Goal: Task Accomplishment & Management: Complete application form

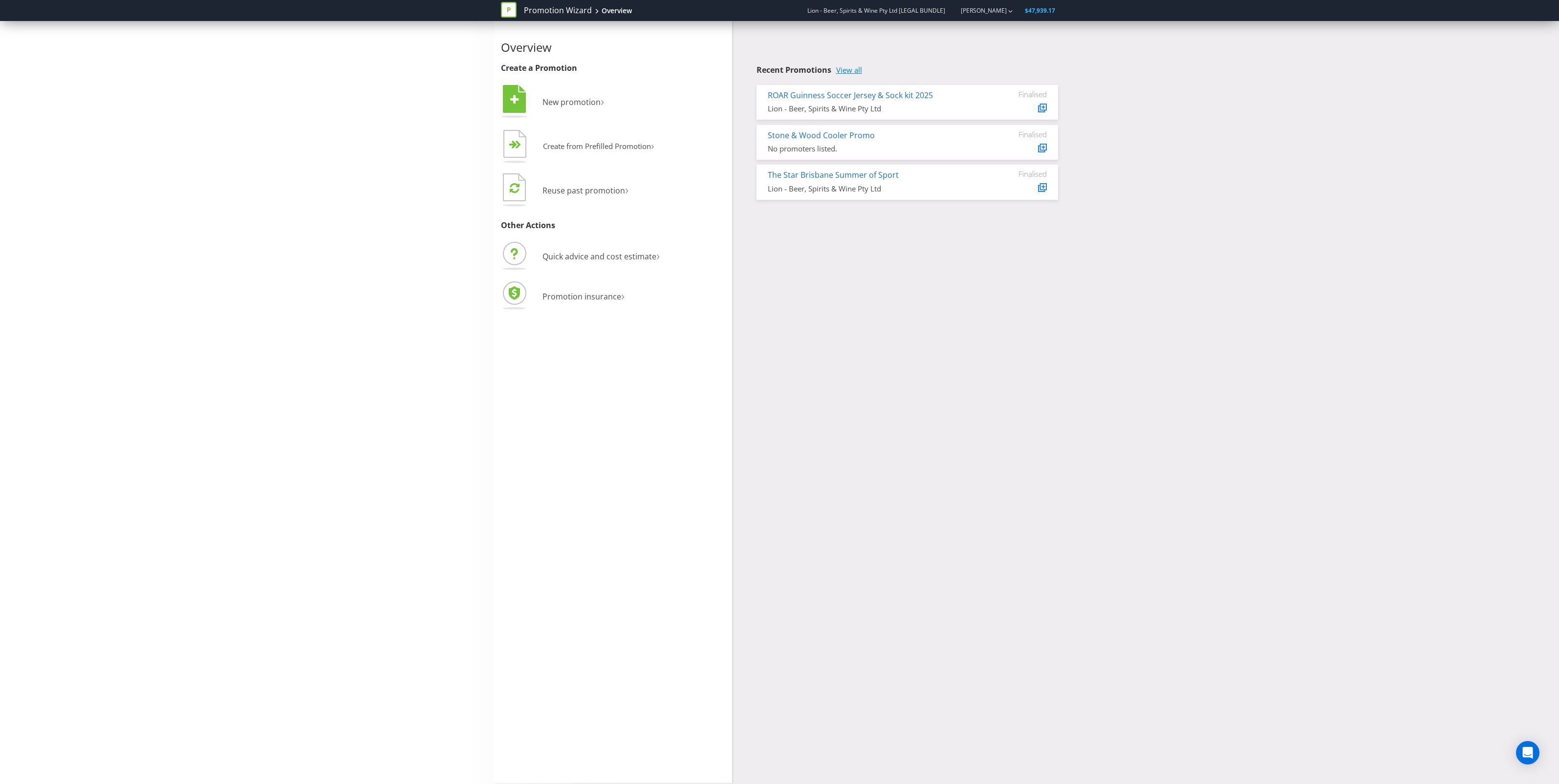
drag, startPoint x: 856, startPoint y: 72, endPoint x: 842, endPoint y: 73, distance: 14.0
click at [842, 73] on link "View all" at bounding box center [849, 70] width 26 height 8
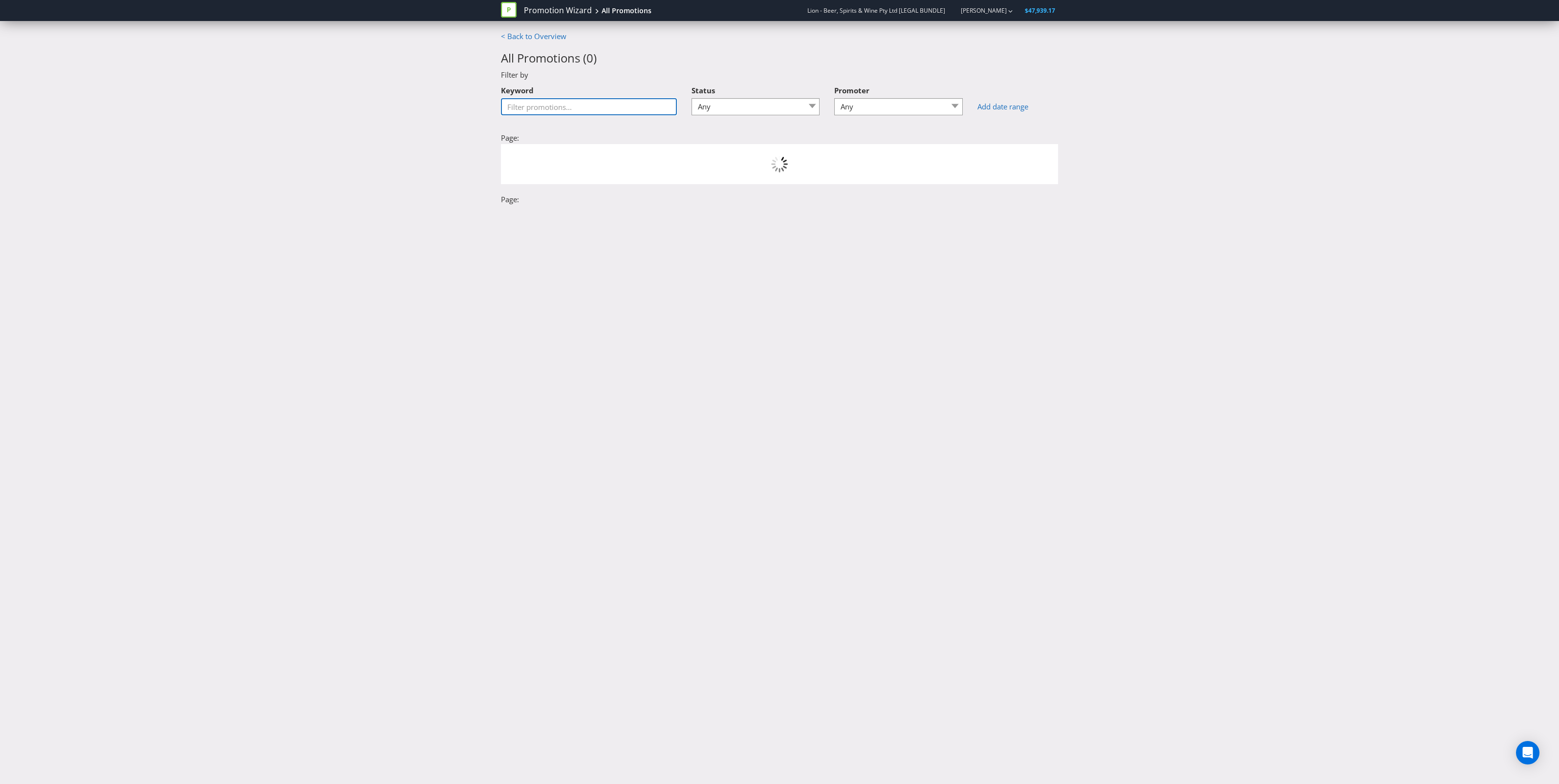
click at [623, 111] on input "Keyword" at bounding box center [589, 106] width 176 height 17
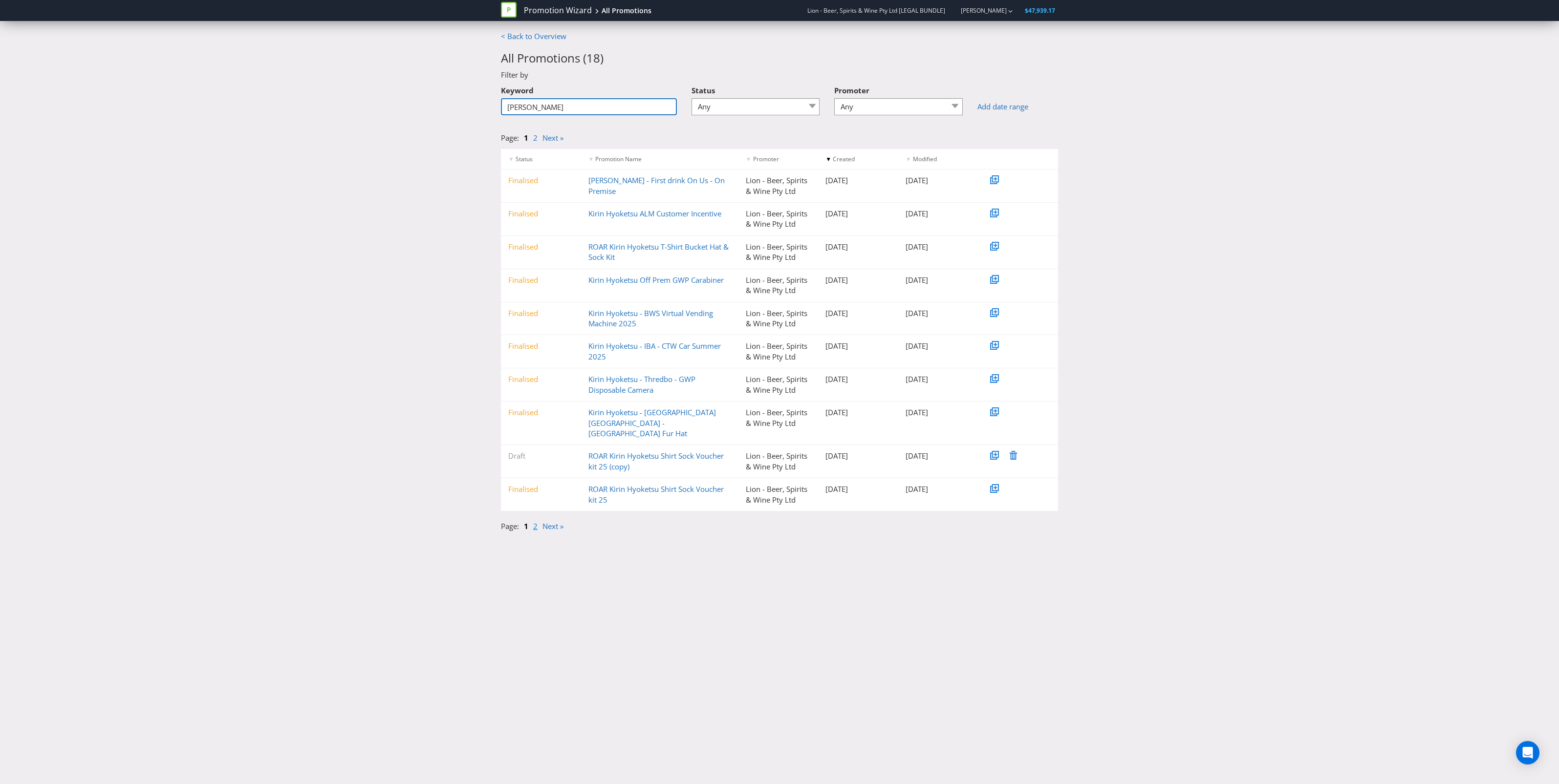
type input "kirin hyoketsu"
click at [536, 521] on link "2" at bounding box center [535, 526] width 4 height 10
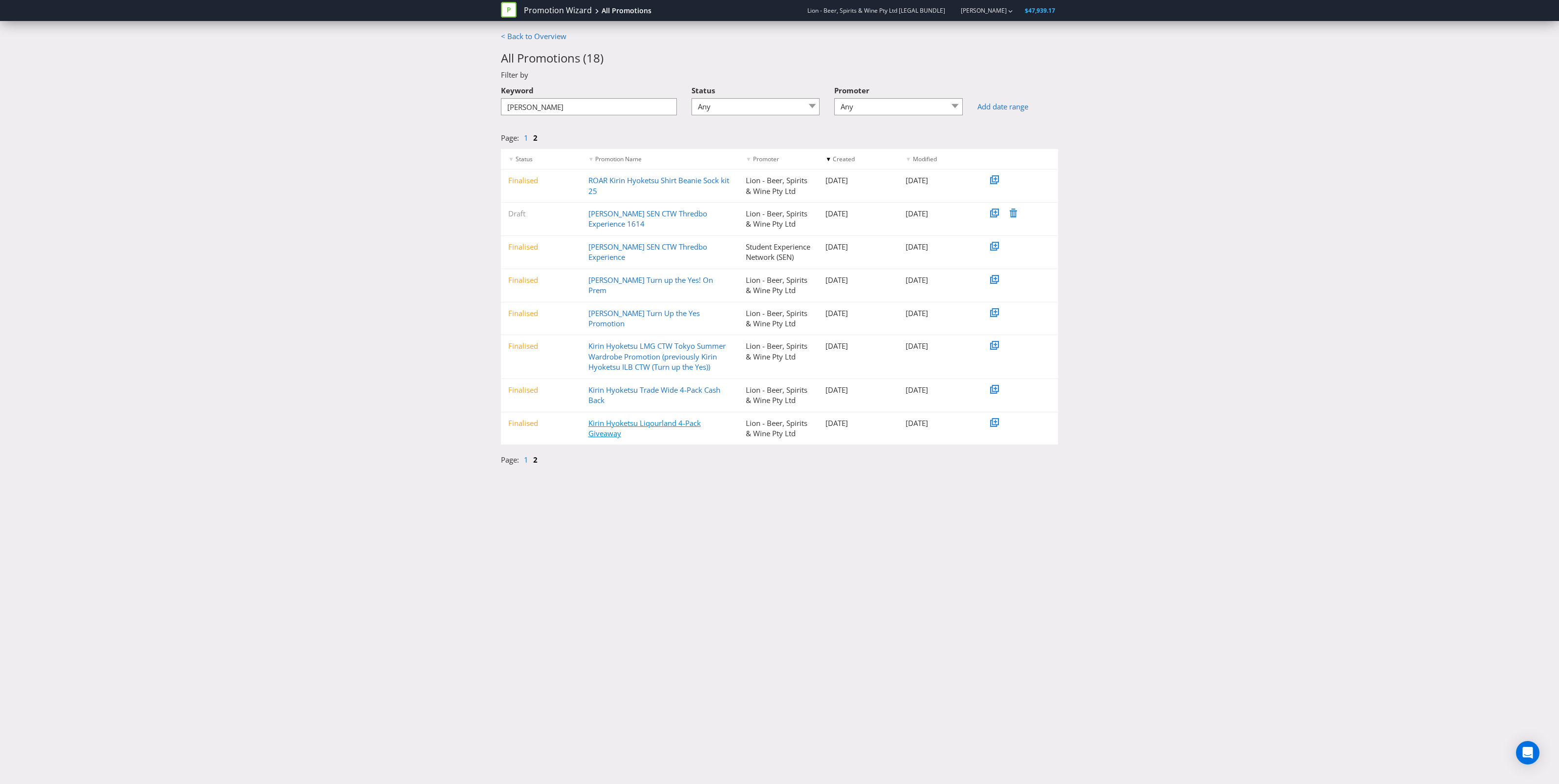
click at [617, 435] on link "Kirin Hyoketsu Liqourland 4-Pack Giveaway" at bounding box center [645, 428] width 113 height 20
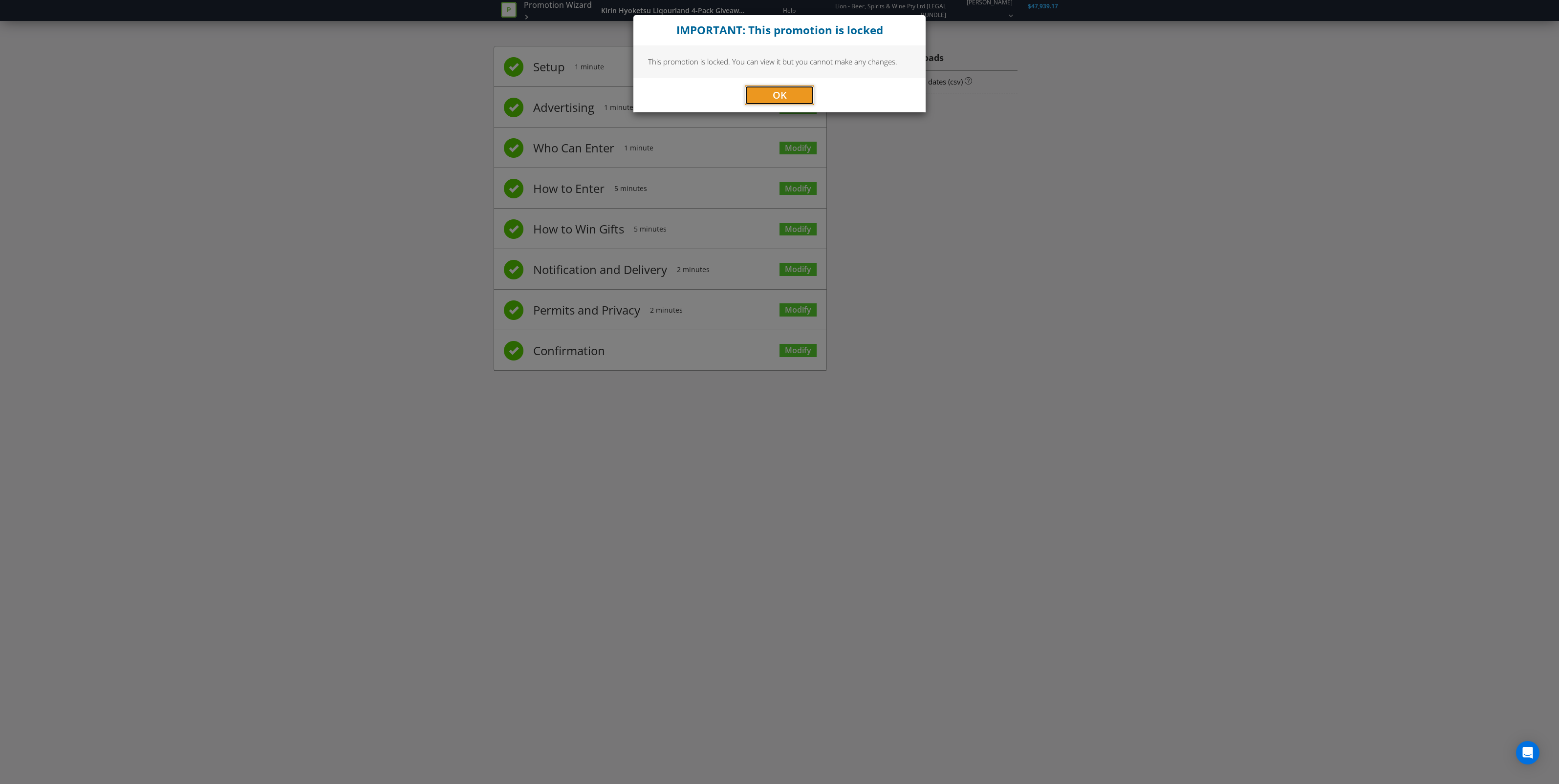
click at [758, 101] on button "OK" at bounding box center [780, 95] width 70 height 19
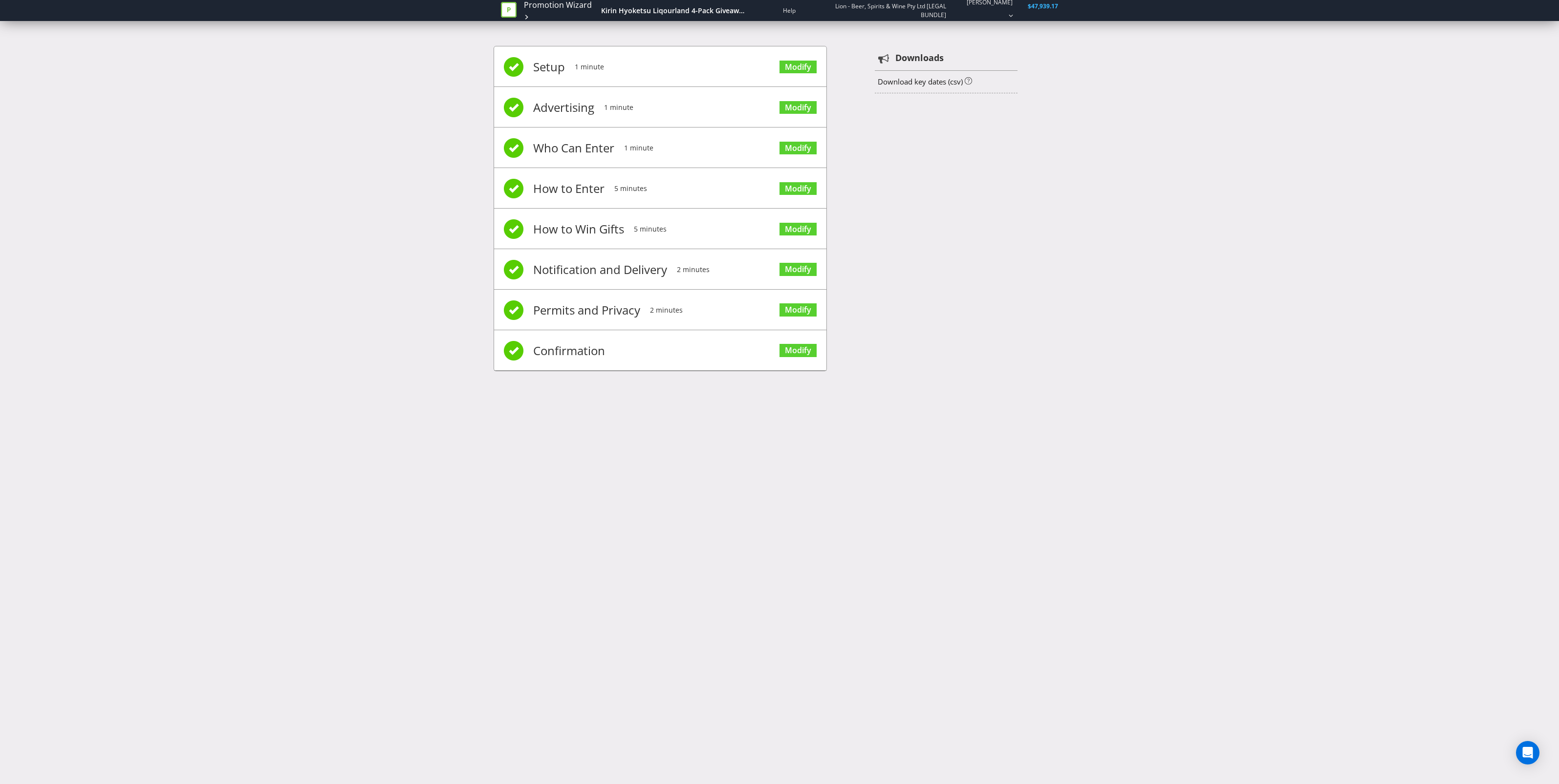
click at [558, 74] on span "Setup" at bounding box center [549, 67] width 31 height 39
click at [614, 357] on li "Confirmation Modify" at bounding box center [660, 350] width 332 height 41
click at [795, 351] on link "Modify" at bounding box center [798, 350] width 37 height 13
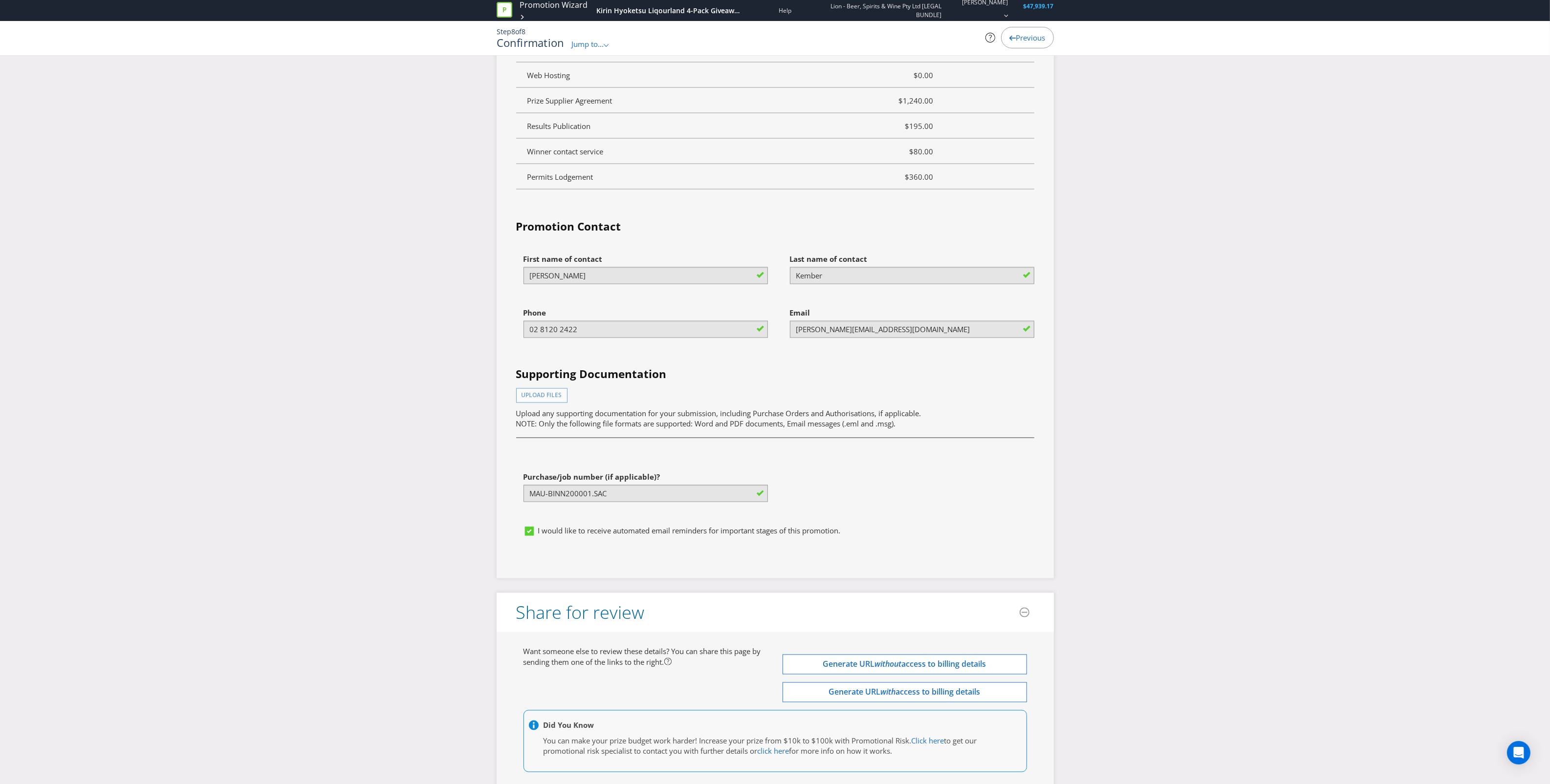
scroll to position [2729, 0]
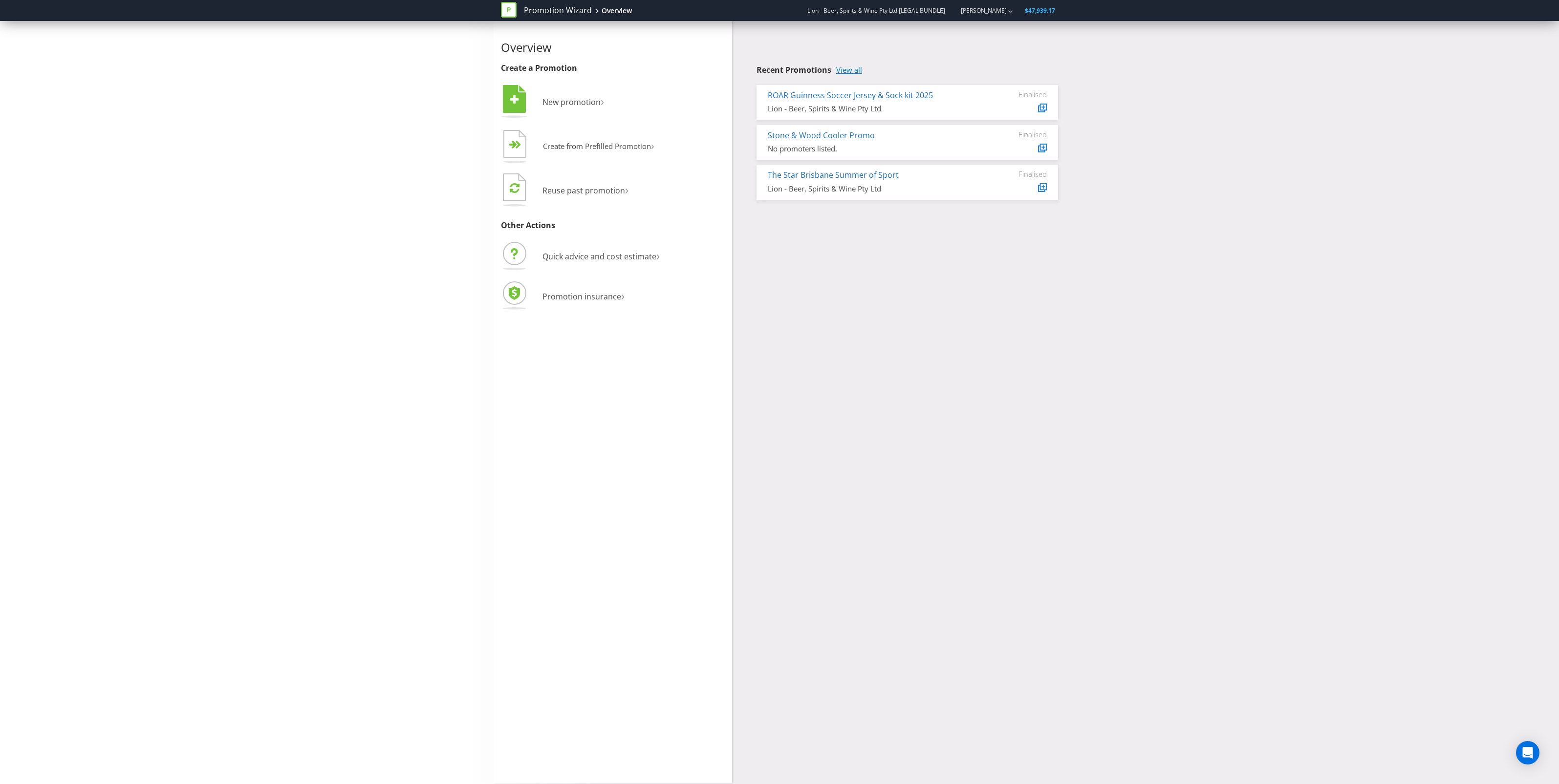
click at [845, 70] on link "View all" at bounding box center [849, 70] width 26 height 8
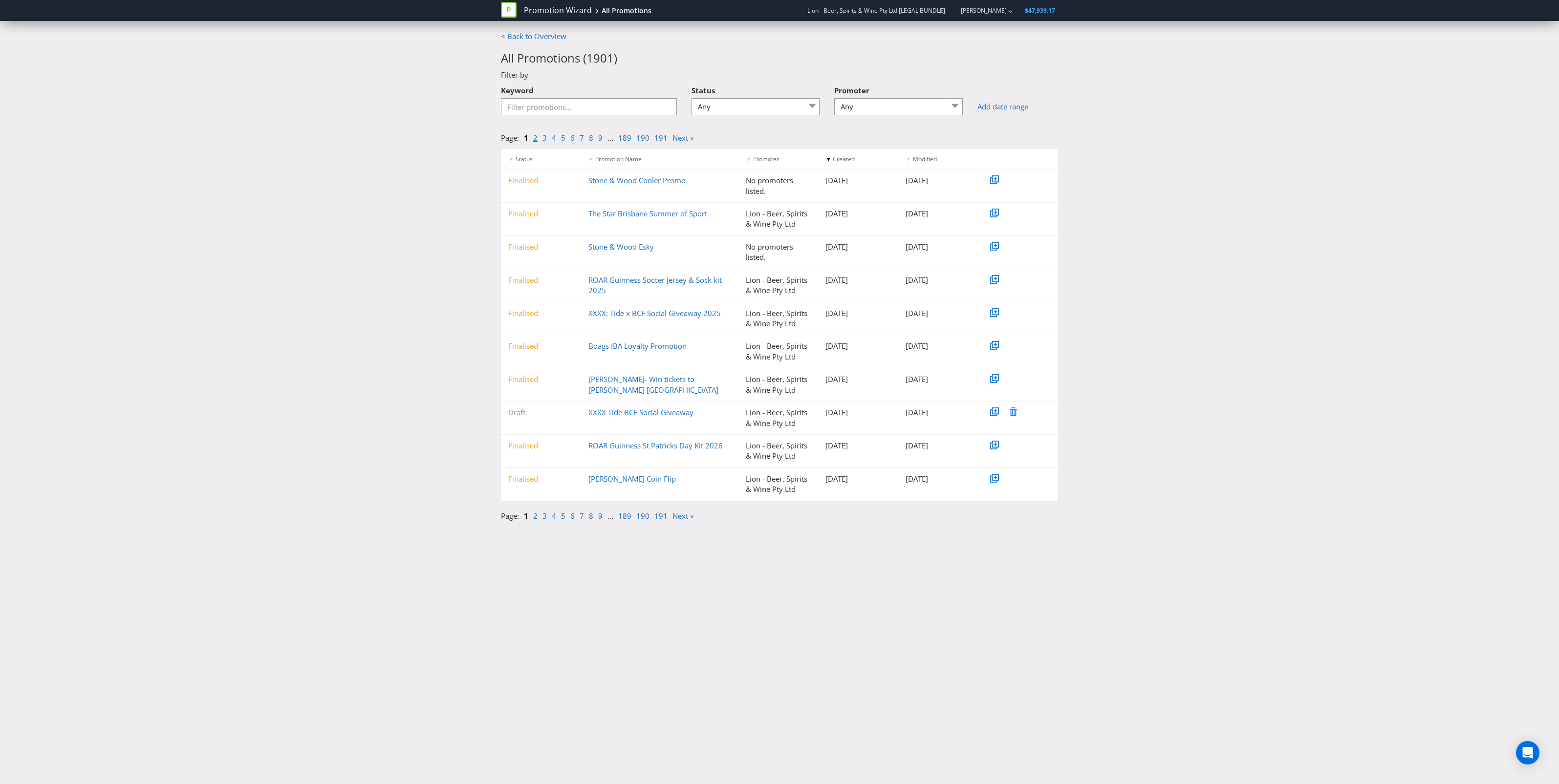
click at [535, 137] on link "2" at bounding box center [535, 138] width 4 height 10
click at [543, 138] on link "3" at bounding box center [544, 138] width 4 height 10
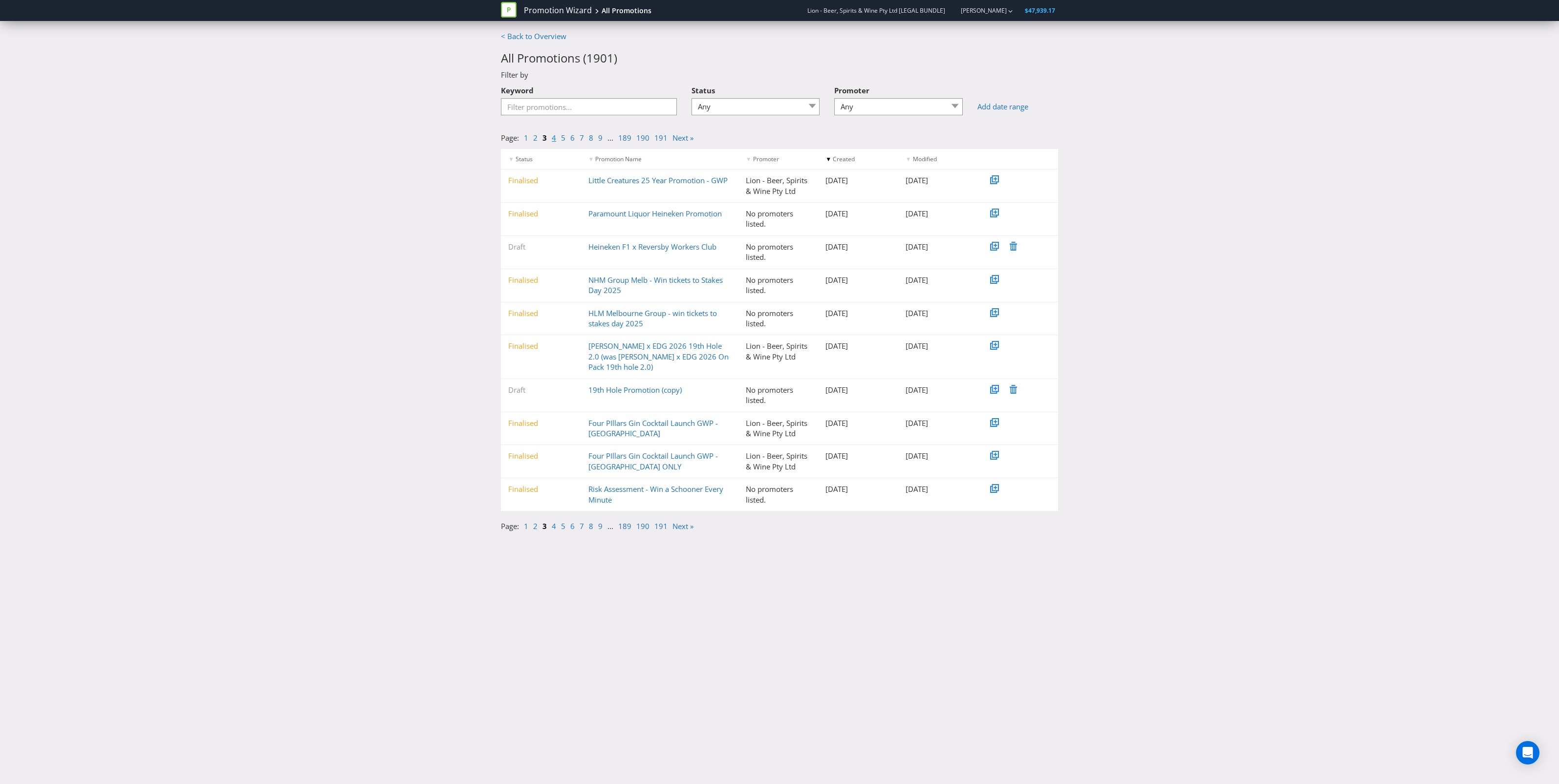
click at [555, 143] on link "4" at bounding box center [554, 138] width 4 height 10
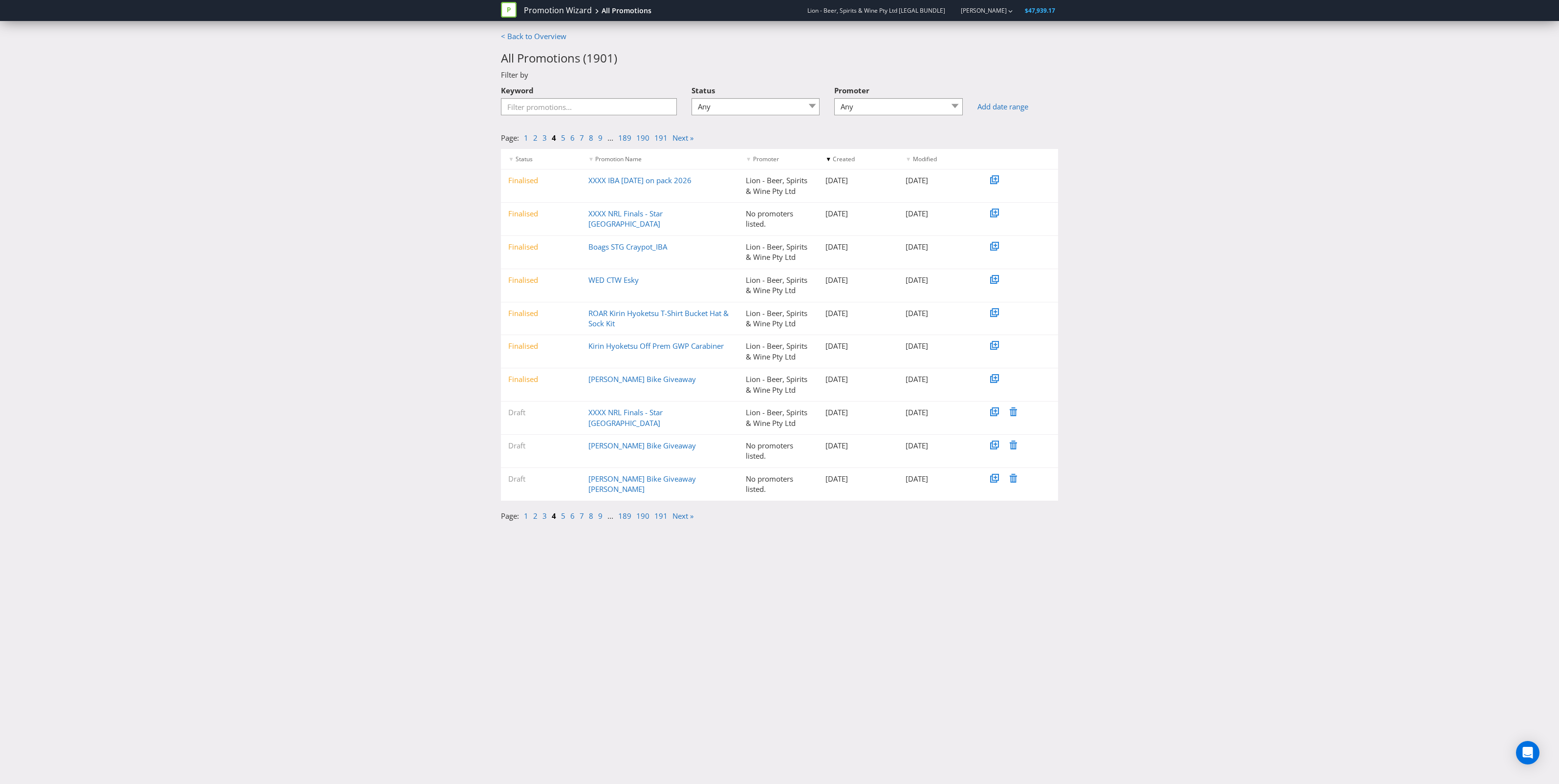
click at [542, 140] on li "2" at bounding box center [537, 138] width 9 height 10
click at [545, 142] on link "3" at bounding box center [544, 138] width 4 height 10
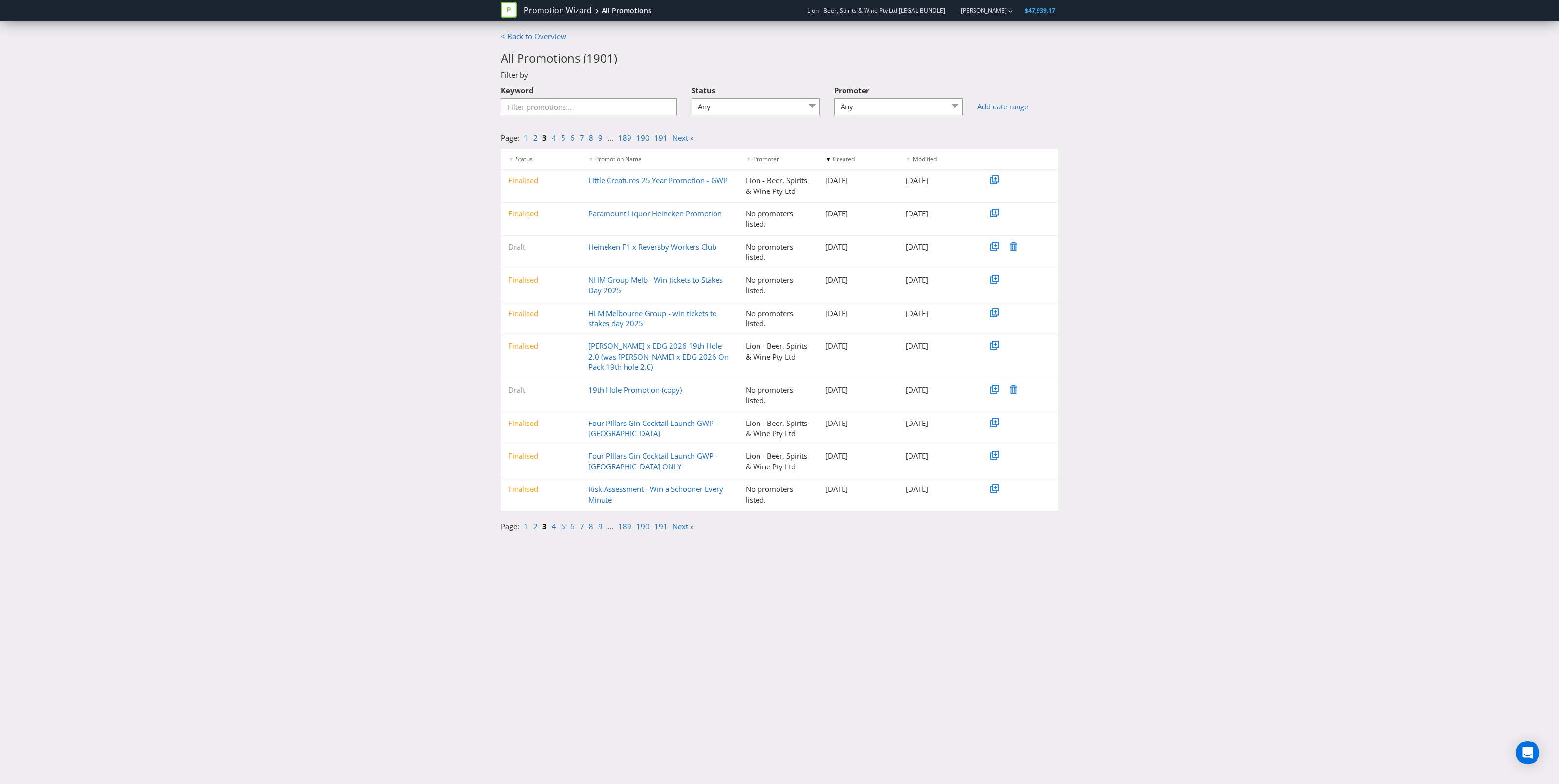
click at [563, 521] on link "5" at bounding box center [563, 526] width 4 height 10
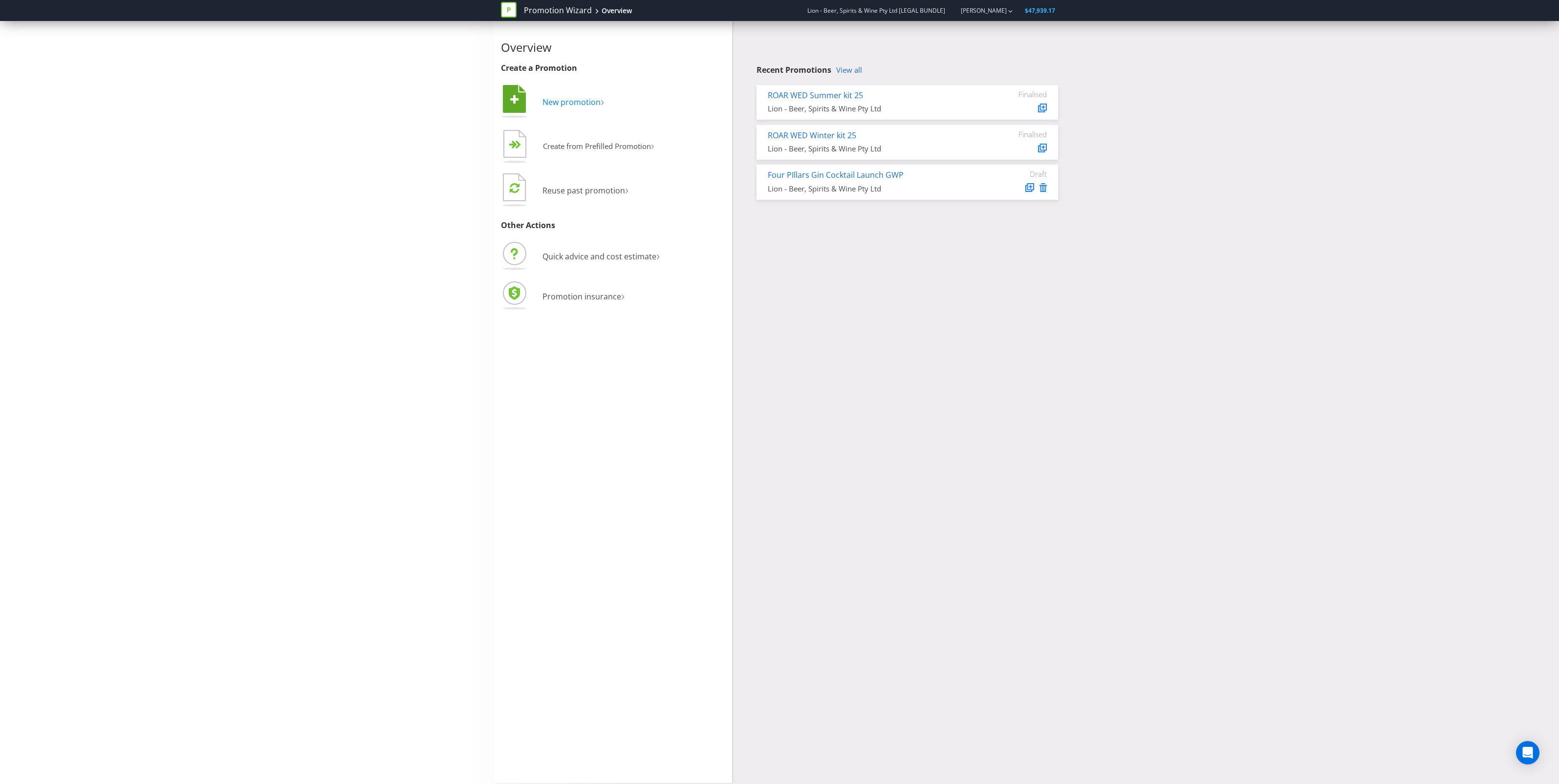
click at [570, 106] on span "New promotion" at bounding box center [571, 102] width 58 height 11
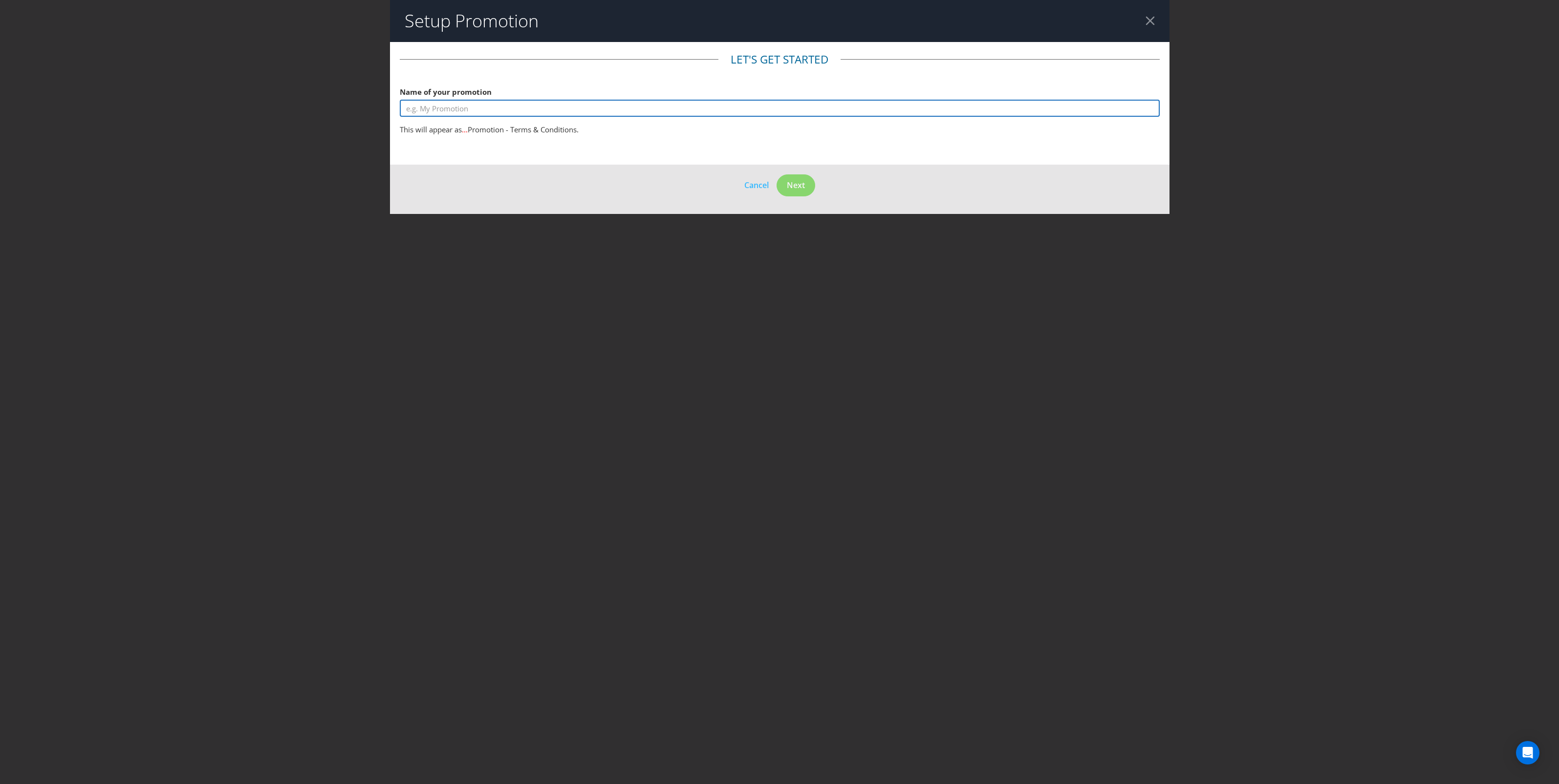
click at [570, 106] on input "text" at bounding box center [780, 108] width 760 height 17
click at [460, 108] on input "Kirin Hyoketsu - Trip to Toyko" at bounding box center [780, 108] width 760 height 17
click at [534, 104] on input "Kirin Hyoketsu - Win a Trip to Toyko" at bounding box center [780, 108] width 760 height 17
click at [531, 104] on input "Kirin Hyoketsu - Win a Trip to Toyko Coles - 2026" at bounding box center [780, 108] width 760 height 17
click at [550, 106] on input "Kirin Hyoketsu - Win a Trip to Toyko Coles - 2026" at bounding box center [780, 108] width 760 height 17
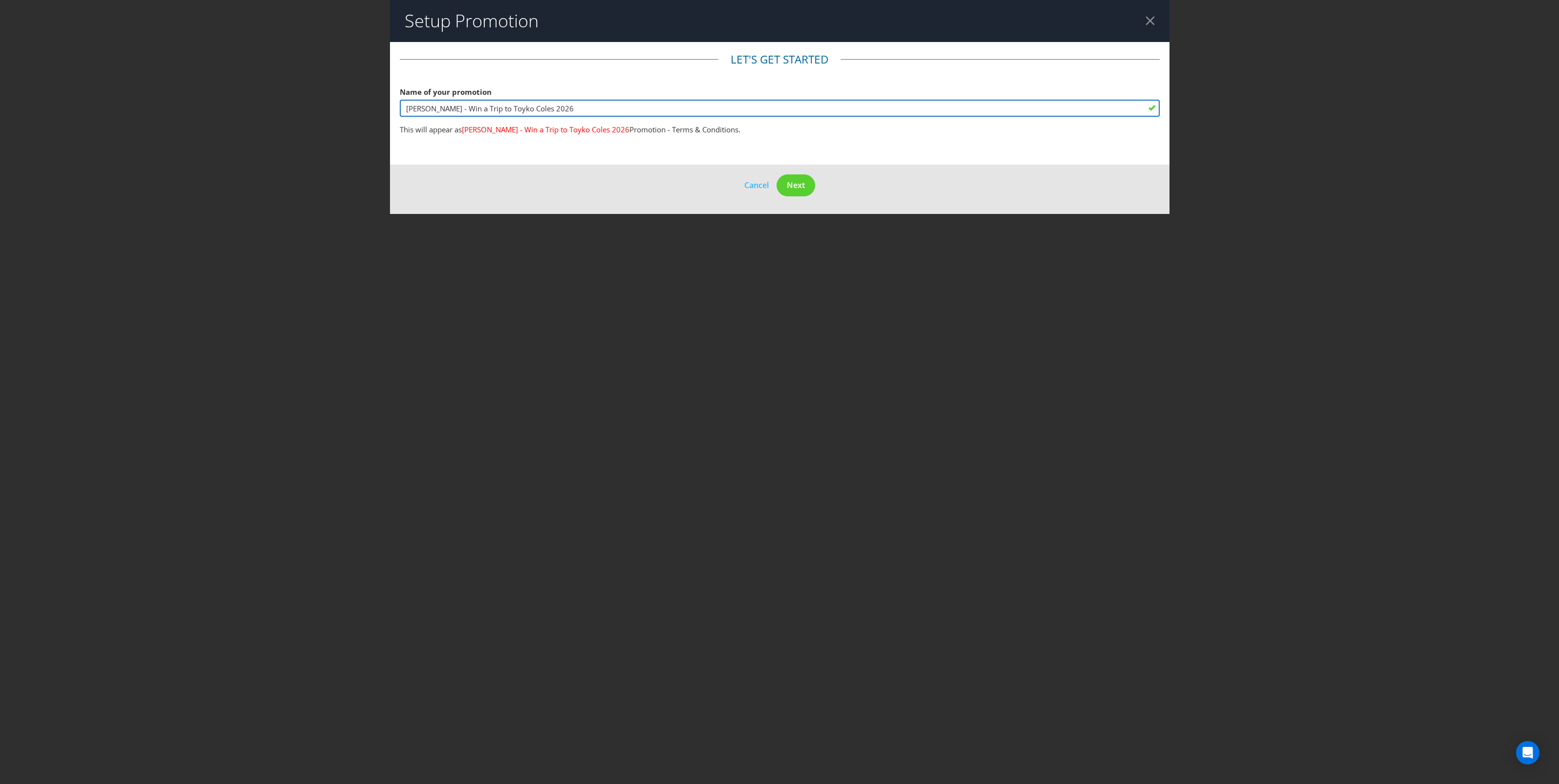
click at [456, 109] on input "Kirin Hyoketsu - Win a Trip to Toyko Coles 2026" at bounding box center [780, 108] width 760 height 17
click at [459, 106] on input "[PERSON_NAME] Win a Trip to Toyko Coles 2026" at bounding box center [780, 108] width 760 height 17
click at [526, 104] on input "Kirin Hyoketsu "Win a Trip to Toyko Coles 2026" at bounding box center [780, 108] width 760 height 17
click at [464, 108] on input "Kirin Hyoketsu "Win a Trip to Toyko Coles 2026" at bounding box center [780, 108] width 760 height 17
type input "[PERSON_NAME] Win a Trip to Toyko Coles 2026"
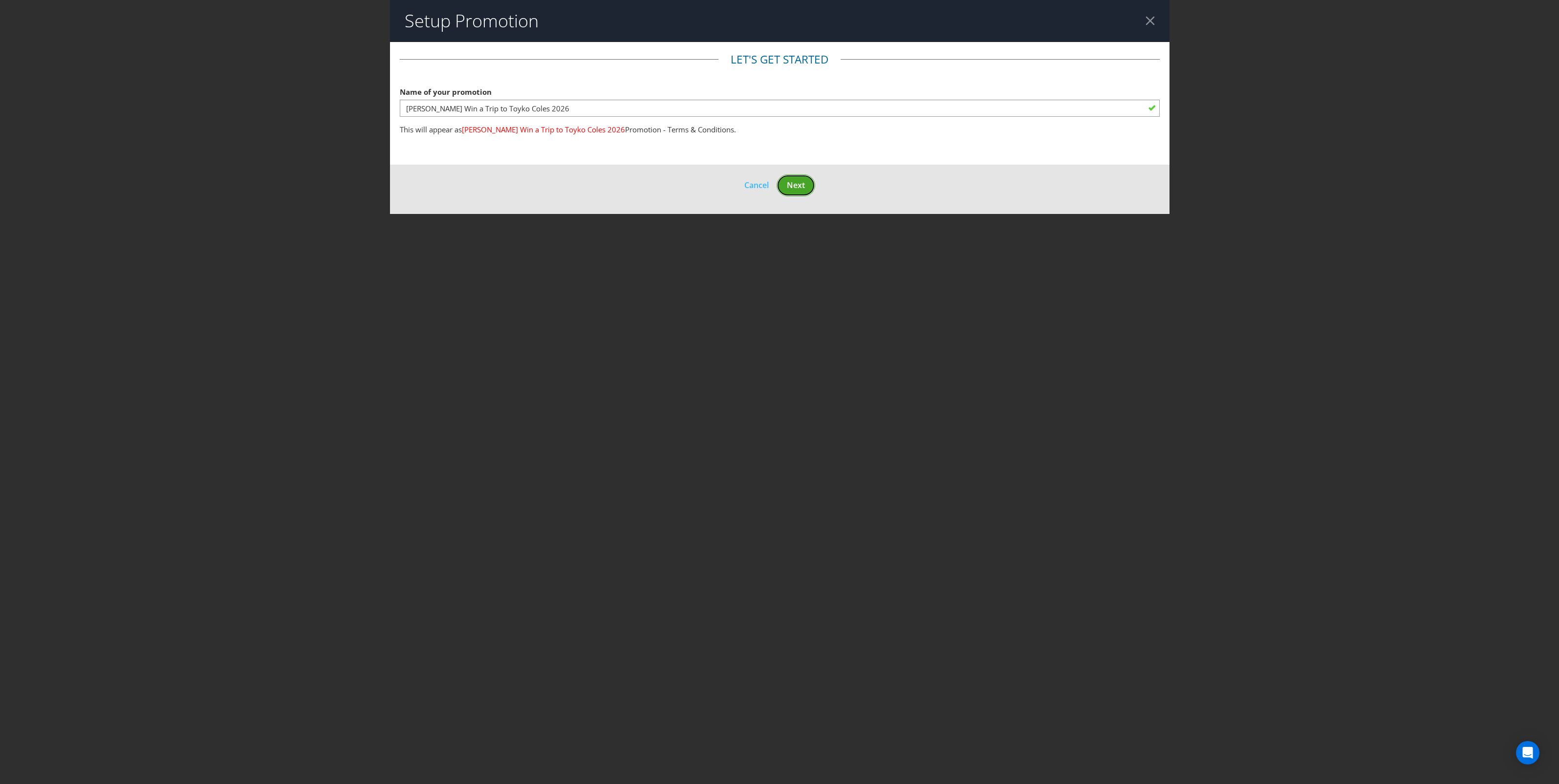
click at [796, 186] on span "Next" at bounding box center [796, 185] width 18 height 11
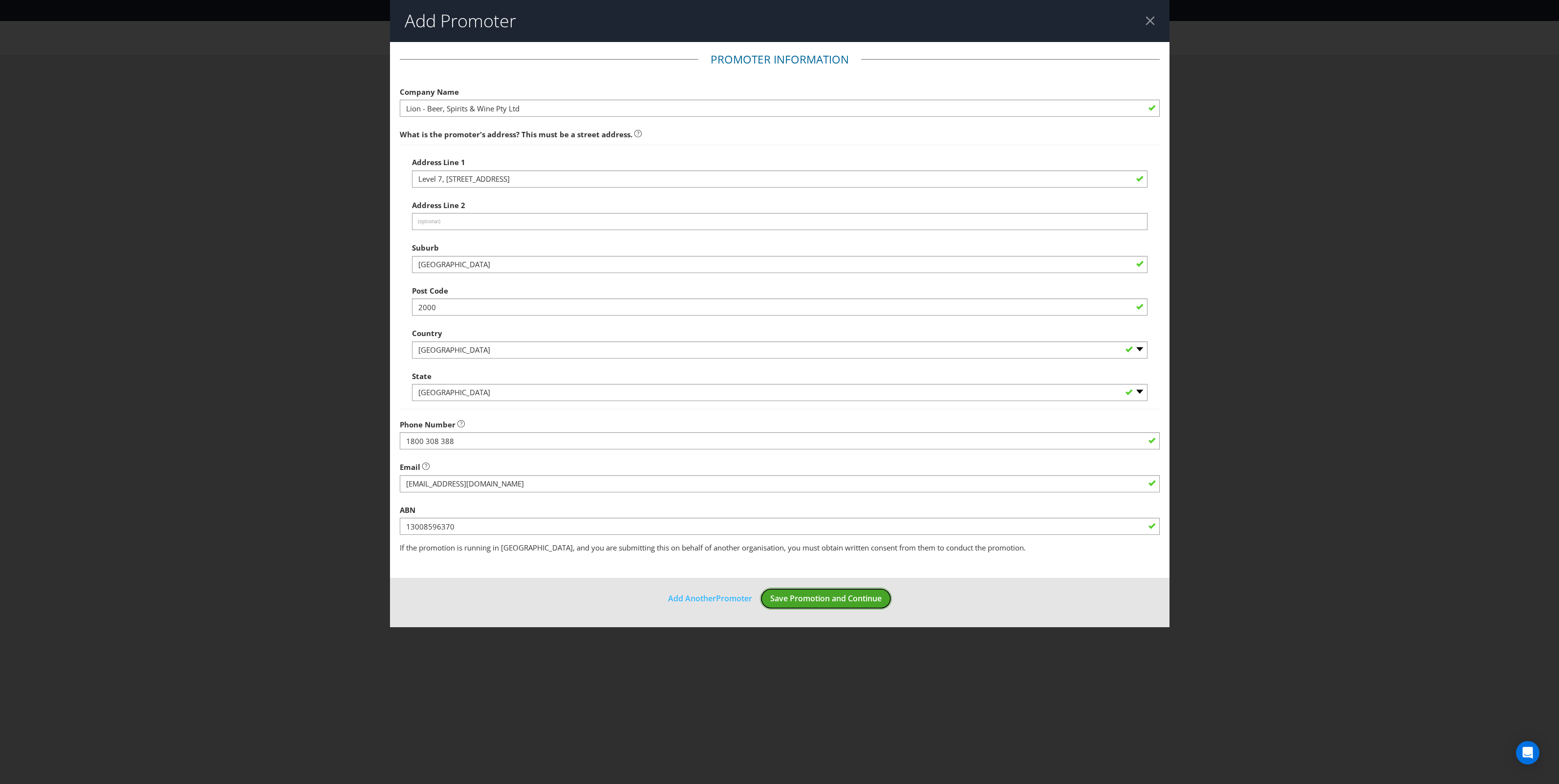
click at [847, 594] on span "Save Promotion and Continue" at bounding box center [826, 598] width 111 height 11
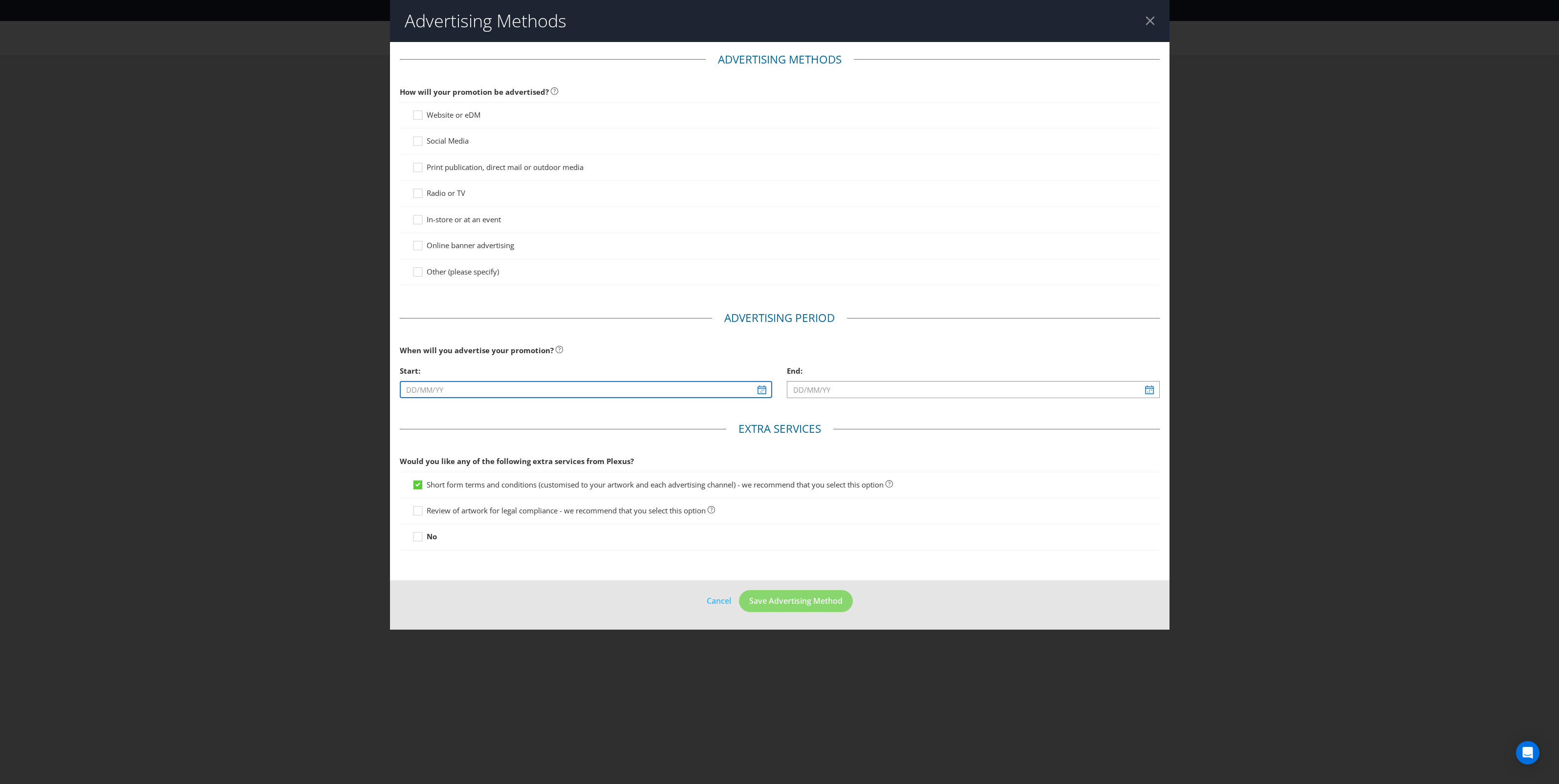
click at [759, 390] on input "text" at bounding box center [586, 390] width 373 height 17
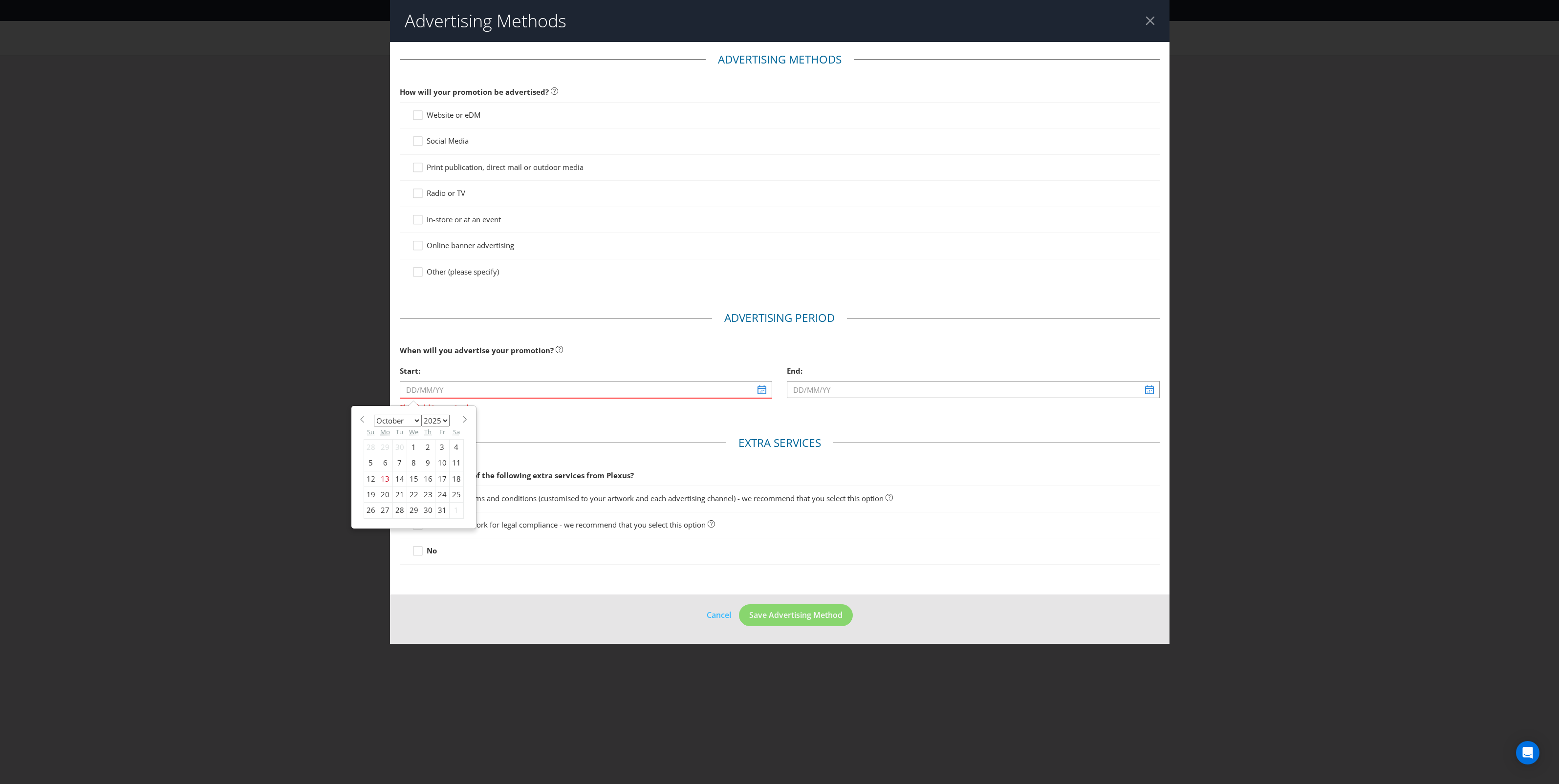
click at [393, 423] on select "January February March April May June July August September October November De…" at bounding box center [398, 420] width 47 height 11
select select "1"
click at [374, 416] on select "January February March April May June July August September October November De…" at bounding box center [398, 420] width 47 height 11
click at [401, 482] on div "11" at bounding box center [399, 479] width 14 height 16
type input "11/02/25"
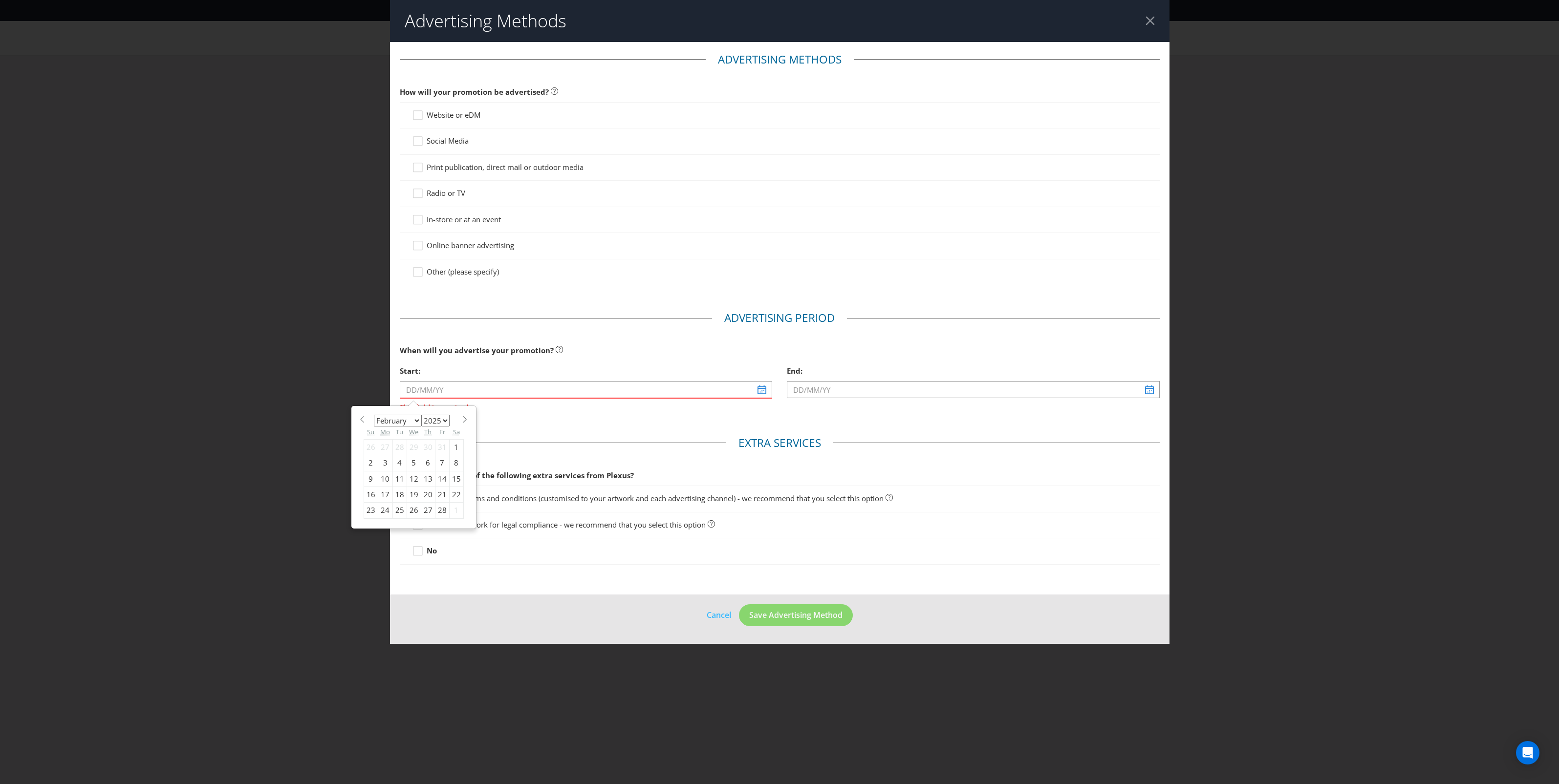
type input "12/02/25"
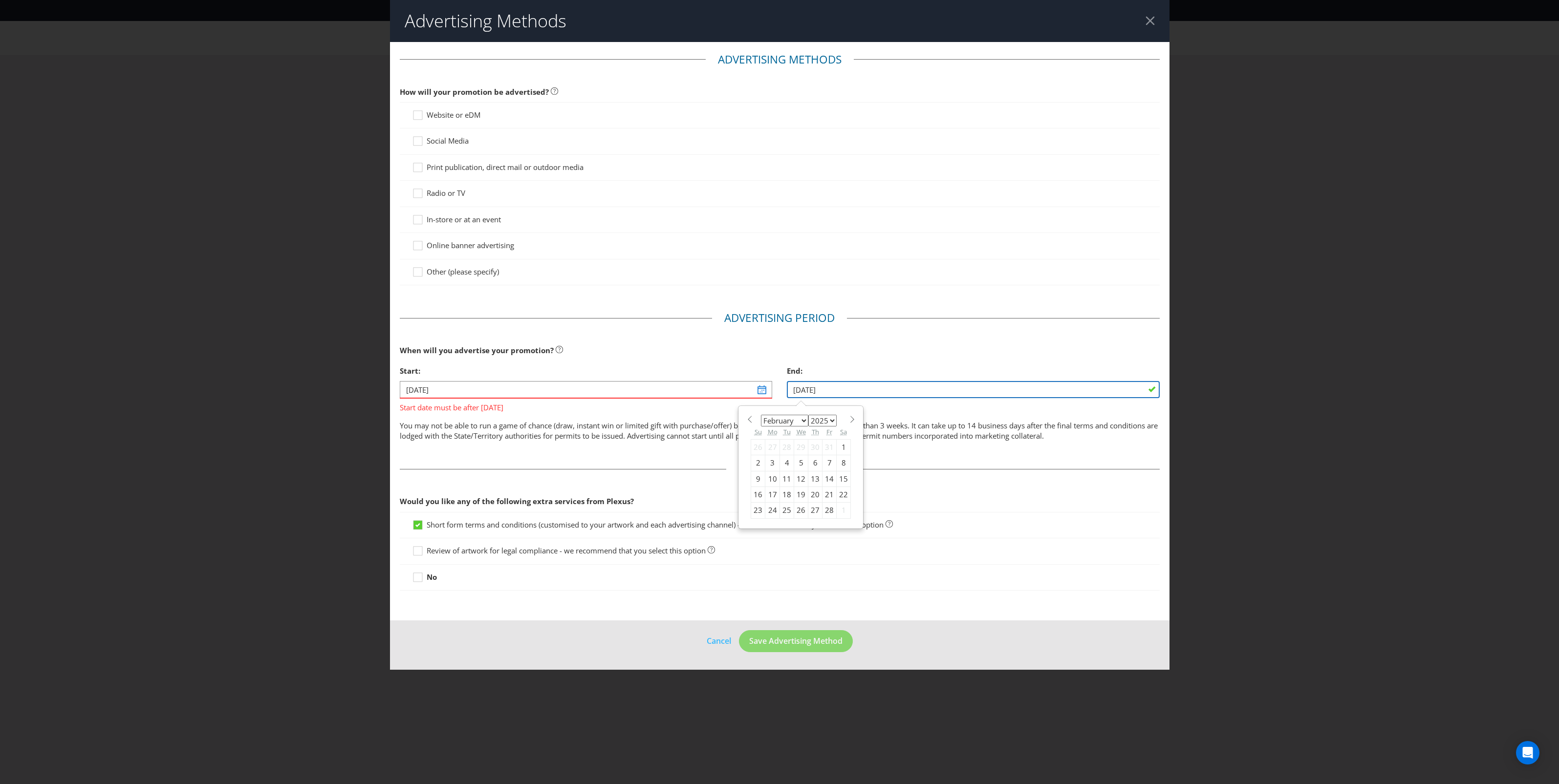
click at [1056, 397] on input "12/02/25" at bounding box center [973, 390] width 373 height 17
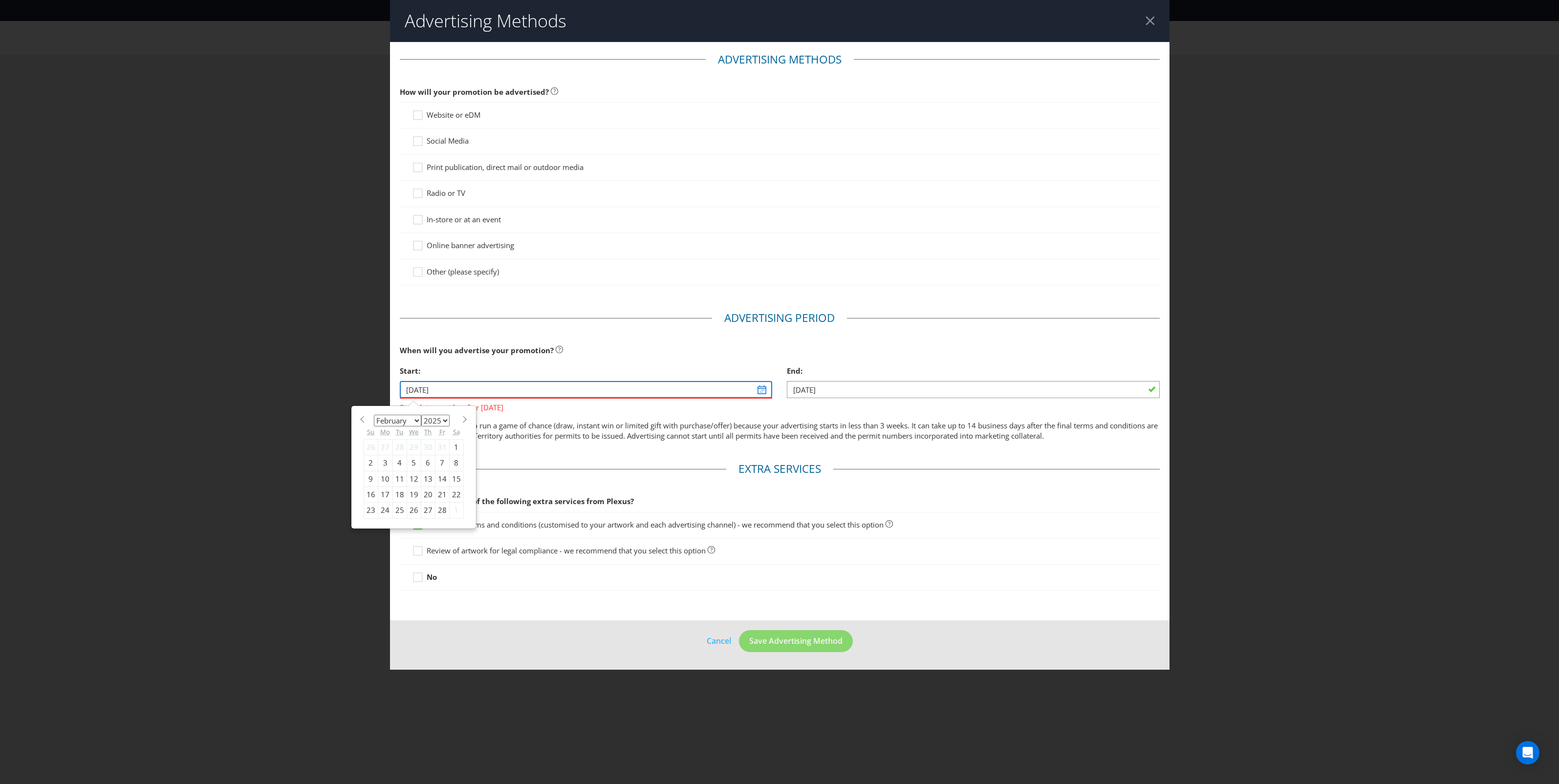
click at [727, 396] on input "11/02/25" at bounding box center [586, 390] width 373 height 17
click at [413, 423] on select "January February March April May June July August September October November De…" at bounding box center [398, 420] width 47 height 11
click at [438, 424] on select "2025 2026 2027 2028 2029 2030 2031 2032 2033 2034 2035" at bounding box center [435, 420] width 28 height 11
select select "2026"
click at [421, 416] on select "2025 2026 2027 2028 2029 2030 2031 2032 2033 2034 2035" at bounding box center [435, 420] width 28 height 11
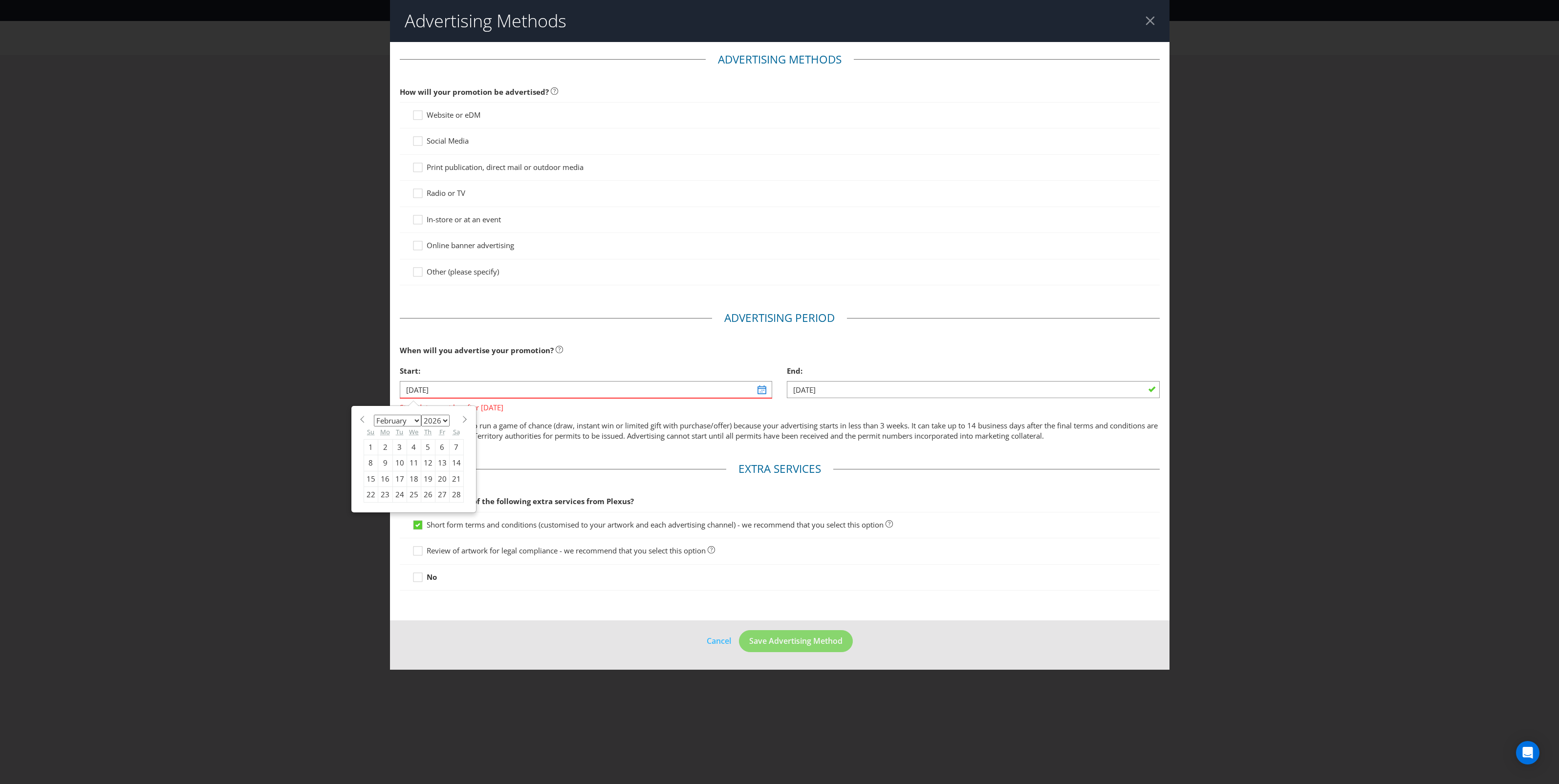
click at [412, 467] on div "11" at bounding box center [413, 463] width 14 height 16
type input "11/02/26"
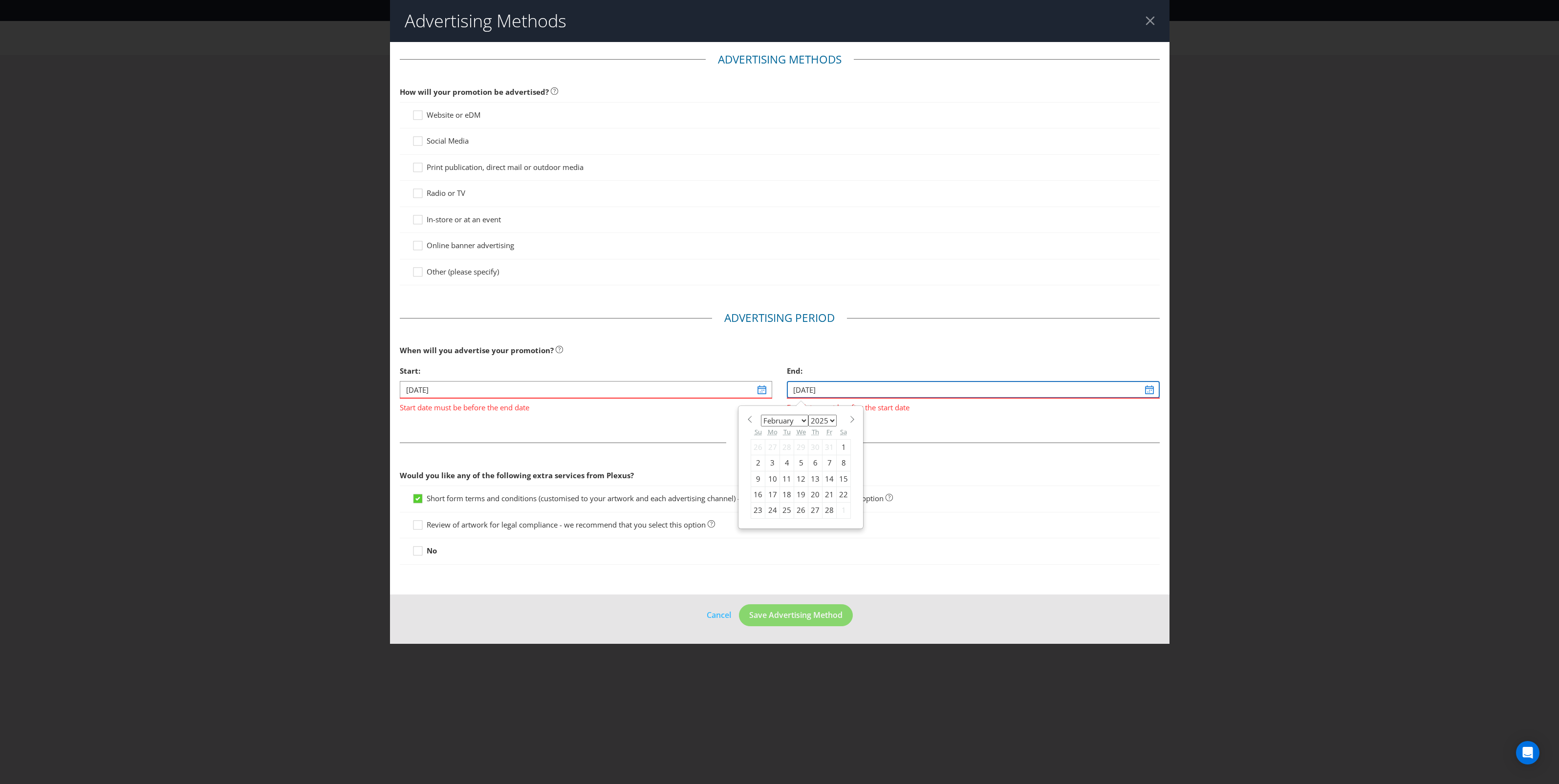
click at [873, 397] on input "12/02/25" at bounding box center [973, 390] width 373 height 17
click at [829, 424] on select "2025 2026 2027 2028 2029 2030 2031 2032 2033 2034 2035" at bounding box center [822, 420] width 28 height 11
select select "2026"
click at [809, 416] on select "2025 2026 2027 2028 2029 2030 2031 2032 2033 2034 2035" at bounding box center [822, 420] width 28 height 11
click at [802, 428] on div "We" at bounding box center [801, 432] width 14 height 14
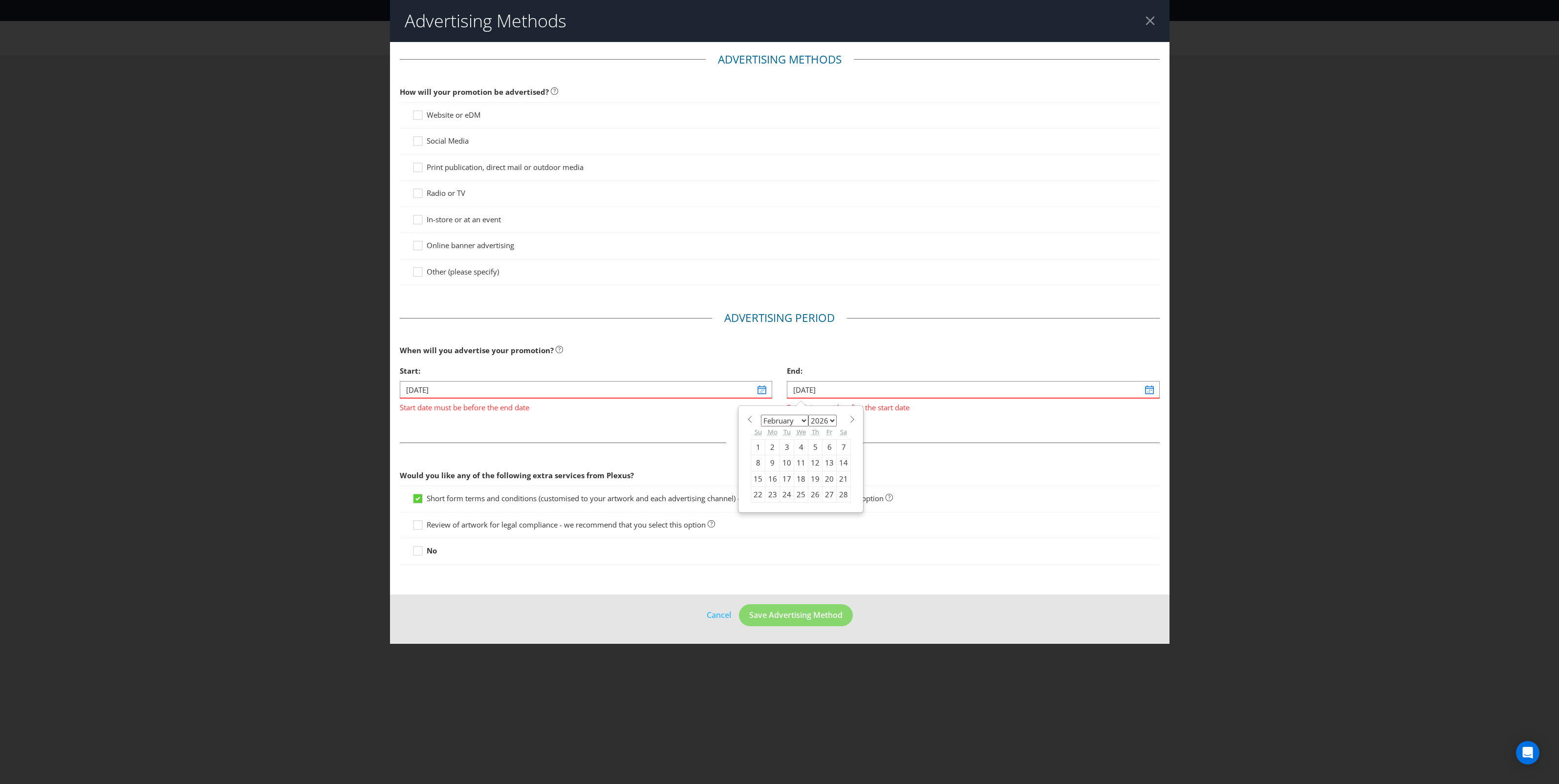
drag, startPoint x: 802, startPoint y: 423, endPoint x: 802, endPoint y: 428, distance: 5.0
click at [802, 423] on select "January February March April May June July August September October November De…" at bounding box center [784, 420] width 47 height 11
select select "2"
click at [761, 416] on select "January February March April May June July August September October November De…" at bounding box center [784, 420] width 47 height 11
click at [790, 467] on div "10" at bounding box center [787, 463] width 14 height 16
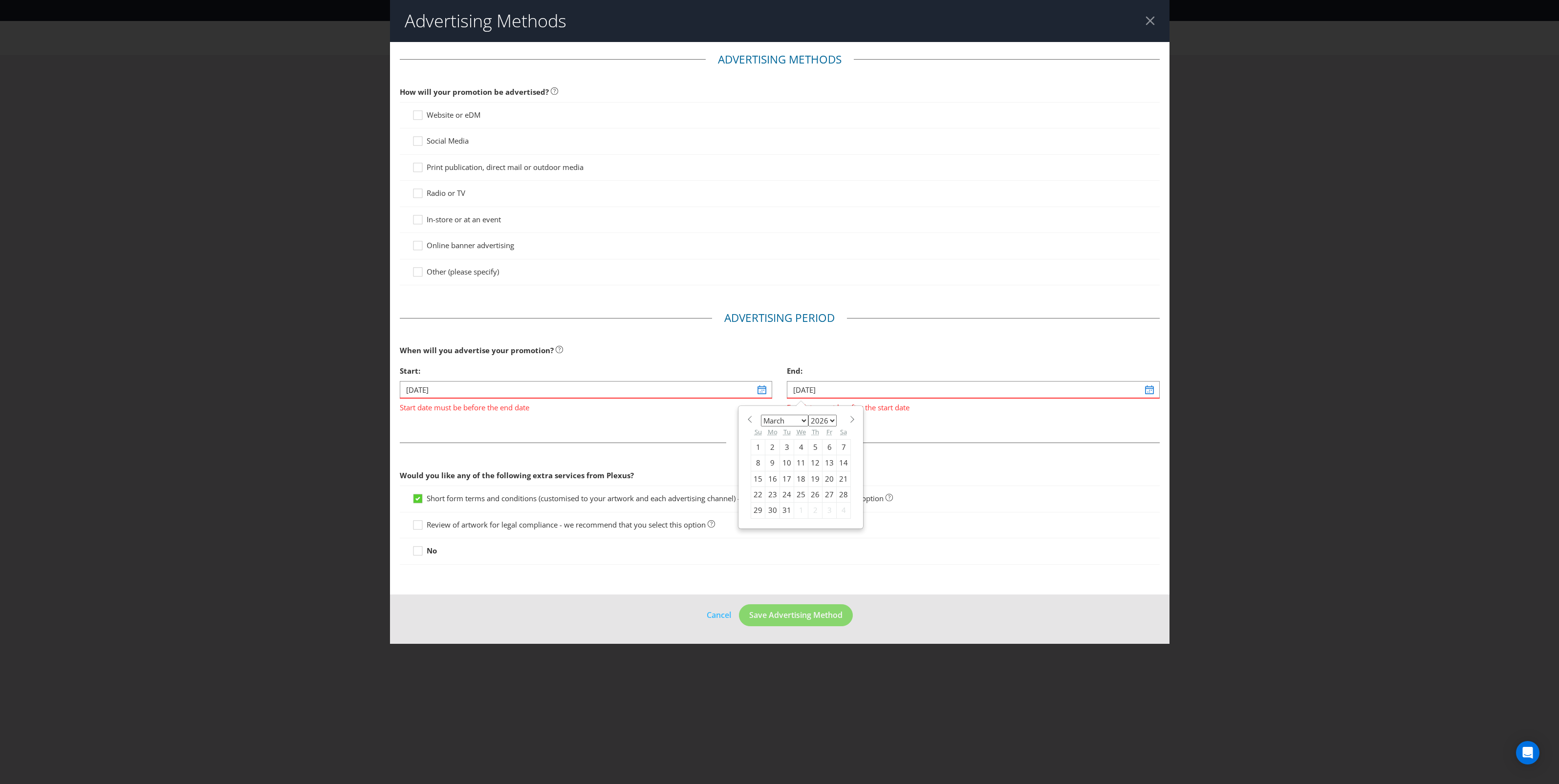
type input "10/03/26"
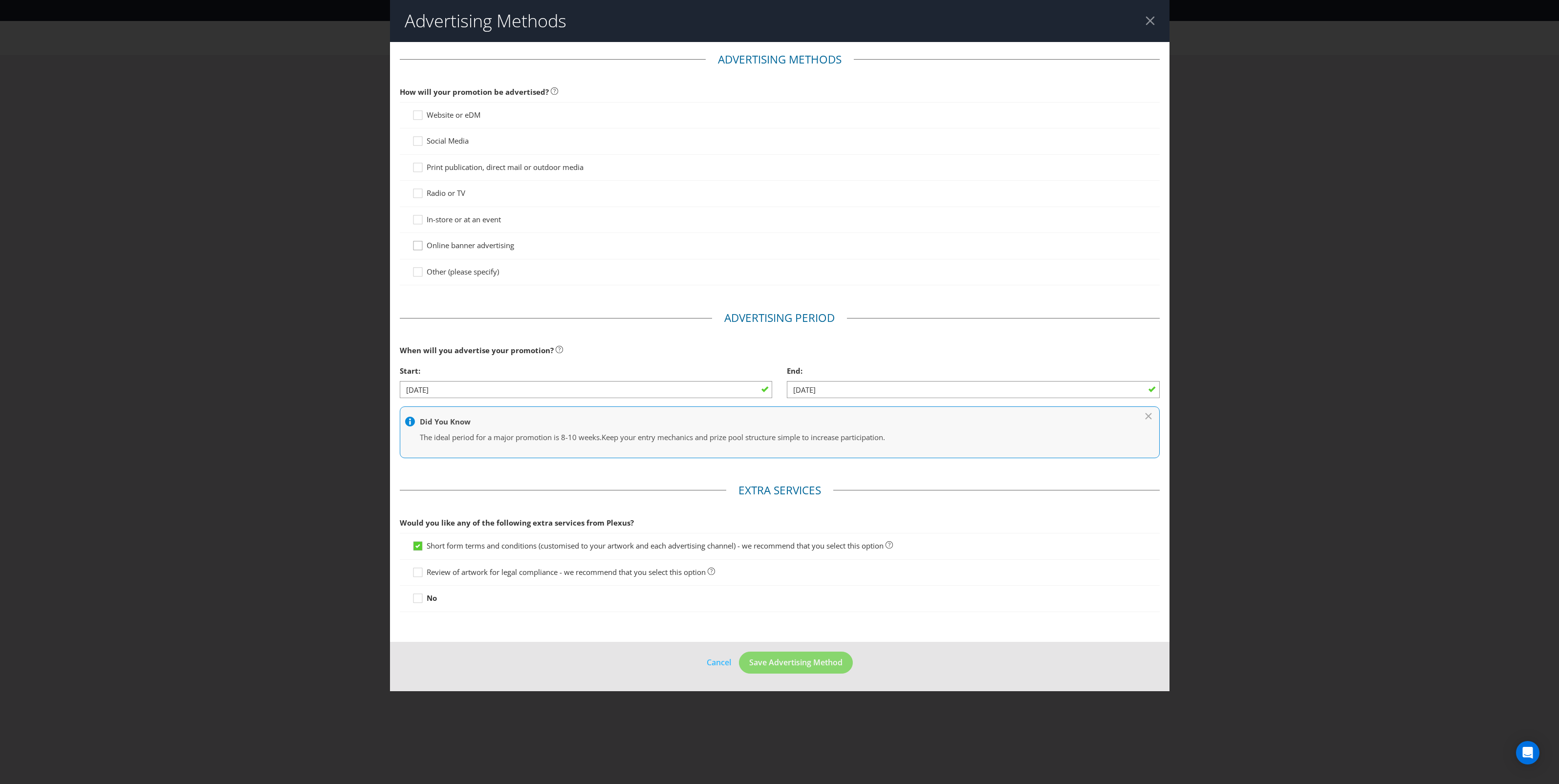
click at [416, 249] on icon at bounding box center [419, 247] width 15 height 15
click at [0, 0] on input "Online banner advertising" at bounding box center [0, 0] width 0 height 0
click at [418, 142] on icon at bounding box center [419, 143] width 15 height 15
click at [0, 0] on input "Social Media" at bounding box center [0, 0] width 0 height 0
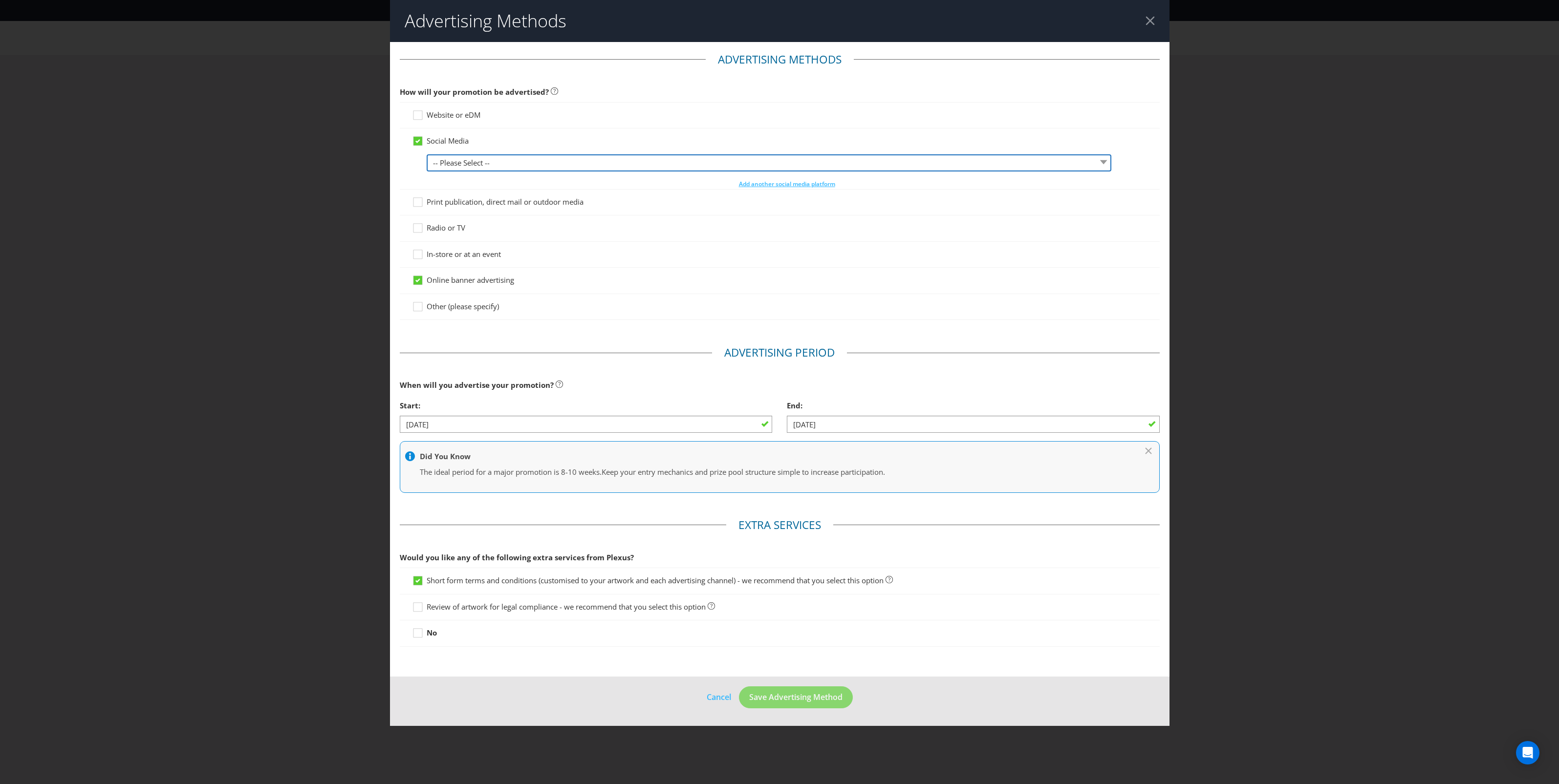
click at [444, 160] on select "-- Please Select -- Facebook X Instagram Snapchat LinkedIn Pinterest Tumblr You…" at bounding box center [769, 163] width 684 height 17
select select "FACEBOOK"
click at [427, 154] on select "-- Please Select -- Facebook X Instagram Snapchat LinkedIn Pinterest Tumblr You…" at bounding box center [769, 163] width 684 height 17
click at [467, 165] on select "-- Please Select -- Facebook X Instagram Snapchat LinkedIn Pinterest Tumblr You…" at bounding box center [769, 163] width 684 height 17
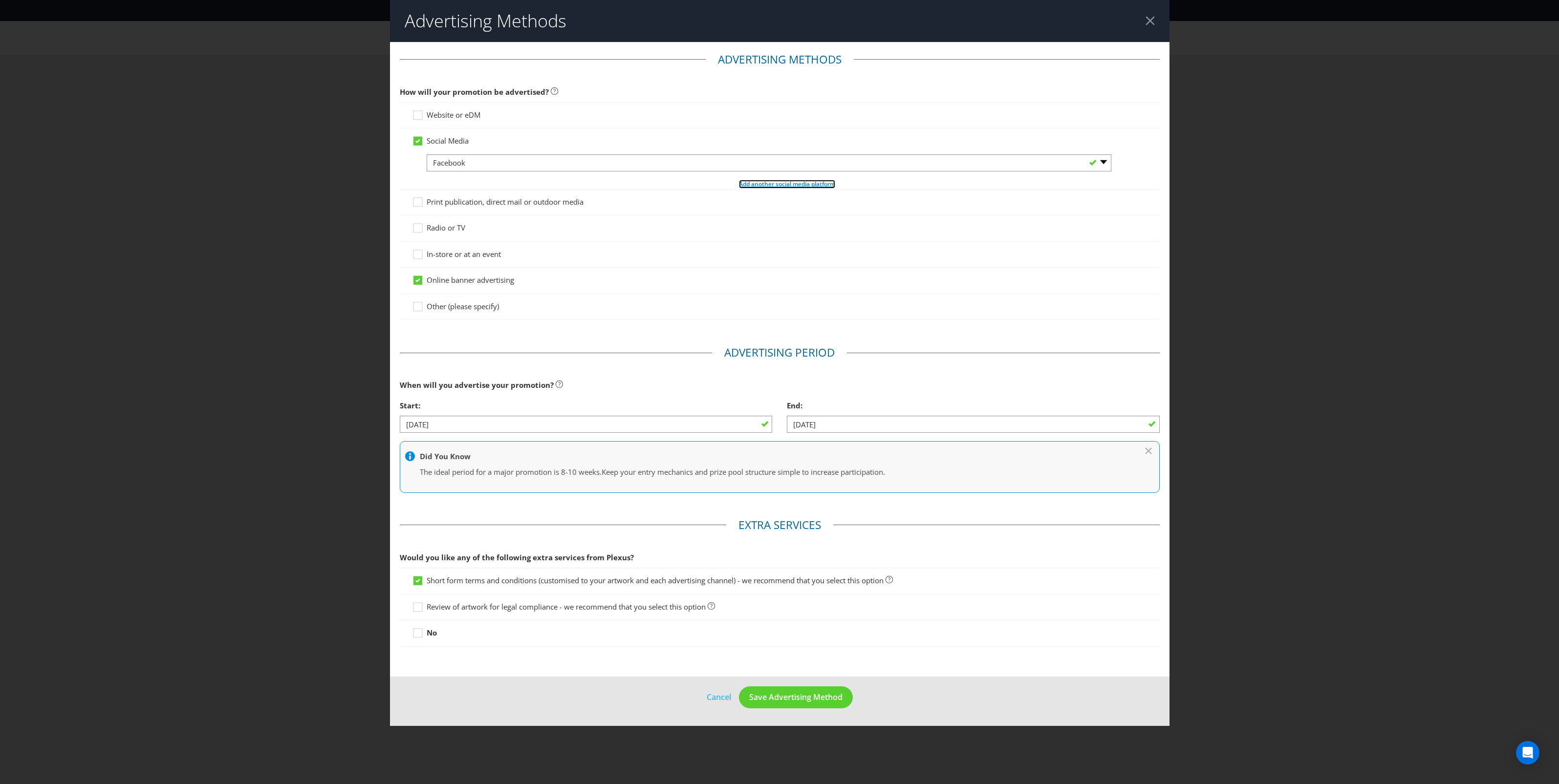
click at [746, 186] on span "Add another social media platform" at bounding box center [787, 184] width 96 height 8
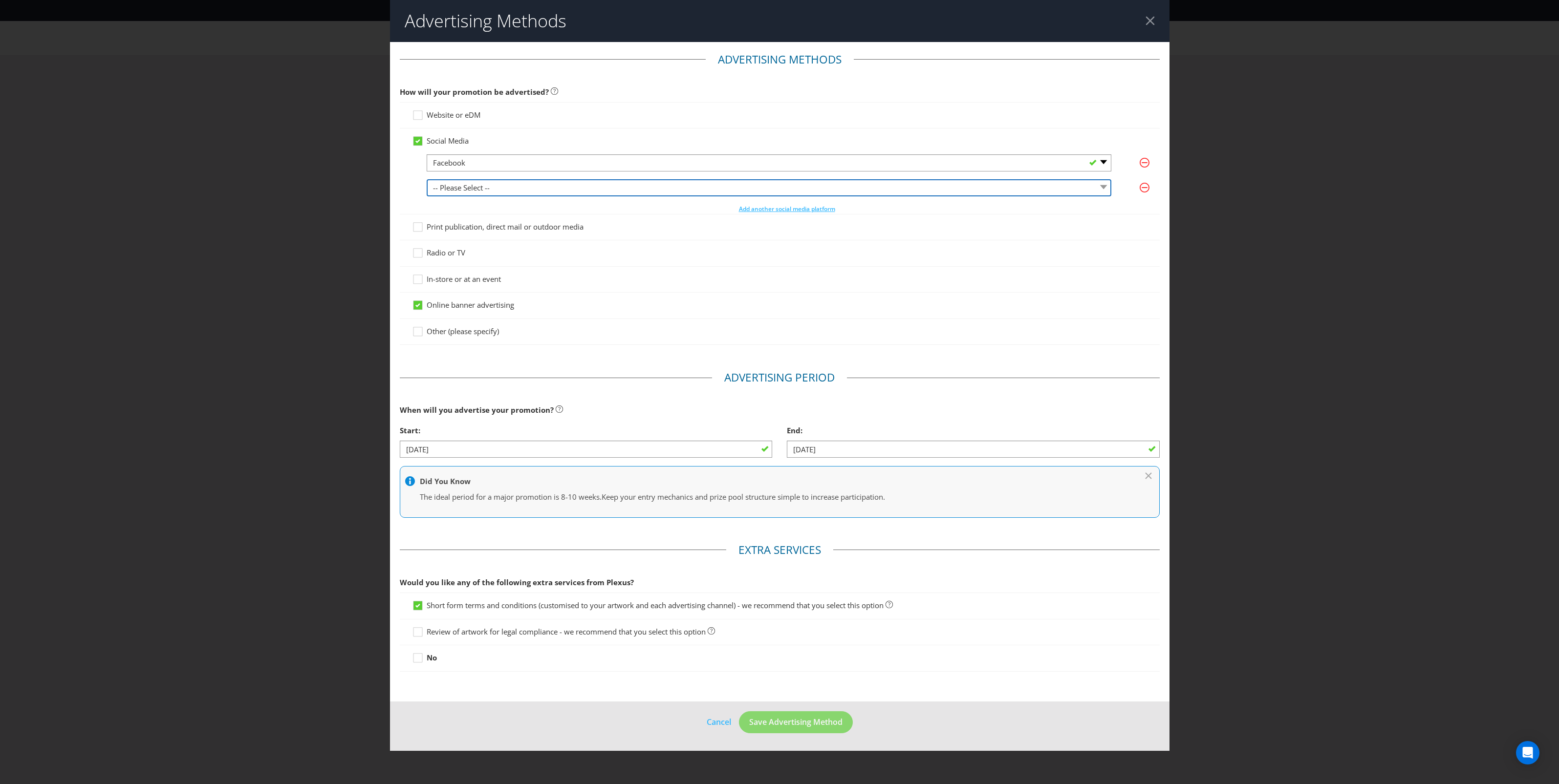
click at [610, 184] on select "-- Please Select -- Facebook X Instagram Snapchat LinkedIn Pinterest Tumblr You…" at bounding box center [769, 188] width 684 height 17
select select "INSTAGRAM"
click at [427, 179] on select "-- Please Select -- Facebook X Instagram Snapchat LinkedIn Pinterest Tumblr You…" at bounding box center [769, 188] width 684 height 17
click at [786, 209] on span "Add another social media platform" at bounding box center [787, 209] width 96 height 8
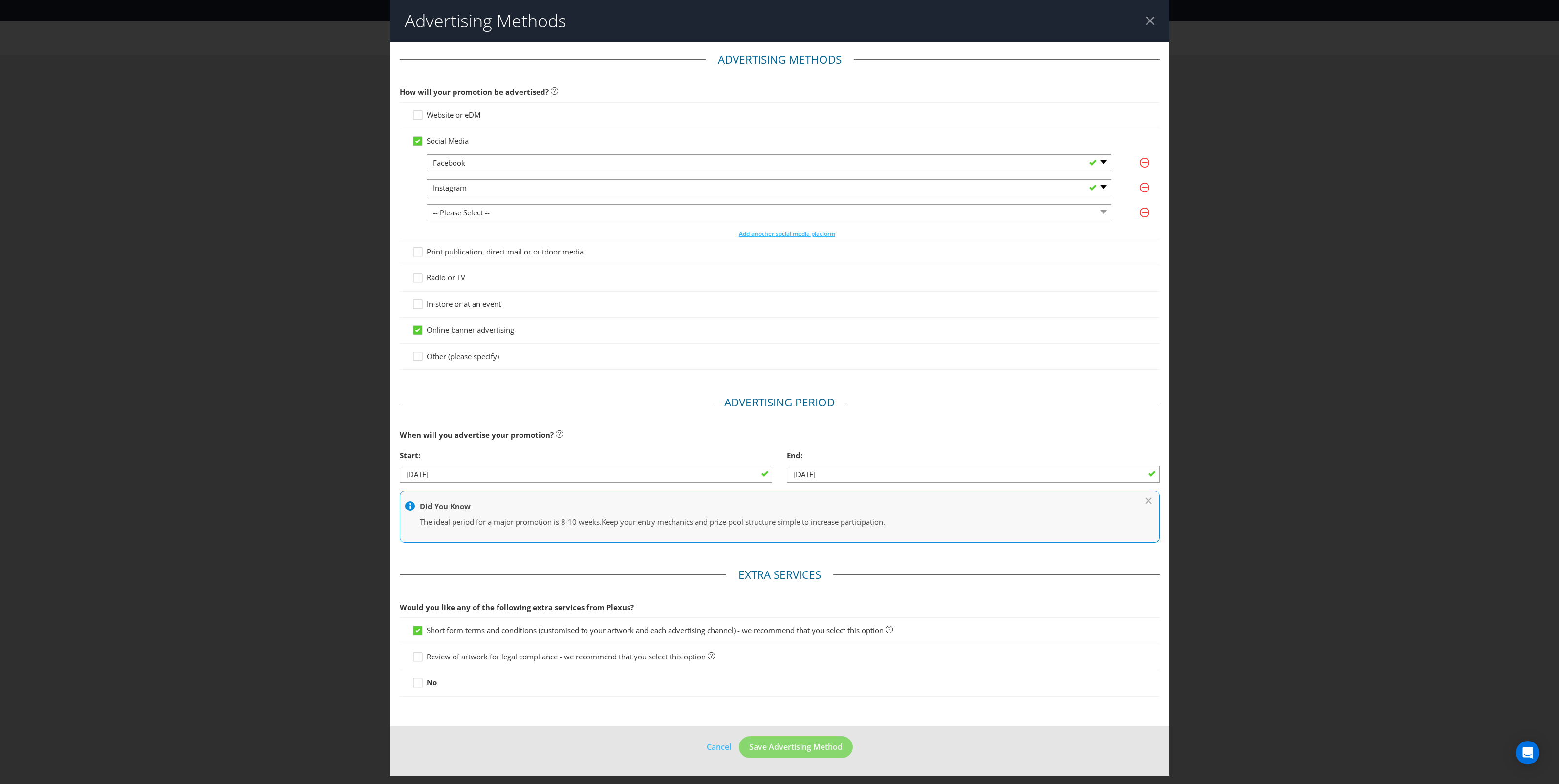
click at [467, 117] on span "Website or eDM" at bounding box center [453, 115] width 54 height 10
click at [0, 0] on input "Website or eDM" at bounding box center [0, 0] width 0 height 0
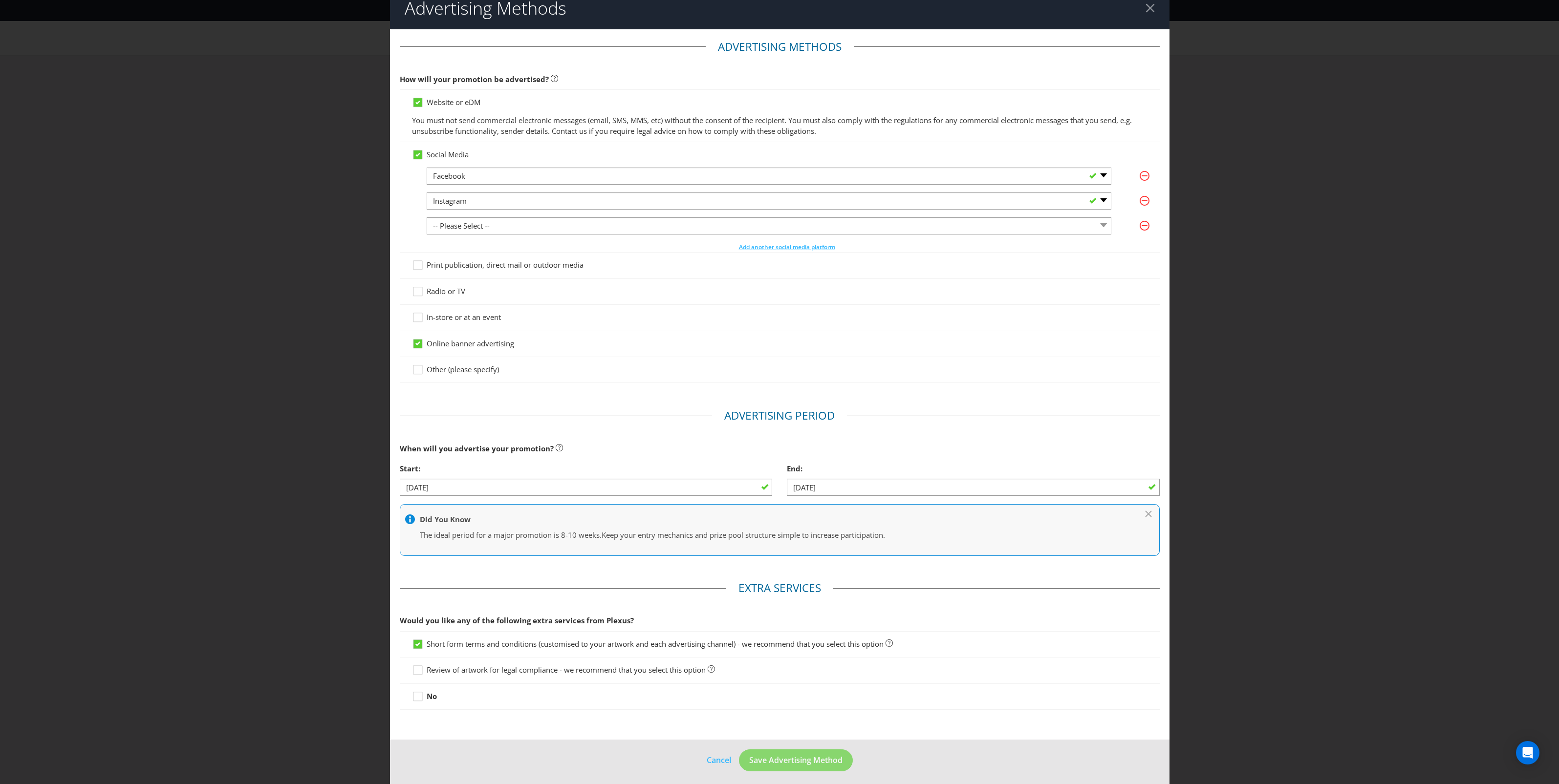
scroll to position [19, 0]
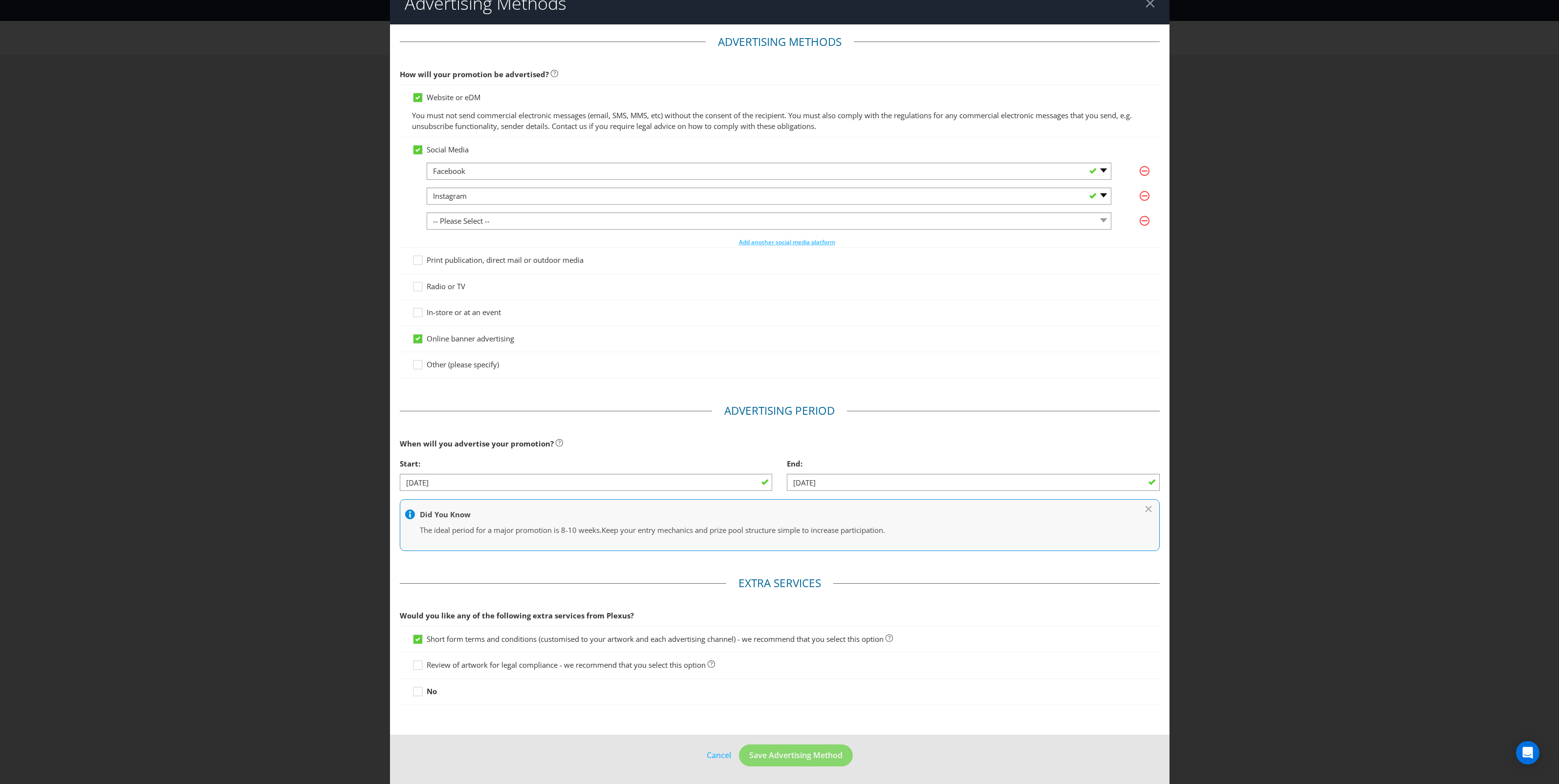
click at [603, 667] on span "Review of artwork for legal compliance - we recommend that you select this opti…" at bounding box center [566, 665] width 279 height 10
click at [0, 0] on input "Review of artwork for legal compliance - we recommend that you select this opti…" at bounding box center [0, 0] width 0 height 0
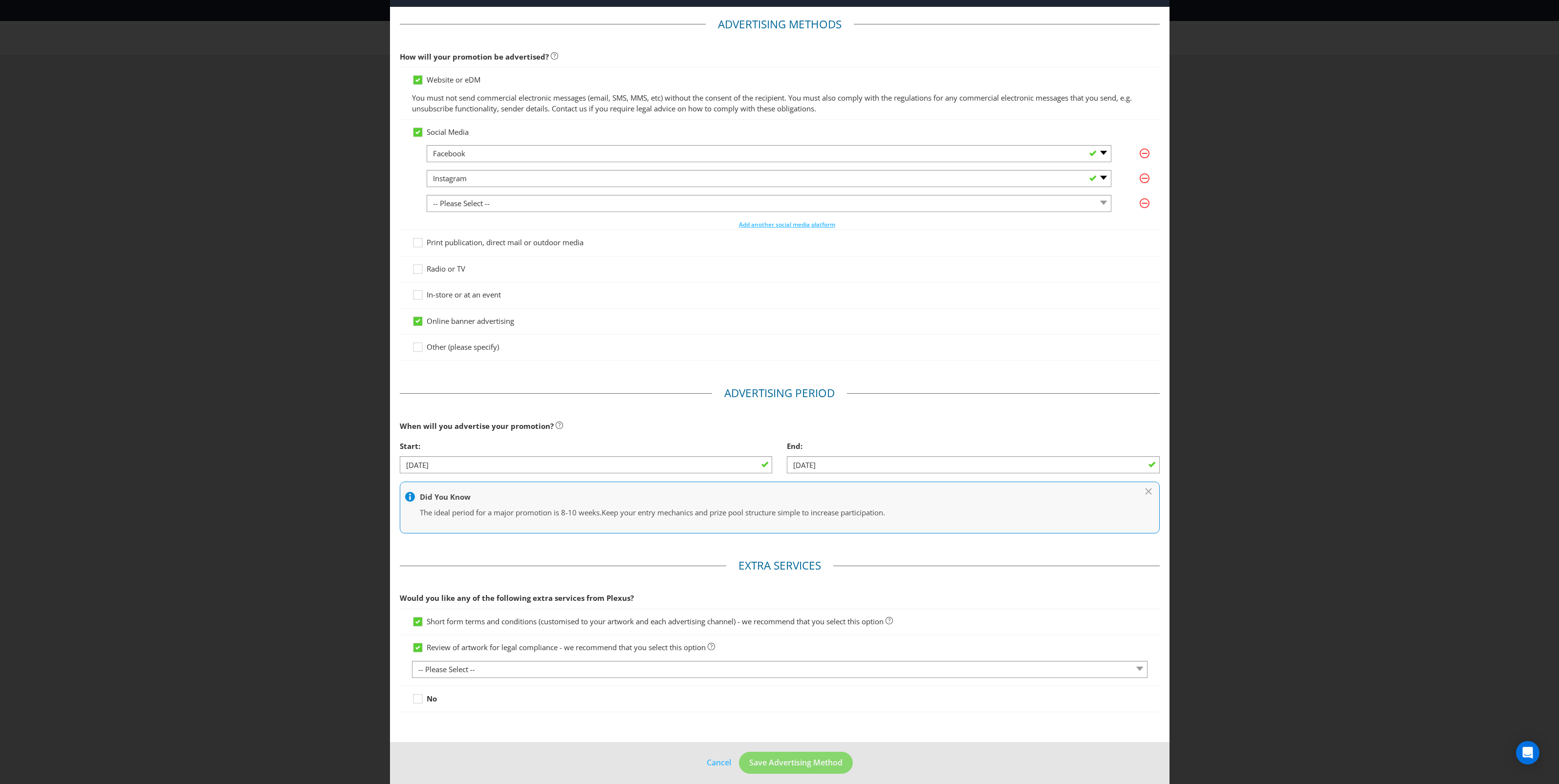
scroll to position [44, 0]
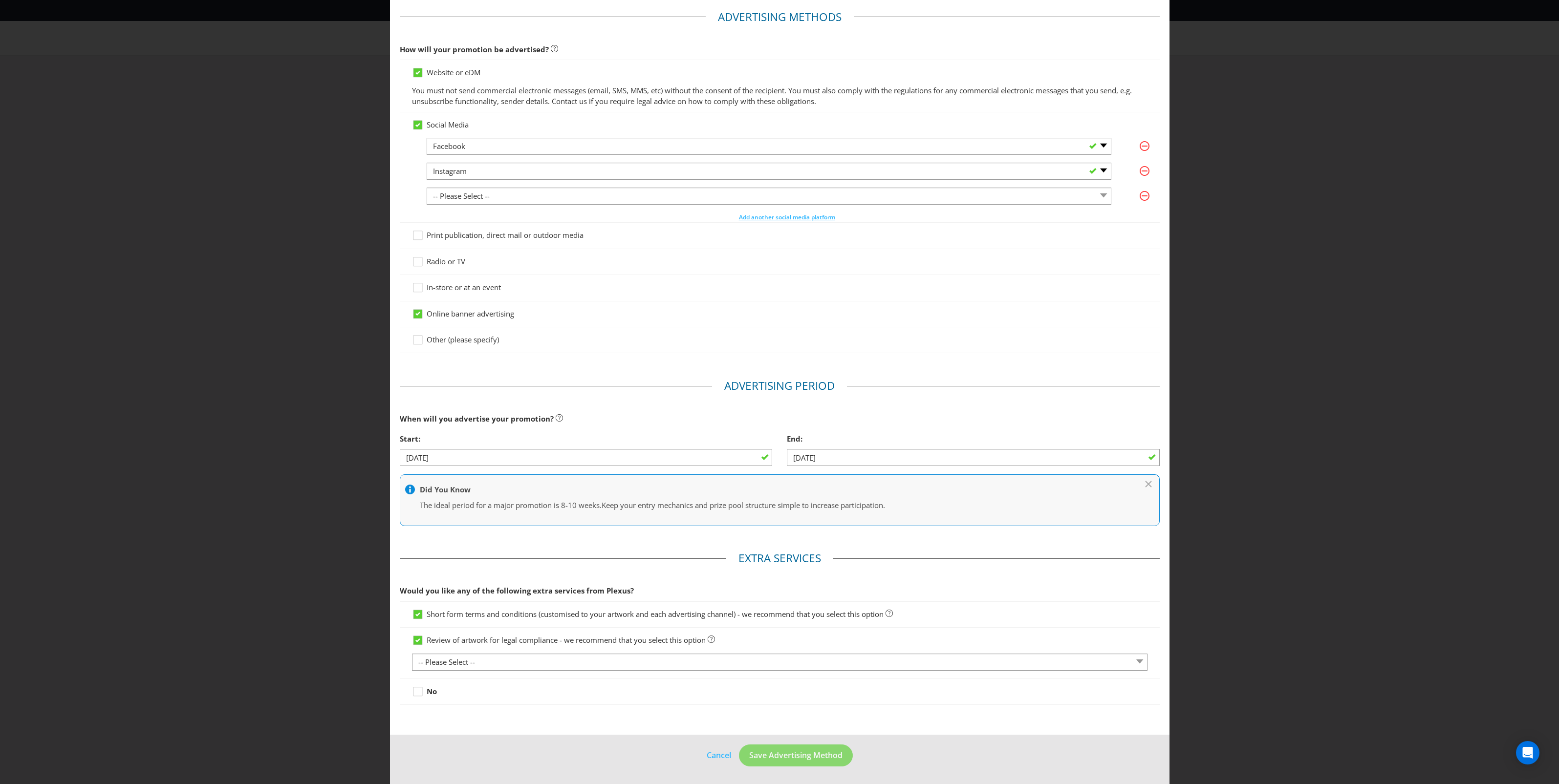
click at [612, 651] on div "Review of artwork for legal compliance - we recommend that you select this opti…" at bounding box center [780, 653] width 735 height 36
click at [611, 661] on select "-- Please Select -- 1 piece 2-4 pieces (provided at same time) 5-7 pieces (prov…" at bounding box center [780, 662] width 735 height 17
select select "MARKETING_REVIEW_1"
click at [412, 653] on select "-- Please Select -- 1 piece 2-4 pieces (provided at same time) 5-7 pieces (prov…" at bounding box center [780, 662] width 735 height 17
click at [807, 759] on span "Save Advertising Method" at bounding box center [796, 756] width 93 height 11
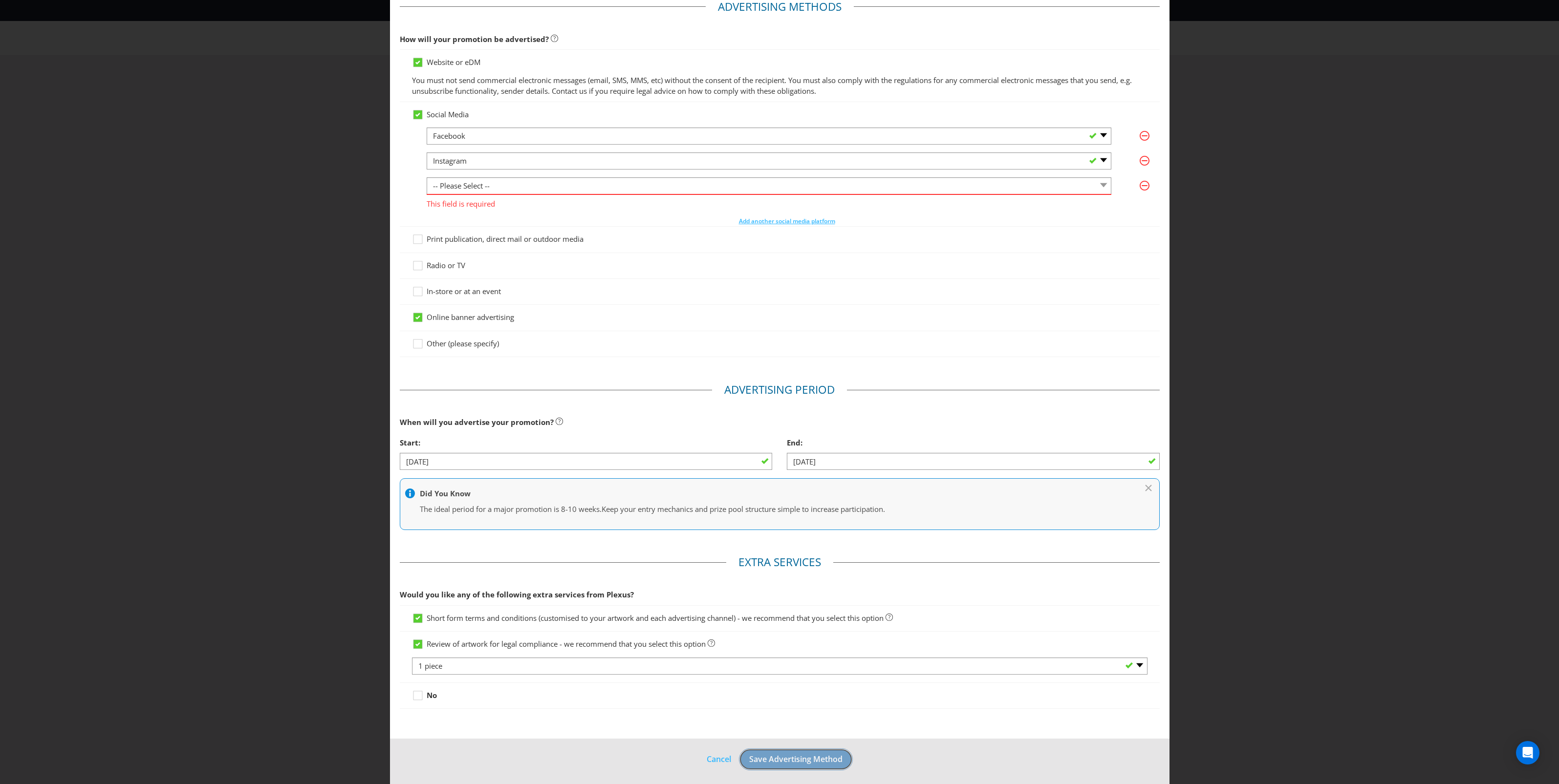
scroll to position [59, 0]
click at [507, 183] on select "-- Please Select -- Facebook X Instagram Snapchat LinkedIn Pinterest Tumblr You…" at bounding box center [769, 182] width 684 height 17
click at [1140, 184] on icon "button" at bounding box center [1144, 181] width 10 height 10
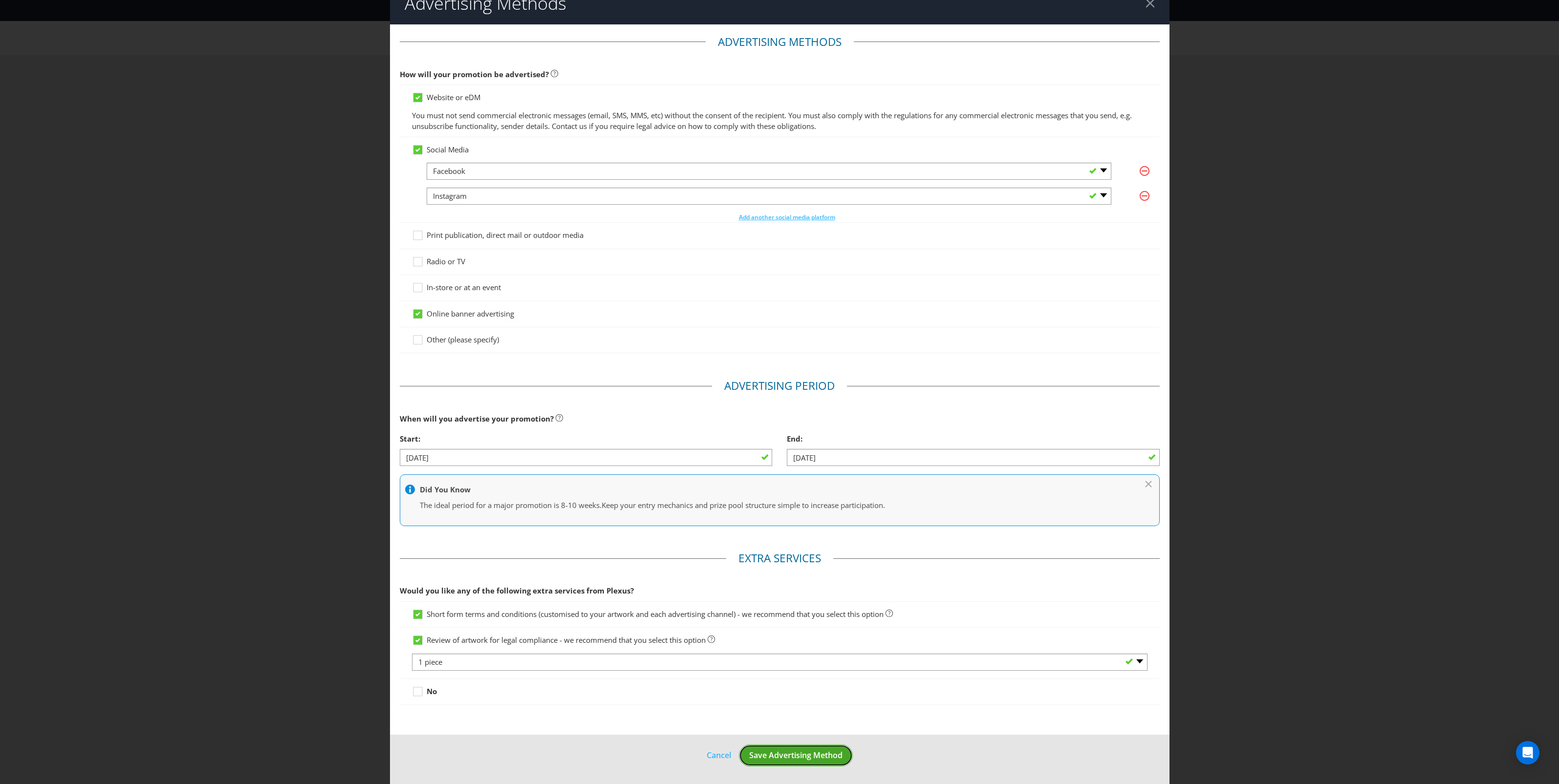
click at [805, 760] on span "Save Advertising Method" at bounding box center [796, 756] width 93 height 11
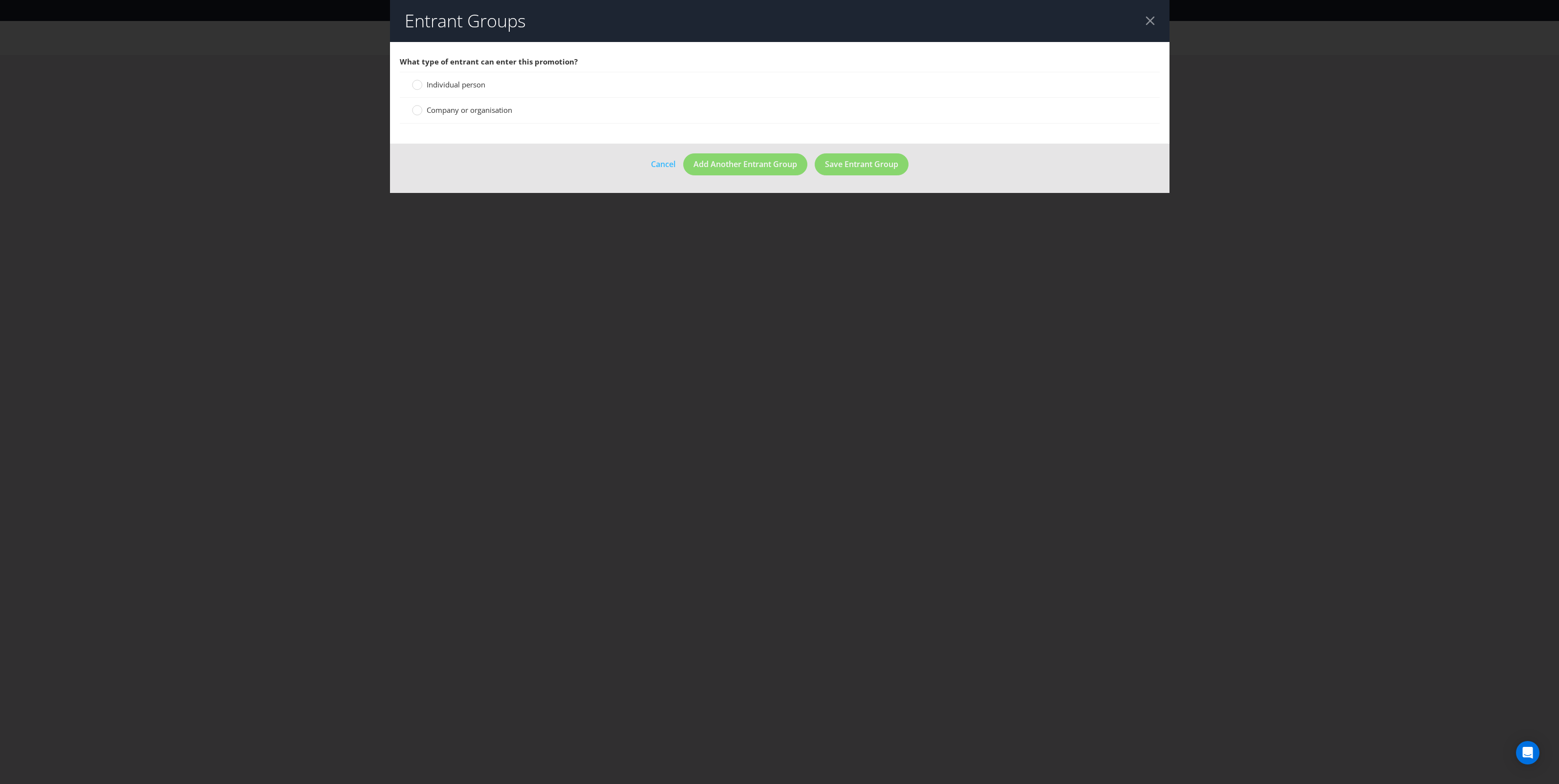
click at [465, 89] on span "Individual person" at bounding box center [456, 85] width 59 height 10
click at [0, 0] on input "Individual person" at bounding box center [0, 0] width 0 height 0
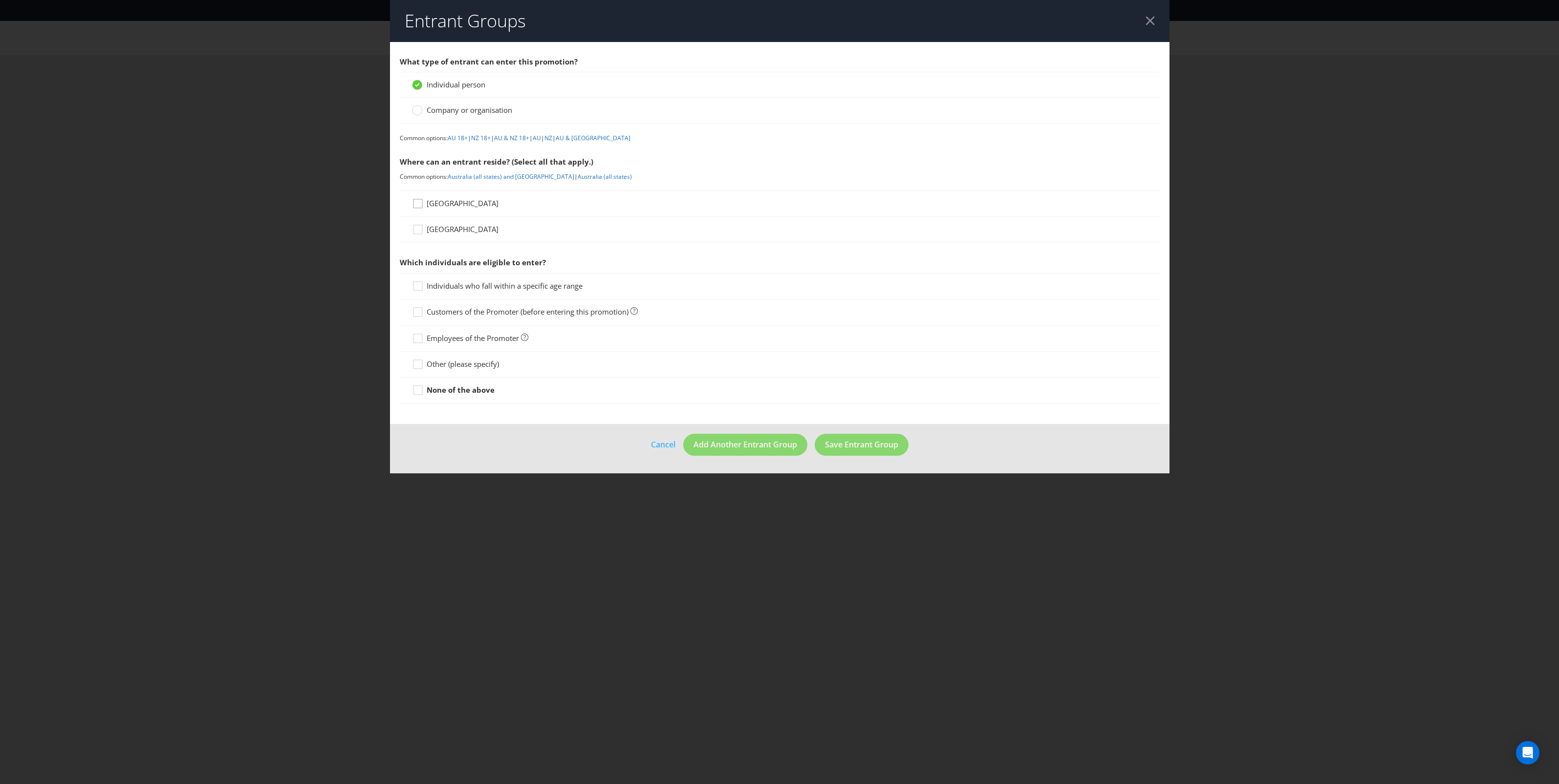
click at [415, 206] on icon at bounding box center [419, 206] width 15 height 15
click at [0, 0] on input "Australia" at bounding box center [0, 0] width 0 height 0
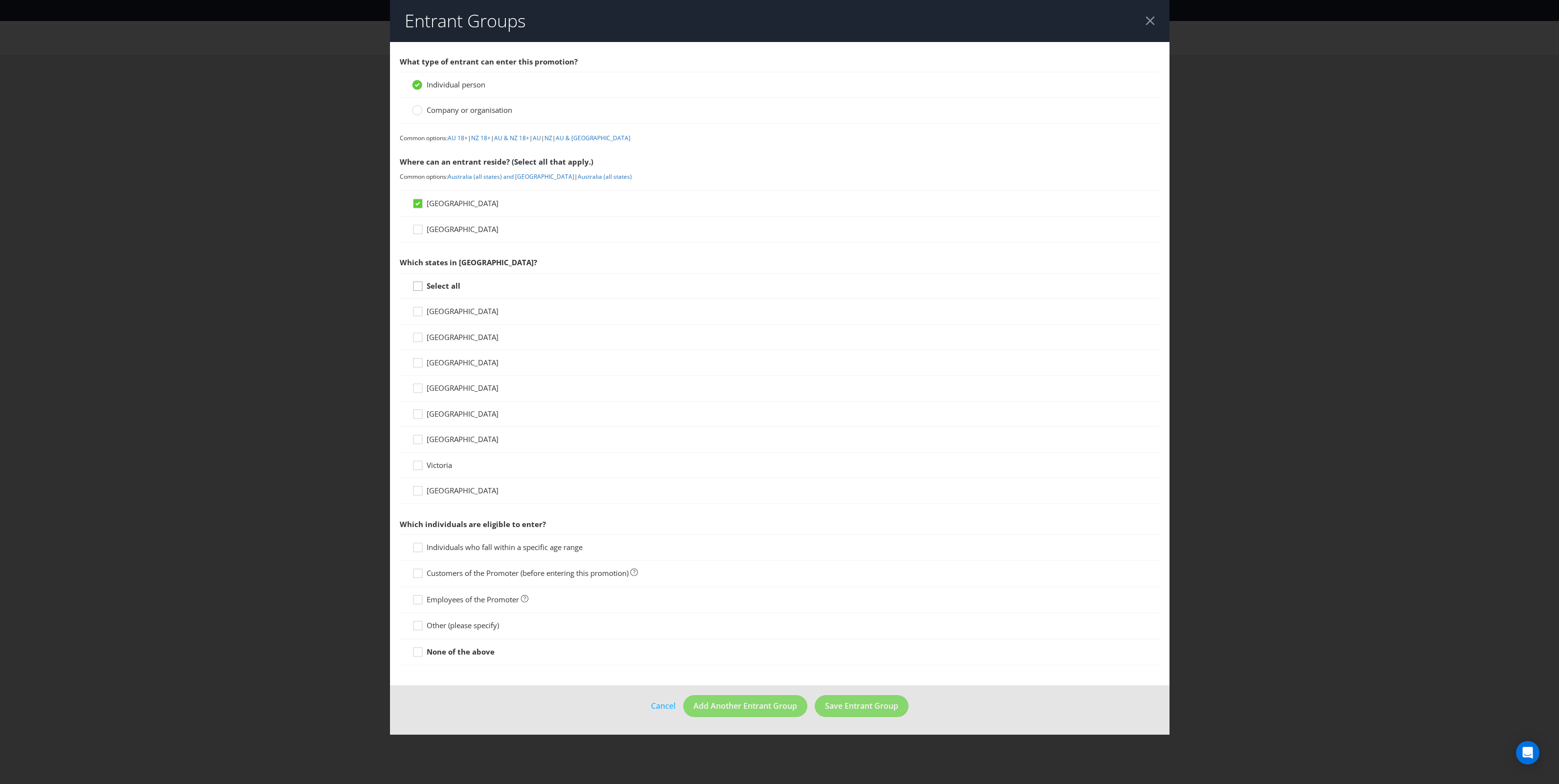
click at [423, 287] on icon at bounding box center [419, 288] width 15 height 15
click at [0, 0] on input "Select all" at bounding box center [0, 0] width 0 height 0
click at [460, 141] on link "AU 18+" at bounding box center [458, 138] width 20 height 8
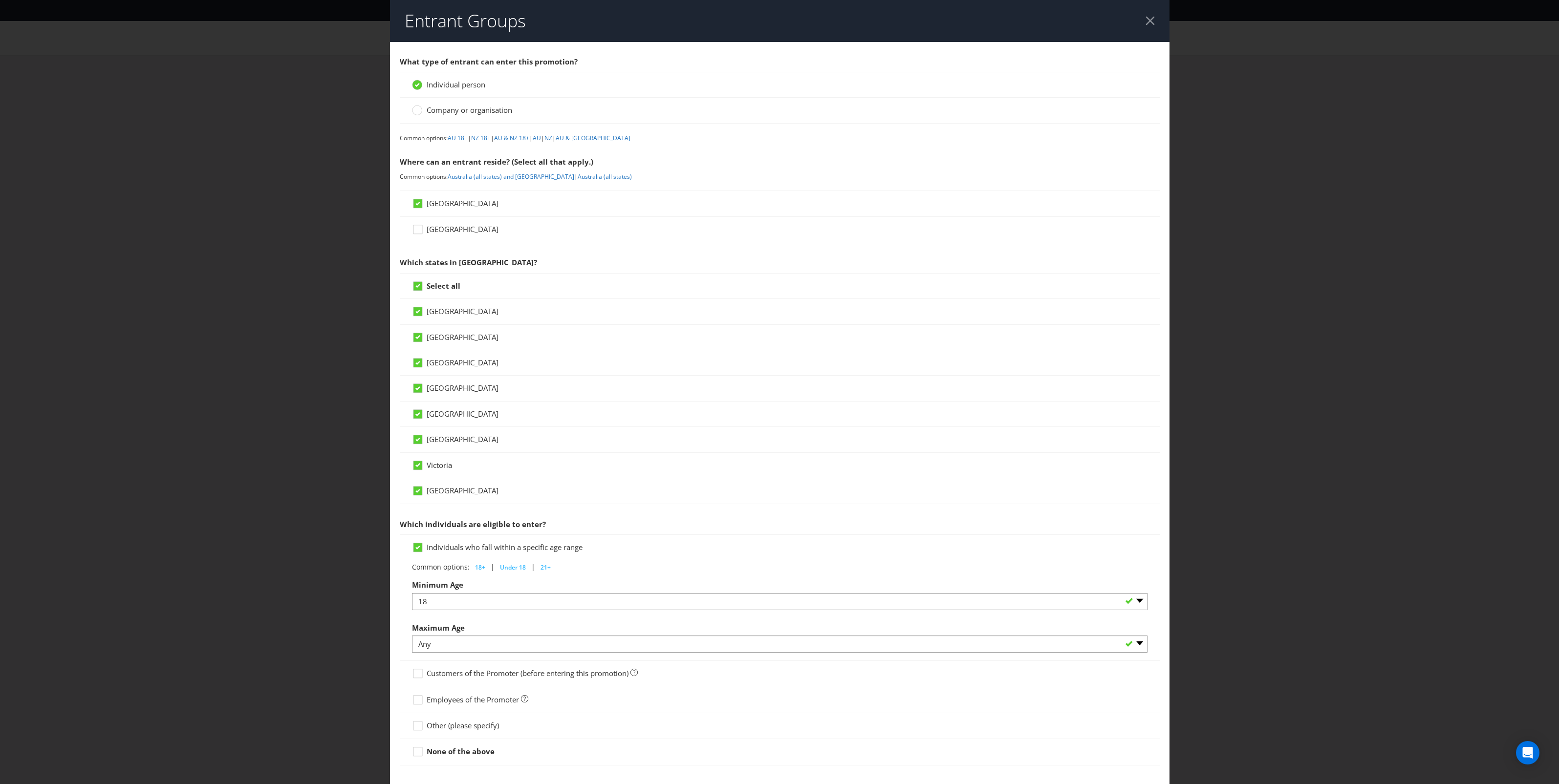
scroll to position [54, 0]
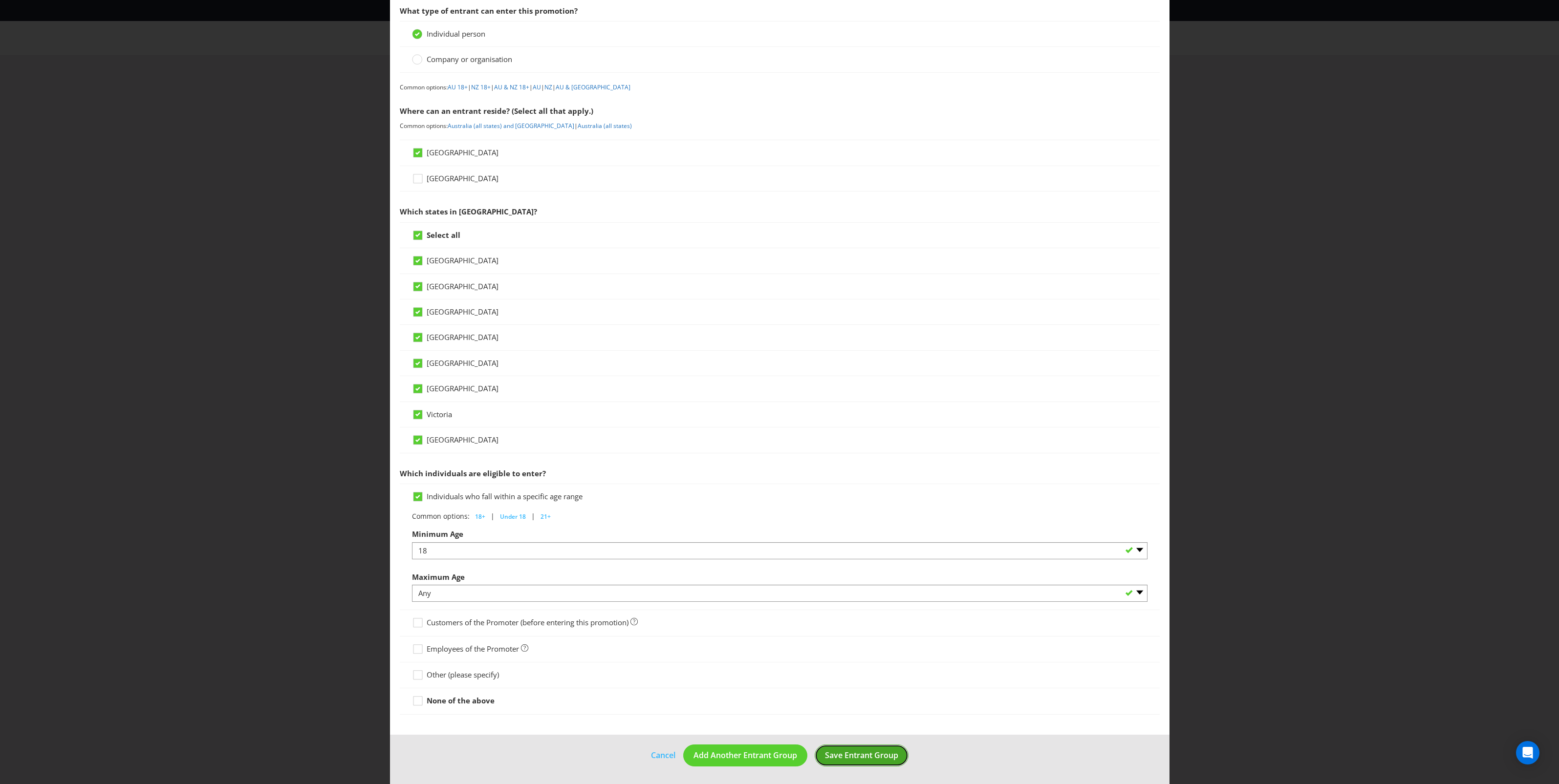
click at [876, 760] on span "Save Entrant Group" at bounding box center [861, 756] width 73 height 11
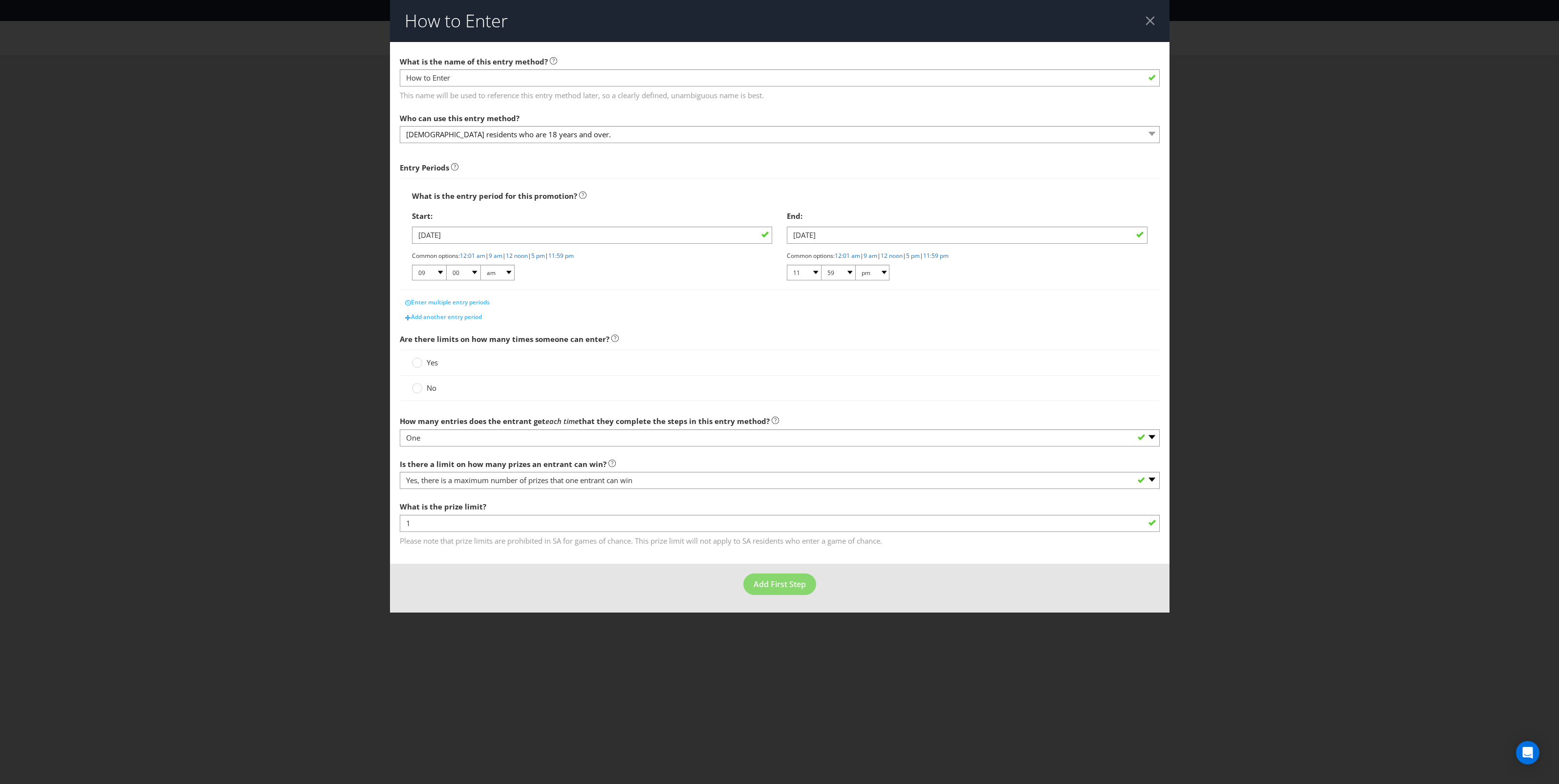
click at [428, 367] on span "Yes" at bounding box center [432, 362] width 11 height 10
click at [0, 0] on input "Yes" at bounding box center [0, 0] width 0 height 0
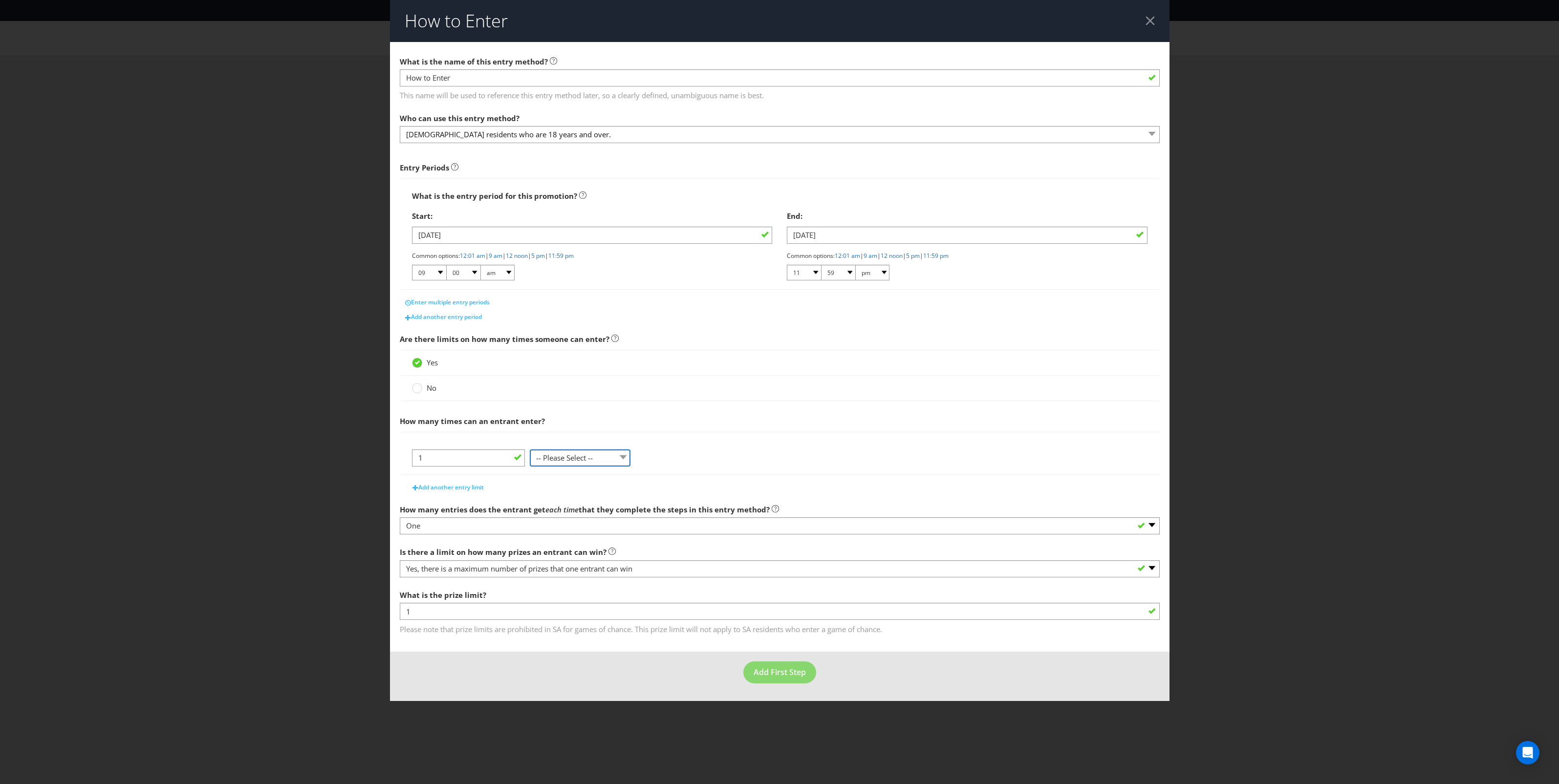
click at [557, 465] on select "-- Please Select -- per person per day per purchase per transaction Other (plea…" at bounding box center [580, 458] width 100 height 17
select select "PER_TRANSACTION"
click at [530, 451] on select "-- Please Select -- per person per day per purchase per transaction Other (plea…" at bounding box center [580, 458] width 100 height 17
click at [773, 438] on div "1 -- Please Select -- per person per day per purchase per transaction Other (pl…" at bounding box center [780, 453] width 760 height 43
click at [709, 574] on select "-- Please select -- Yes, there is a maximum number of prizes that one entrant c…" at bounding box center [780, 569] width 760 height 17
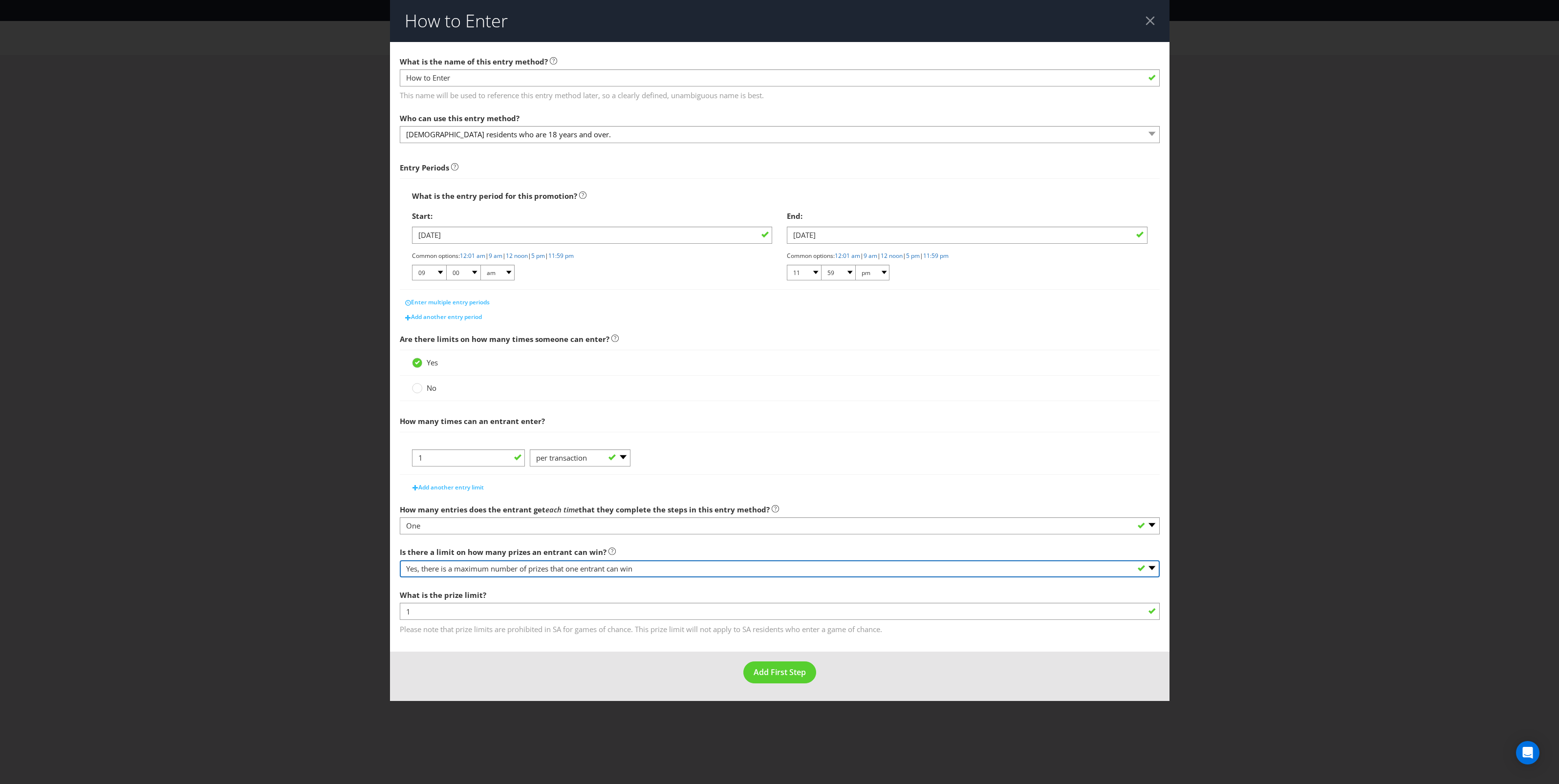
click at [707, 569] on select "-- Please select -- Yes, there is a maximum number of prizes that one entrant c…" at bounding box center [780, 569] width 760 height 17
click at [481, 318] on span "Add another entry period" at bounding box center [446, 317] width 71 height 8
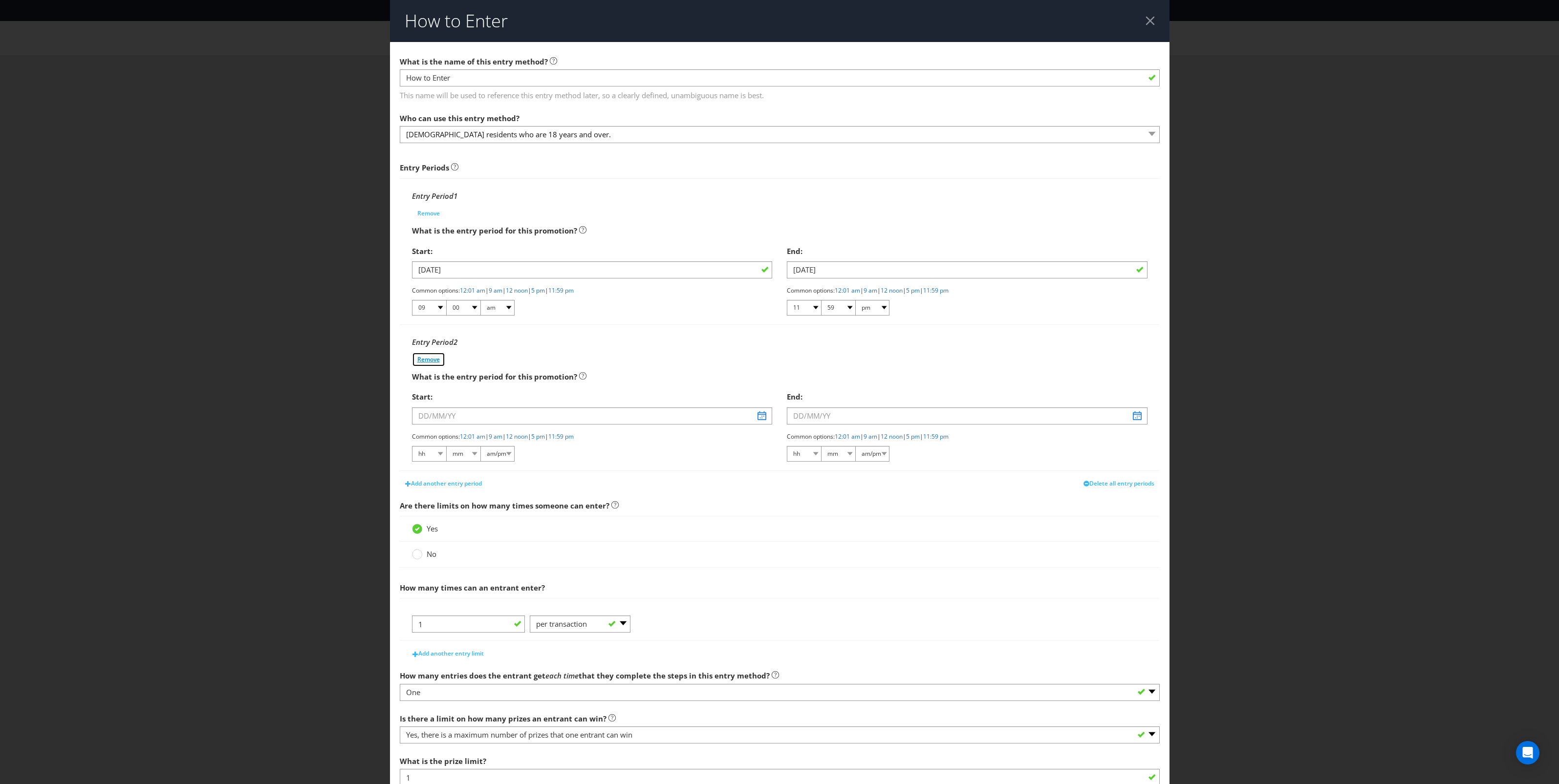
click at [424, 359] on span "Remove" at bounding box center [428, 359] width 22 height 8
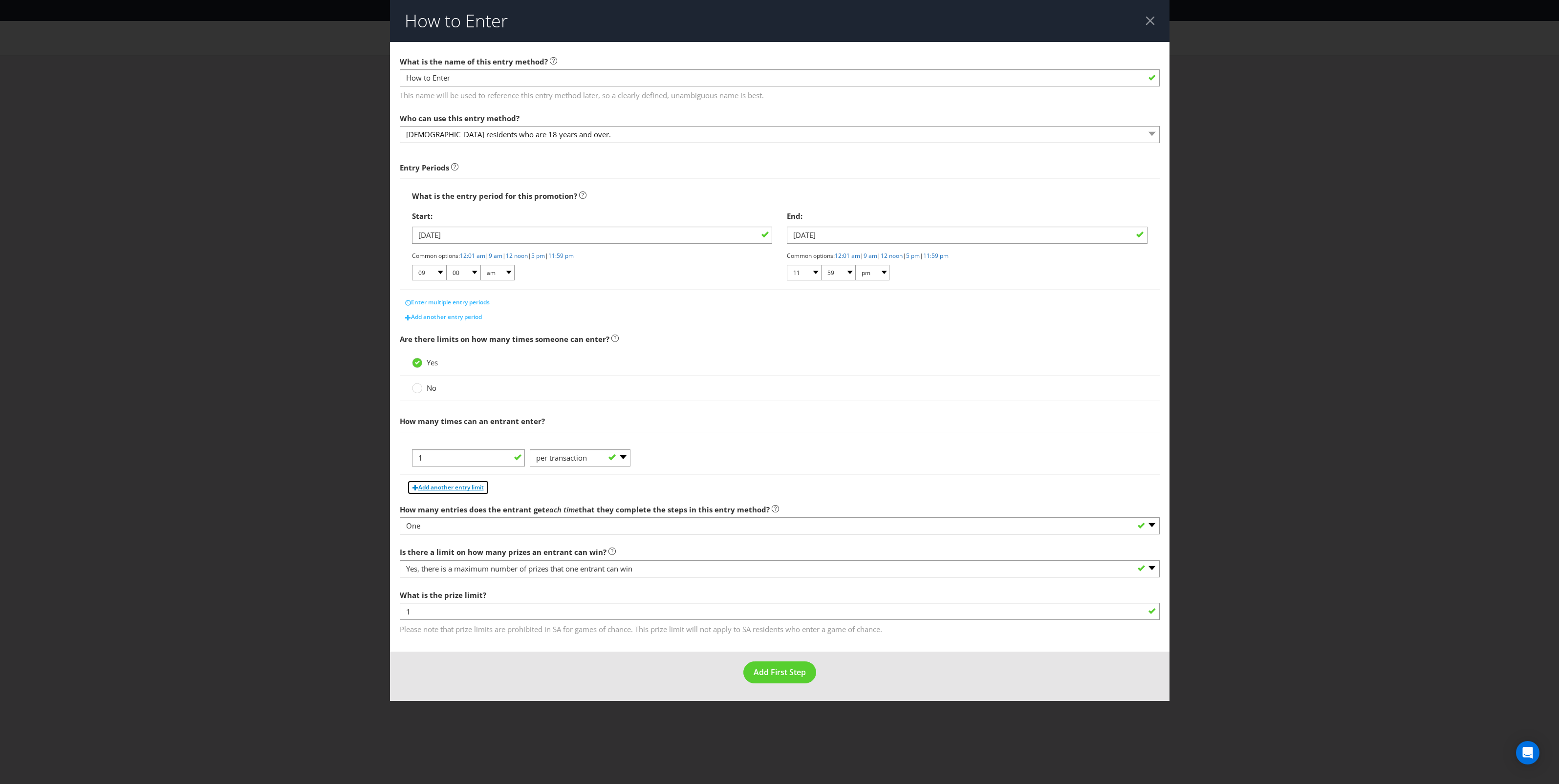
click at [468, 494] on button "Add another entry limit" at bounding box center [448, 488] width 82 height 15
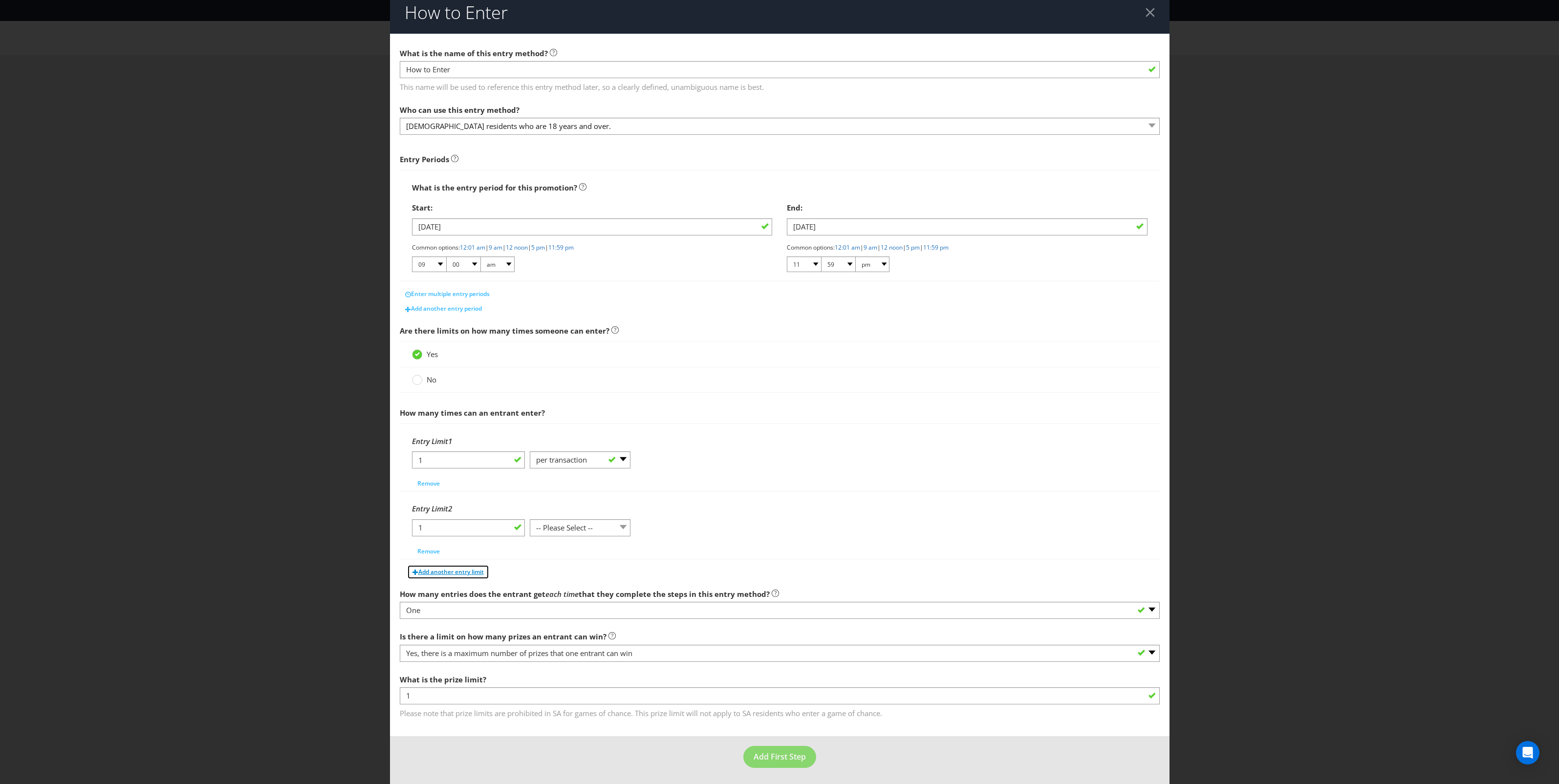
scroll to position [12, 0]
click at [597, 527] on select "-- Please Select -- per person per day per purchase per transaction Other (plea…" at bounding box center [580, 526] width 100 height 17
select select "PER_DAY"
click at [530, 518] on select "-- Please Select -- per person per day per purchase per transaction Other (plea…" at bounding box center [580, 526] width 100 height 17
click at [460, 567] on span "Add another entry limit" at bounding box center [451, 570] width 65 height 8
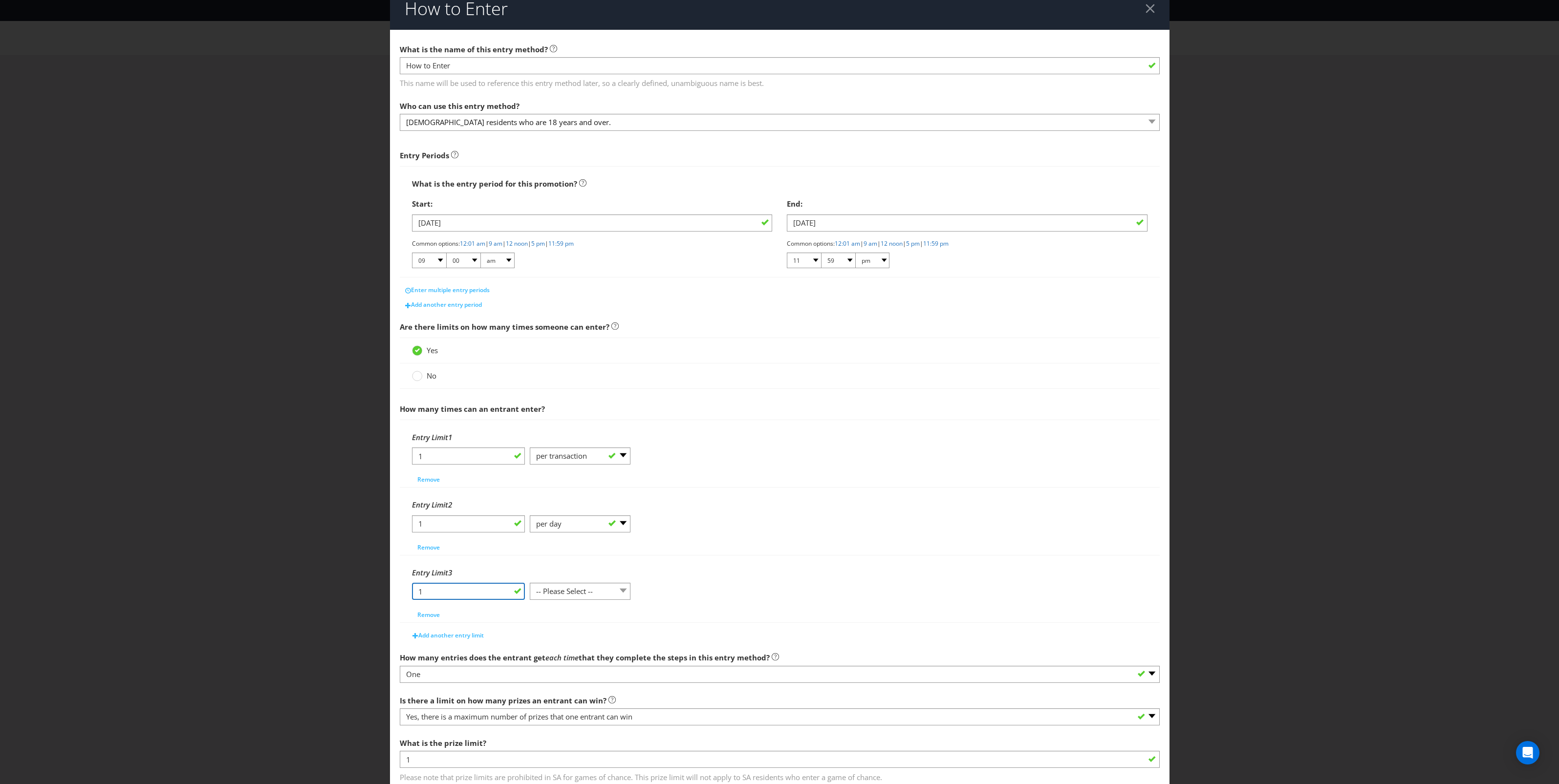
click at [482, 596] on input "1" at bounding box center [468, 591] width 113 height 17
type input "10"
click at [589, 592] on select "-- Please Select -- per person per day per purchase per transaction Other (plea…" at bounding box center [580, 591] width 100 height 17
select select "OTHER"
click at [530, 585] on select "-- Please Select -- per person per day per purchase per transaction Other (plea…" at bounding box center [580, 591] width 100 height 17
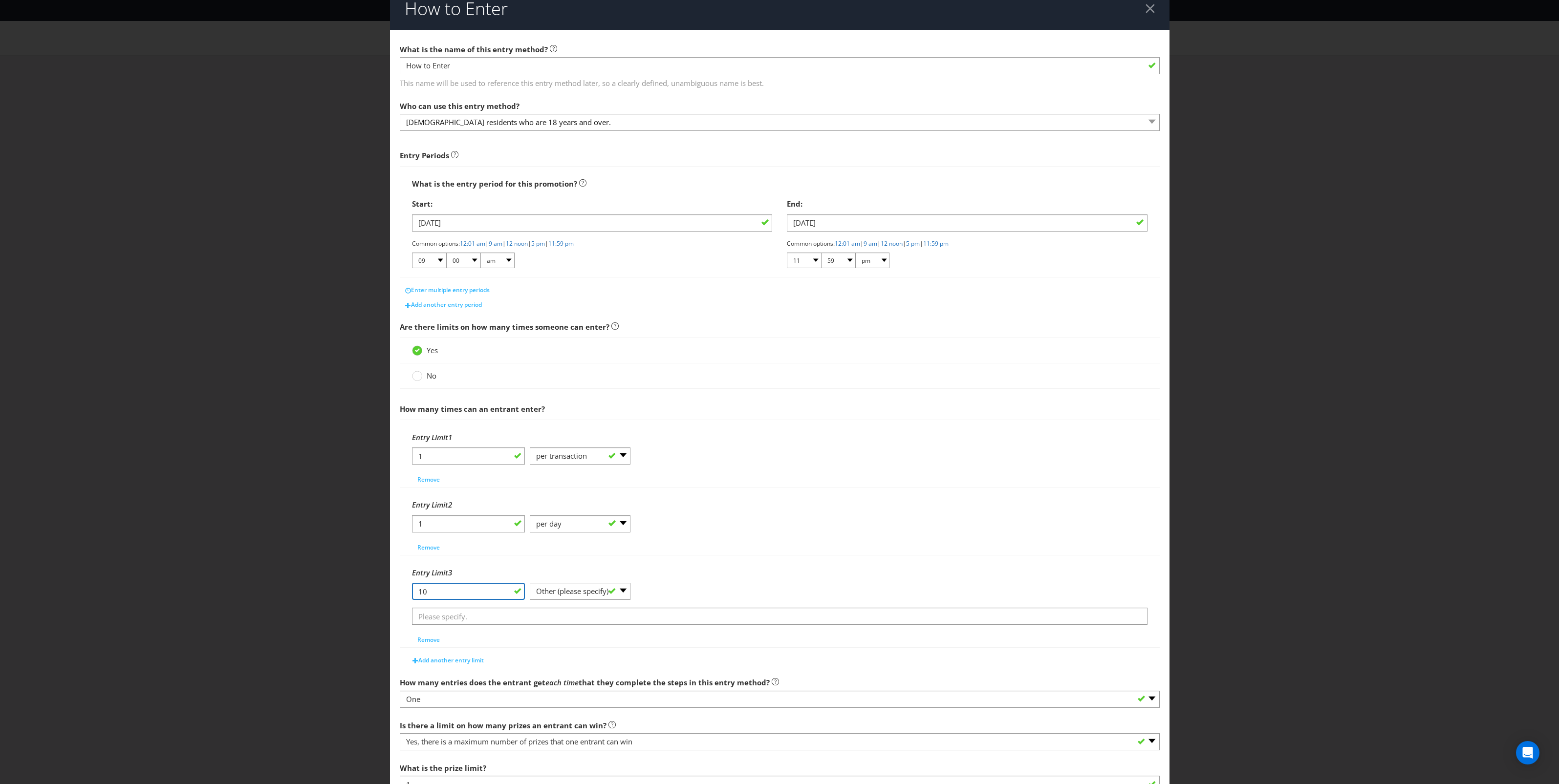
click at [474, 596] on input "10" at bounding box center [468, 591] width 113 height 17
type input "1"
click at [574, 587] on select "-- Please Select -- per person per day per purchase per transaction Other (plea…" at bounding box center [580, 591] width 100 height 17
select select "PER_PERSON"
click at [530, 597] on select "-- Please Select -- per person per day per purchase per transaction Other (plea…" at bounding box center [580, 591] width 100 height 17
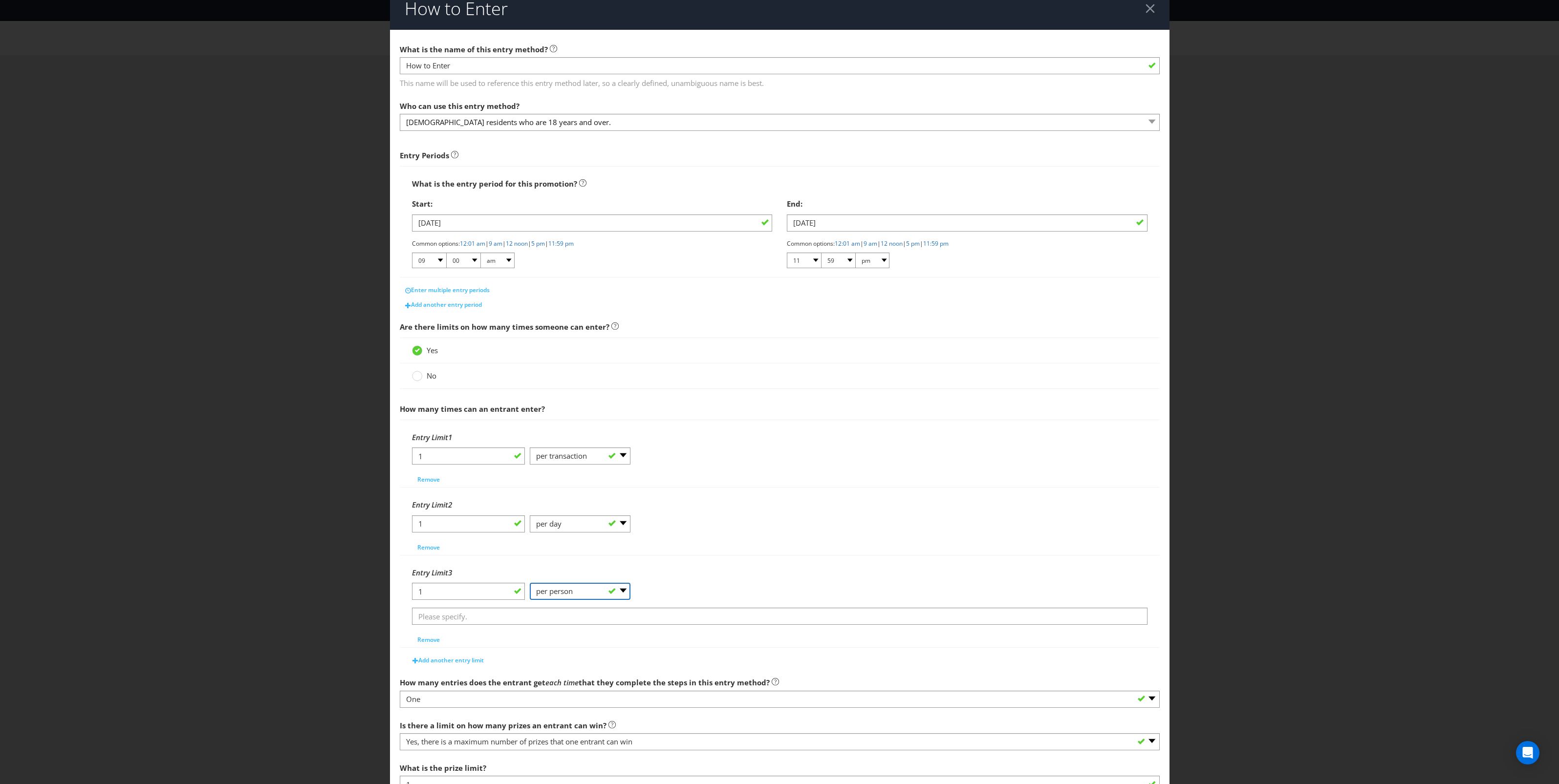
scroll to position [0, 0]
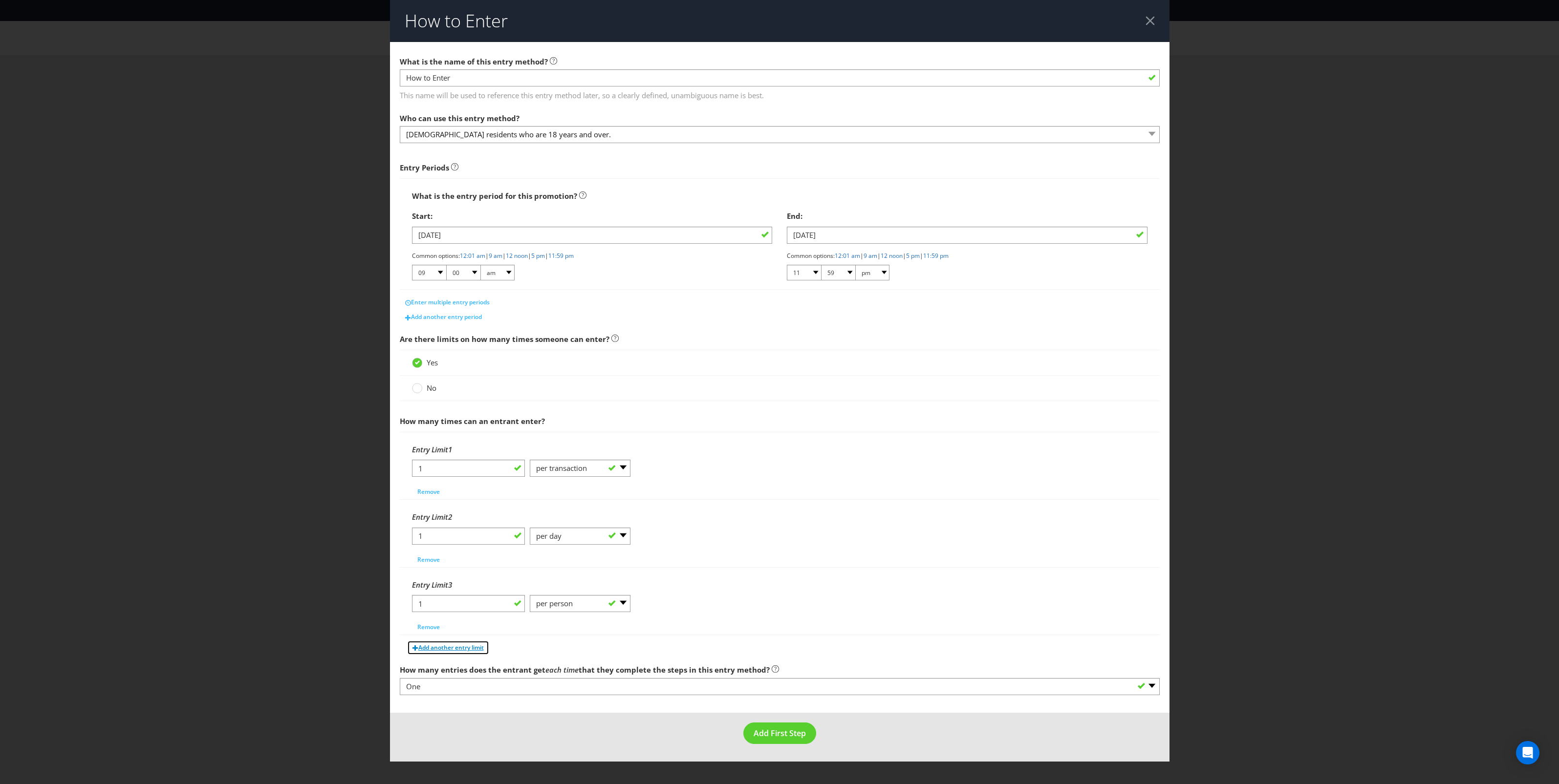
click at [442, 652] on span "Add another entry limit" at bounding box center [451, 648] width 65 height 8
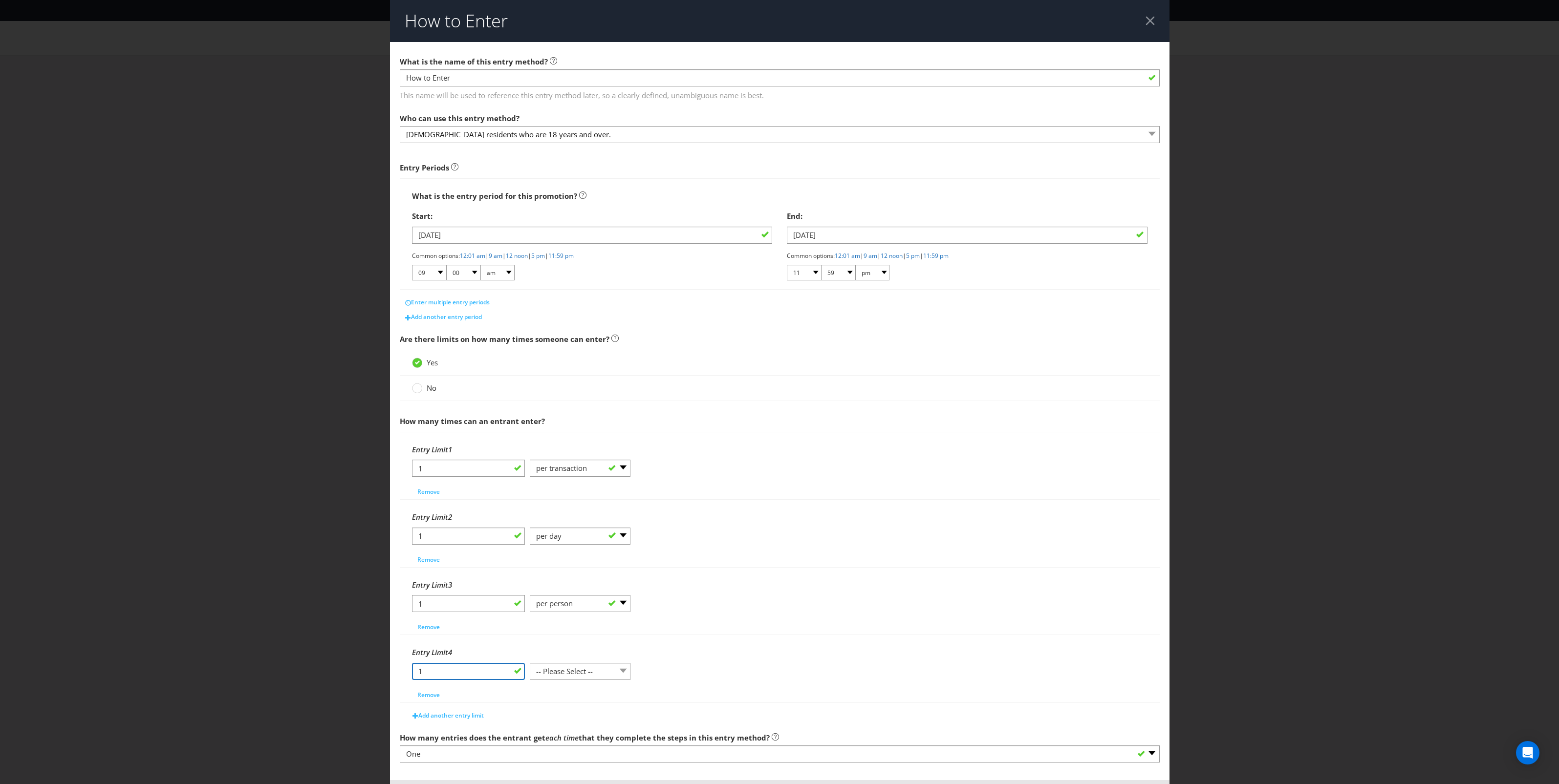
click at [490, 679] on input "1" at bounding box center [468, 671] width 113 height 17
type input "10"
click at [558, 666] on select "-- Please Select -- per person per day per purchase per transaction Other (plea…" at bounding box center [580, 671] width 100 height 17
select select "OTHER"
click at [530, 665] on select "-- Please Select -- per person per day per purchase per transaction Other (plea…" at bounding box center [580, 671] width 100 height 17
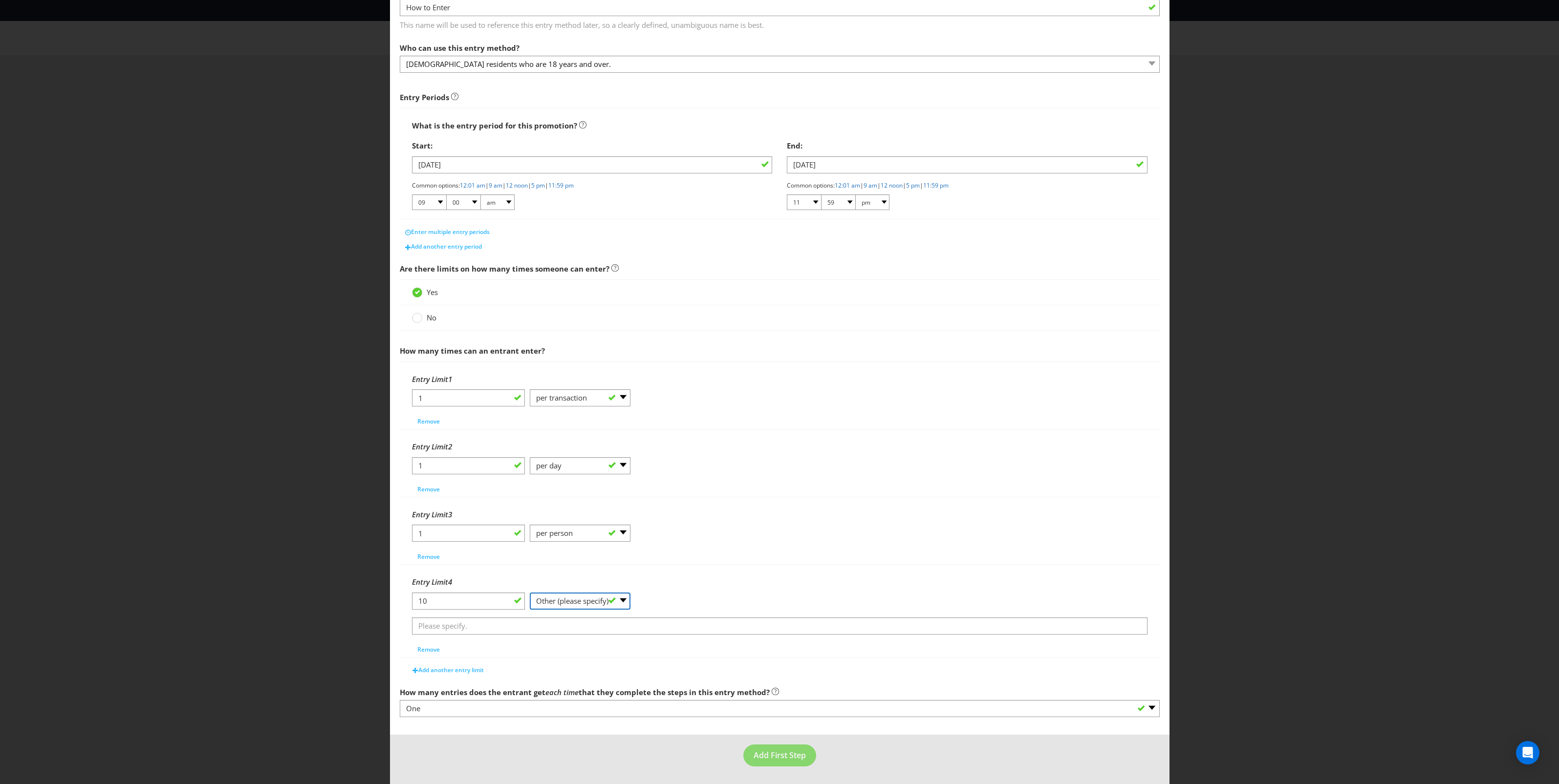
scroll to position [73, 0]
click at [672, 631] on input "text" at bounding box center [780, 626] width 735 height 17
paste input "er person throughout the Promotional Period"
click at [413, 624] on input "er person throughout the Promotional Period" at bounding box center [780, 626] width 735 height 17
type input "per person throughout the Promotional Period"
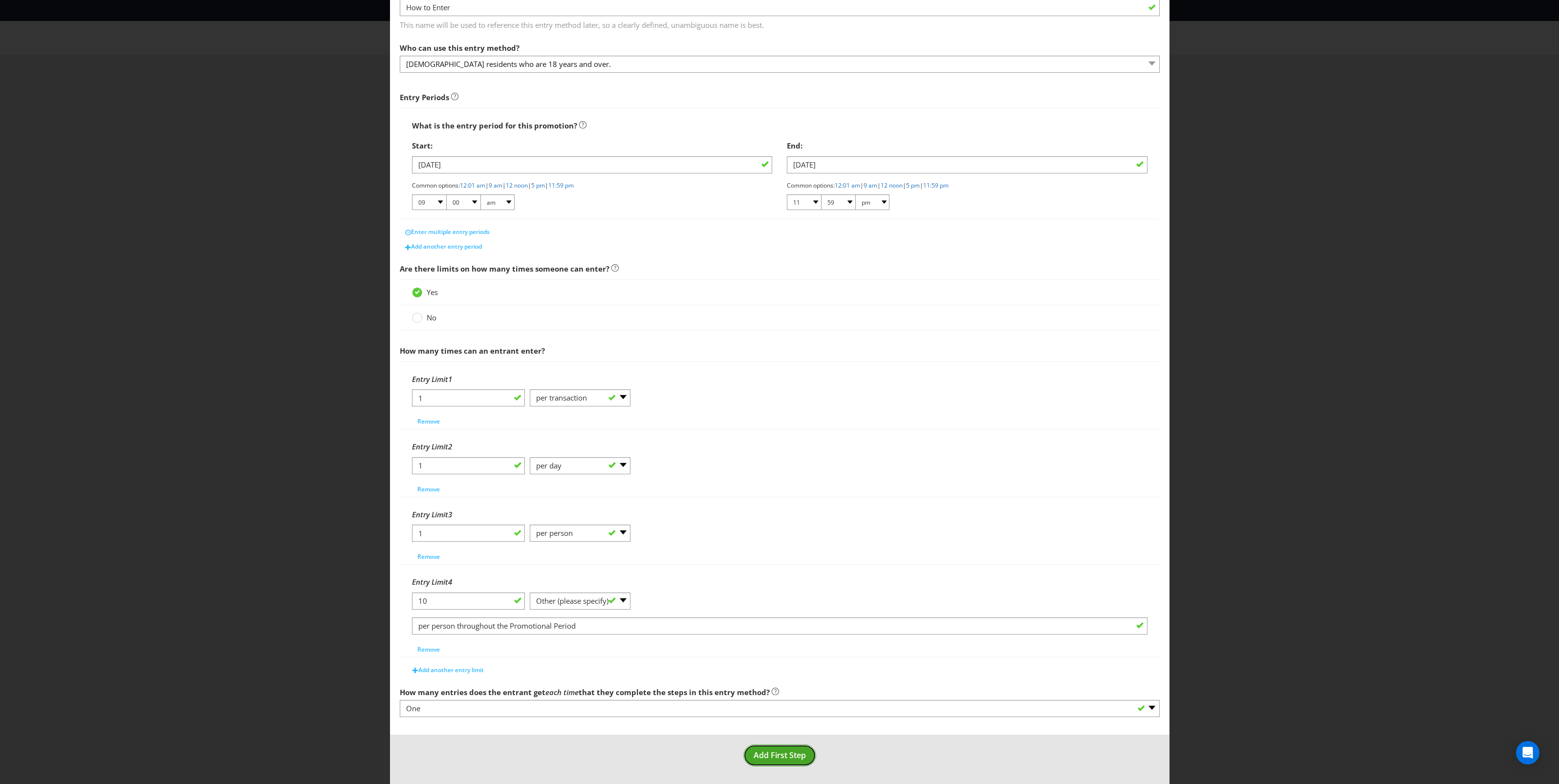
click at [764, 755] on span "Add First Step" at bounding box center [780, 756] width 52 height 11
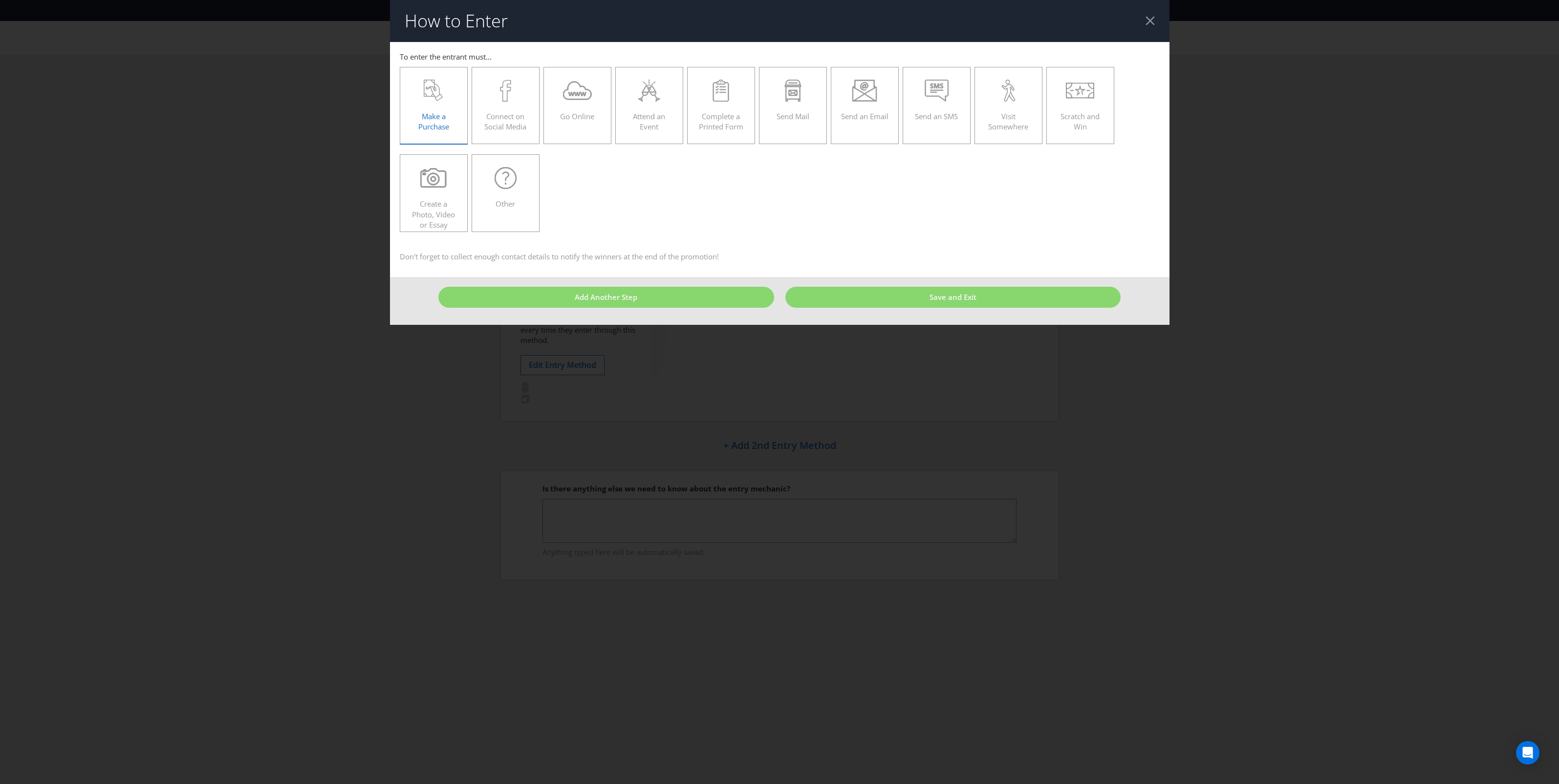
click at [436, 111] on span "Make a Purchase" at bounding box center [433, 121] width 31 height 20
click at [0, 0] on input "Make a Purchase" at bounding box center [0, 0] width 0 height 0
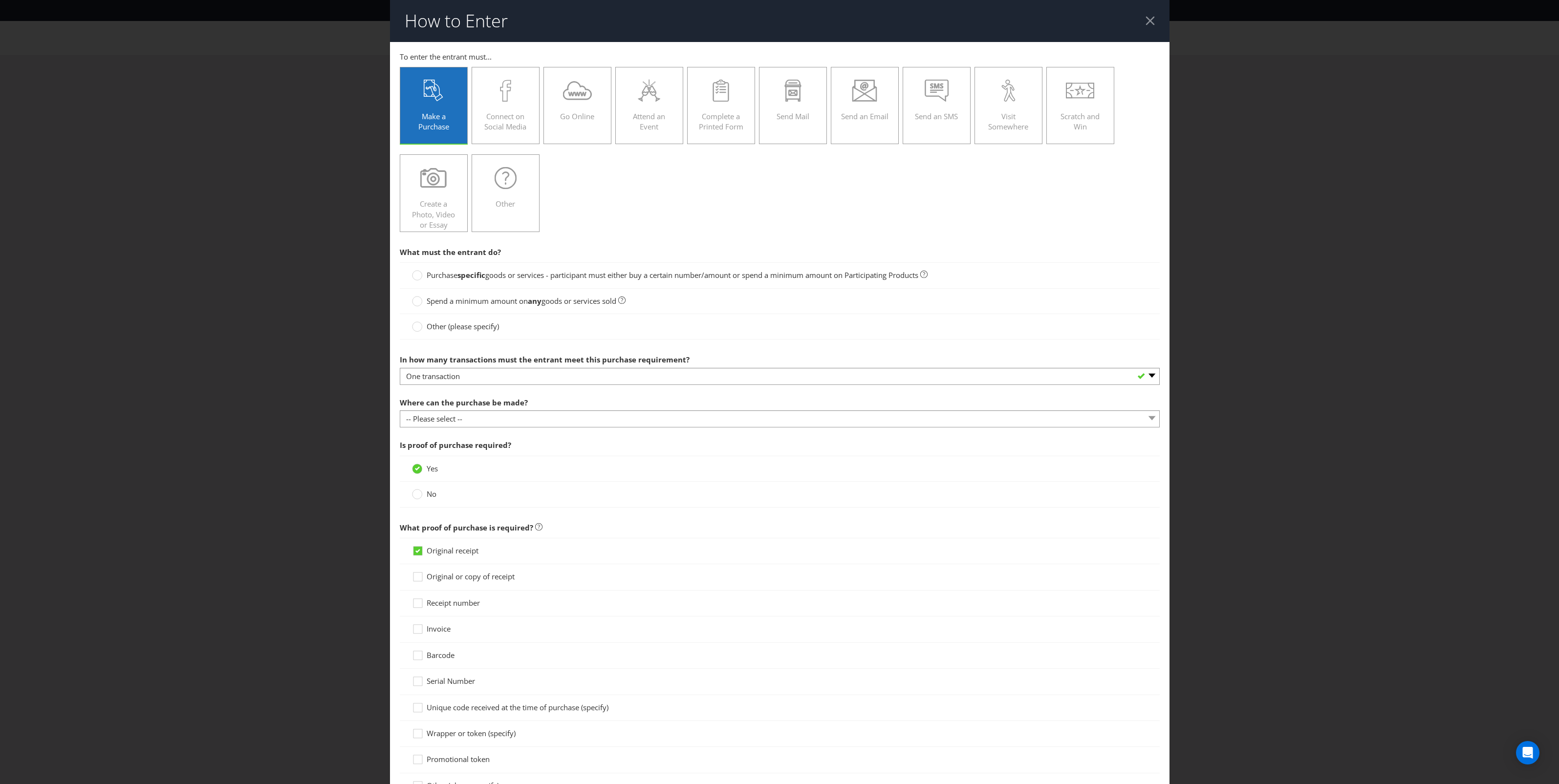
click at [609, 367] on div "In how many transactions must the entrant meet this purchase requirement? -- Pl…" at bounding box center [780, 367] width 760 height 35
click at [611, 380] on select "-- Please select -- One transaction A specific number of transactions Any numbe…" at bounding box center [780, 376] width 760 height 17
click at [609, 377] on select "-- Please select -- One transaction A specific number of transactions Any numbe…" at bounding box center [780, 376] width 760 height 17
click at [539, 275] on span "goods or services - participant must either buy a certain number/amount or spen…" at bounding box center [701, 275] width 433 height 10
click at [0, 0] on input "Purchase specific goods or services - participant must either buy a certain num…" at bounding box center [0, 0] width 0 height 0
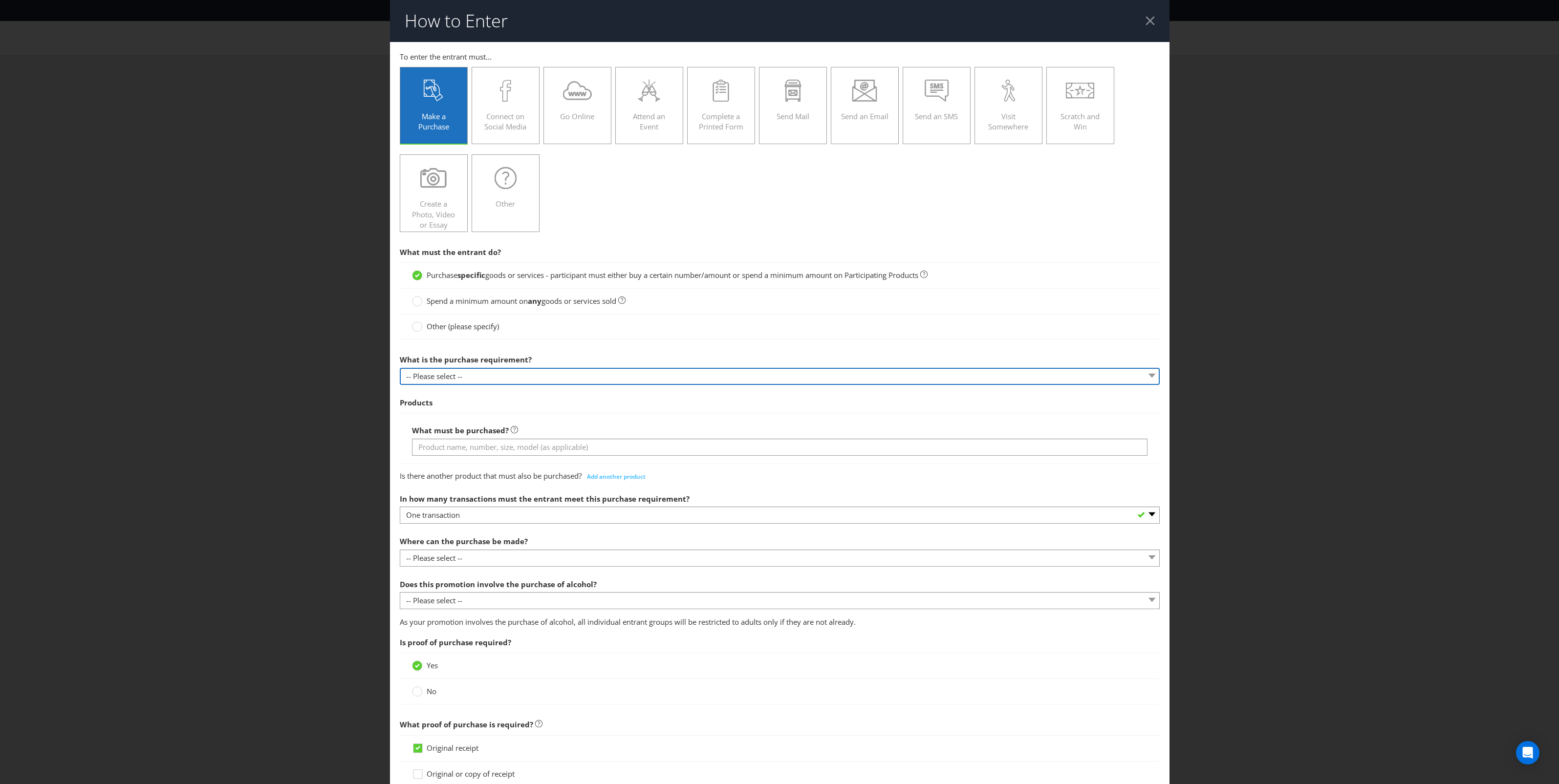
click at [679, 381] on select "-- Please select -- Buy a certain number of these products or services Spend a …" at bounding box center [780, 376] width 760 height 17
select select "MINIMUM_SPEND_AMOUNT"
click at [400, 368] on select "-- Please select -- Buy a certain number of these products or services Spend a …" at bounding box center [780, 376] width 760 height 17
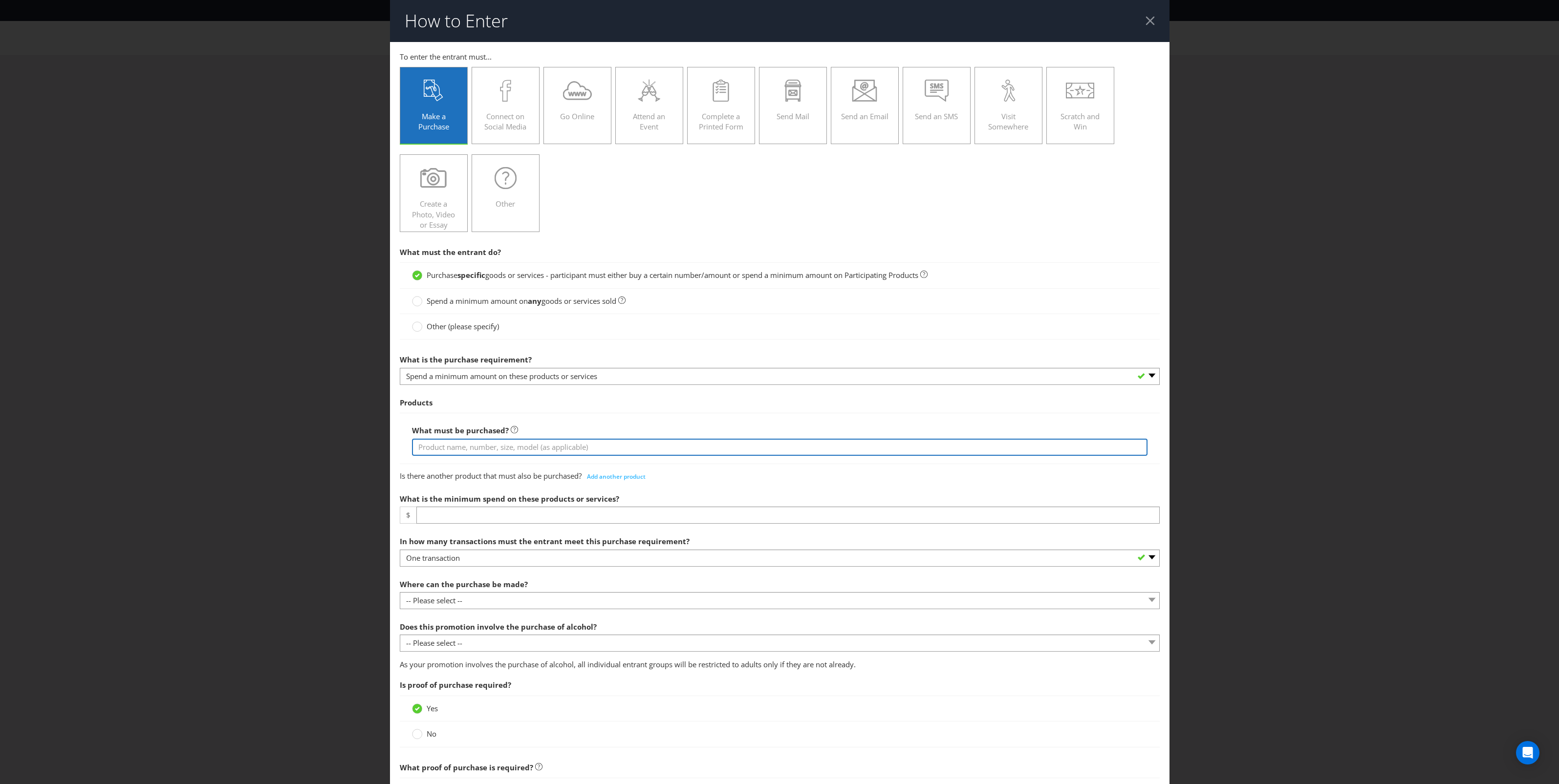
click at [607, 452] on input "text" at bounding box center [780, 447] width 735 height 17
paste input "pend $20 or more on any Kirin Hyoketsu product/s"
click at [418, 447] on input "pend $20 or more on any Kirin Hyoketsu product/s" at bounding box center [780, 447] width 735 height 17
type input "Spend $20 or more on any Kirin Hyoketsu product/s"
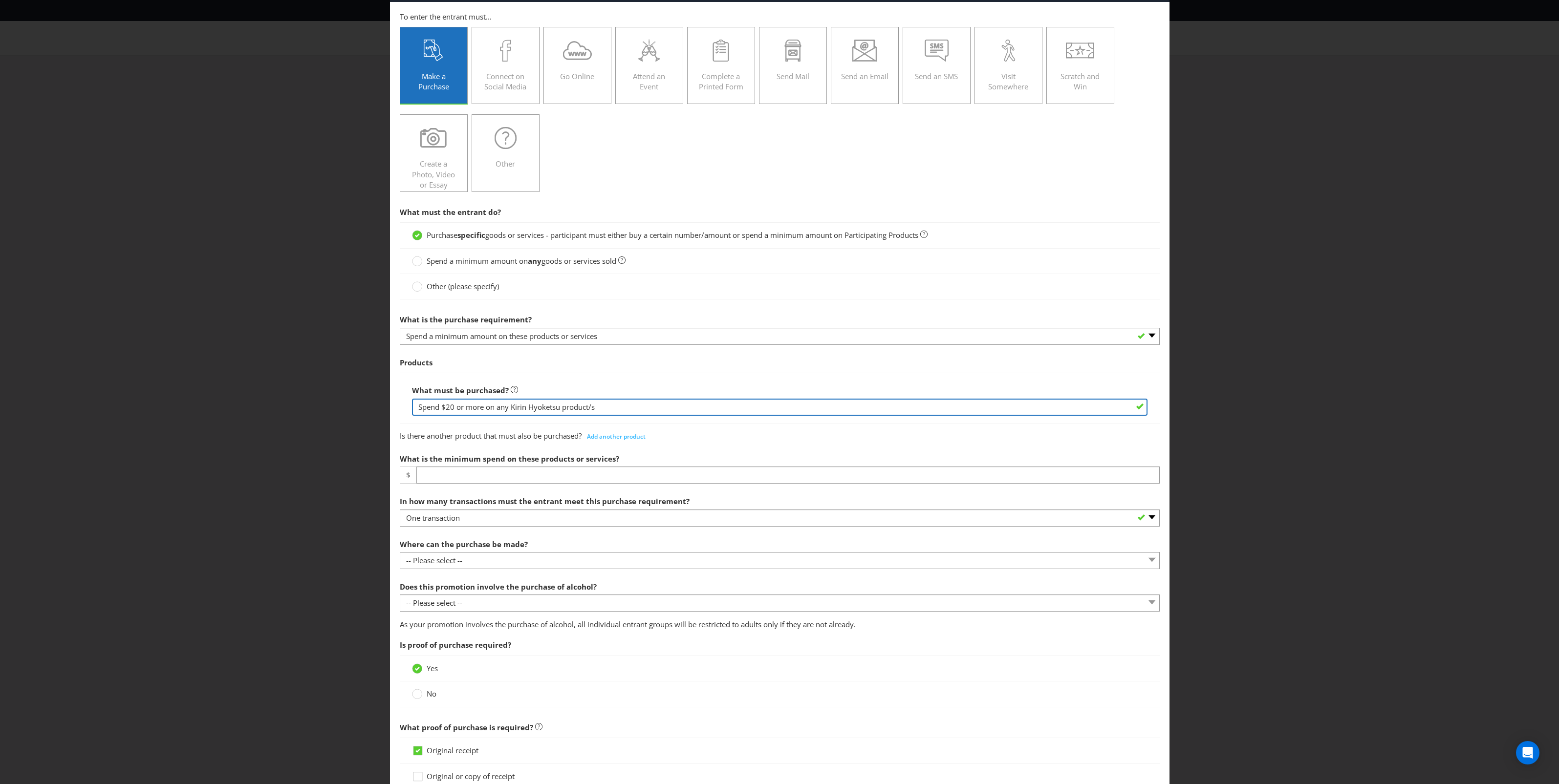
scroll to position [61, 0]
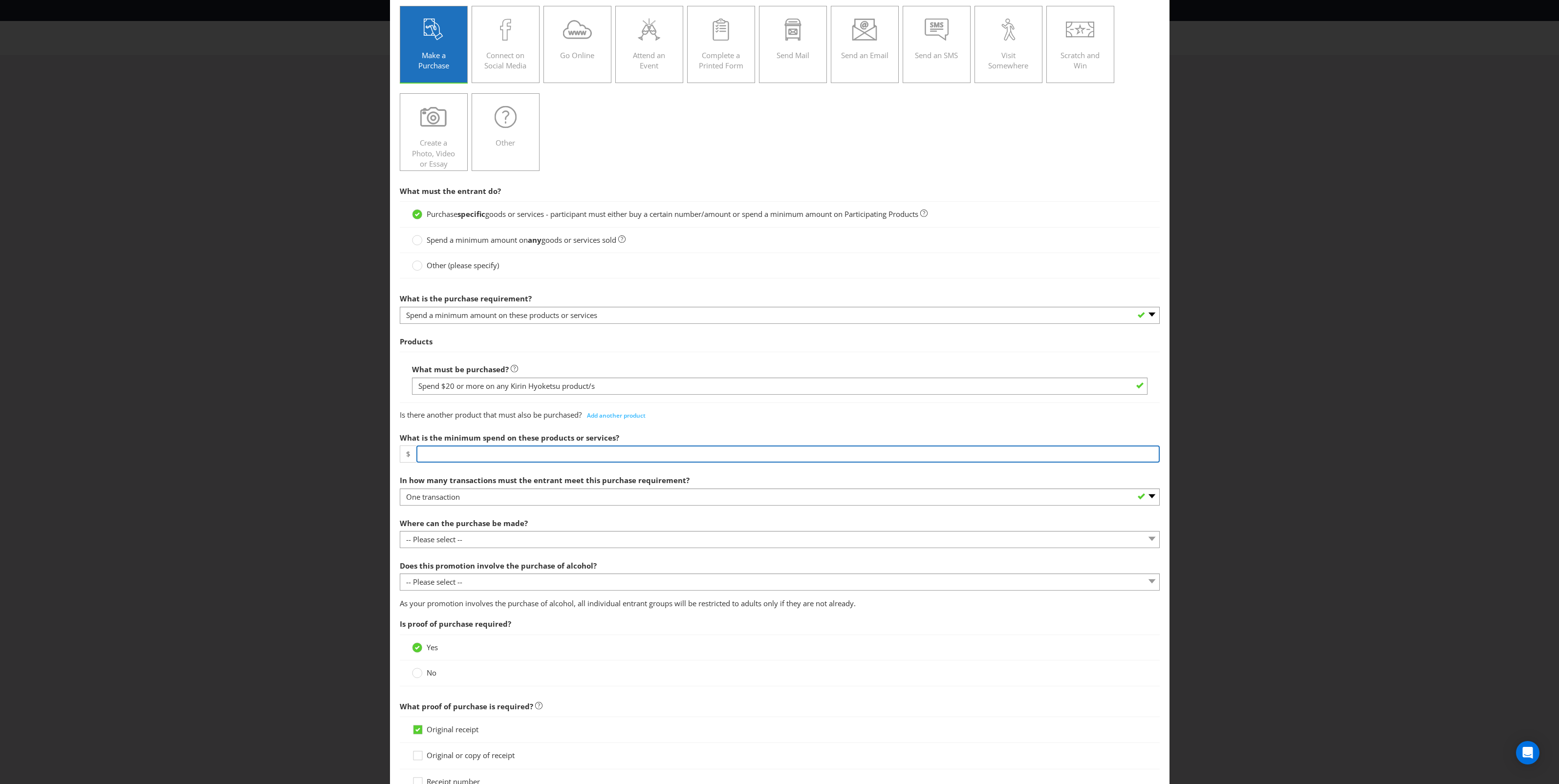
click at [654, 462] on input "number" at bounding box center [788, 454] width 743 height 17
type input "20"
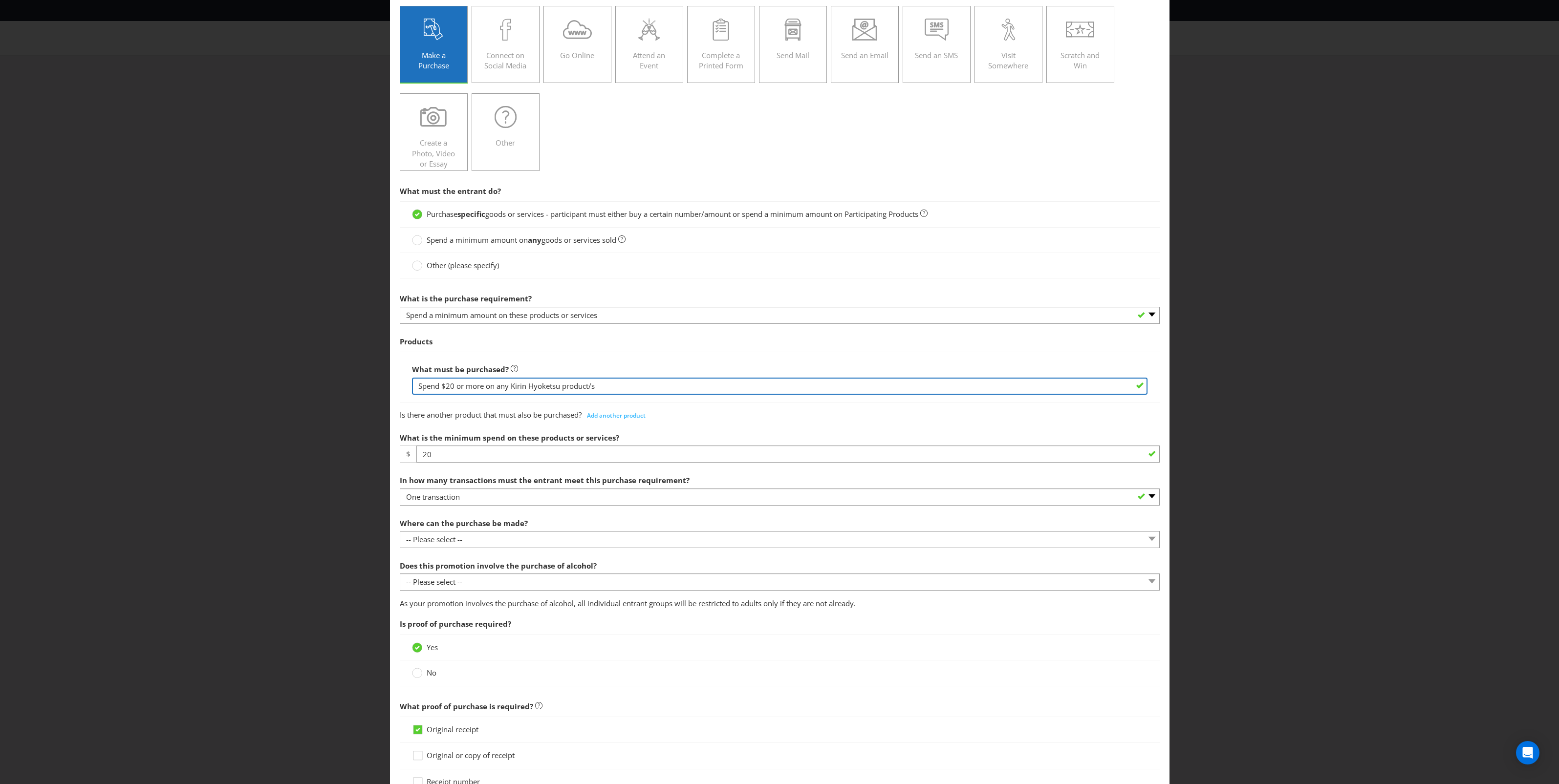
drag, startPoint x: 484, startPoint y: 388, endPoint x: 382, endPoint y: 392, distance: 102.1
click at [382, 392] on div "How to Enter To enter the entrant must... Make a Purchase Connect on Social Med…" at bounding box center [780, 392] width 1559 height 784
type input "on any Kirin Hyoketsu product/s"
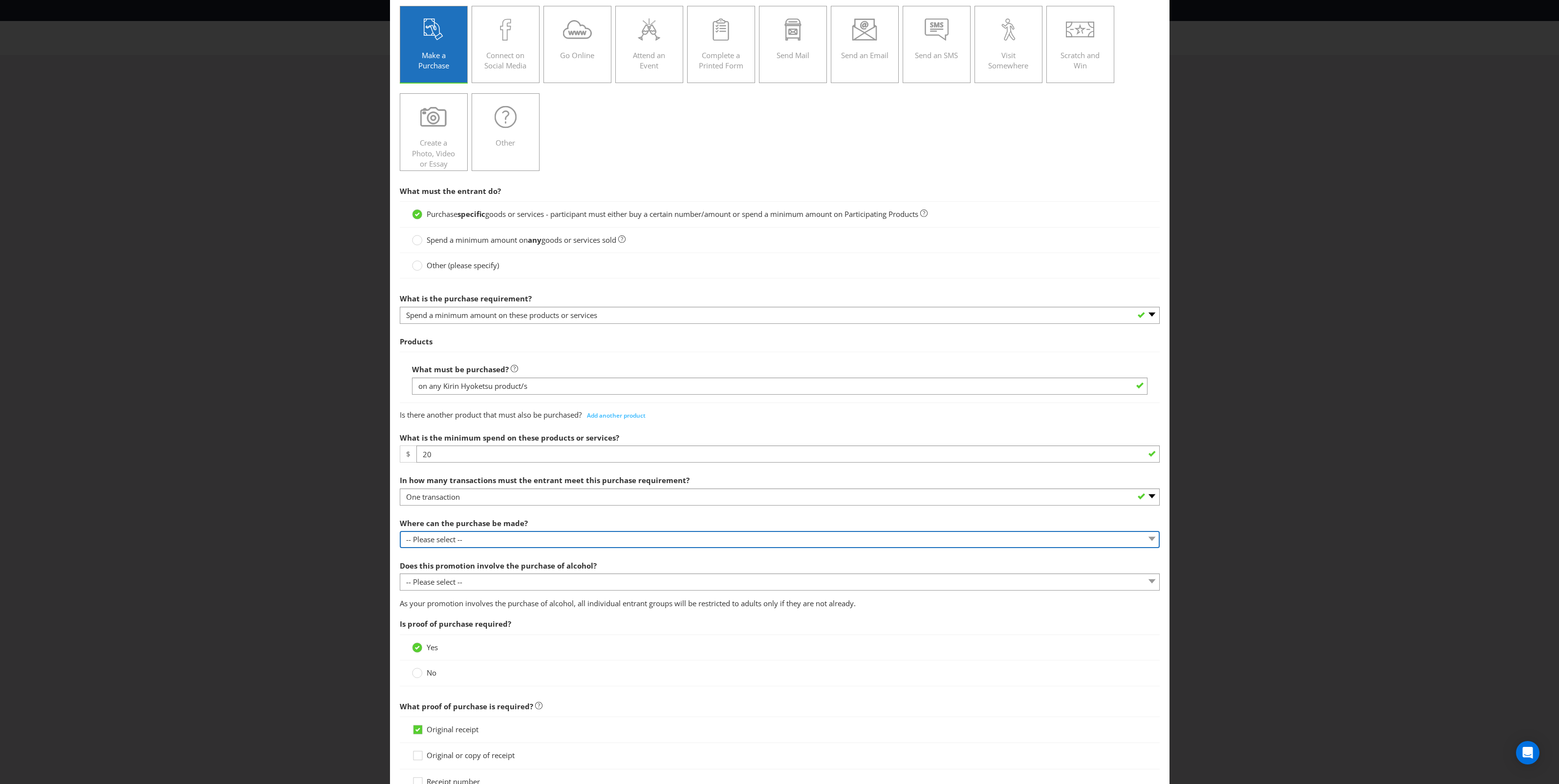
click at [523, 535] on select "-- Please select -- Any stores displaying promotional material (including onlin…" at bounding box center [780, 540] width 760 height 17
select select "ANY_DISPLAYING_PROMOTIONAL_MATERIAL"
click at [400, 532] on select "-- Please select -- Any stores displaying promotional material (including onlin…" at bounding box center [780, 540] width 760 height 17
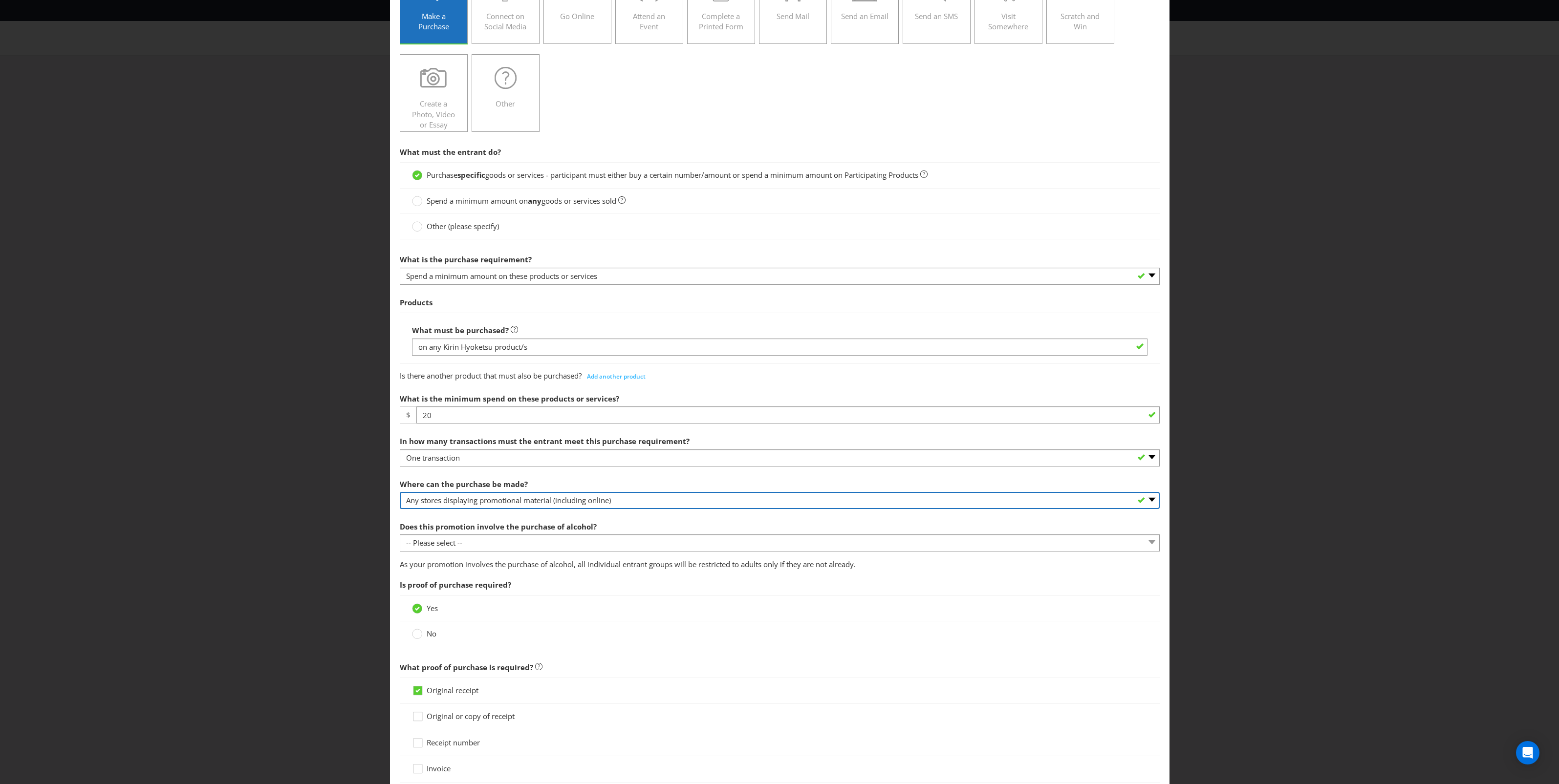
scroll to position [122, 0]
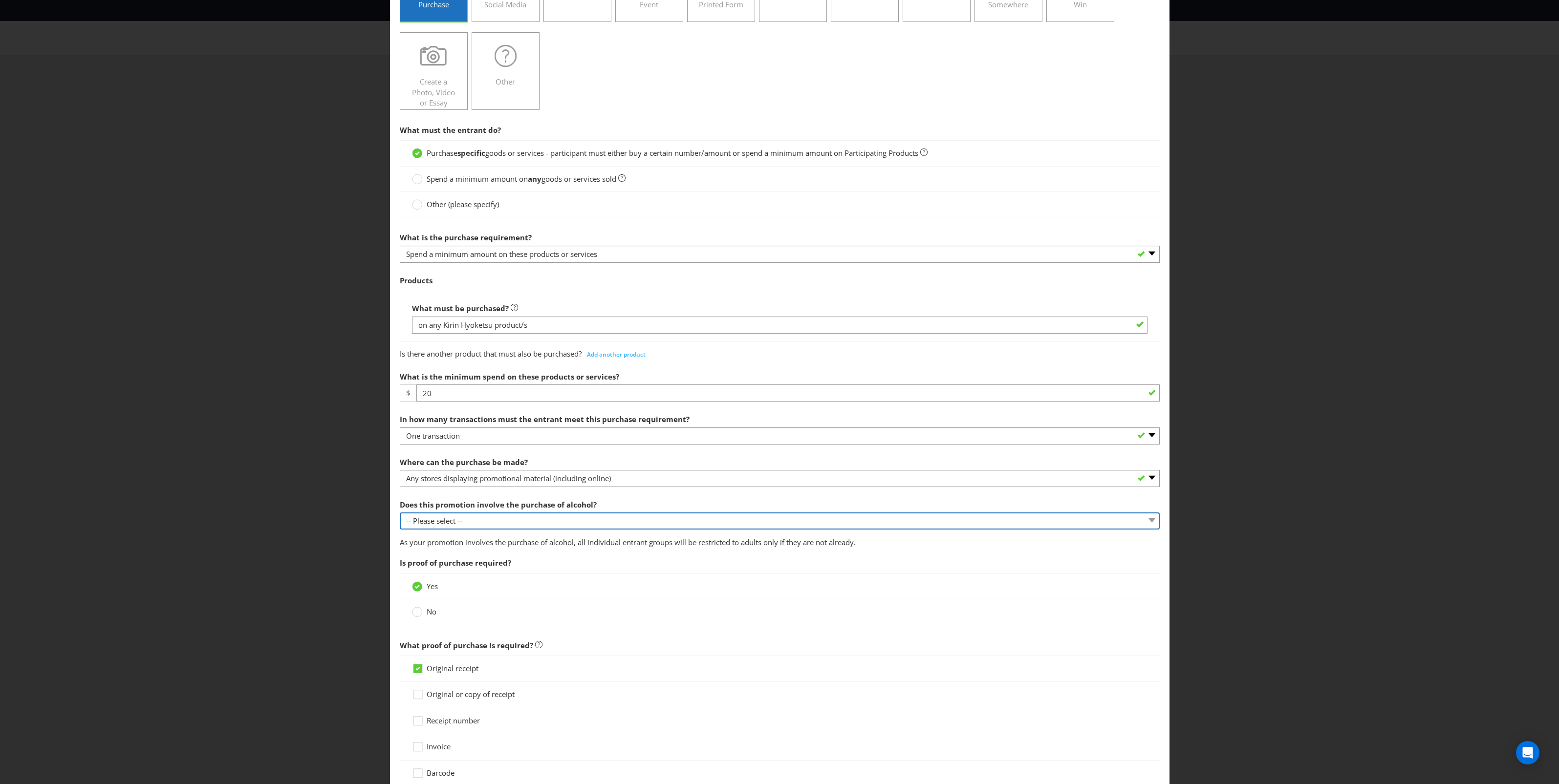
click at [547, 521] on select "-- Please select -- Yes, for on-premises consumption Yes, for off-premises cons…" at bounding box center [780, 521] width 760 height 17
select select "YES_OFF_PREMISES"
click at [400, 514] on select "-- Please select -- Yes, for on-premises consumption Yes, for off-premises cons…" at bounding box center [780, 521] width 760 height 17
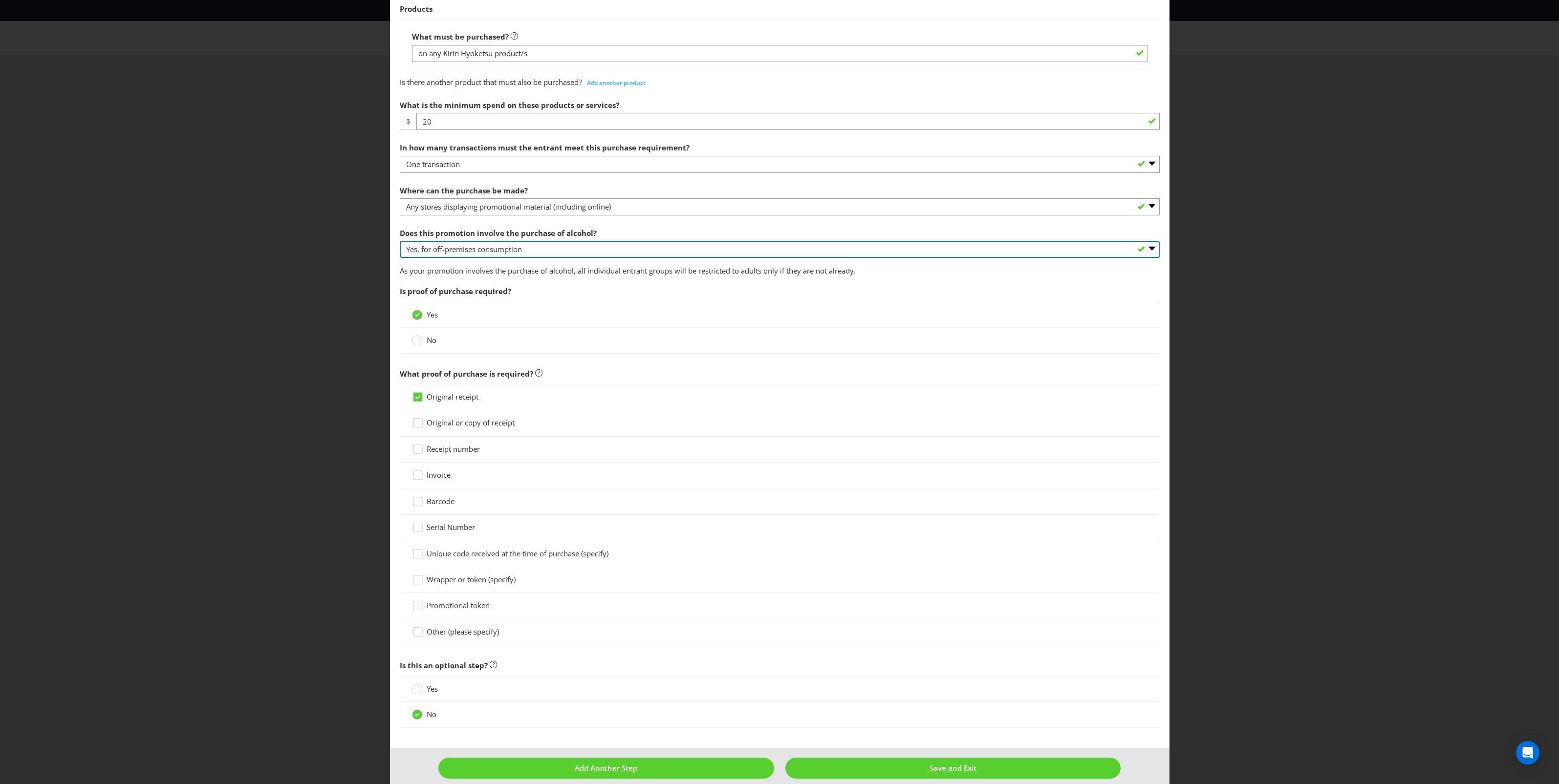
scroll to position [409, 0]
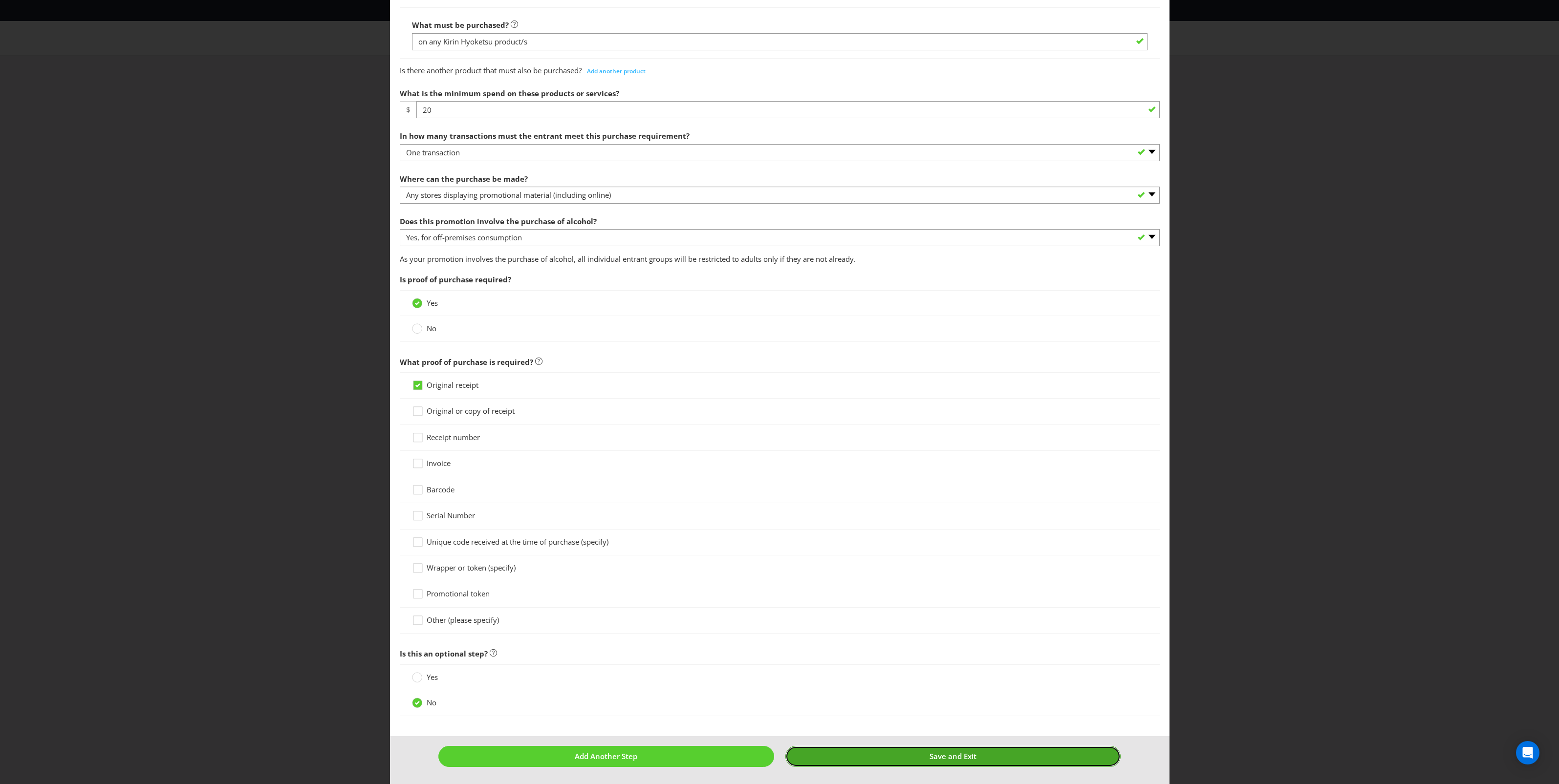
click at [959, 760] on span "Save and Exit" at bounding box center [953, 756] width 47 height 10
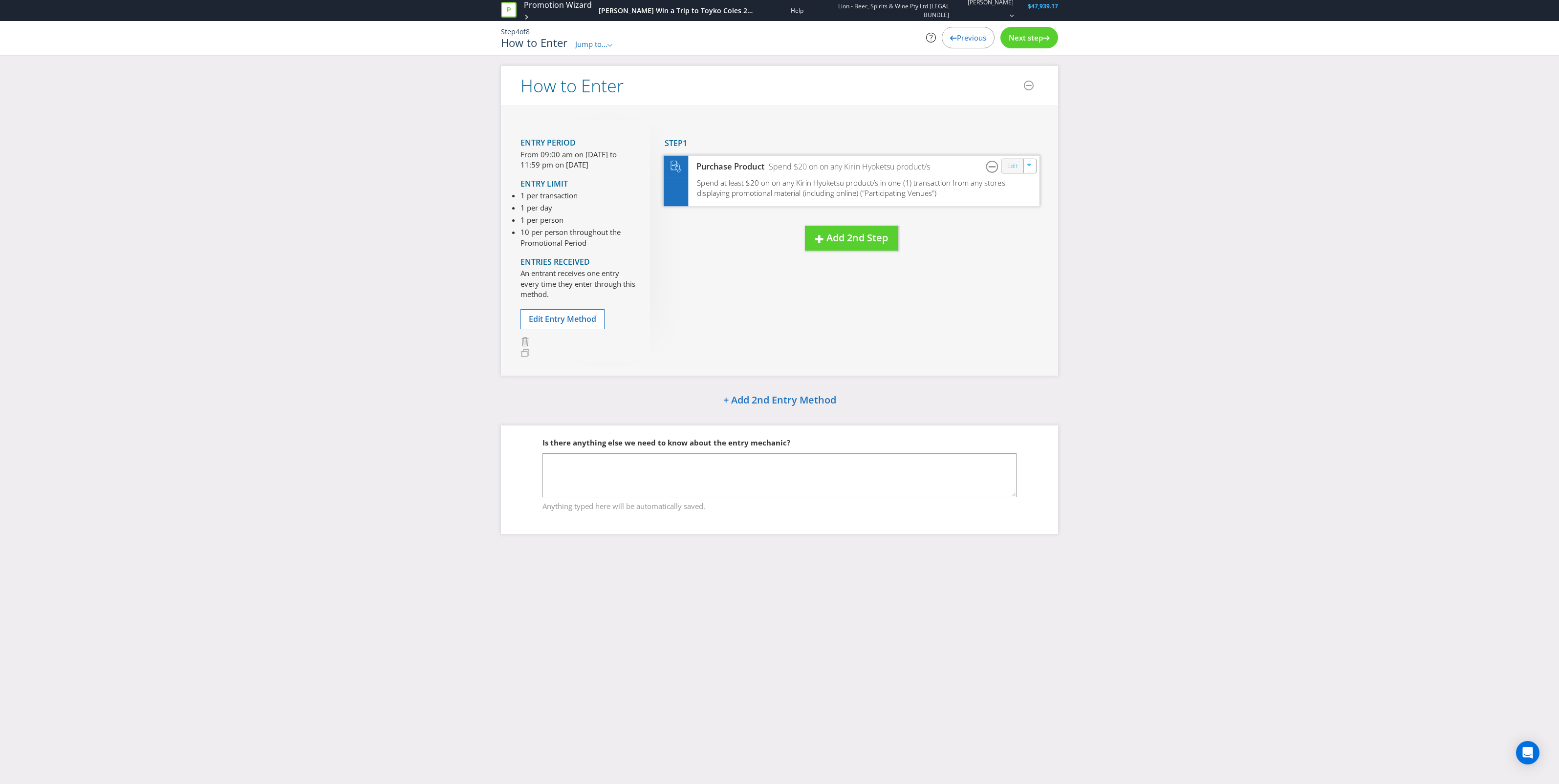
click at [1011, 164] on link "Edit" at bounding box center [1012, 166] width 10 height 11
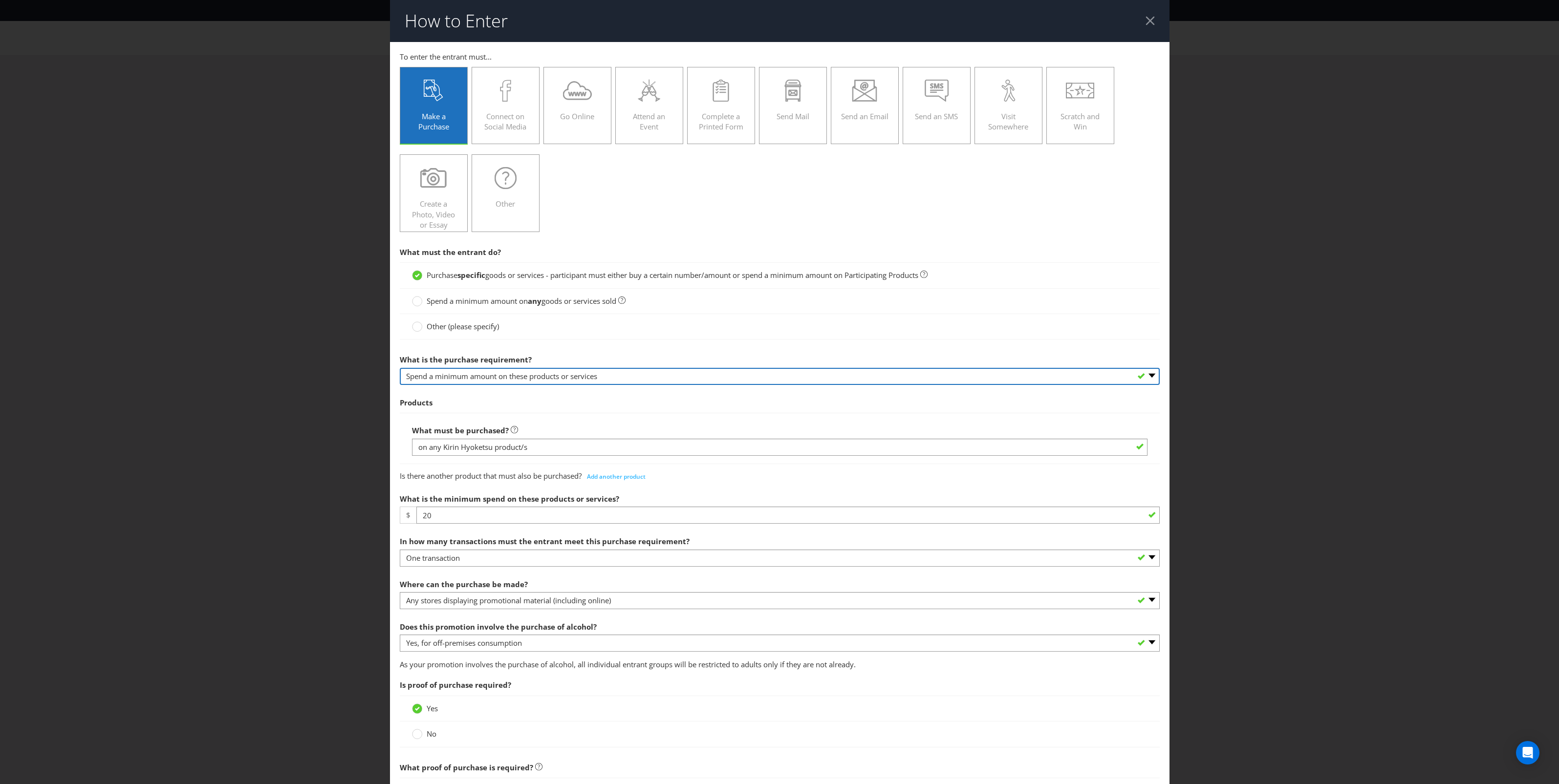
click at [543, 377] on select "-- Please select -- Buy a certain number of these products or services Spend a …" at bounding box center [780, 376] width 760 height 17
click at [1146, 25] on div at bounding box center [1150, 21] width 9 height 9
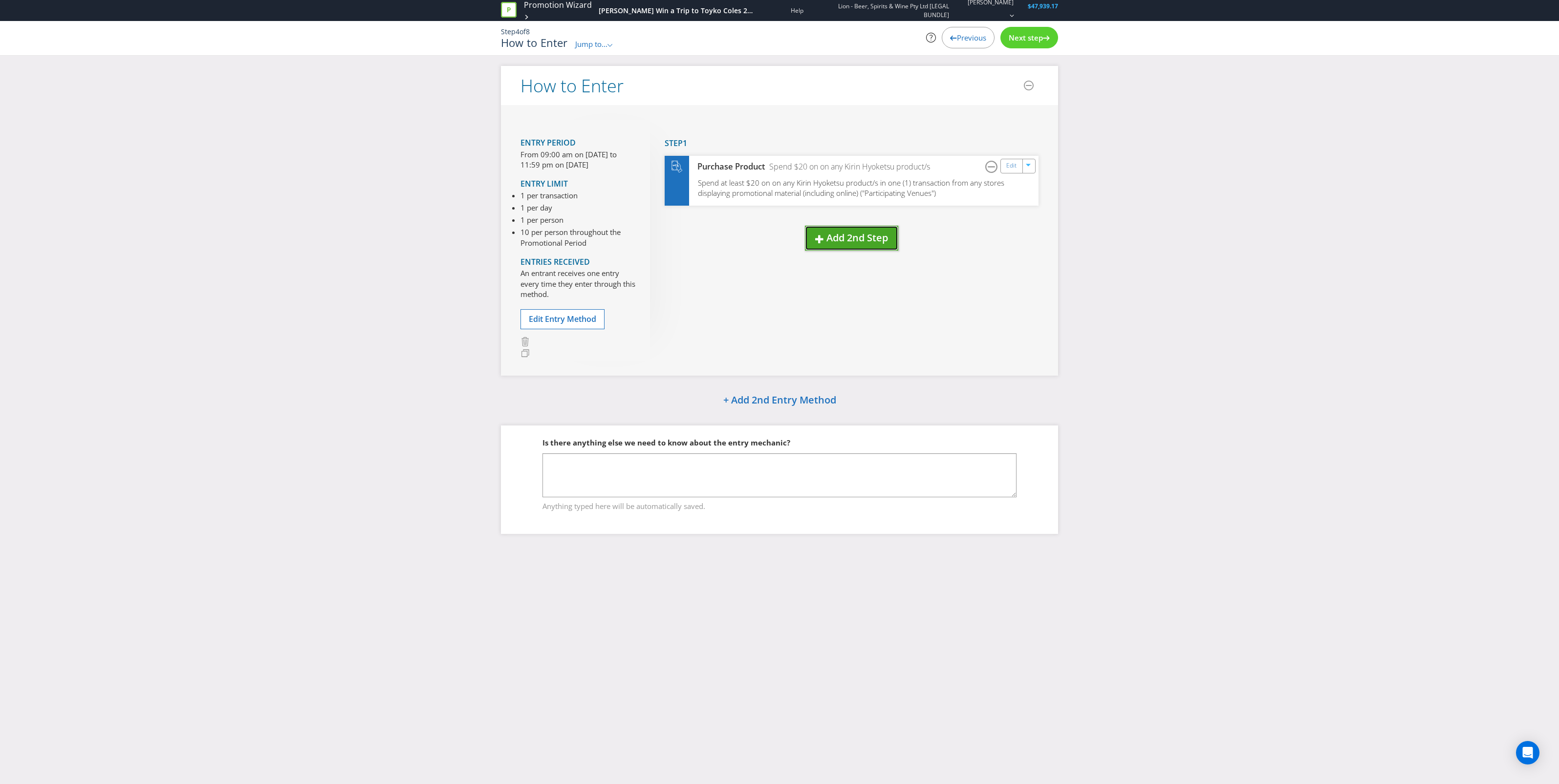
click at [852, 240] on span "Add 2nd Step" at bounding box center [858, 238] width 62 height 13
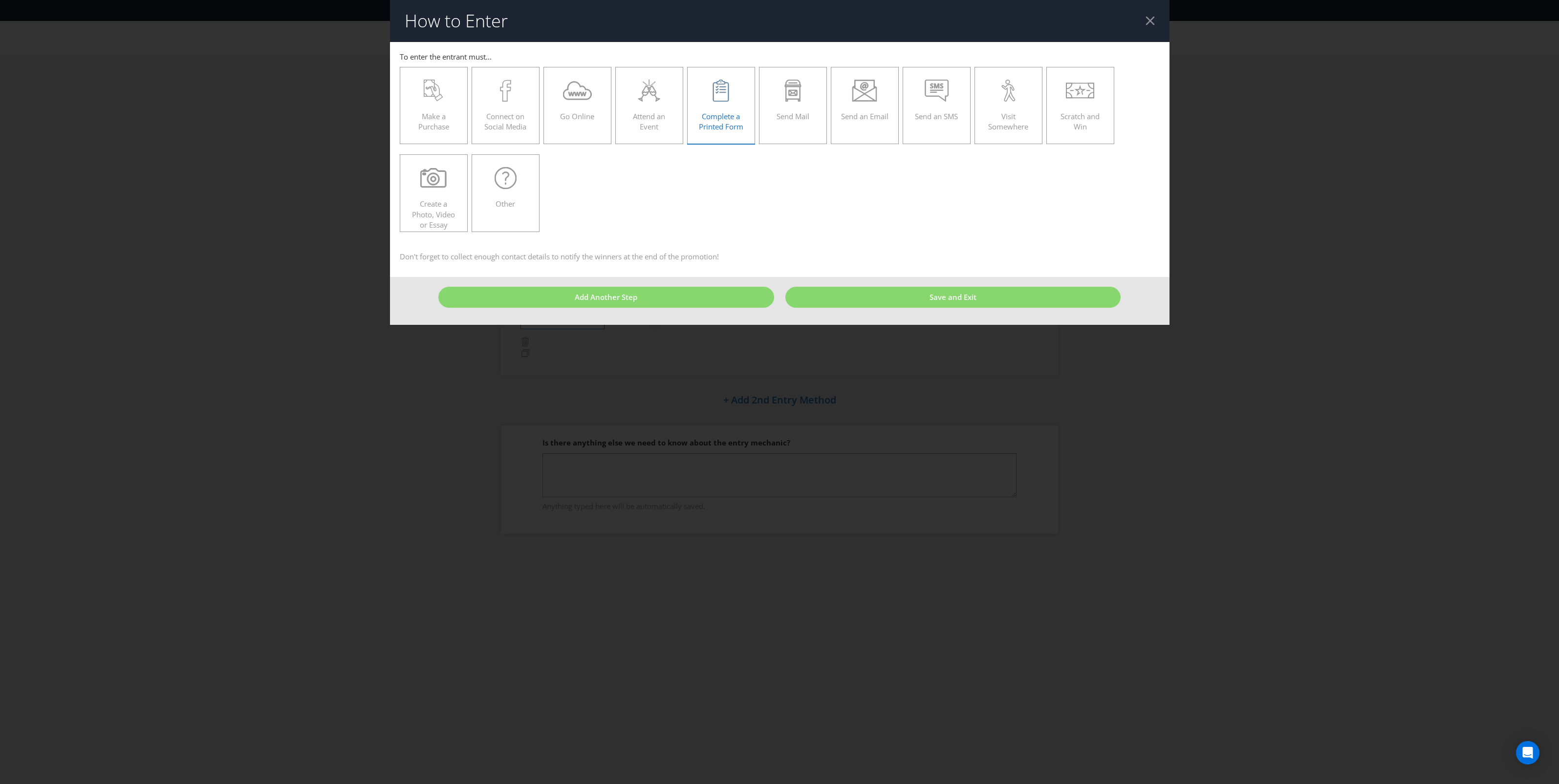
click at [740, 113] on span "Complete a Printed Form" at bounding box center [721, 121] width 44 height 20
click at [0, 0] on input "Complete a Printed Form" at bounding box center [0, 0] width 0 height 0
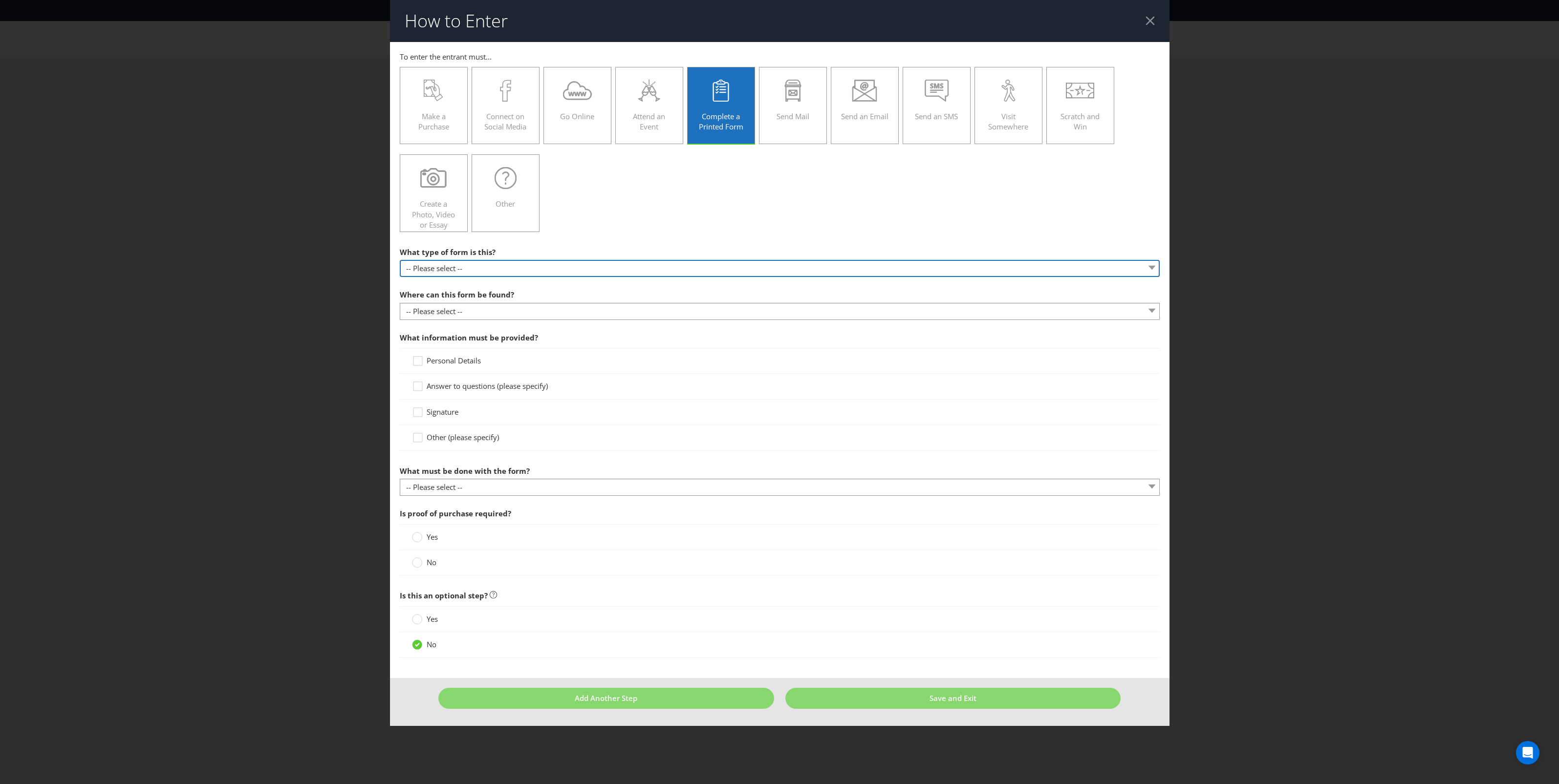
click at [670, 266] on select "-- Please select -- Entry form for a competition Claim form for a gift with pur…" at bounding box center [780, 269] width 760 height 17
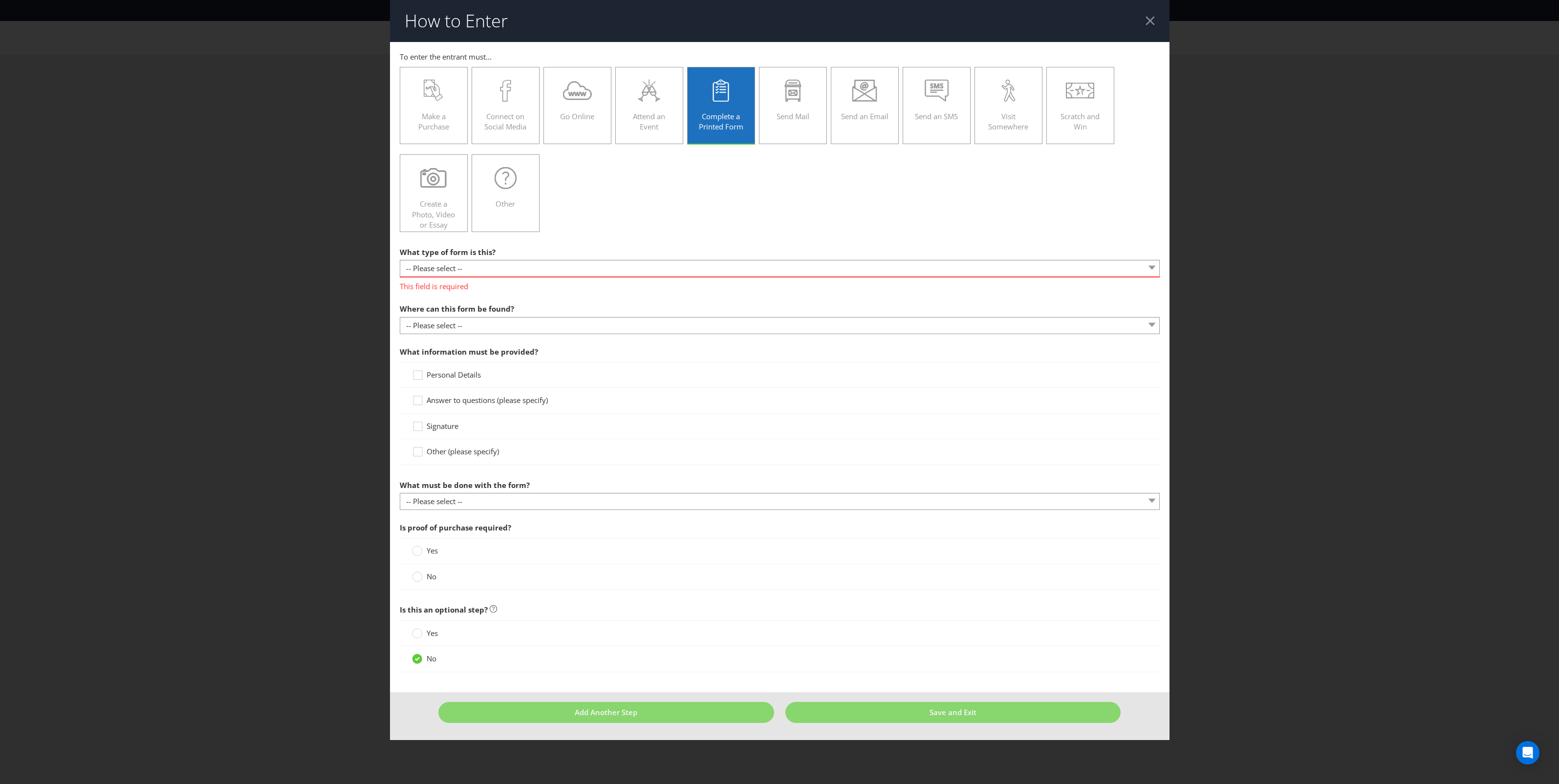
click at [658, 192] on div "Make a Purchase Connect on Social Media Go Online Attend an Event Complete a Pr…" at bounding box center [780, 150] width 760 height 175
click at [596, 125] on label "Go Online" at bounding box center [577, 106] width 68 height 77
click at [0, 0] on input "Go Online" at bounding box center [0, 0] width 0 height 0
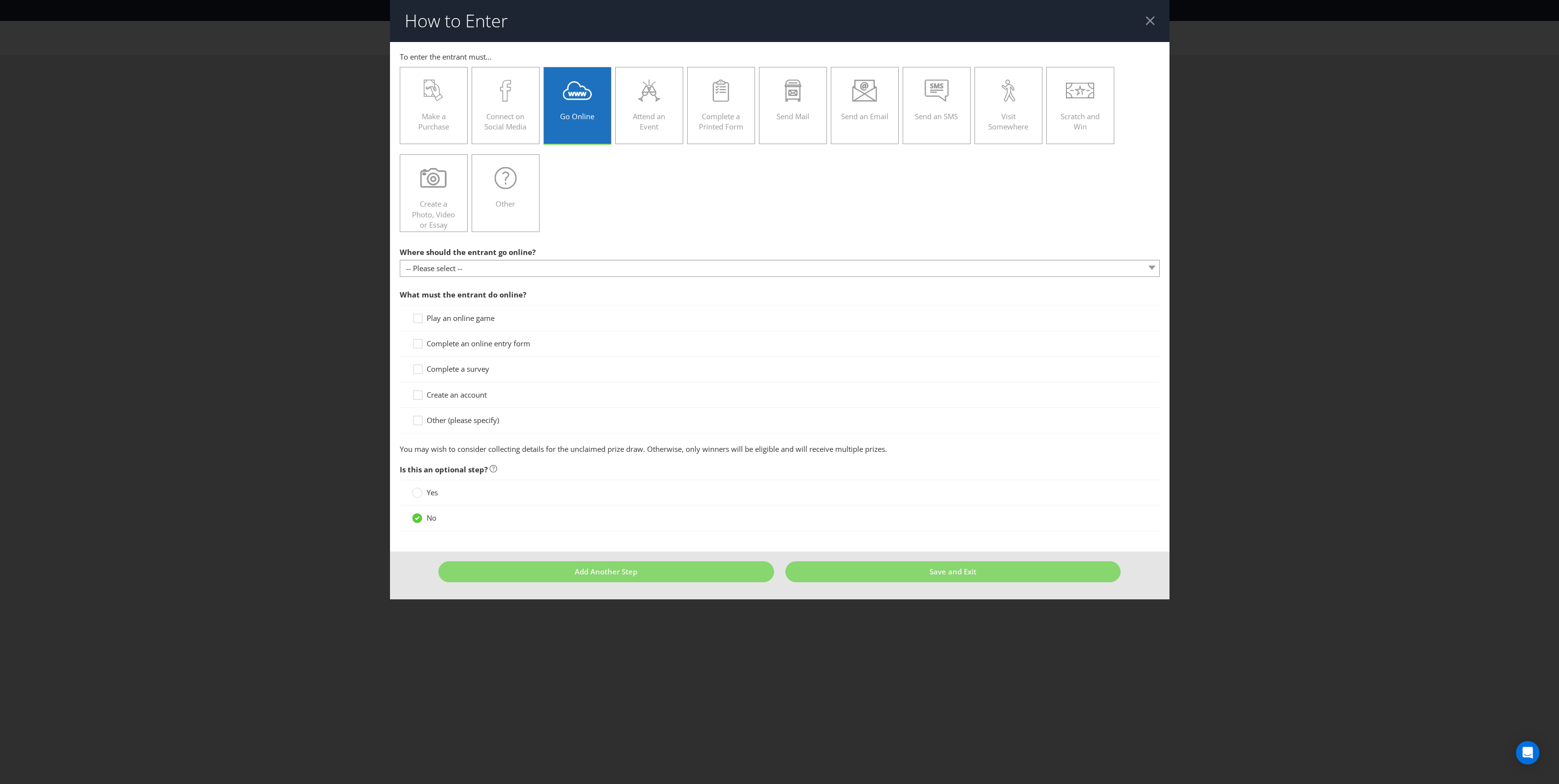
click at [593, 276] on div at bounding box center [780, 277] width 760 height 1
click at [577, 267] on select "-- Please select -- At a specific URL Using a direct link sent to the entrant b…" at bounding box center [780, 269] width 760 height 17
select select "SPECIFIC_URL"
click at [400, 260] on select "-- Please select -- At a specific URL Using a direct link sent to the entrant b…" at bounding box center [780, 269] width 760 height 17
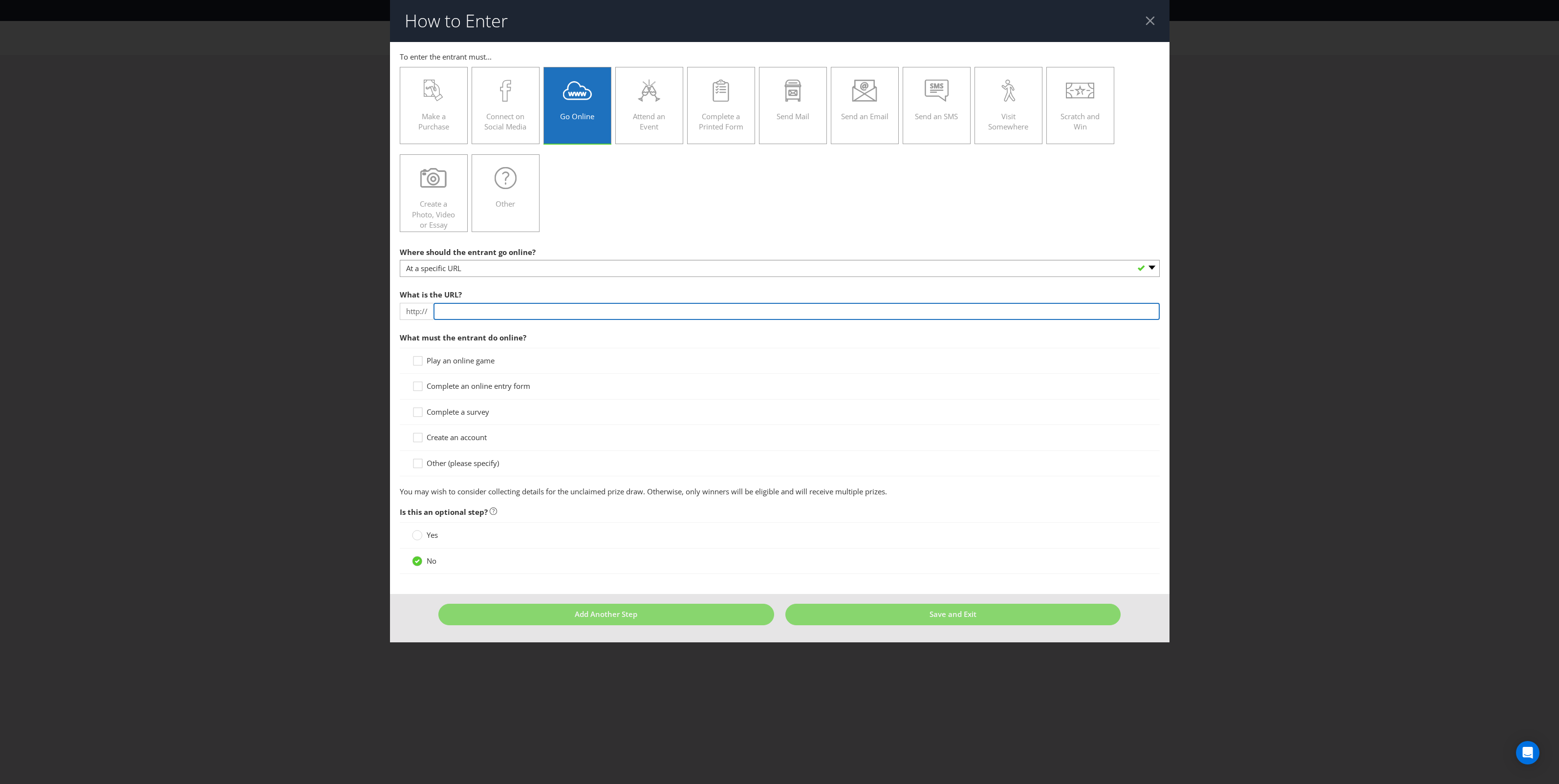
click at [563, 305] on input "text" at bounding box center [796, 312] width 726 height 17
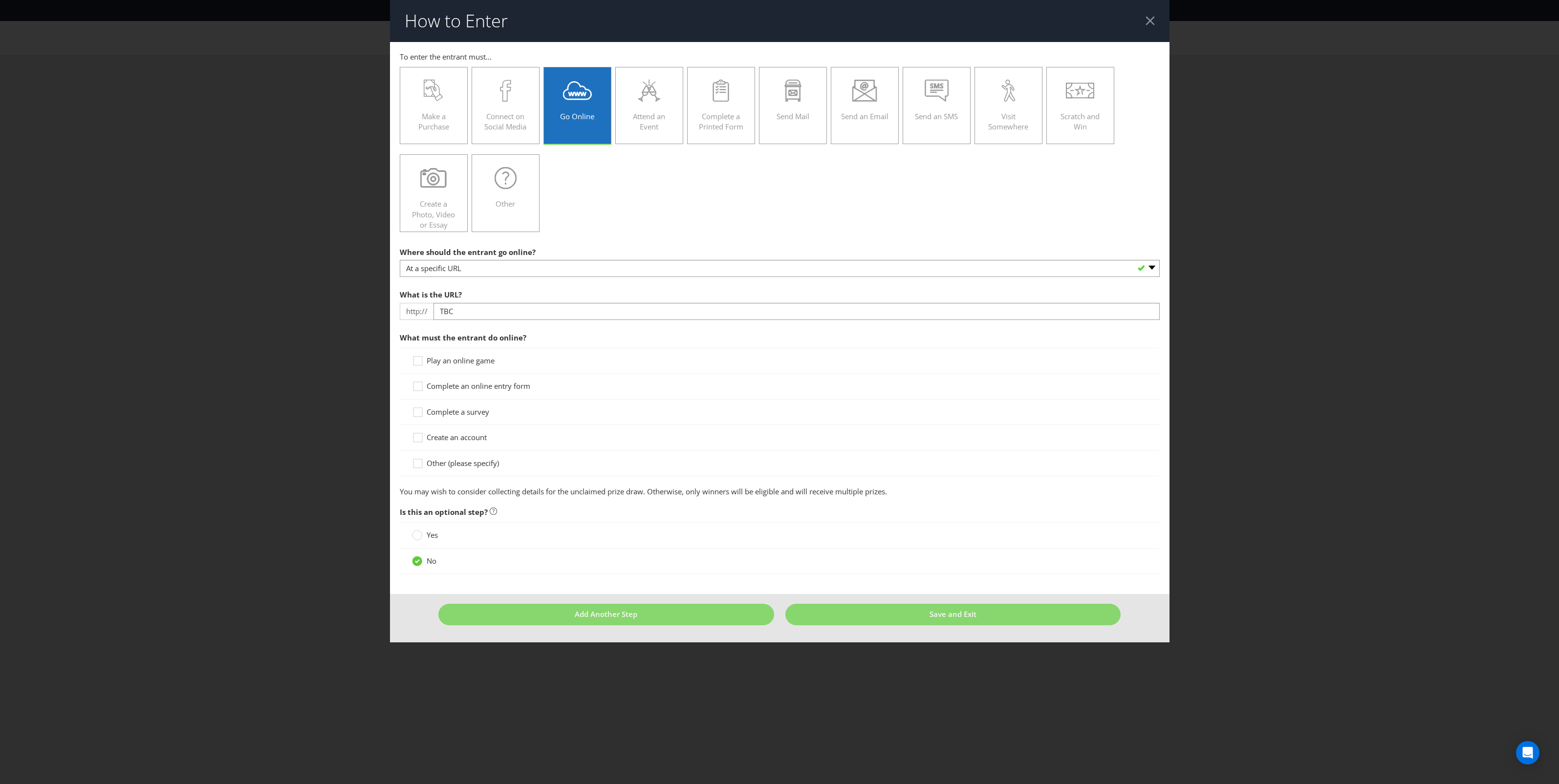
click at [497, 385] on div "Play an online game Complete an online entry form Complete a survey Create an a…" at bounding box center [780, 412] width 760 height 128
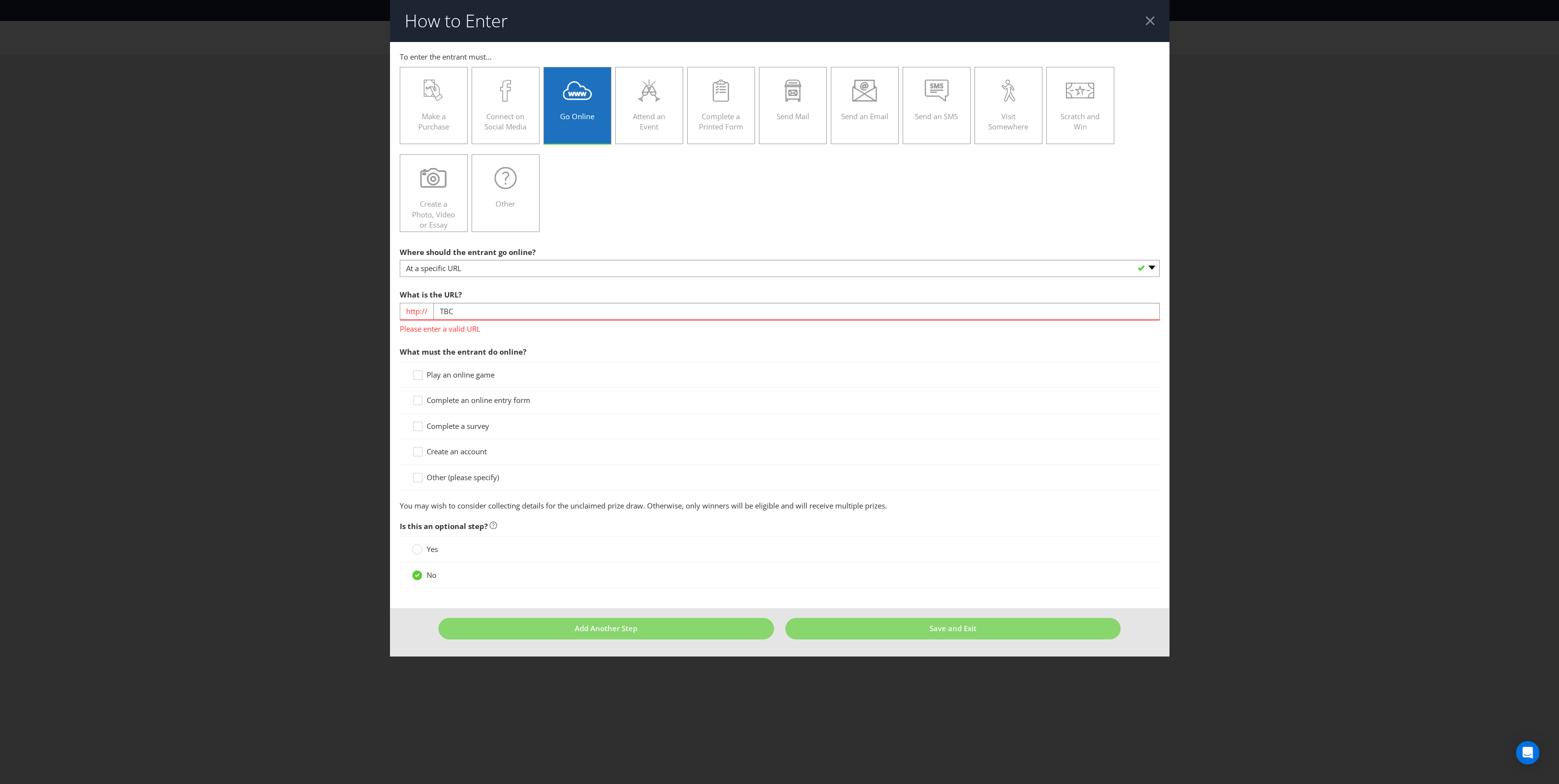
click at [502, 400] on span "Complete an online entry form" at bounding box center [478, 400] width 103 height 10
click at [0, 0] on input "Complete an online entry form" at bounding box center [0, 0] width 0 height 0
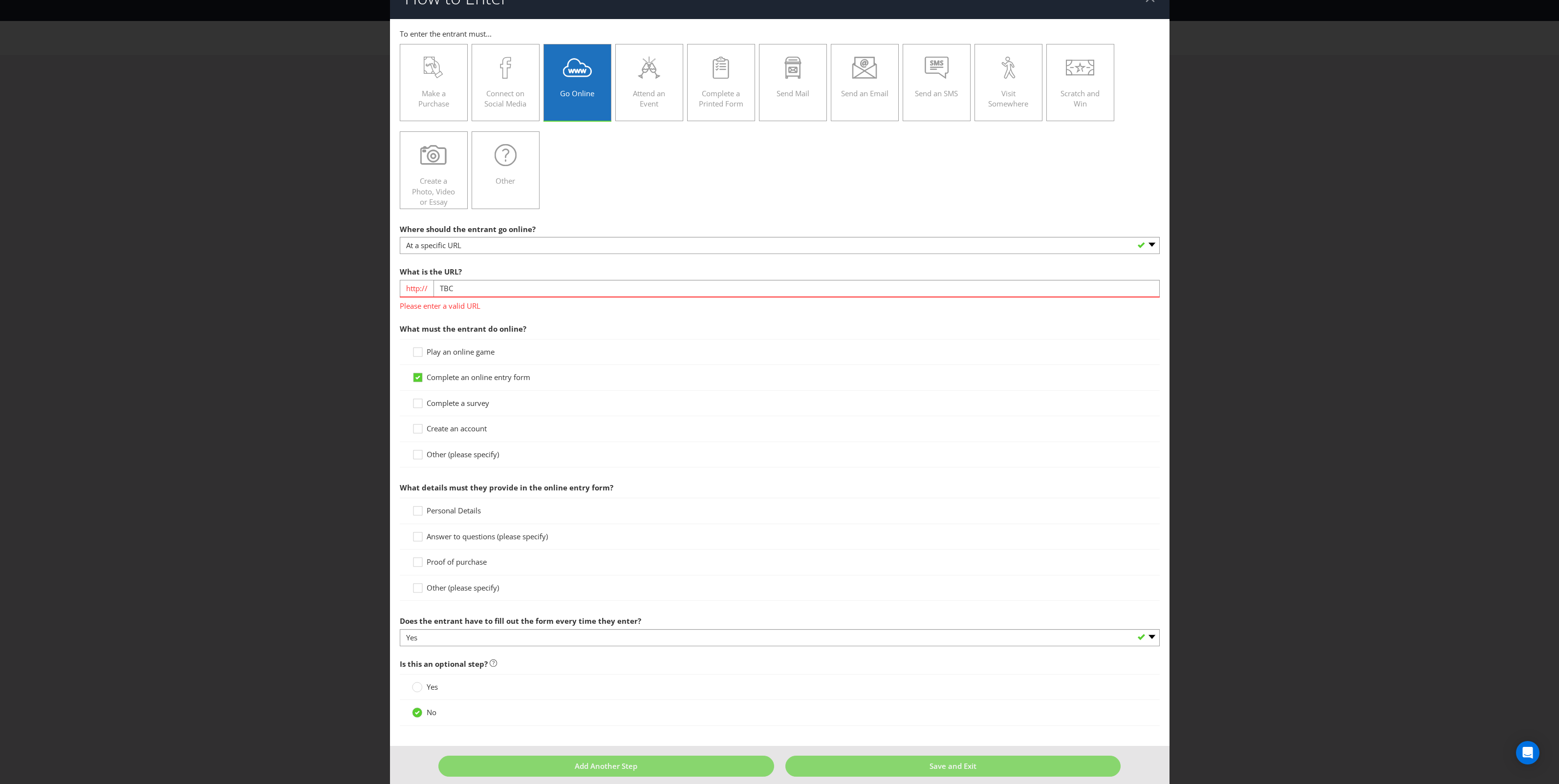
scroll to position [35, 0]
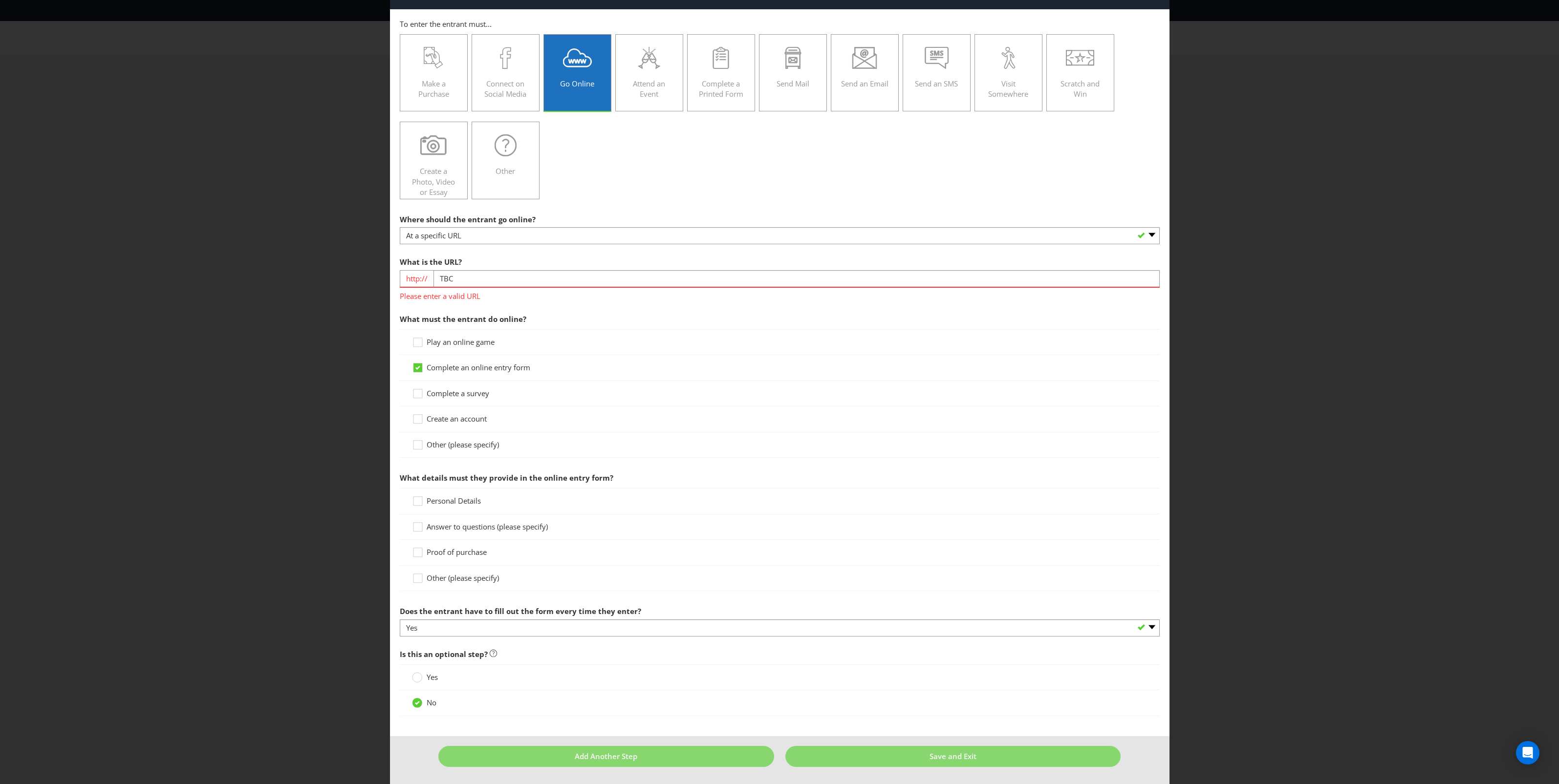
click at [468, 497] on span "Personal Details" at bounding box center [454, 501] width 54 height 10
click at [0, 0] on input "Personal Details" at bounding box center [0, 0] width 0 height 0
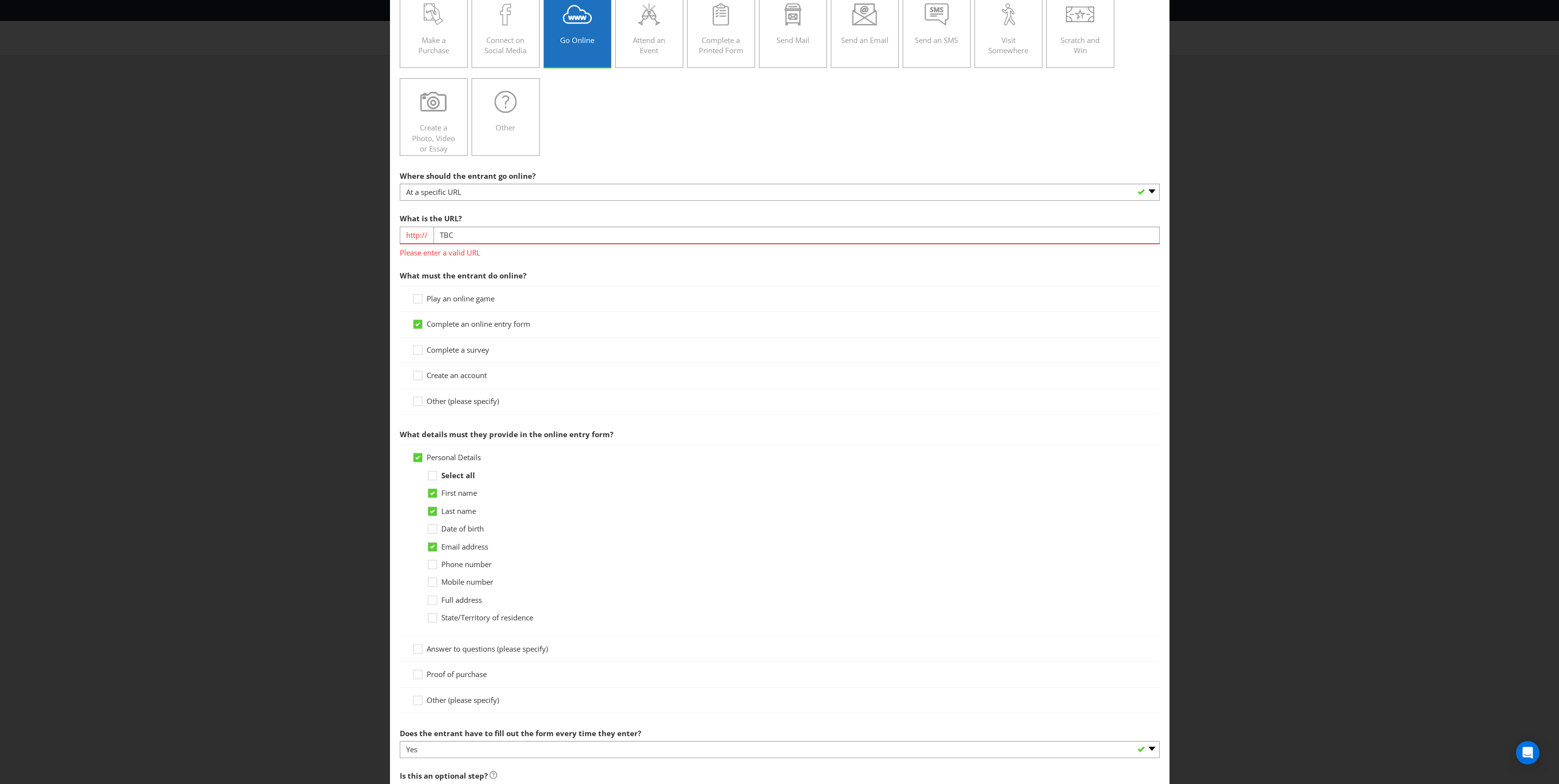
scroll to position [96, 0]
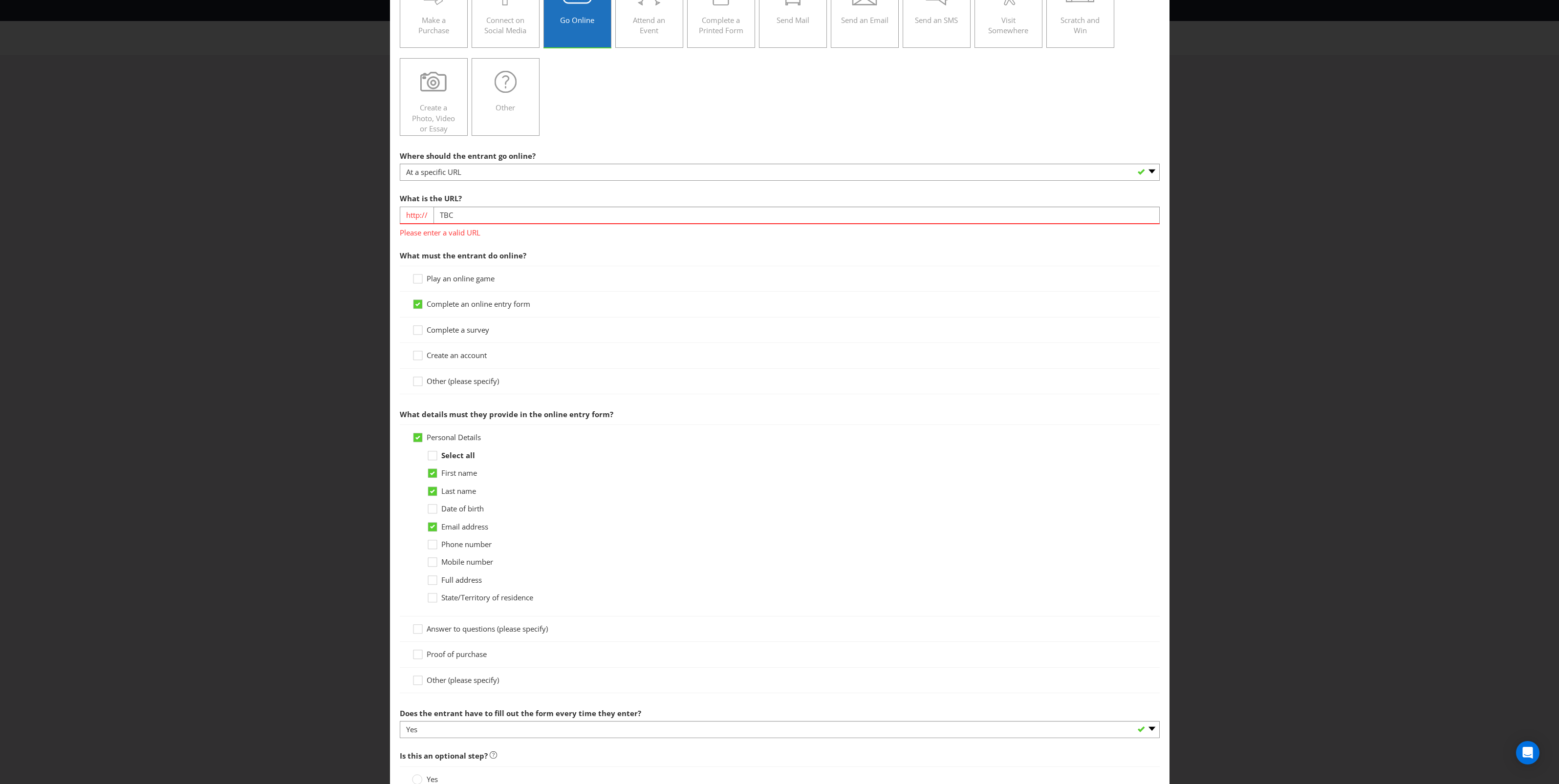
click at [471, 564] on span "Mobile number" at bounding box center [467, 562] width 52 height 10
click at [0, 0] on input "Mobile number" at bounding box center [0, 0] width 0 height 0
drag, startPoint x: 494, startPoint y: 216, endPoint x: 425, endPoint y: 217, distance: 69.0
click at [425, 217] on div "http:// TBC" at bounding box center [780, 215] width 760 height 17
click at [450, 171] on select "-- Please select -- At a specific URL Using a direct link sent to the entrant b…" at bounding box center [780, 172] width 760 height 17
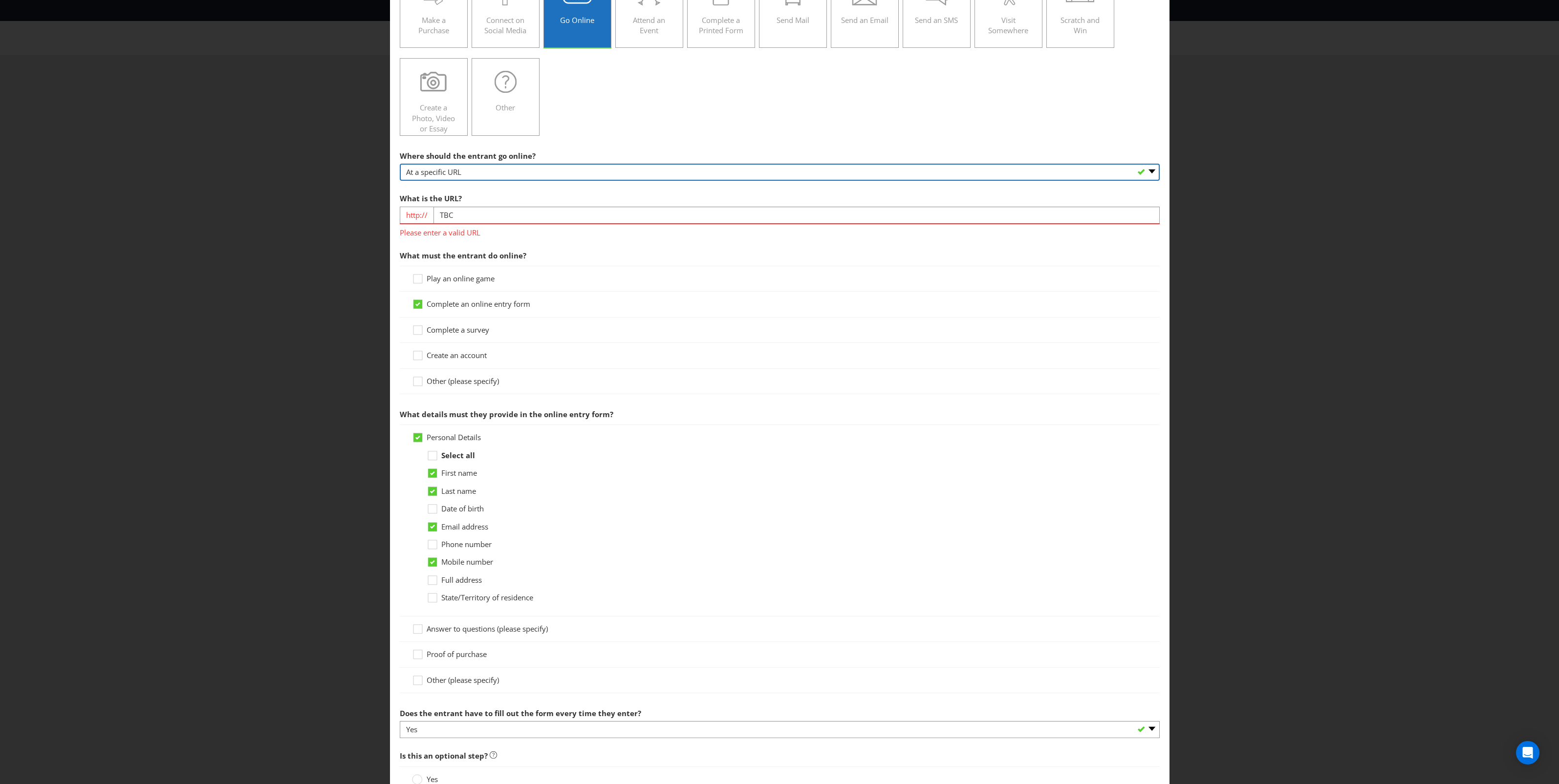
click at [450, 171] on select "-- Please select -- At a specific URL Using a direct link sent to the entrant b…" at bounding box center [780, 172] width 760 height 17
click at [453, 214] on input "TBC" at bounding box center [796, 215] width 726 height 17
type input "T"
type input "www.www.com"
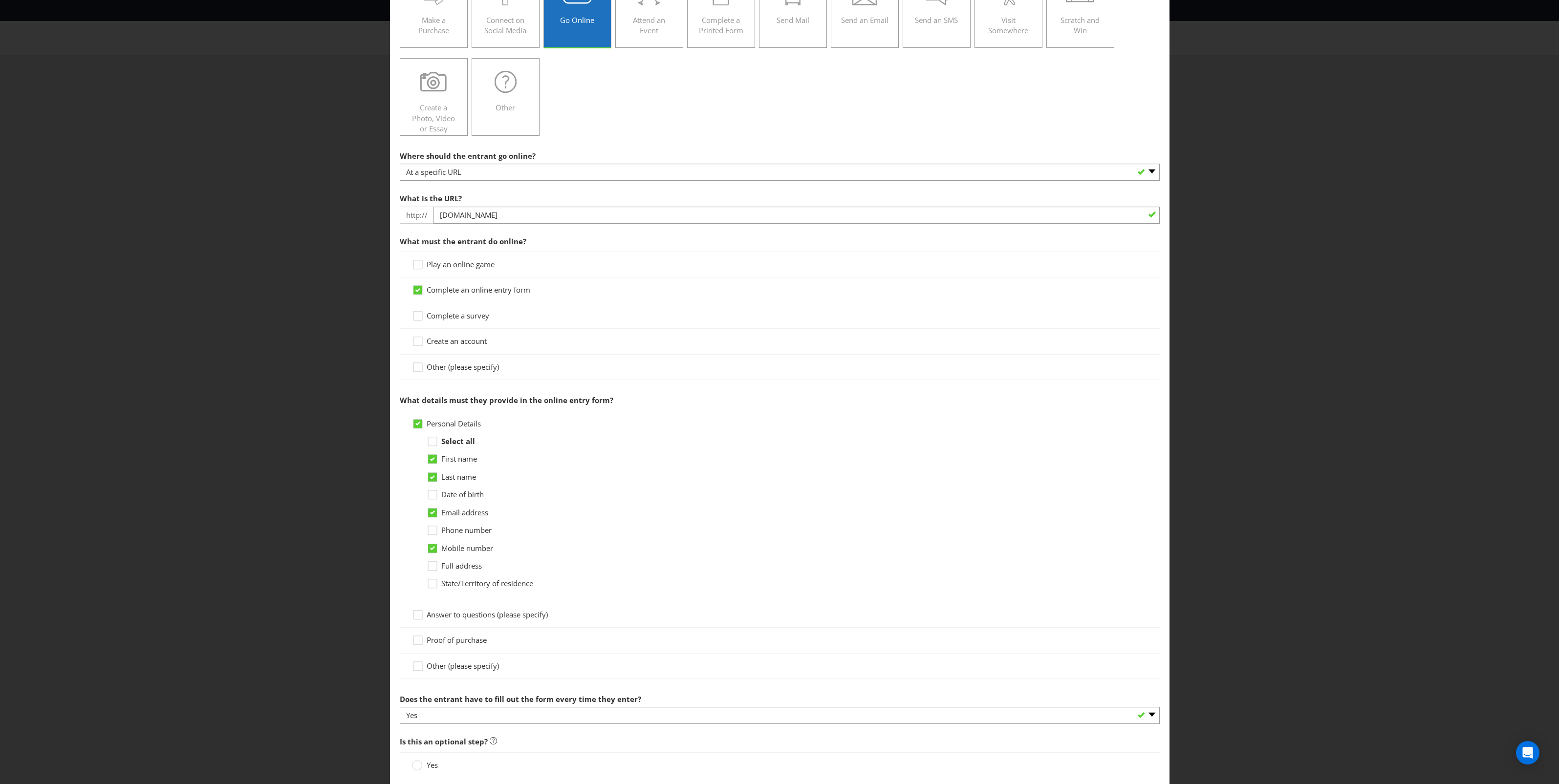
click at [489, 679] on div "Other (please specify)" at bounding box center [780, 666] width 760 height 25
click at [419, 667] on icon at bounding box center [419, 668] width 15 height 15
click at [0, 0] on input "Other (please specify)" at bounding box center [0, 0] width 0 height 0
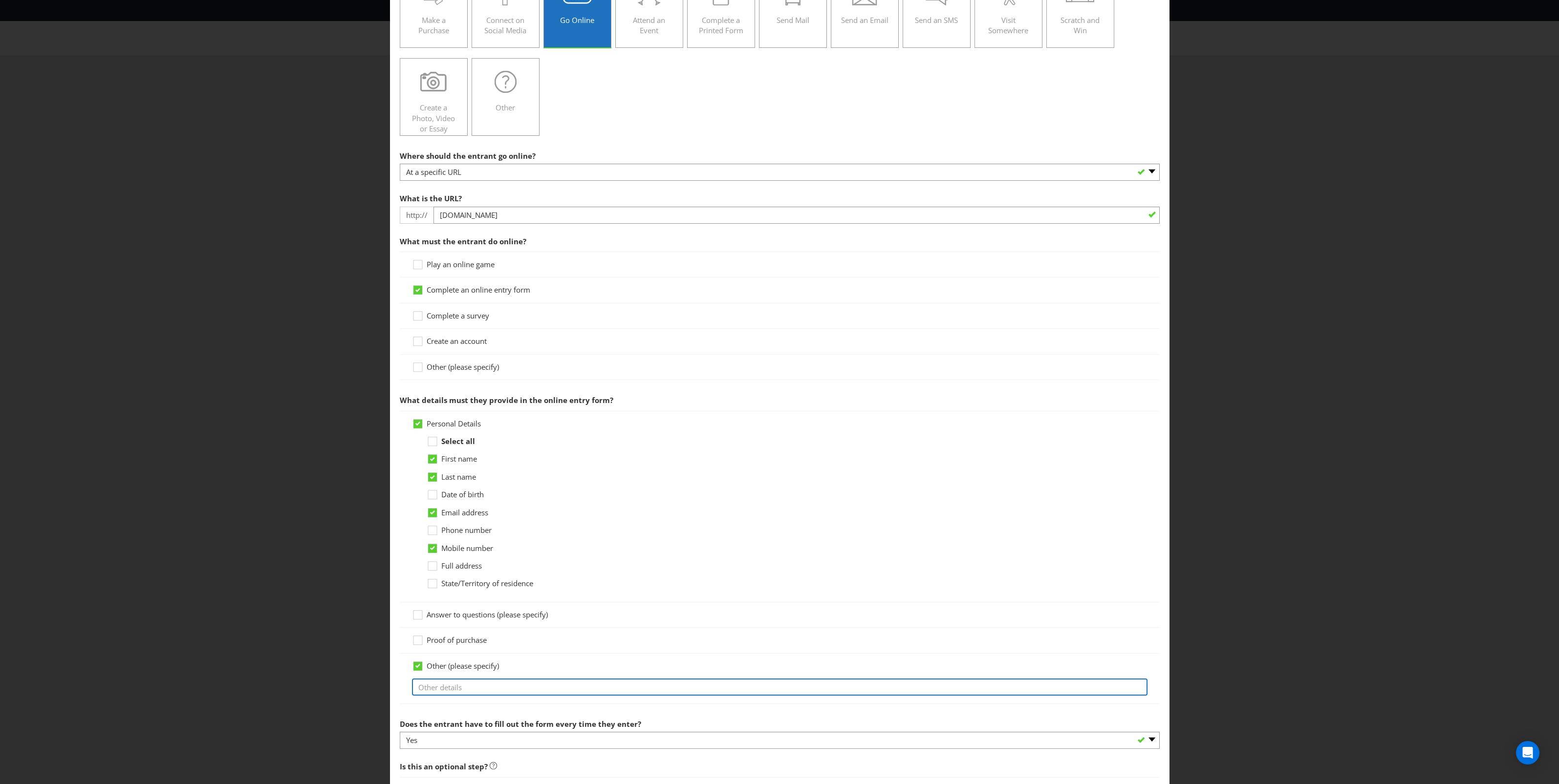
click at [464, 683] on input "text" at bounding box center [780, 687] width 735 height 17
type input "Postcode"
click at [827, 524] on div "Select all First name Last name Date of birth Email address Phone number Mobile…" at bounding box center [787, 512] width 721 height 153
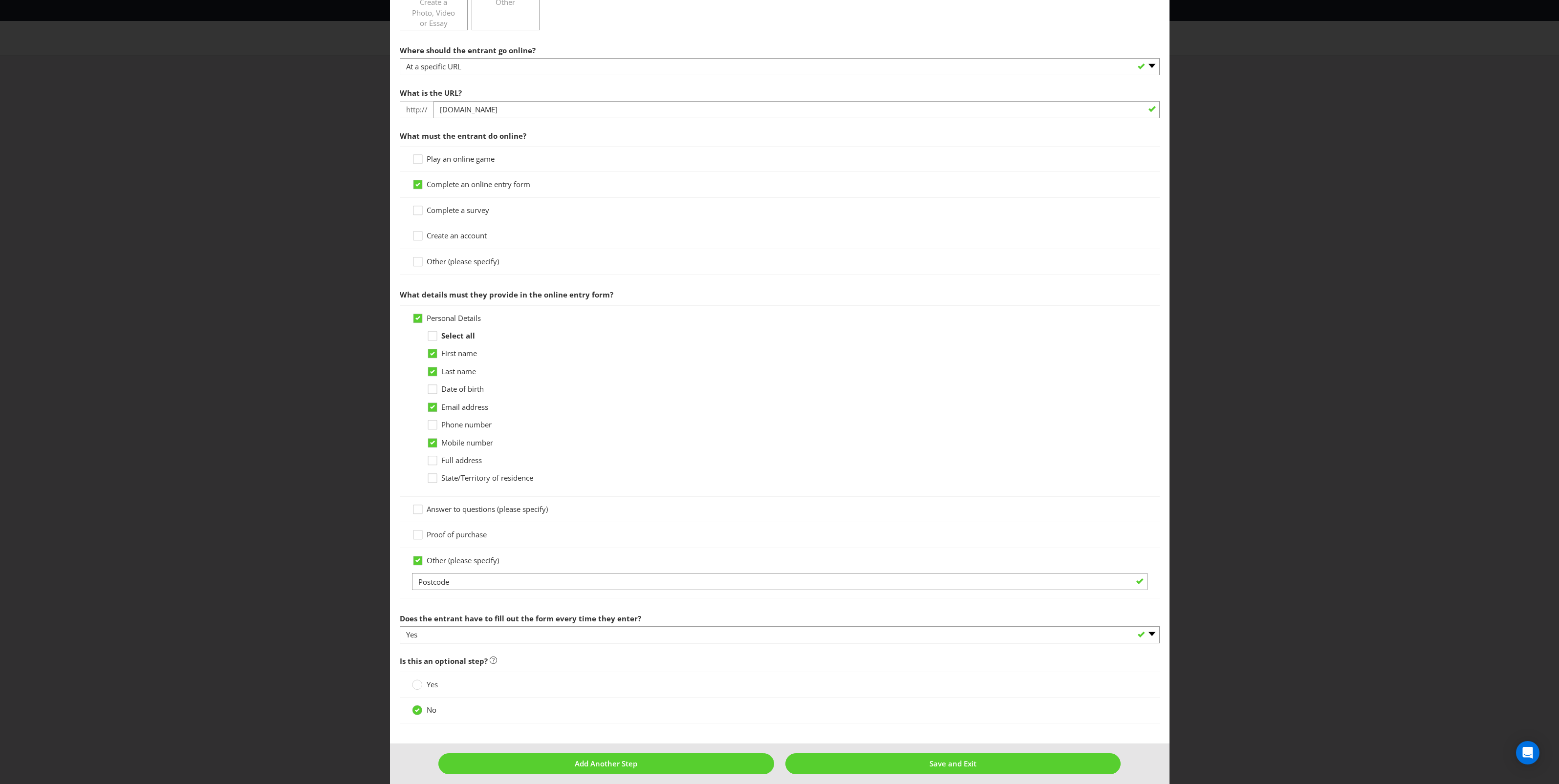
scroll to position [212, 0]
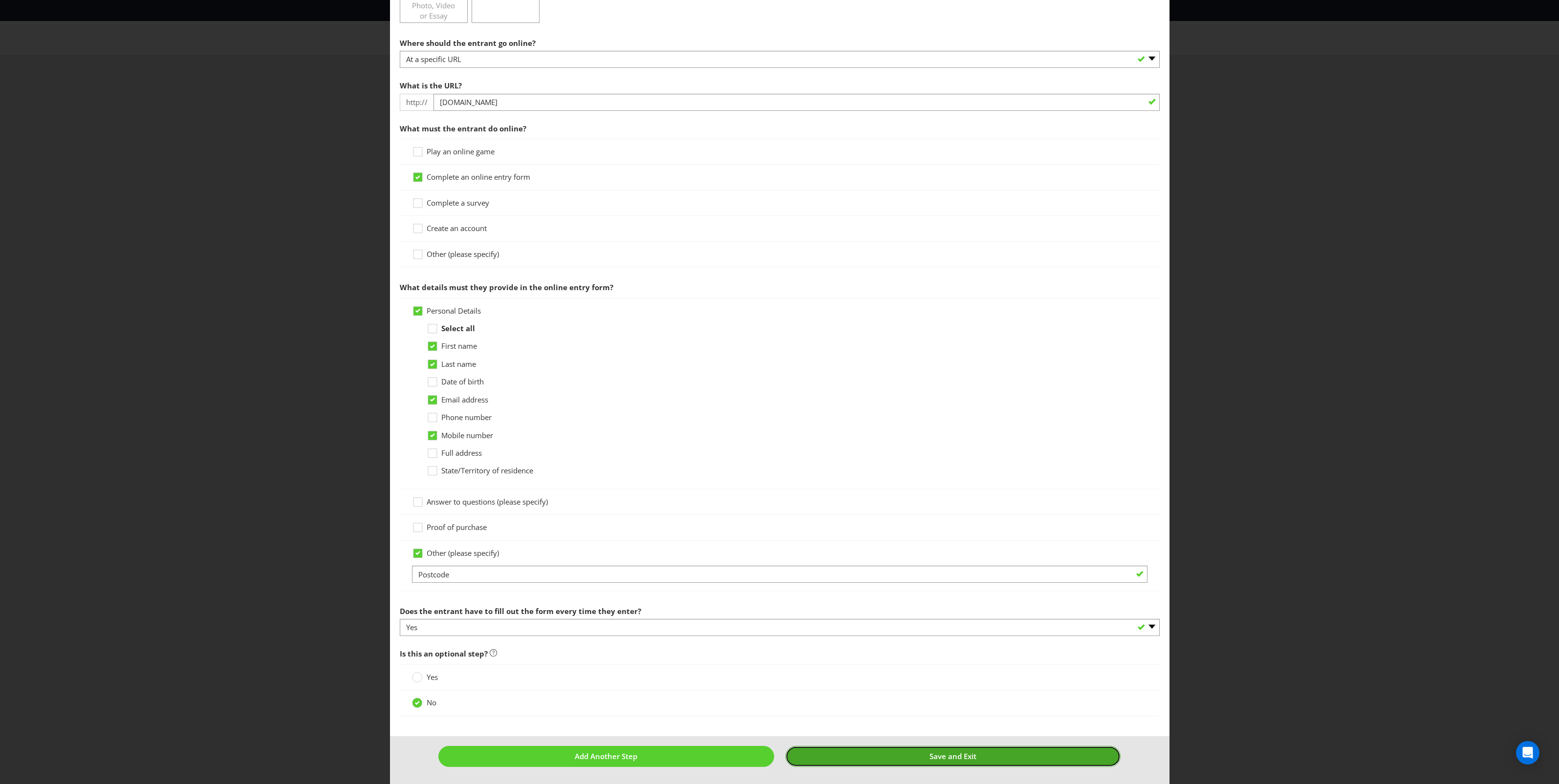
click at [930, 756] on span "Save and Exit" at bounding box center [953, 756] width 47 height 10
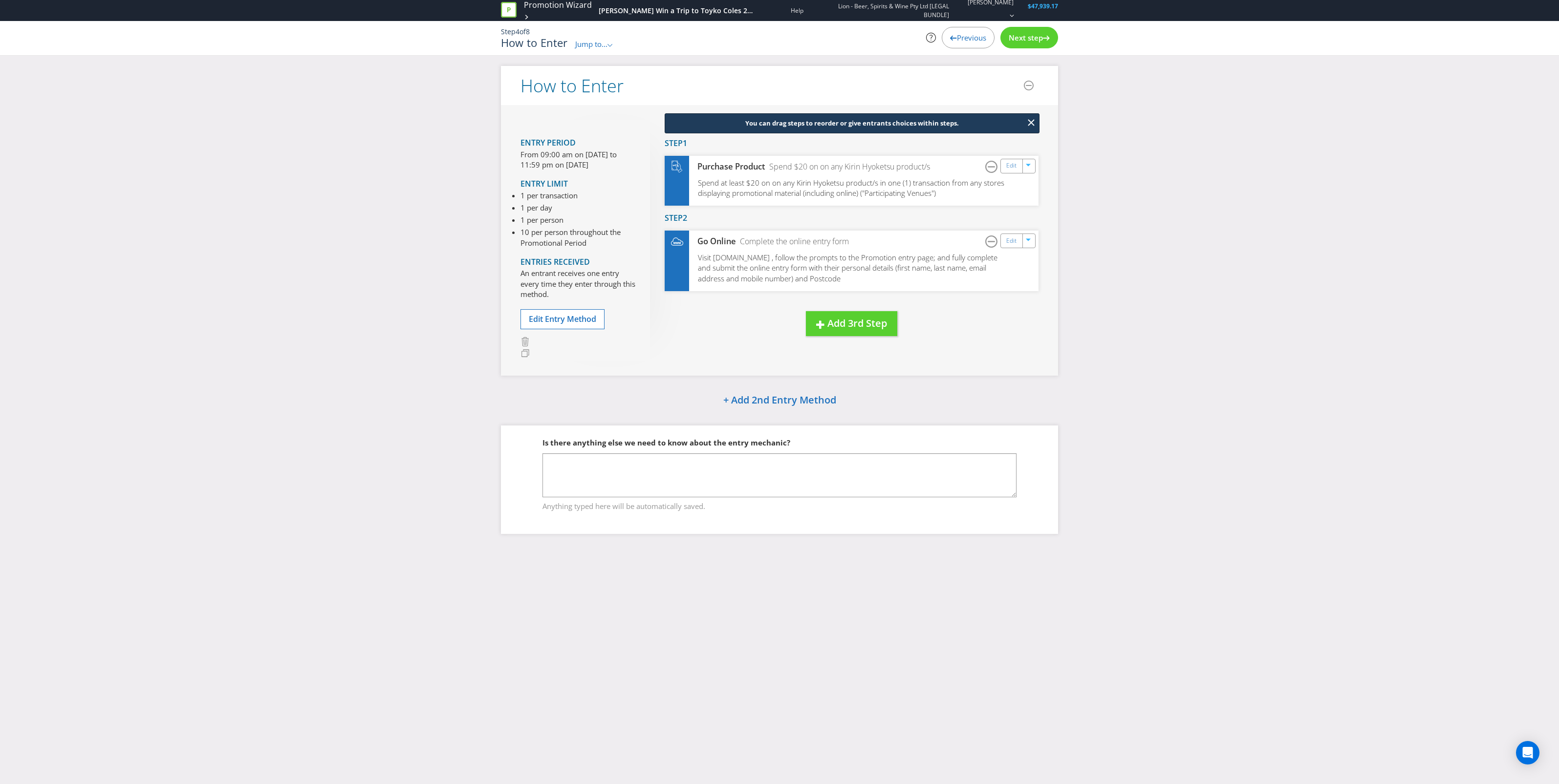
click at [1024, 34] on span "Next step" at bounding box center [1026, 38] width 34 height 10
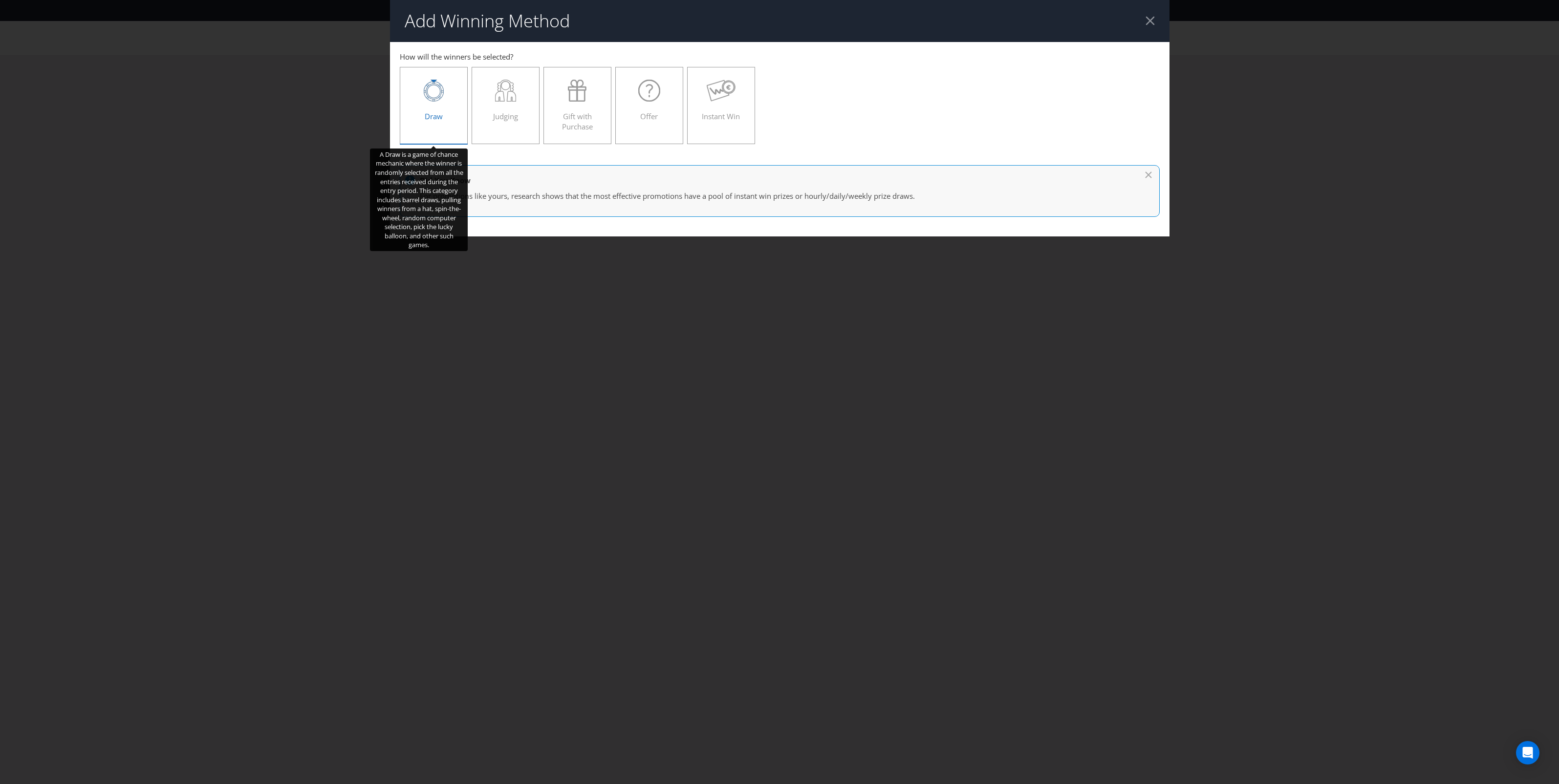
click at [445, 102] on div "Draw" at bounding box center [434, 102] width 48 height 44
click at [0, 0] on input "Draw" at bounding box center [0, 0] width 0 height 0
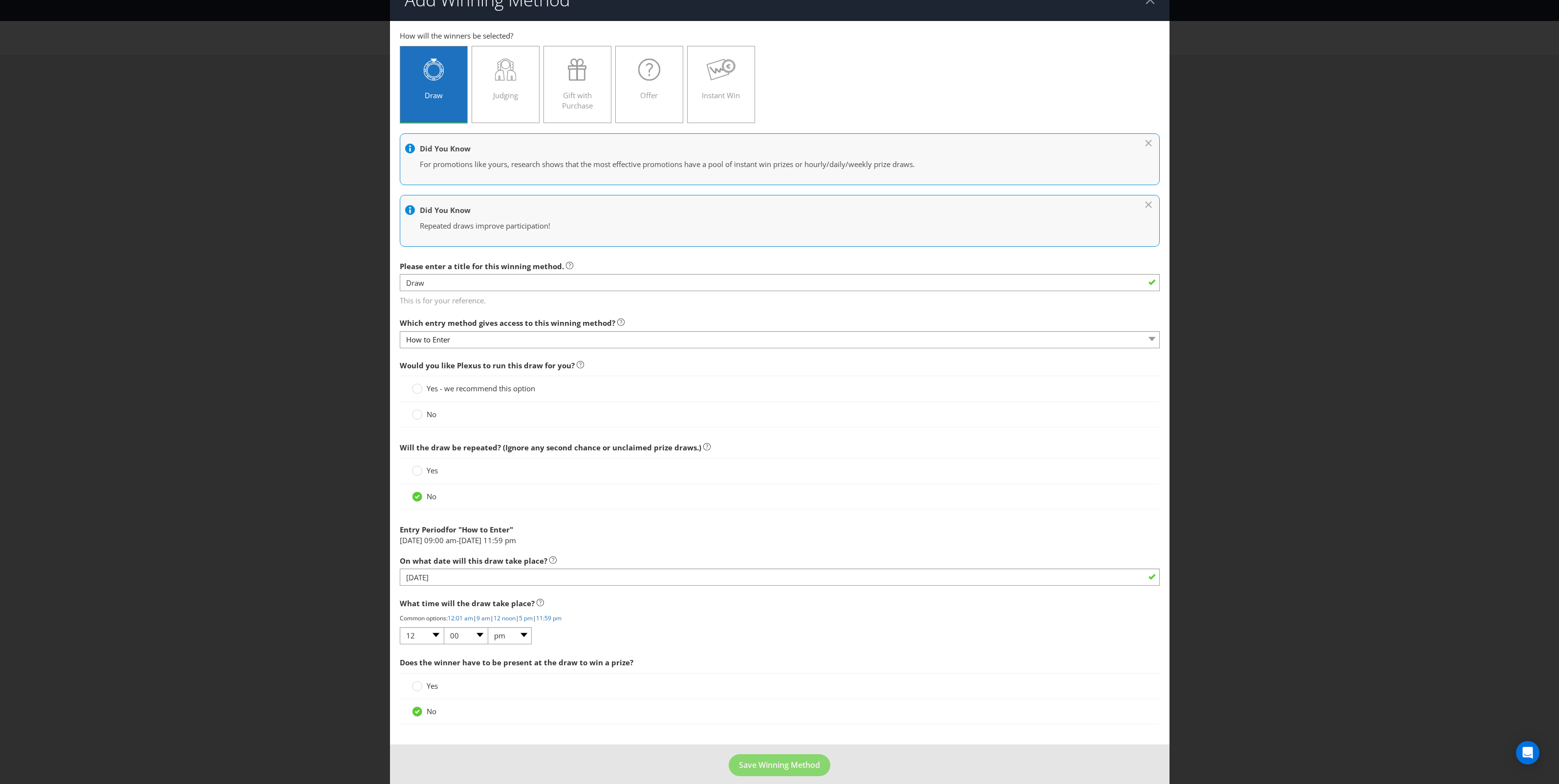
scroll to position [33, 0]
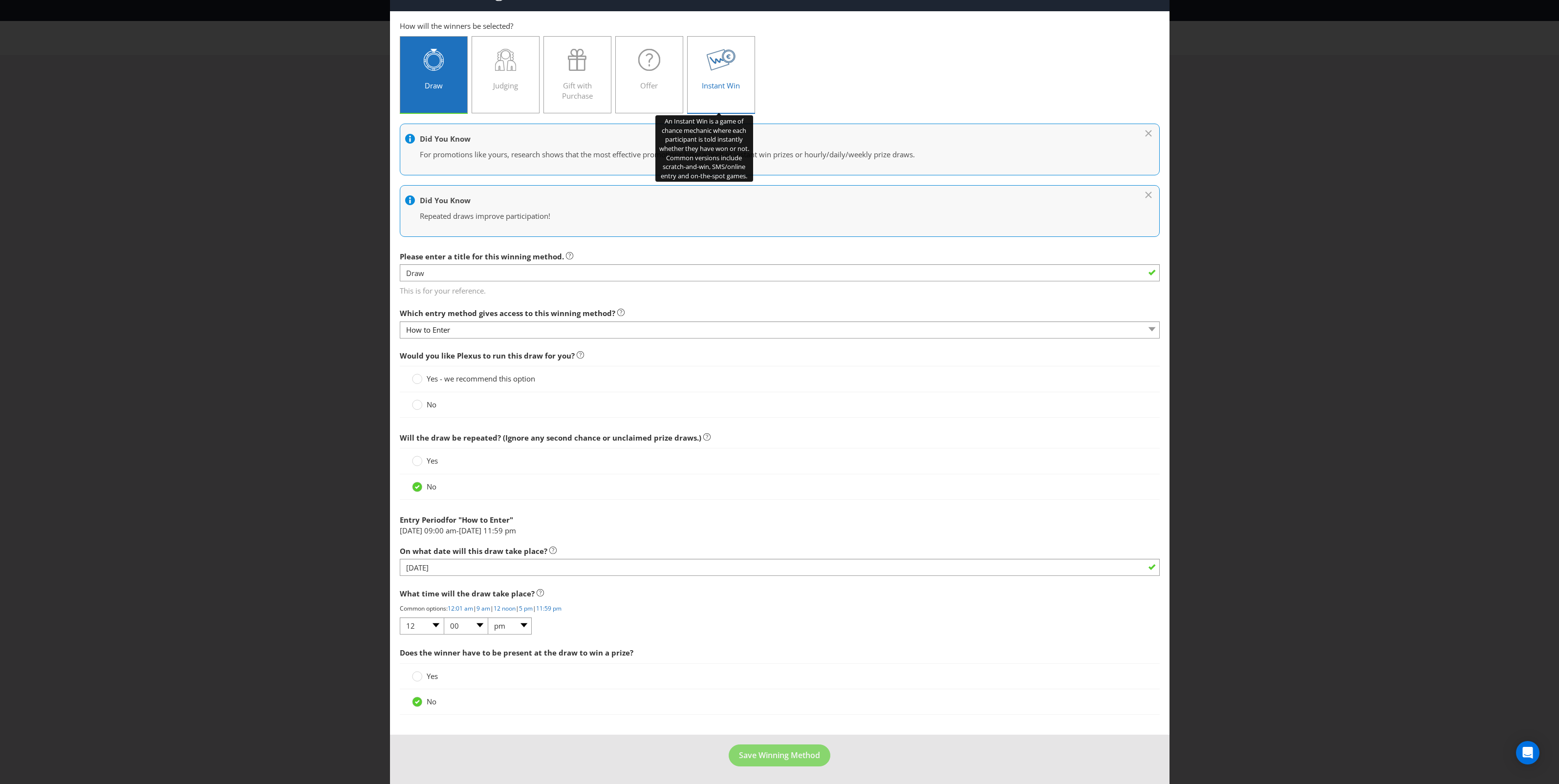
click at [717, 49] on icon at bounding box center [721, 60] width 29 height 22
click at [0, 0] on input "Instant Win" at bounding box center [0, 0] width 0 height 0
type input "Instant Win"
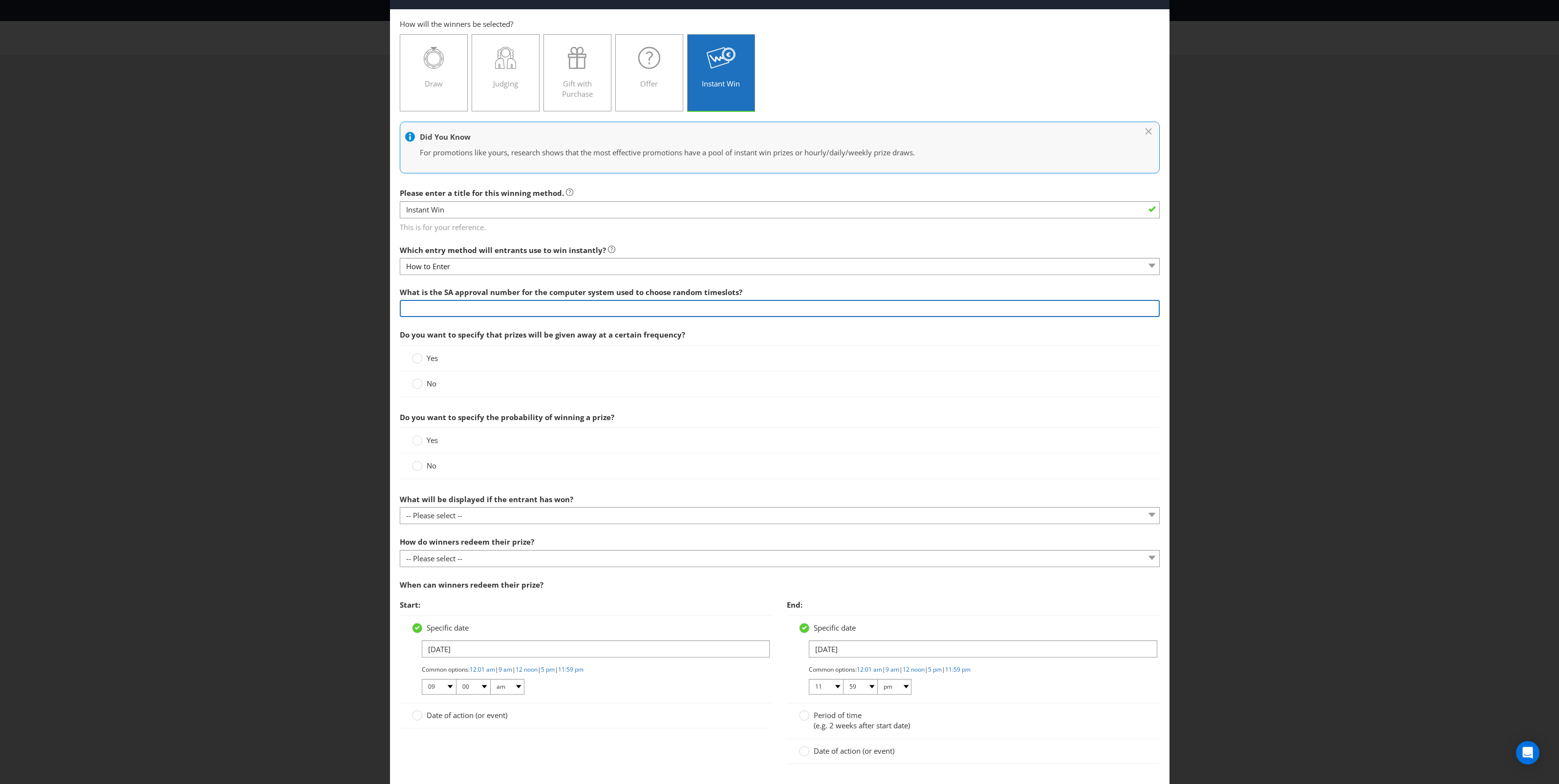
click at [522, 309] on input "text" at bounding box center [780, 309] width 760 height 17
click at [521, 303] on input "text" at bounding box center [780, 309] width 760 height 17
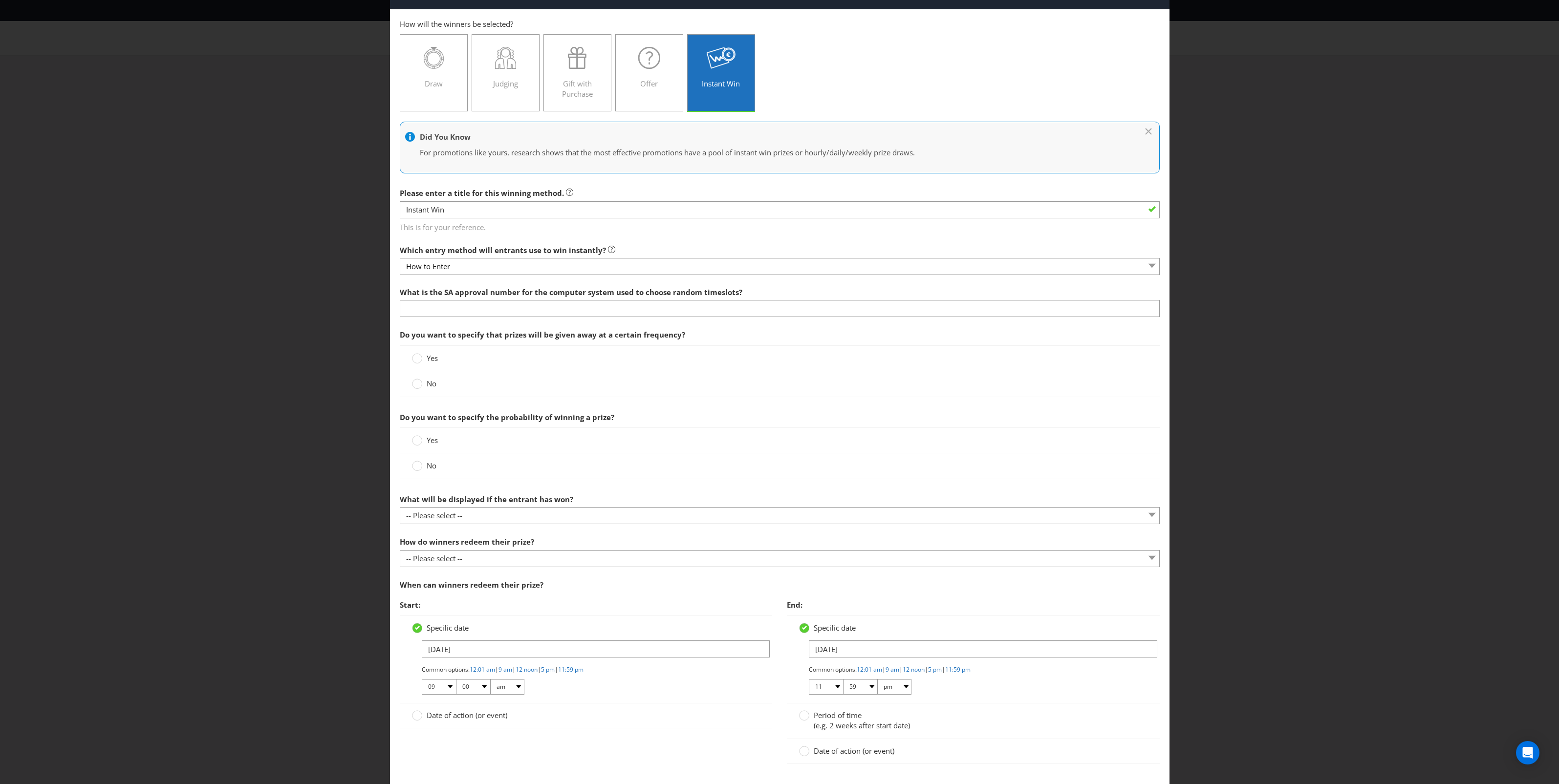
drag, startPoint x: 526, startPoint y: 293, endPoint x: 534, endPoint y: 290, distance: 8.5
click at [534, 290] on span "What is the SA approval number for the computer system used to choose random ti…" at bounding box center [571, 292] width 343 height 10
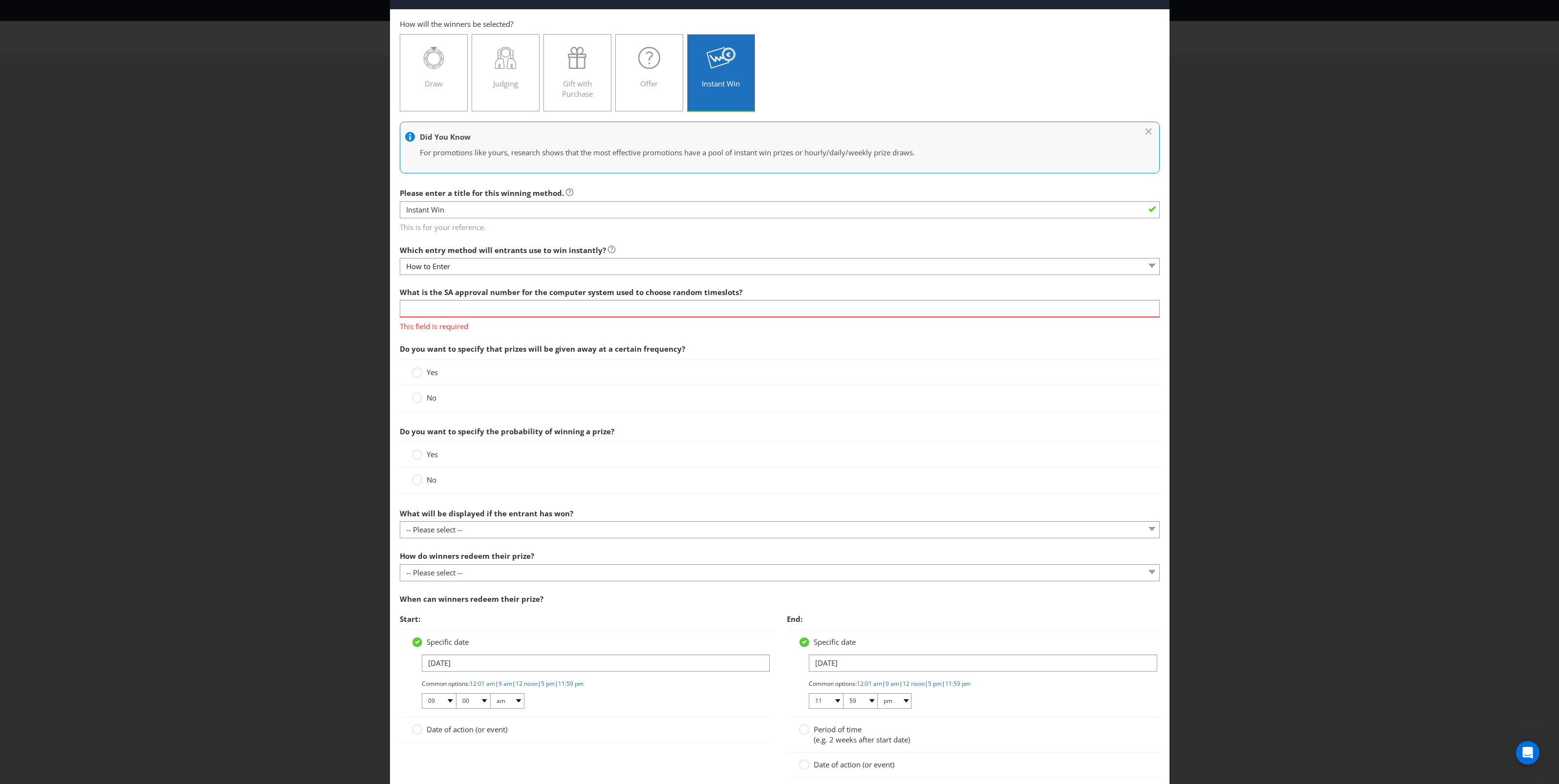
click at [741, 276] on main "How to Enter How will the winners be selected? Draw Judging Gift with Purchase …" at bounding box center [780, 403] width 780 height 789
click at [734, 318] on span "This field is required" at bounding box center [780, 324] width 760 height 14
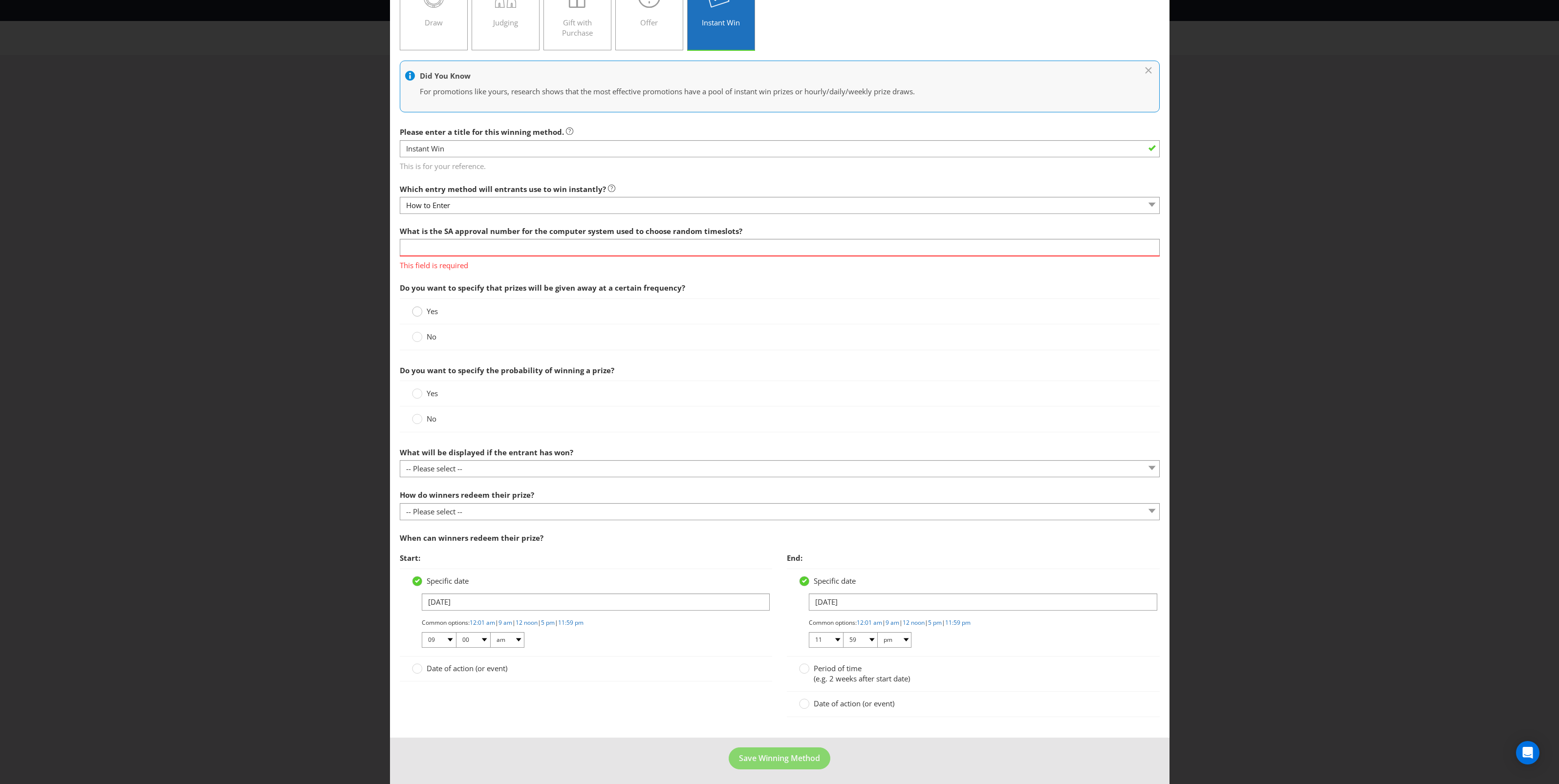
click at [415, 314] on circle at bounding box center [417, 312] width 10 height 10
click at [0, 0] on input "Yes" at bounding box center [0, 0] width 0 height 0
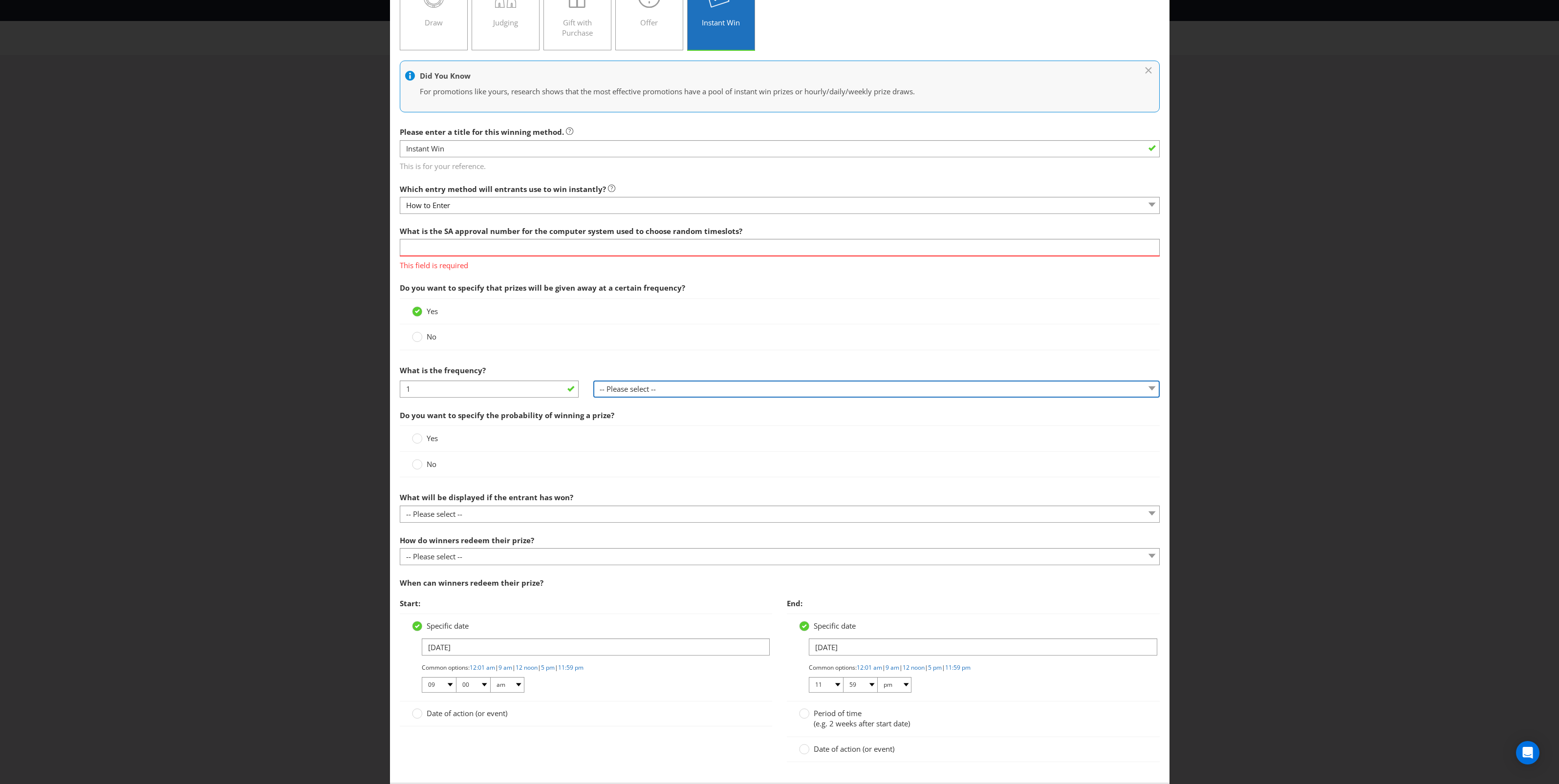
click at [646, 393] on select "-- Please select -- per hour per day per week per month other (please specify)" at bounding box center [876, 389] width 566 height 17
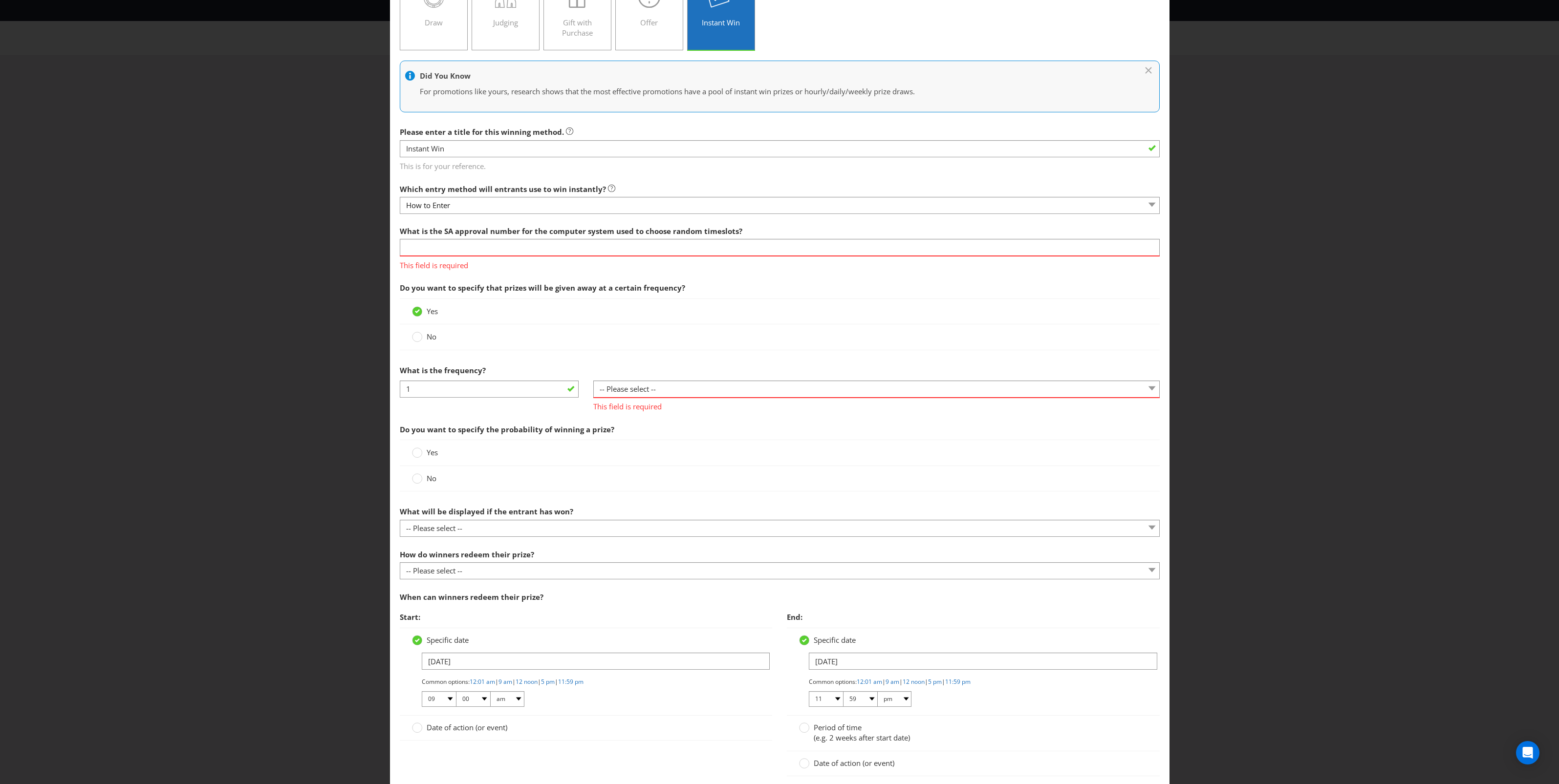
click at [646, 369] on div "What is the frequency?" at bounding box center [780, 370] width 760 height 20
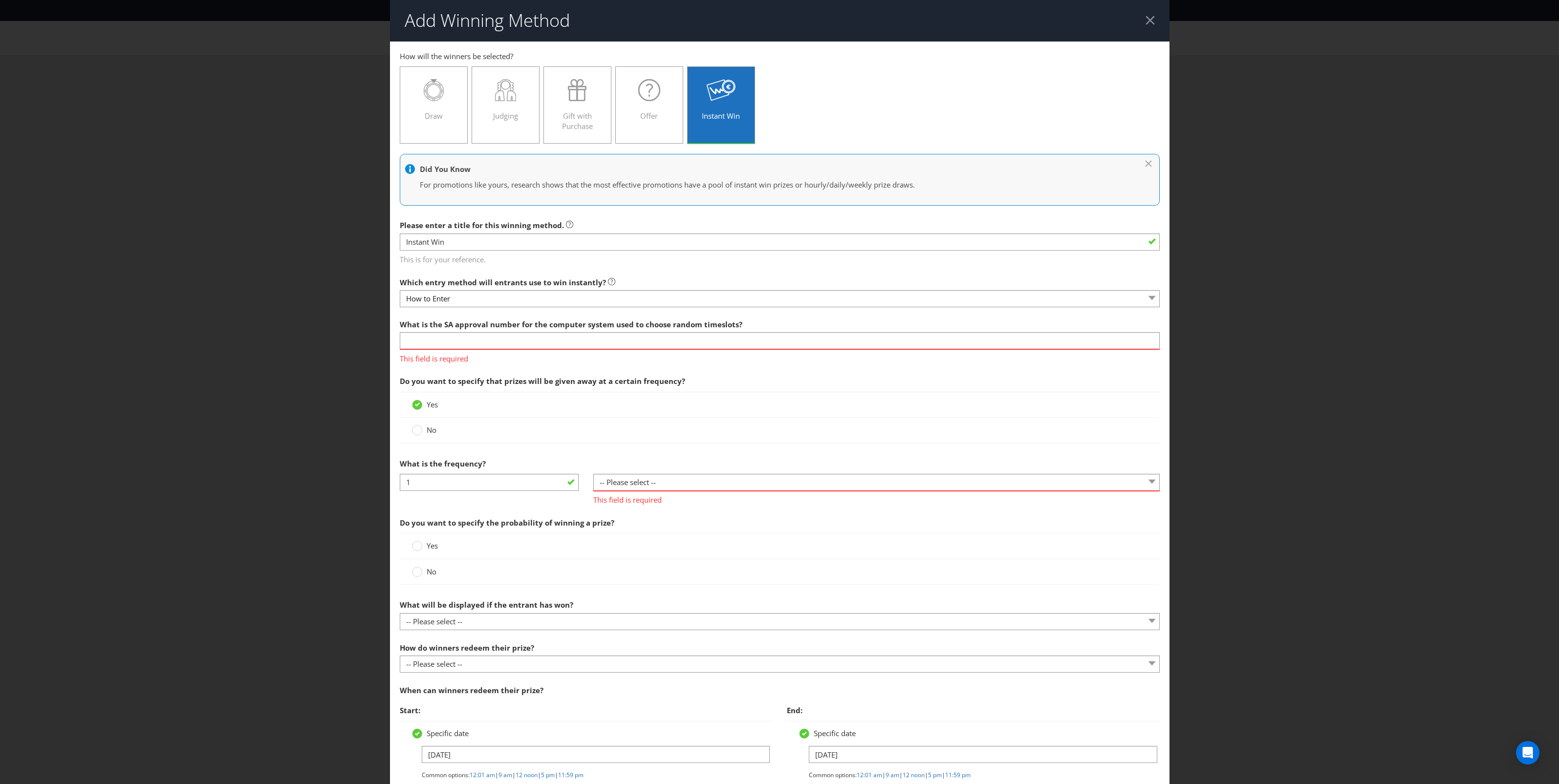
scroll to position [0, 0]
click at [517, 339] on input "text" at bounding box center [780, 341] width 760 height 17
type input "TBC"
click at [596, 386] on div "Do you want to specify that prizes will be given away at a certain frequency? Y…" at bounding box center [780, 411] width 760 height 77
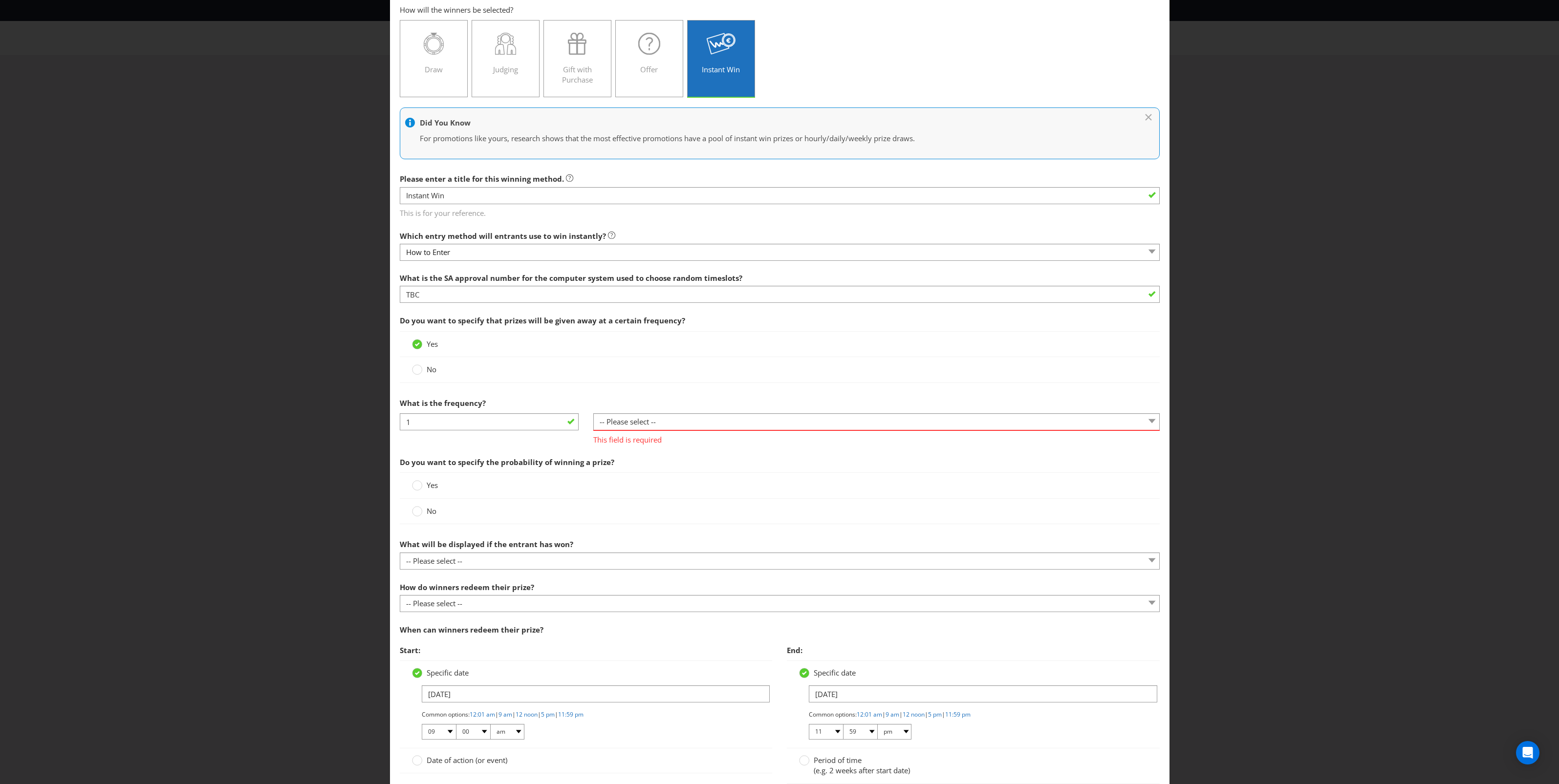
scroll to position [61, 0]
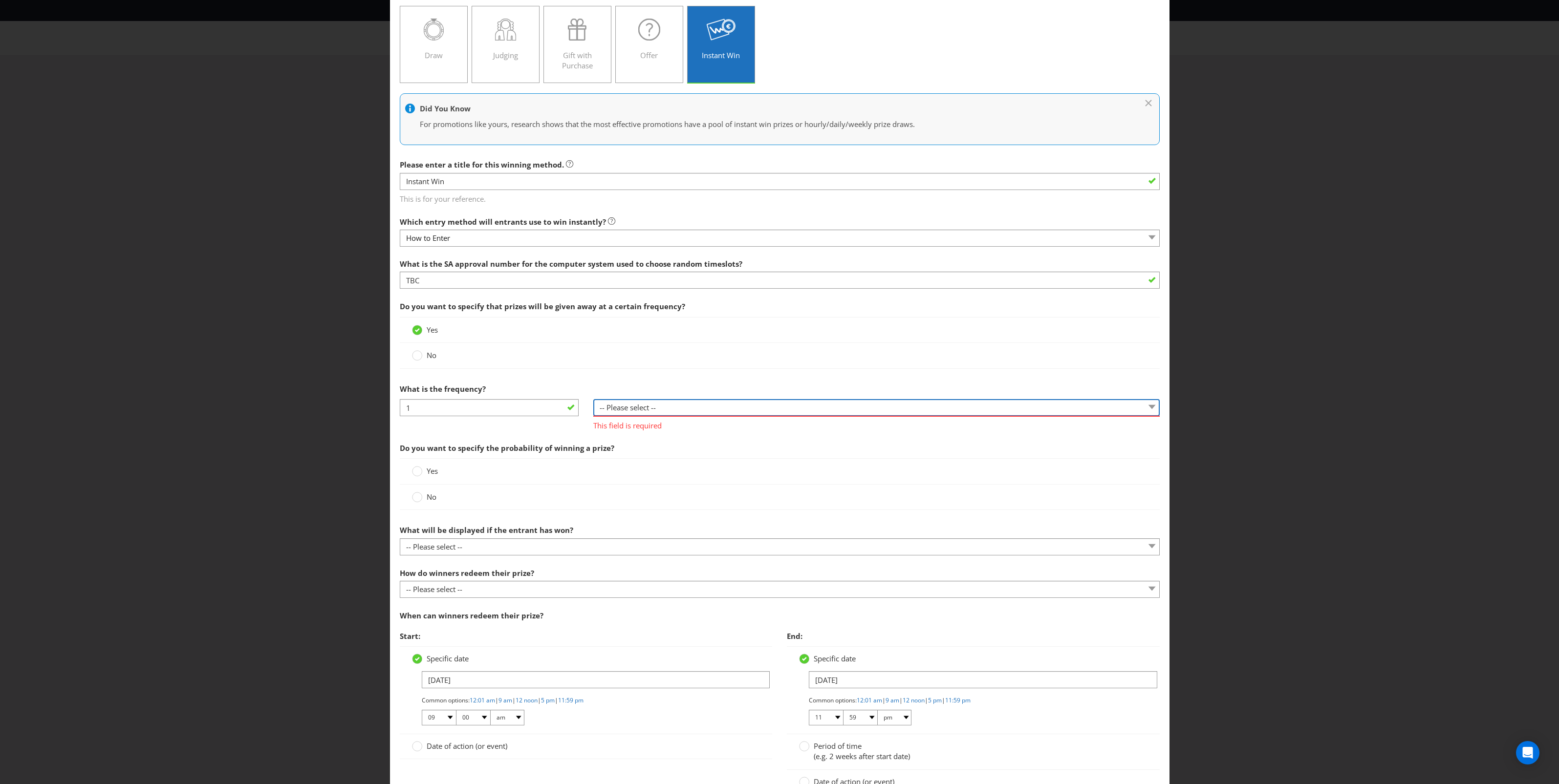
click at [659, 410] on select "-- Please select -- per hour per day per week per month other (please specify)" at bounding box center [876, 408] width 566 height 17
click at [653, 401] on select "-- Please select -- per hour per day per week per month other (please specify)" at bounding box center [876, 408] width 566 height 17
click at [643, 416] on div "This field is required" at bounding box center [876, 423] width 566 height 15
click at [636, 411] on select "-- Please select -- per hour per day per week per month other (please specify)" at bounding box center [876, 408] width 566 height 17
select select "OTHER"
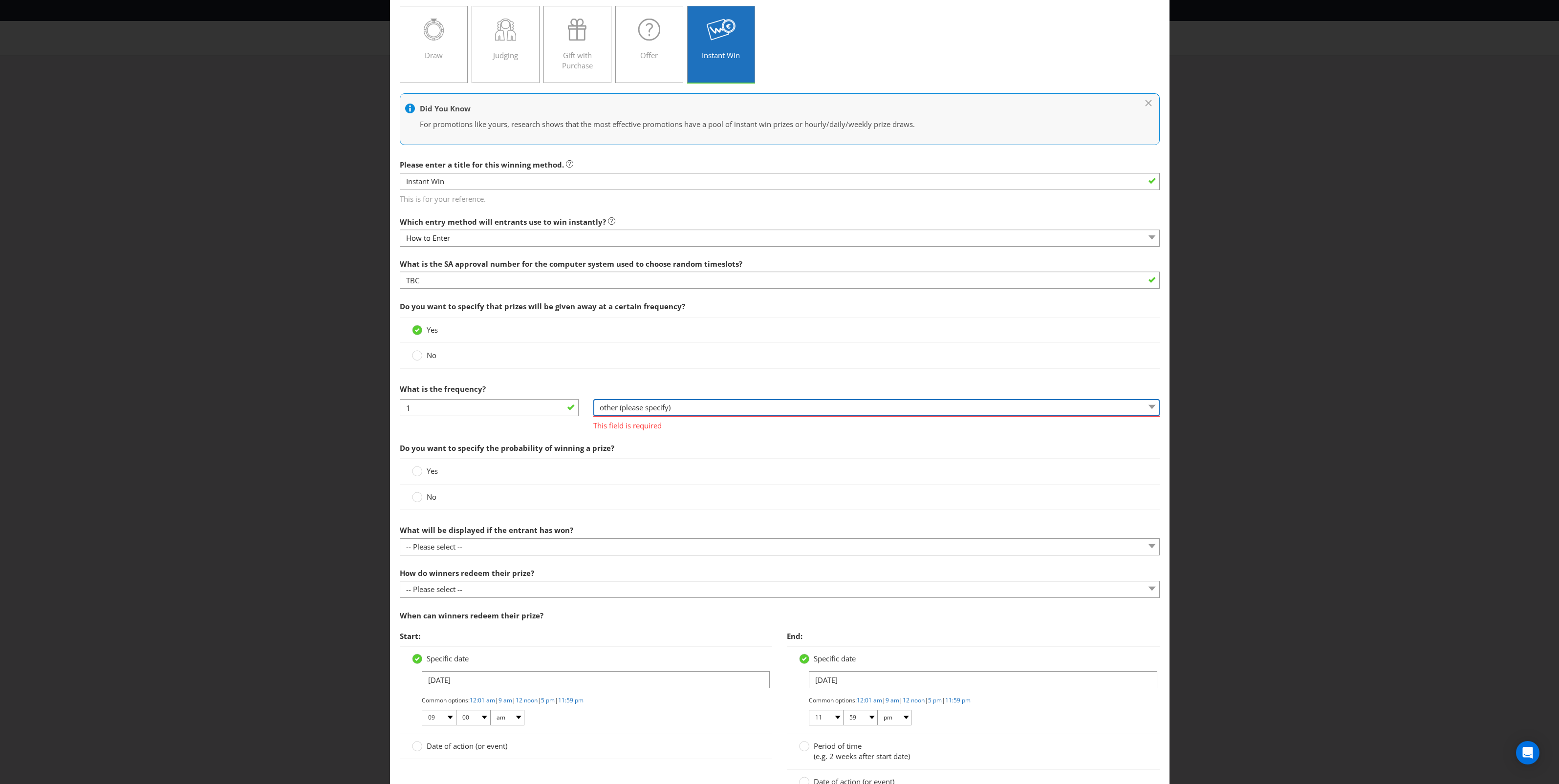
click at [593, 400] on select "-- Please select -- per hour per day per week per month other (please specify)" at bounding box center [876, 408] width 566 height 17
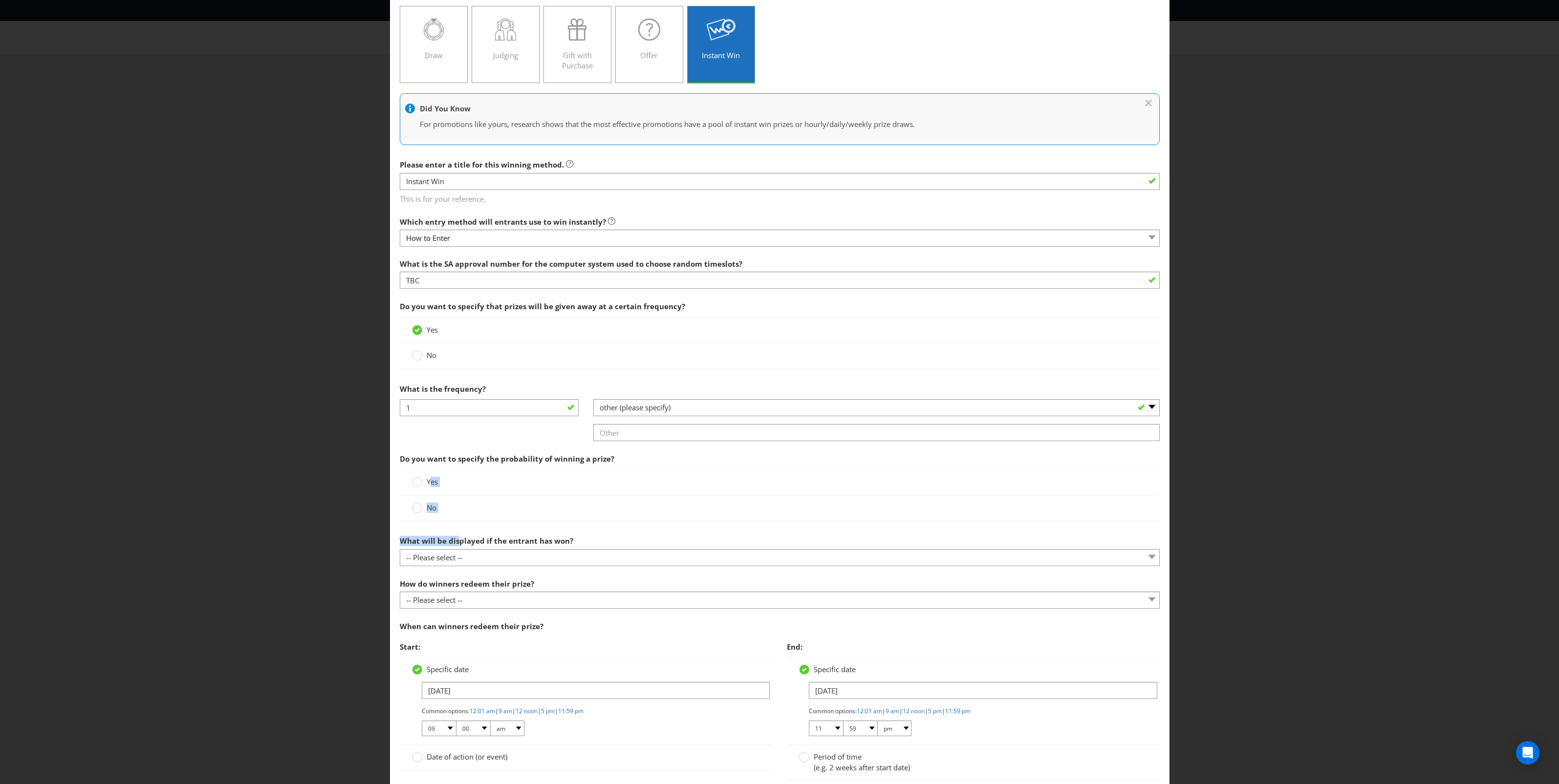
drag, startPoint x: 438, startPoint y: 496, endPoint x: 453, endPoint y: 541, distance: 47.4
click at [453, 541] on section "What is the SA approval number for the computer system used to choose random ti…" at bounding box center [780, 535] width 760 height 562
drag, startPoint x: 453, startPoint y: 541, endPoint x: 451, endPoint y: 558, distance: 17.1
click at [451, 558] on select "-- Please select -- The winner will be notified as appropriate for the entry me…" at bounding box center [780, 558] width 760 height 17
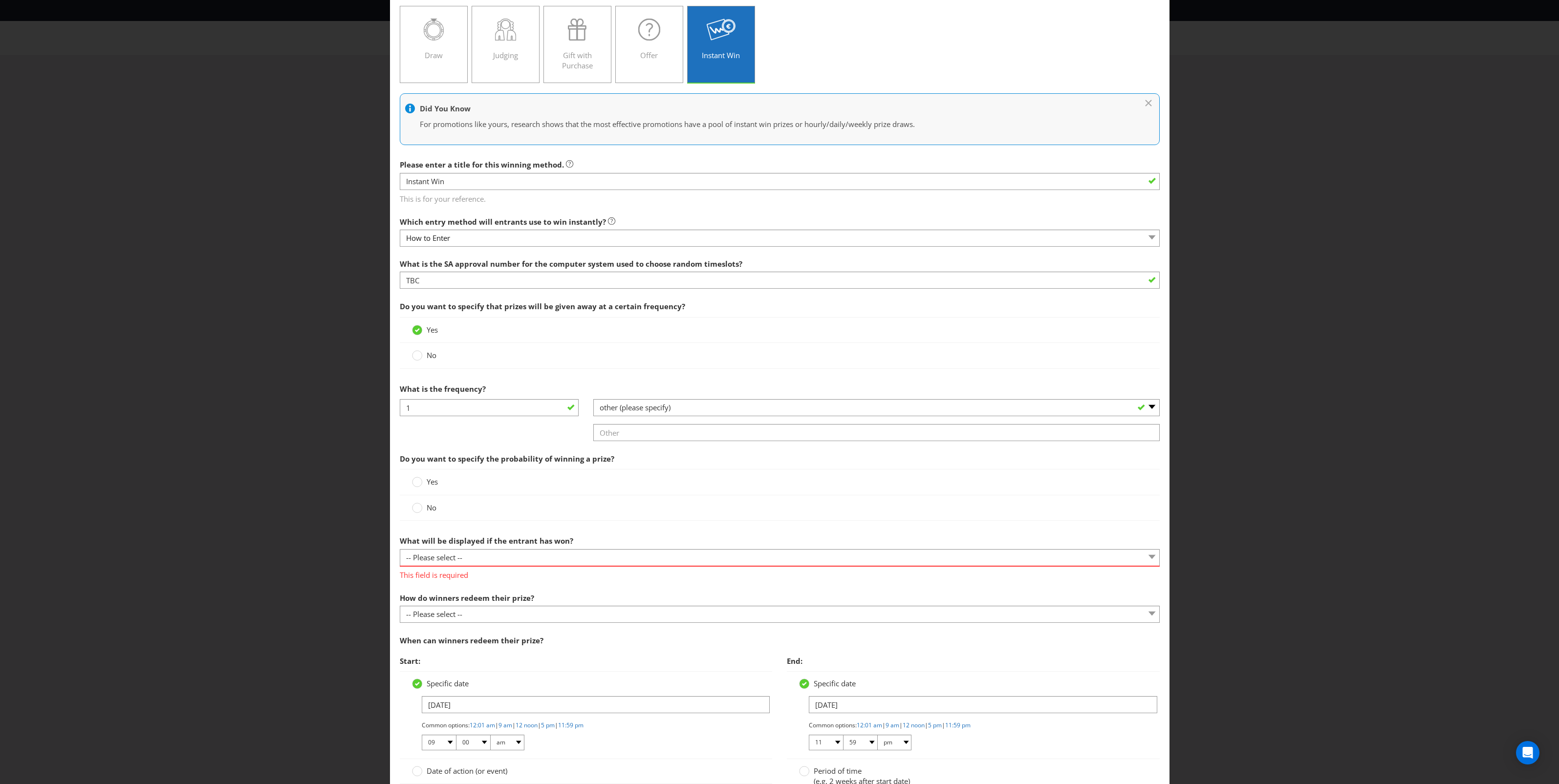
click at [502, 546] on span "What will be displayed if the entrant has won?" at bounding box center [487, 541] width 174 height 10
drag, startPoint x: 504, startPoint y: 555, endPoint x: 508, endPoint y: 546, distance: 9.8
click at [504, 555] on select "-- Please select -- The winner will be notified as appropriate for the entry me…" at bounding box center [780, 558] width 760 height 17
drag, startPoint x: 544, startPoint y: 702, endPoint x: 539, endPoint y: 696, distance: 7.8
click at [540, 699] on input "11/02/26" at bounding box center [596, 705] width 349 height 17
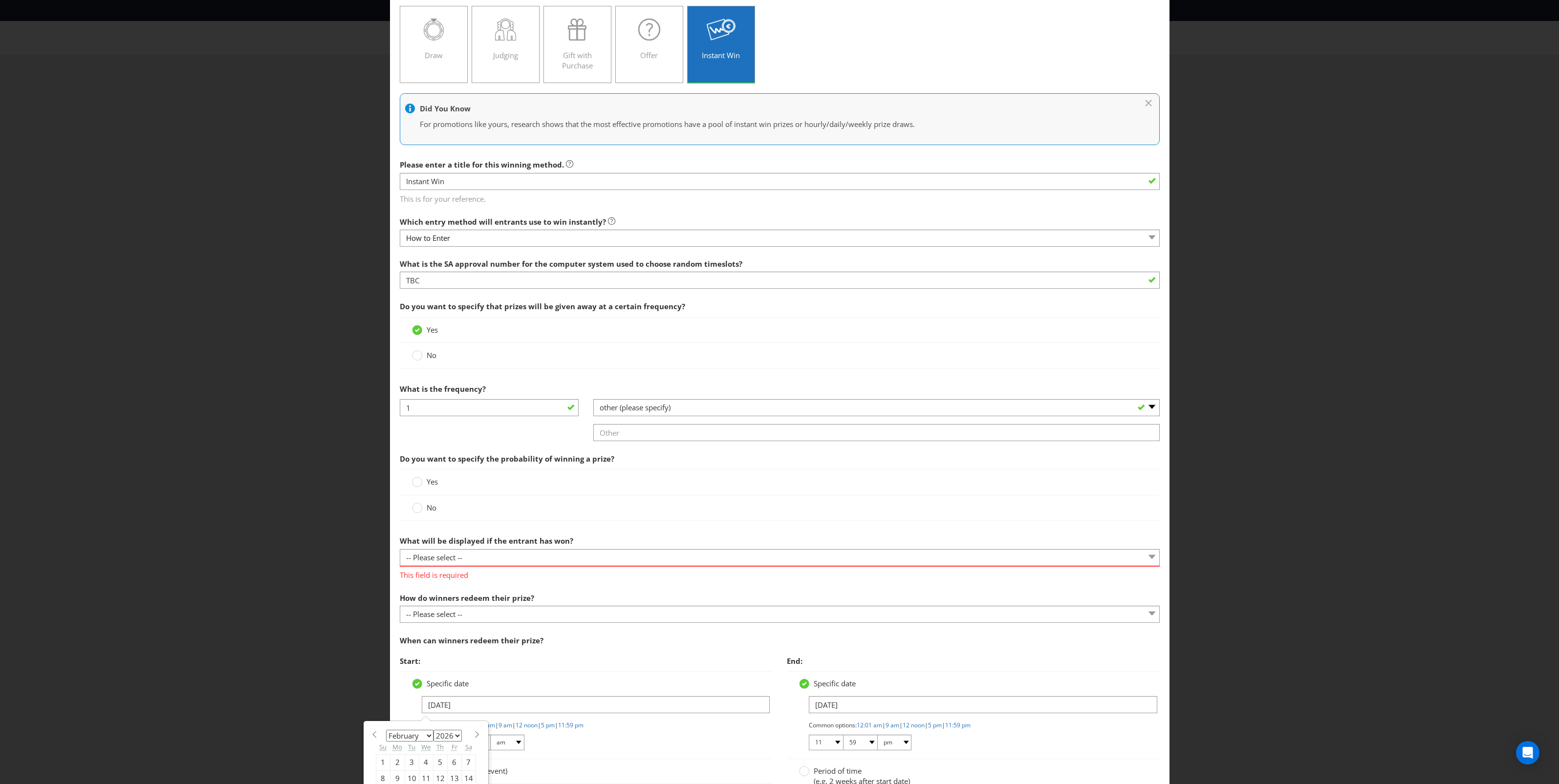
click at [535, 687] on div "Specific date" at bounding box center [586, 684] width 349 height 10
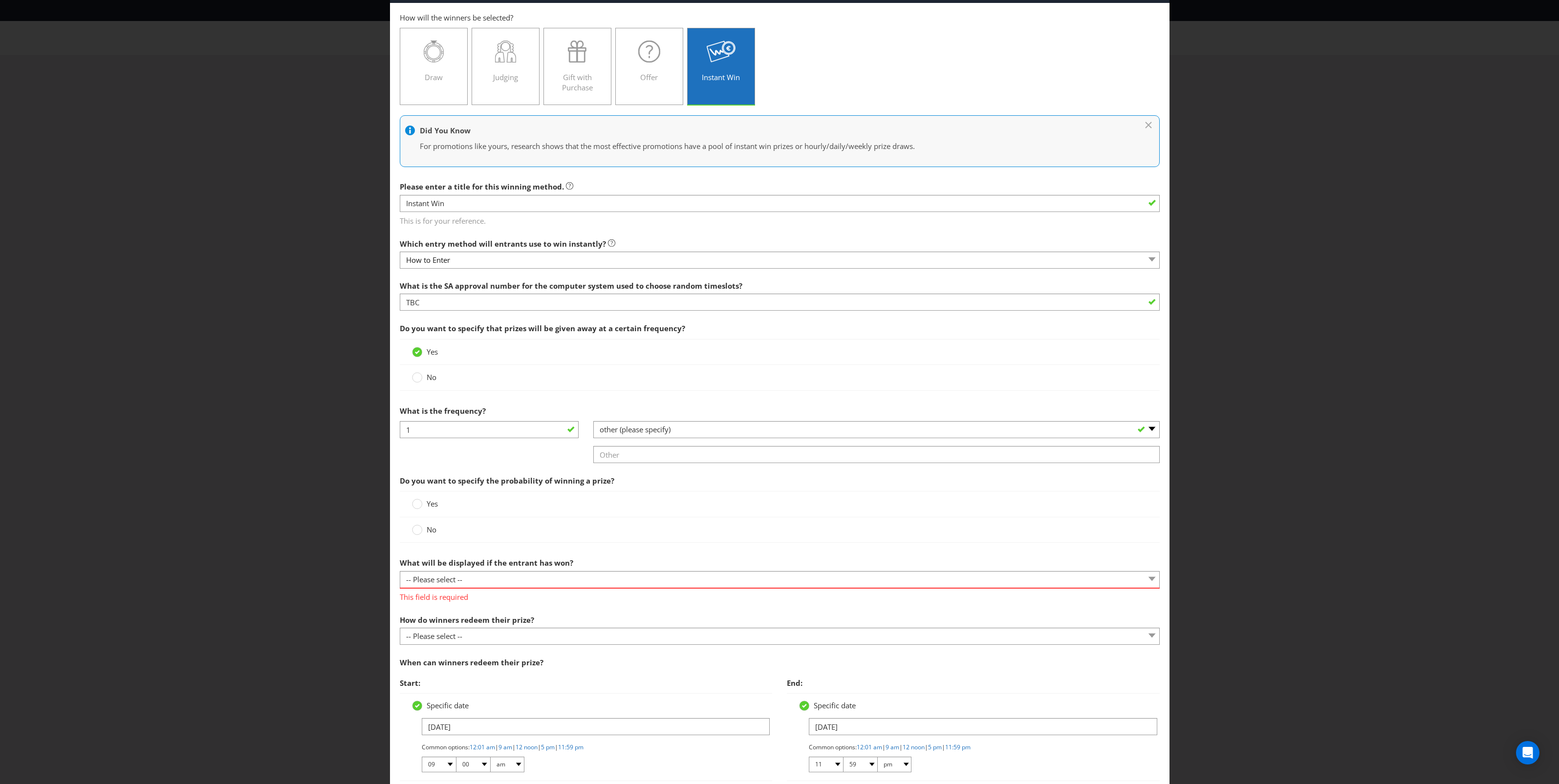
scroll to position [0, 0]
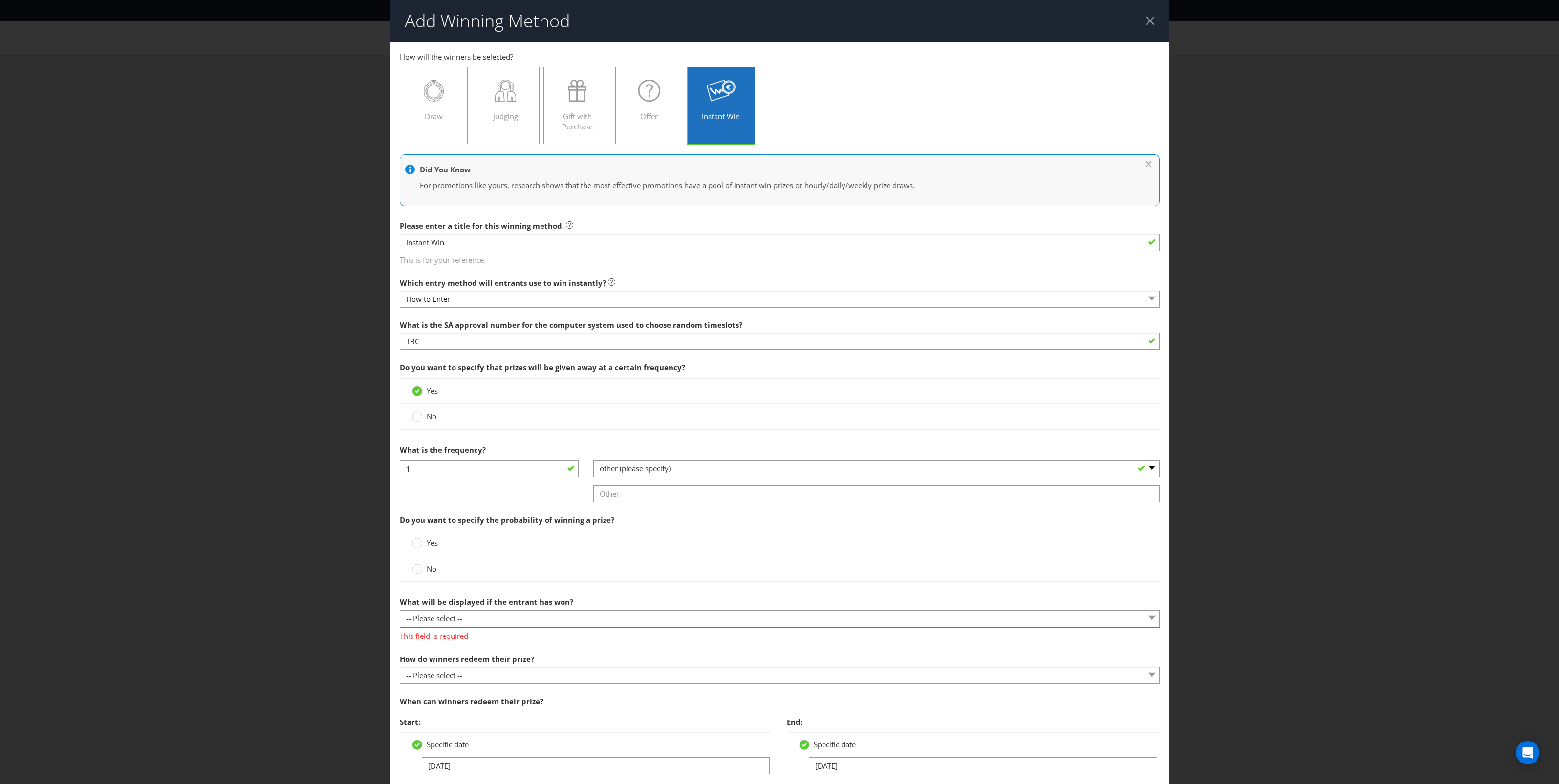
click at [1146, 25] on div at bounding box center [1150, 21] width 9 height 9
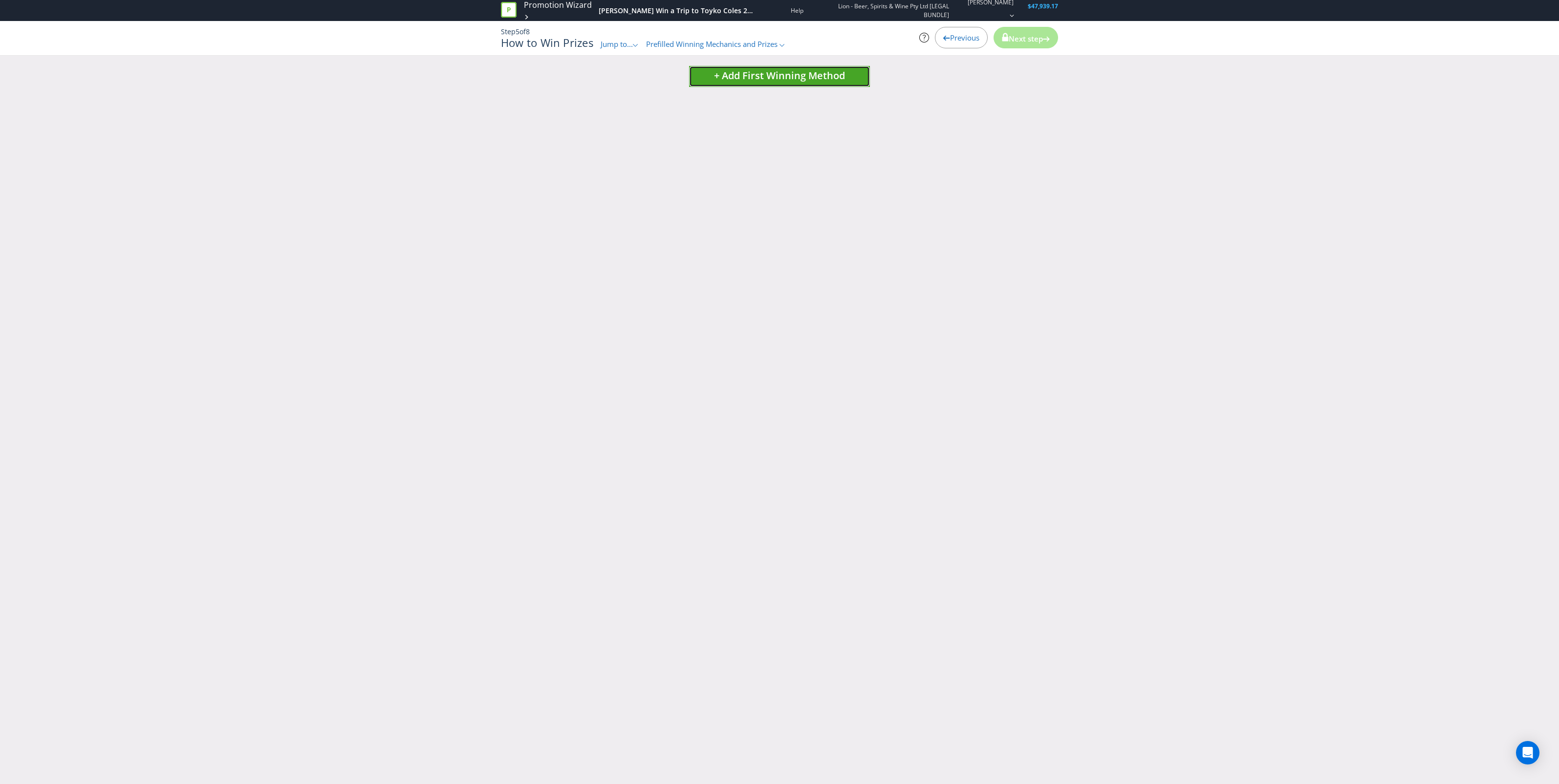
click at [819, 73] on span "+ Add First Winning Method" at bounding box center [780, 76] width 131 height 13
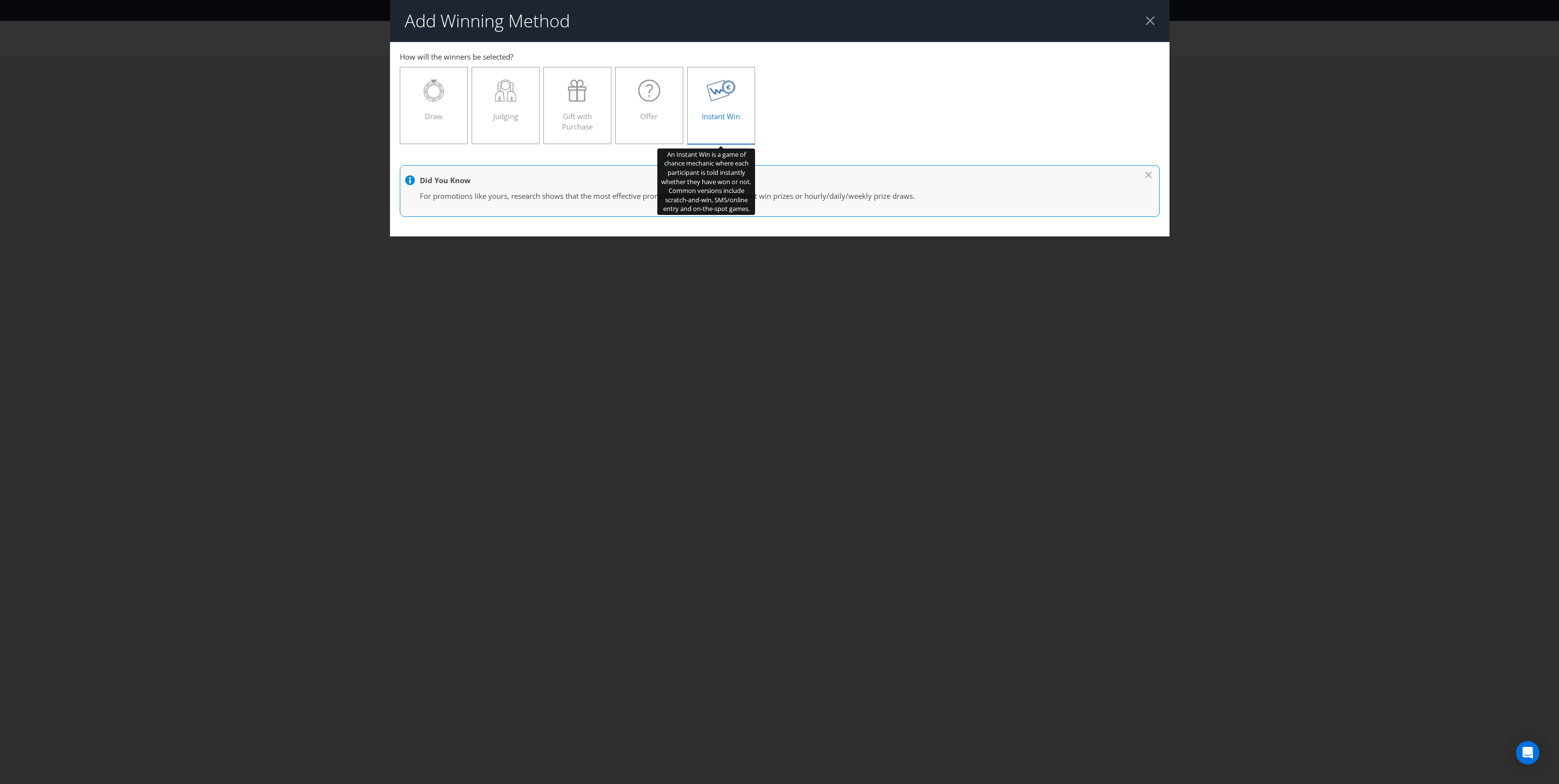
click at [729, 103] on div "Instant Win" at bounding box center [721, 102] width 48 height 44
click at [0, 0] on input "Instant Win" at bounding box center [0, 0] width 0 height 0
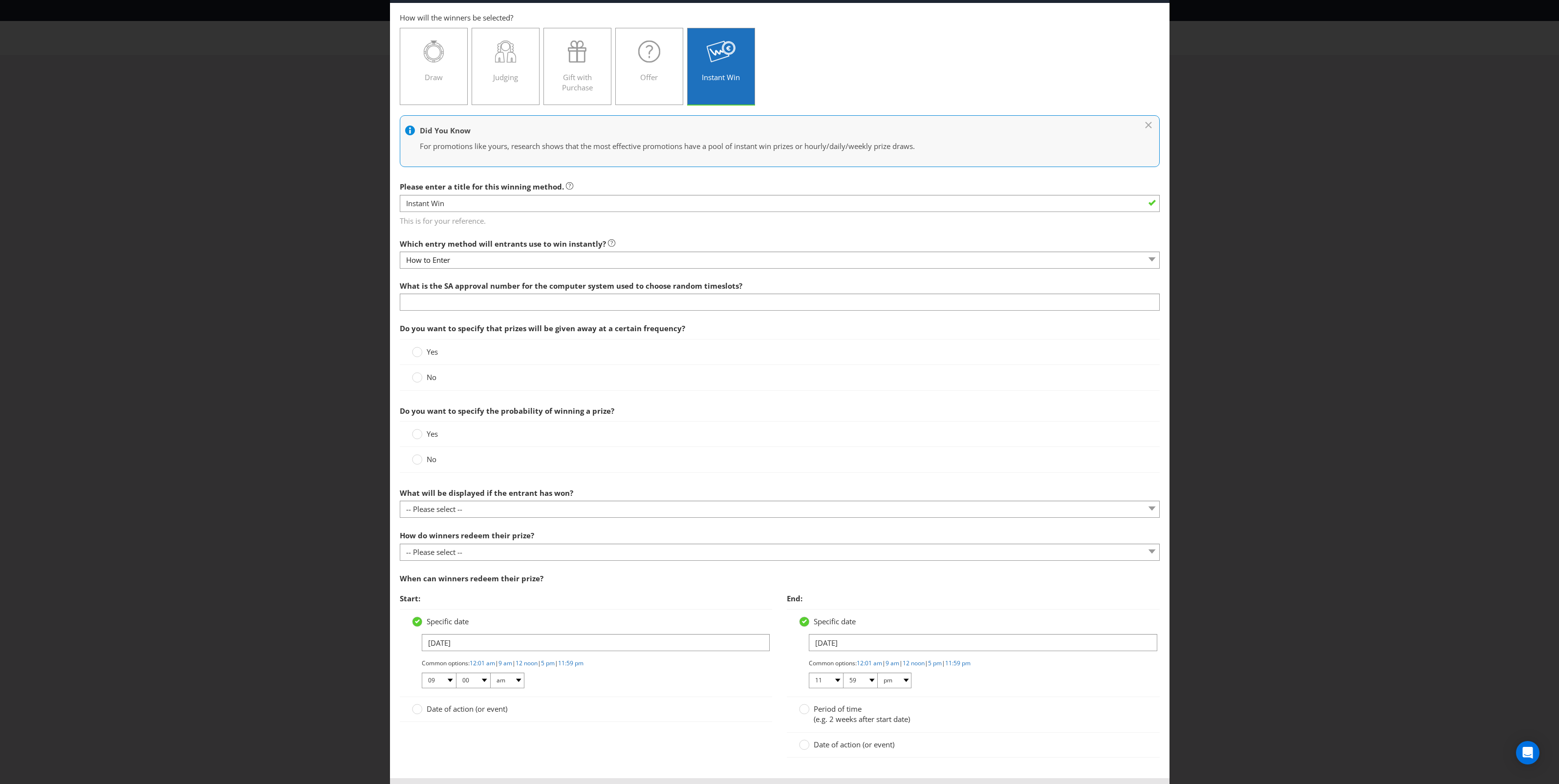
scroll to position [61, 0]
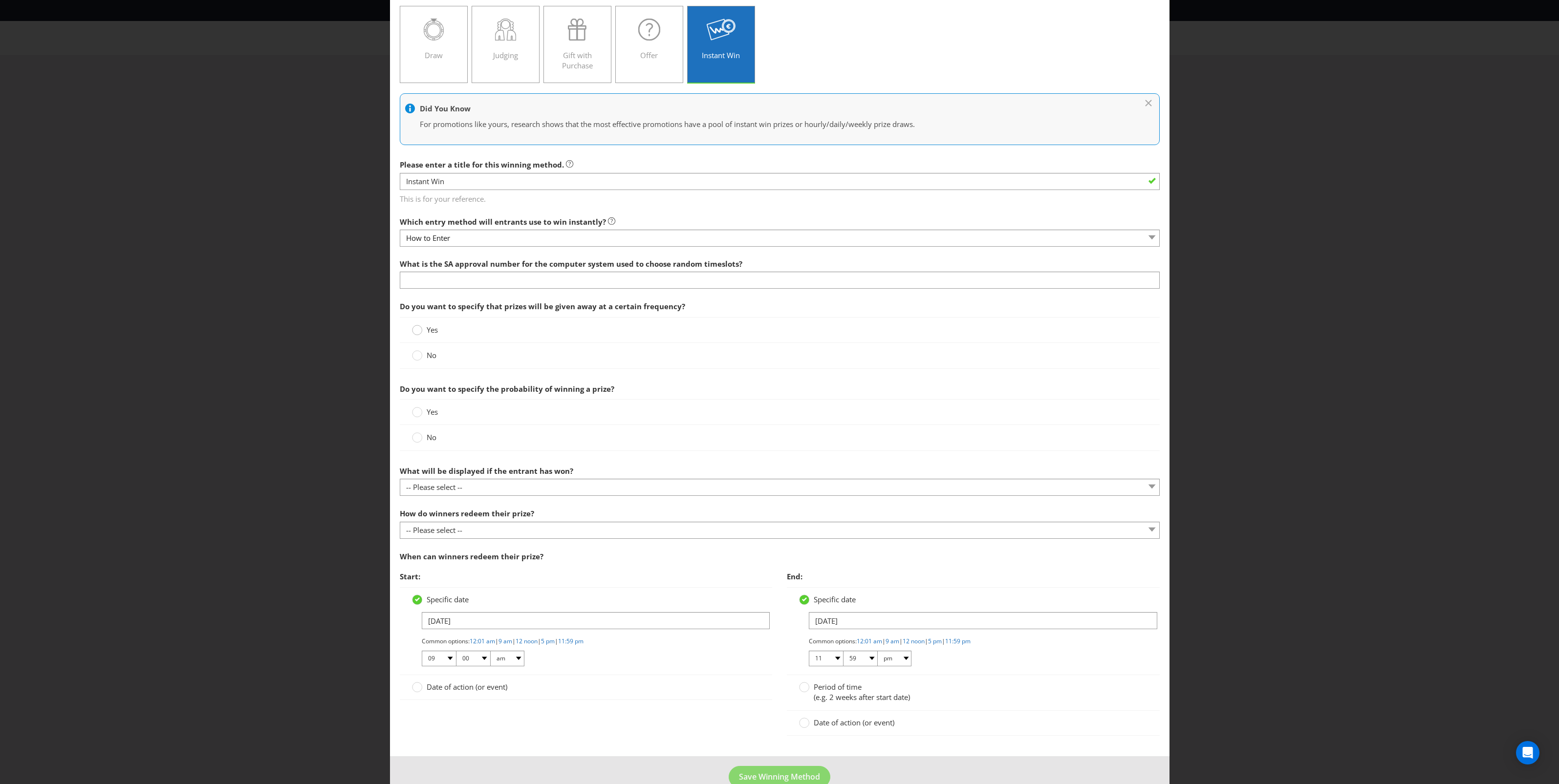
click at [419, 336] on div at bounding box center [417, 331] width 10 height 13
click at [0, 0] on input "Yes" at bounding box center [0, 0] width 0 height 0
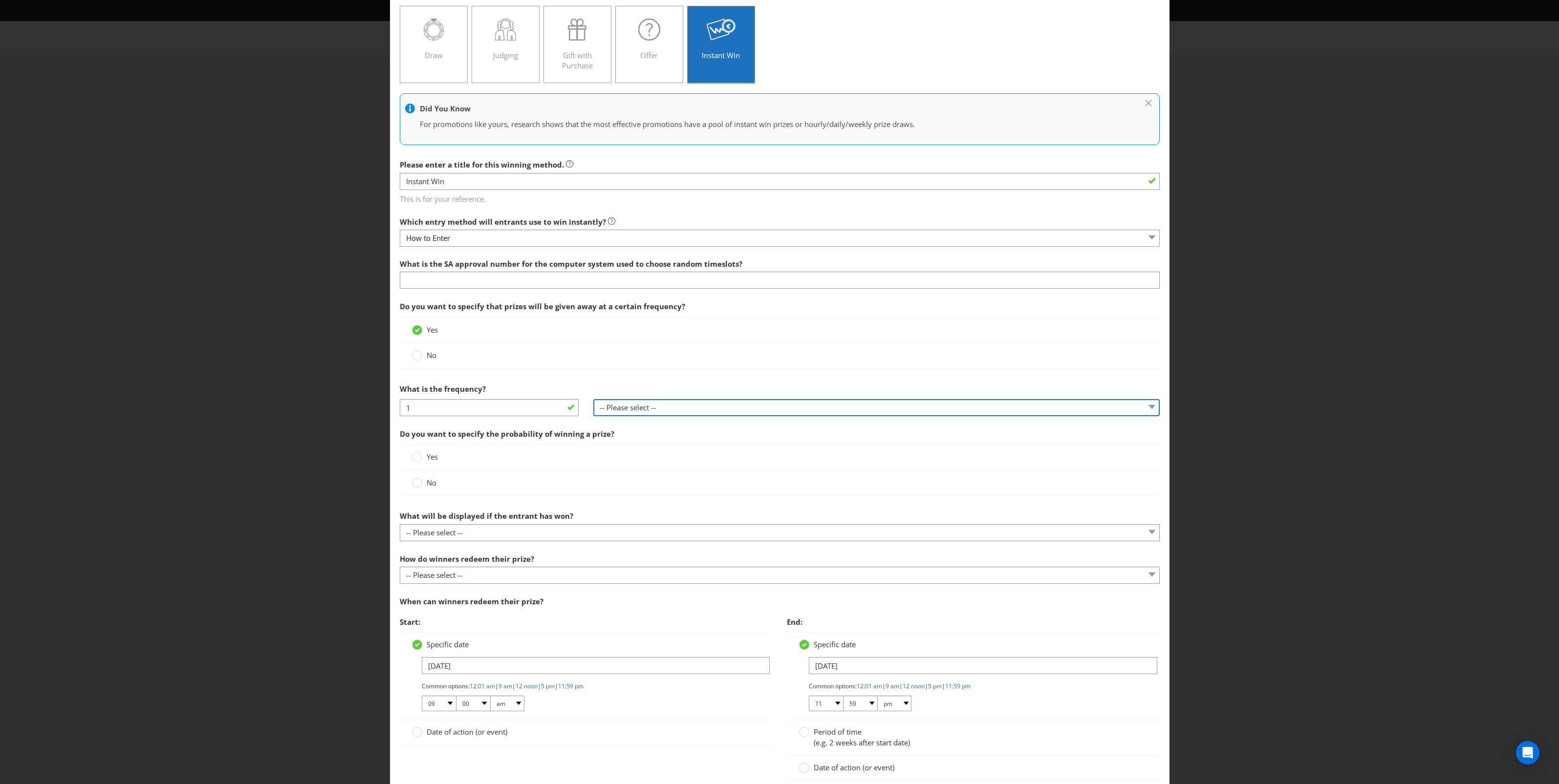
click at [635, 410] on select "-- Please select -- per hour per day per week per month other (please specify)" at bounding box center [876, 408] width 566 height 17
select select "OTHER"
click at [593, 400] on select "-- Please select -- per hour per day per week per month other (please specify)" at bounding box center [876, 408] width 566 height 17
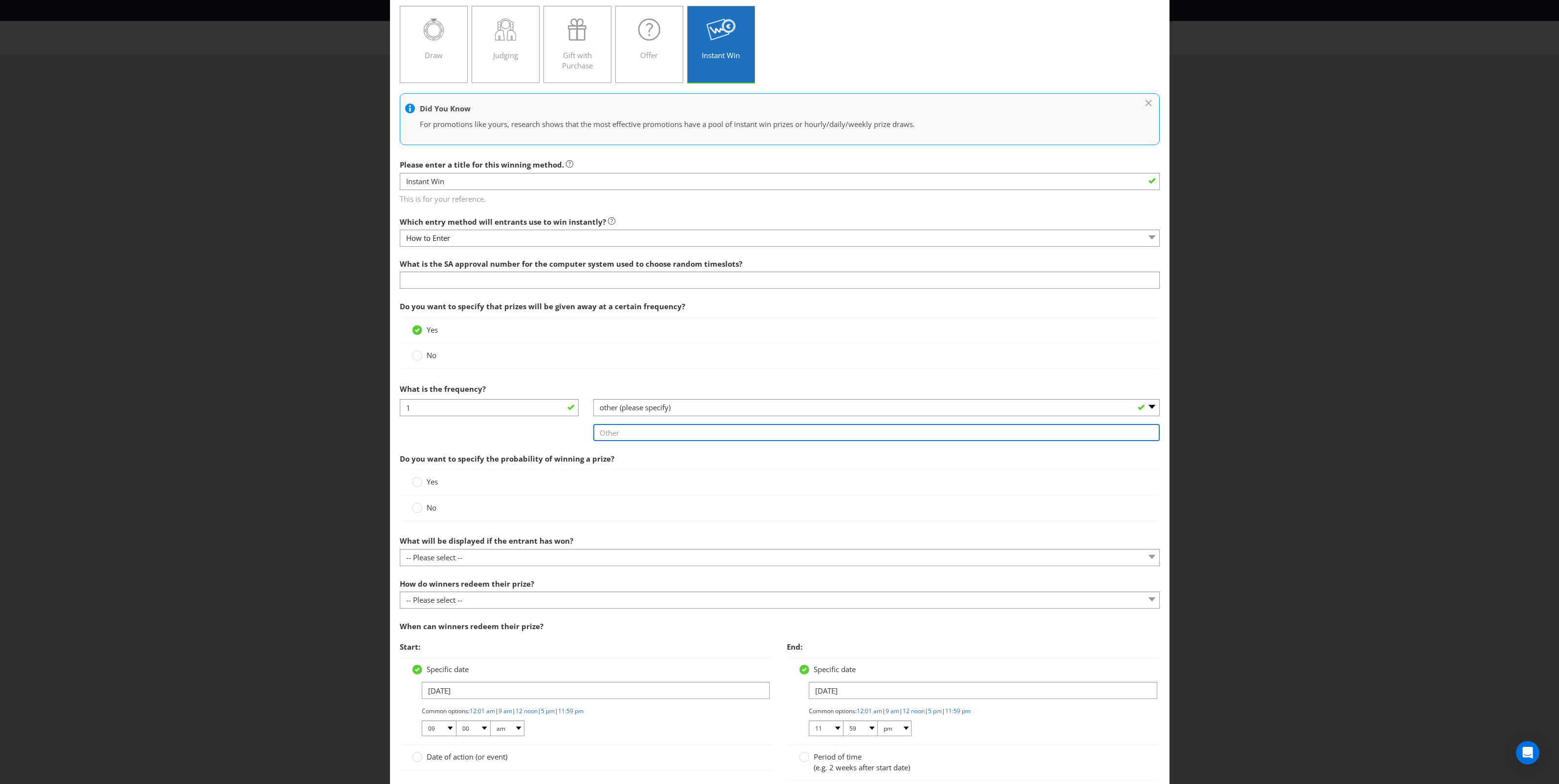
click at [638, 433] on input "text" at bounding box center [876, 433] width 566 height 17
type input "in 5 chance"
click at [667, 453] on span "Do you want to specify the probability of winning a prize?" at bounding box center [780, 459] width 760 height 20
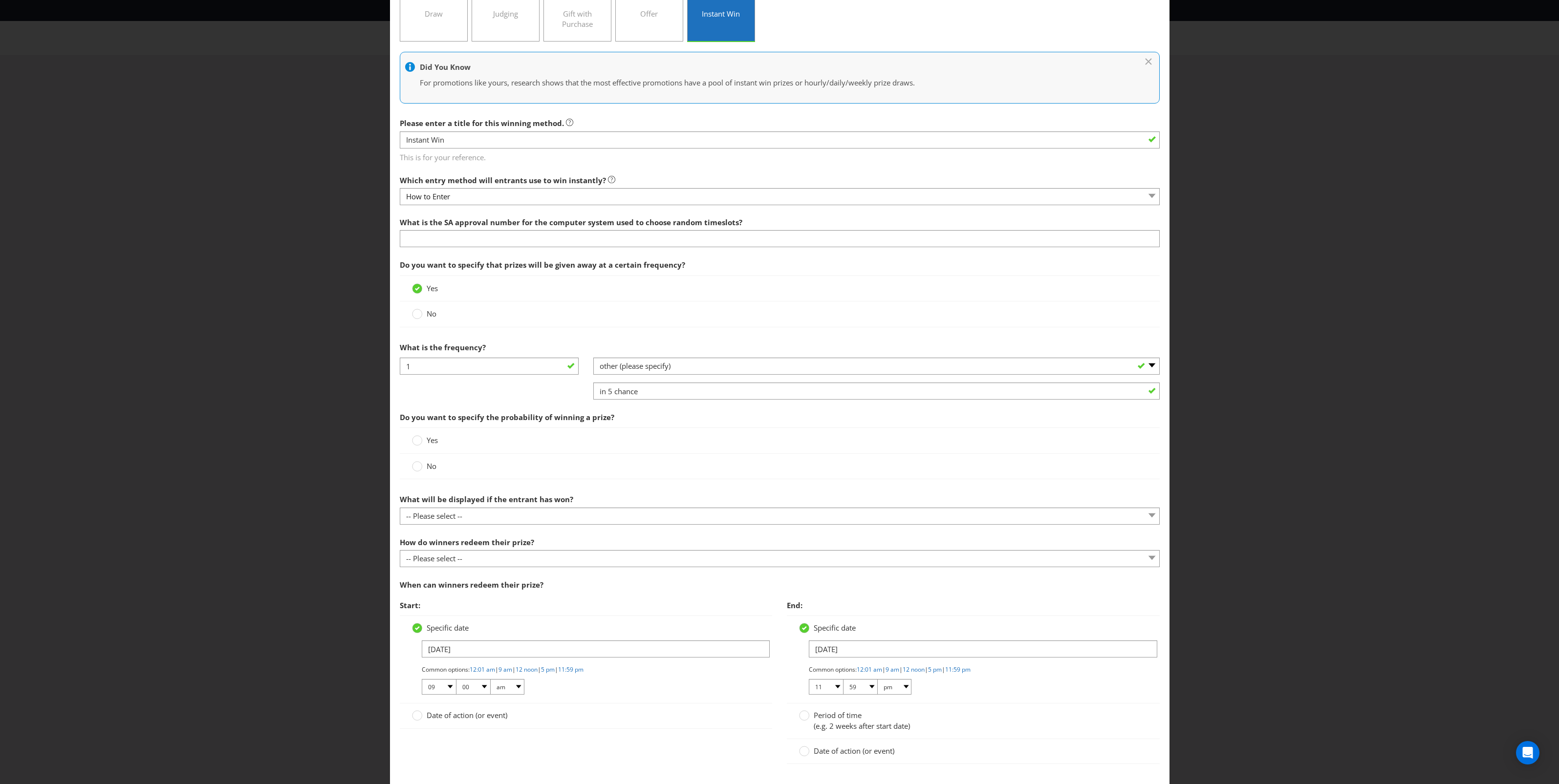
scroll to position [122, 0]
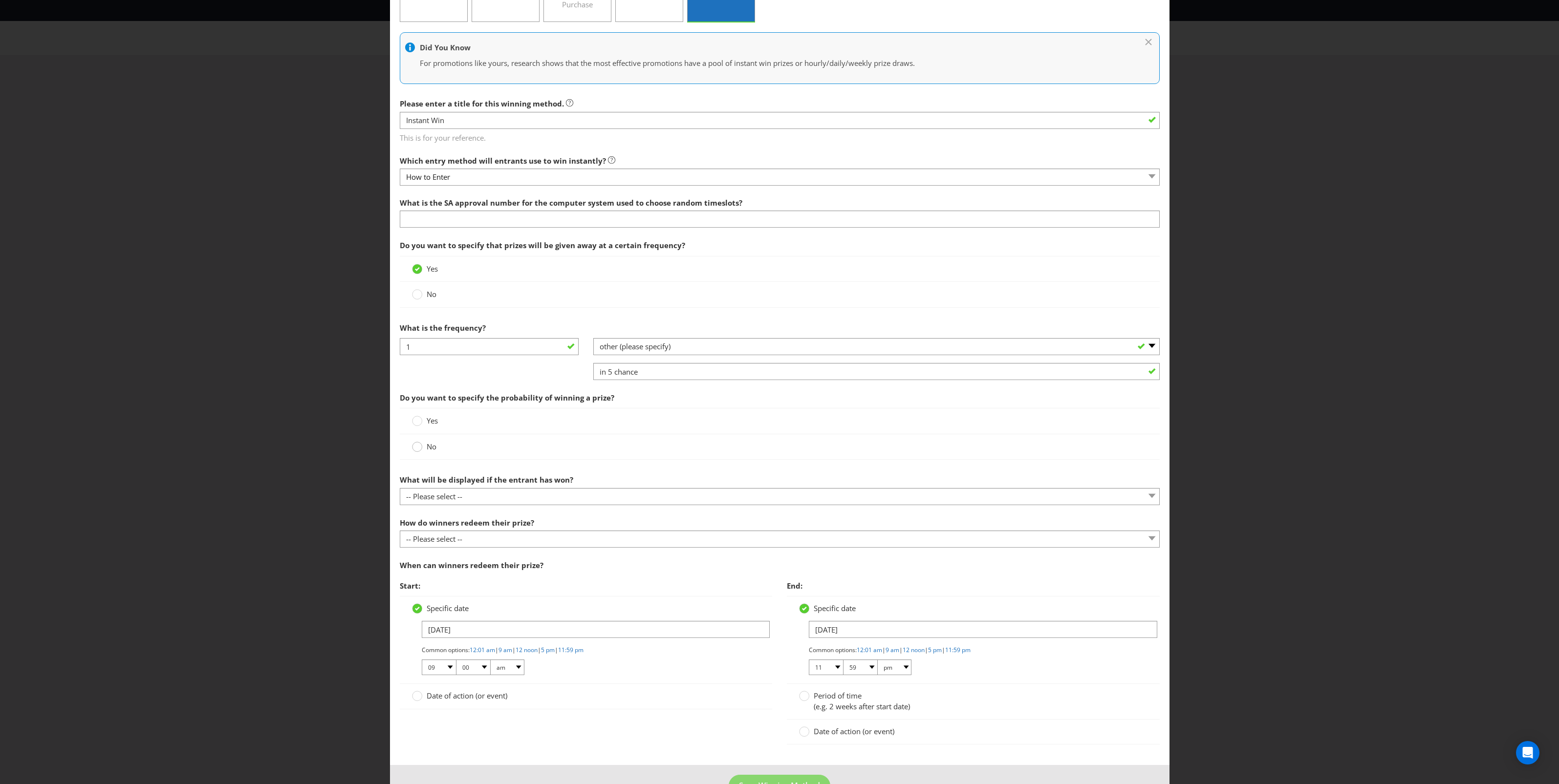
click at [419, 448] on icon at bounding box center [417, 446] width 10 height 10
click at [0, 0] on input "No" at bounding box center [0, 0] width 0 height 0
click at [572, 498] on select "-- Please select -- The winner will be notified as appropriate for the entry me…" at bounding box center [780, 497] width 760 height 17
select select "MESSAGE"
click at [400, 489] on select "-- Please select -- The winner will be notified as appropriate for the entry me…" at bounding box center [780, 497] width 760 height 17
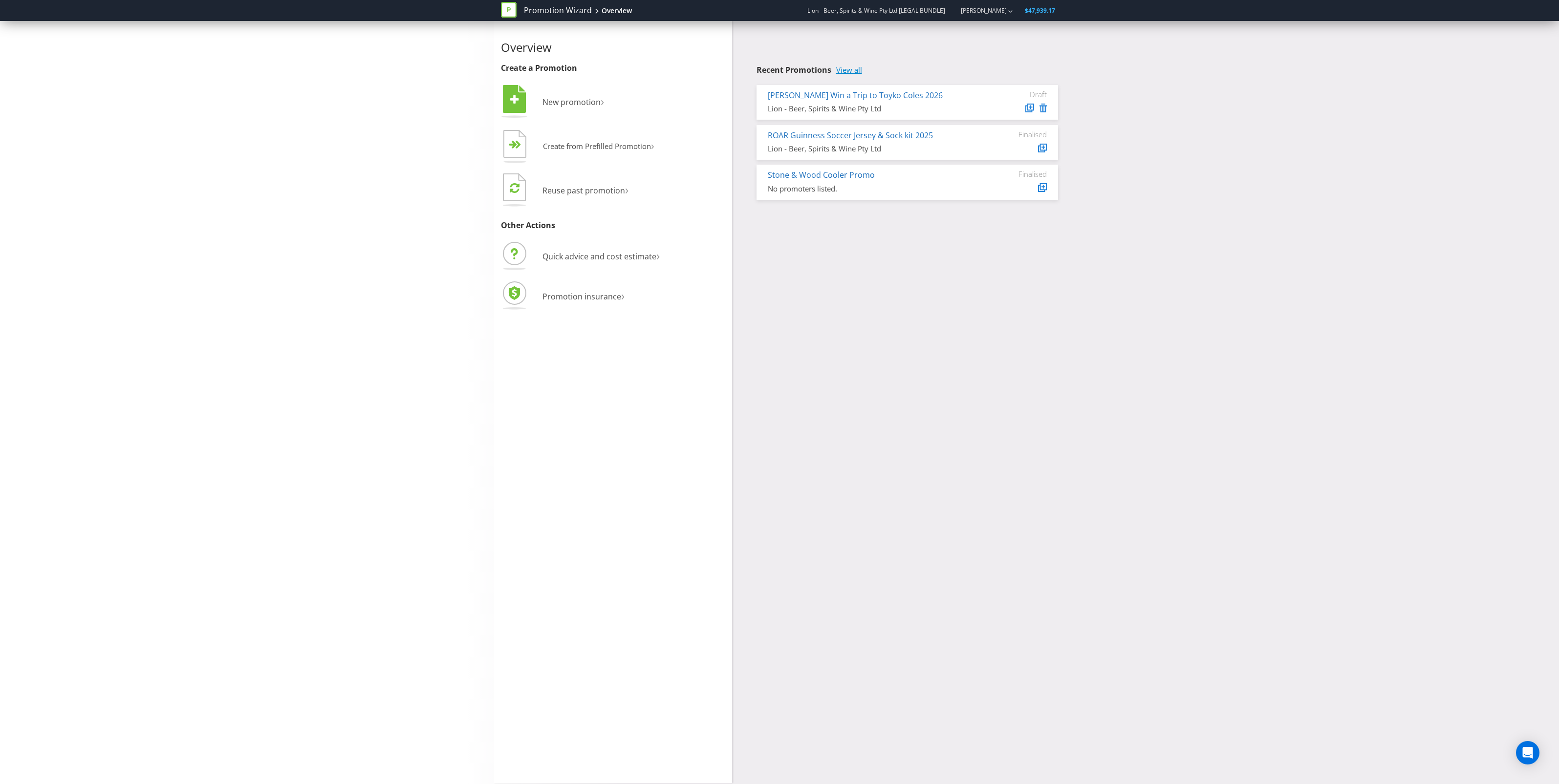
click at [859, 73] on link "View all" at bounding box center [849, 70] width 26 height 8
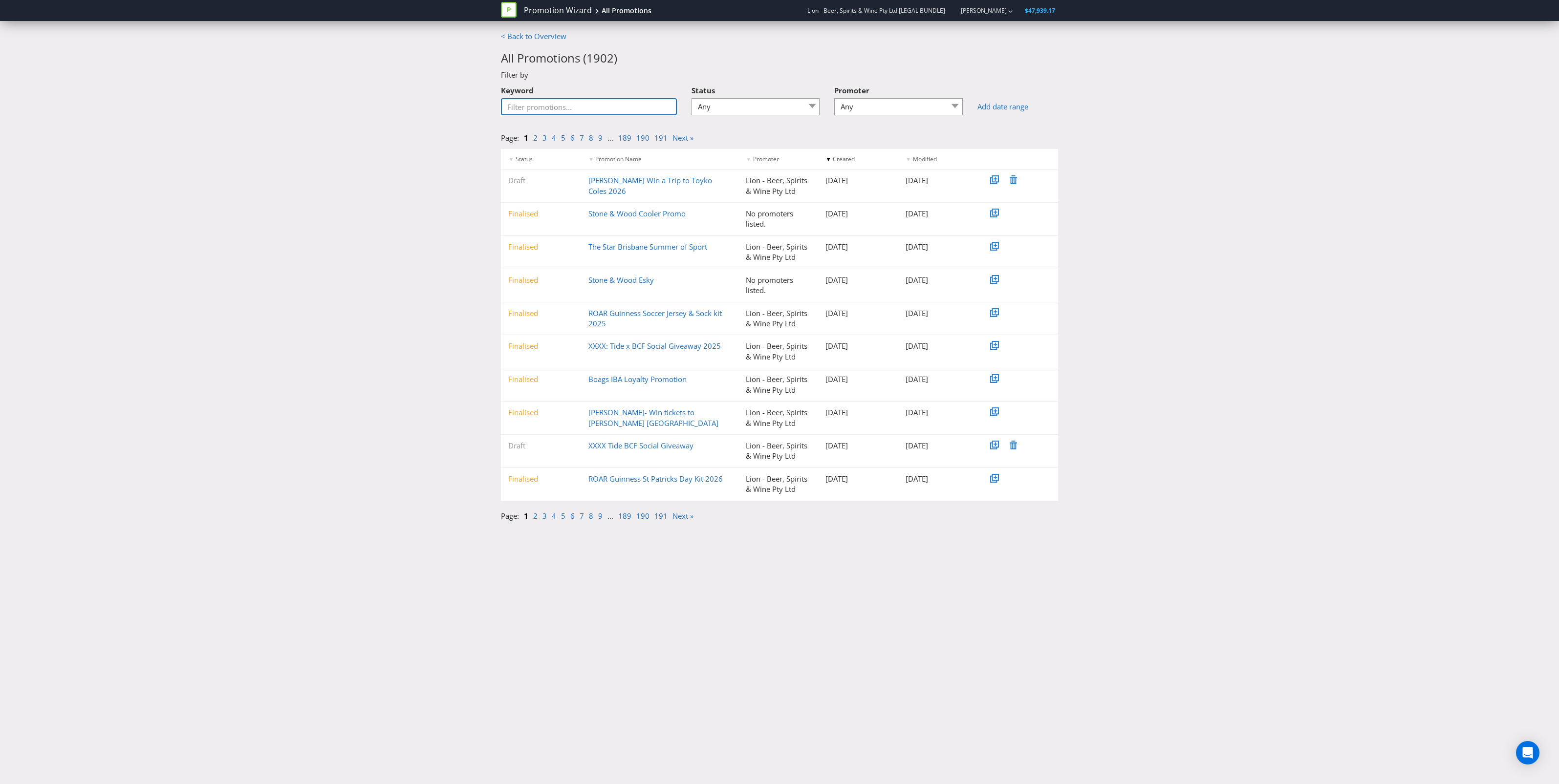
click at [625, 106] on input "Keyword" at bounding box center [589, 106] width 176 height 17
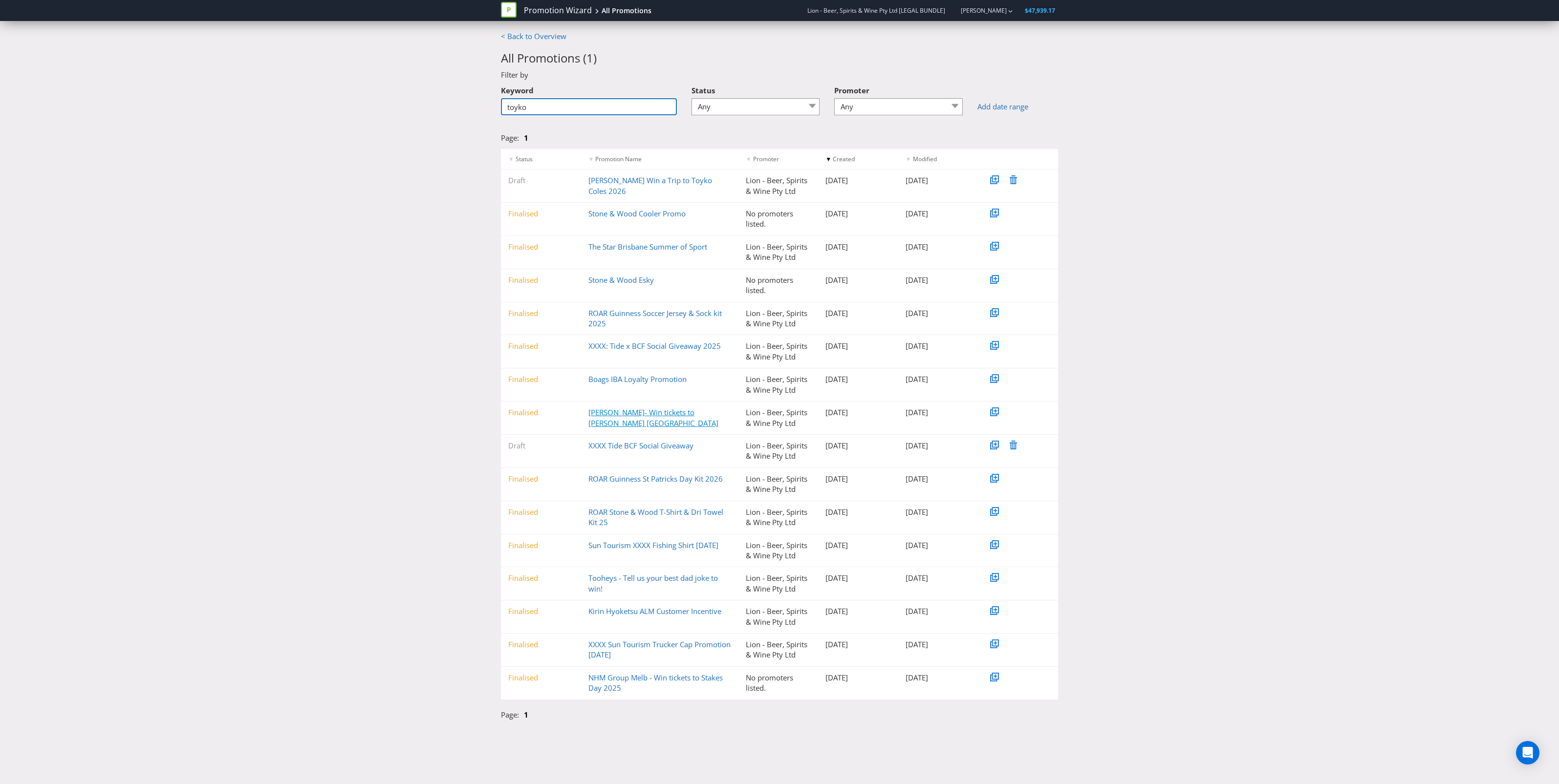
type input "toyko"
drag, startPoint x: 632, startPoint y: 415, endPoint x: 612, endPoint y: 415, distance: 20.0
click at [612, 415] on link "[PERSON_NAME]- Win tickets to [PERSON_NAME] [GEOGRAPHIC_DATA]" at bounding box center [653, 417] width 130 height 20
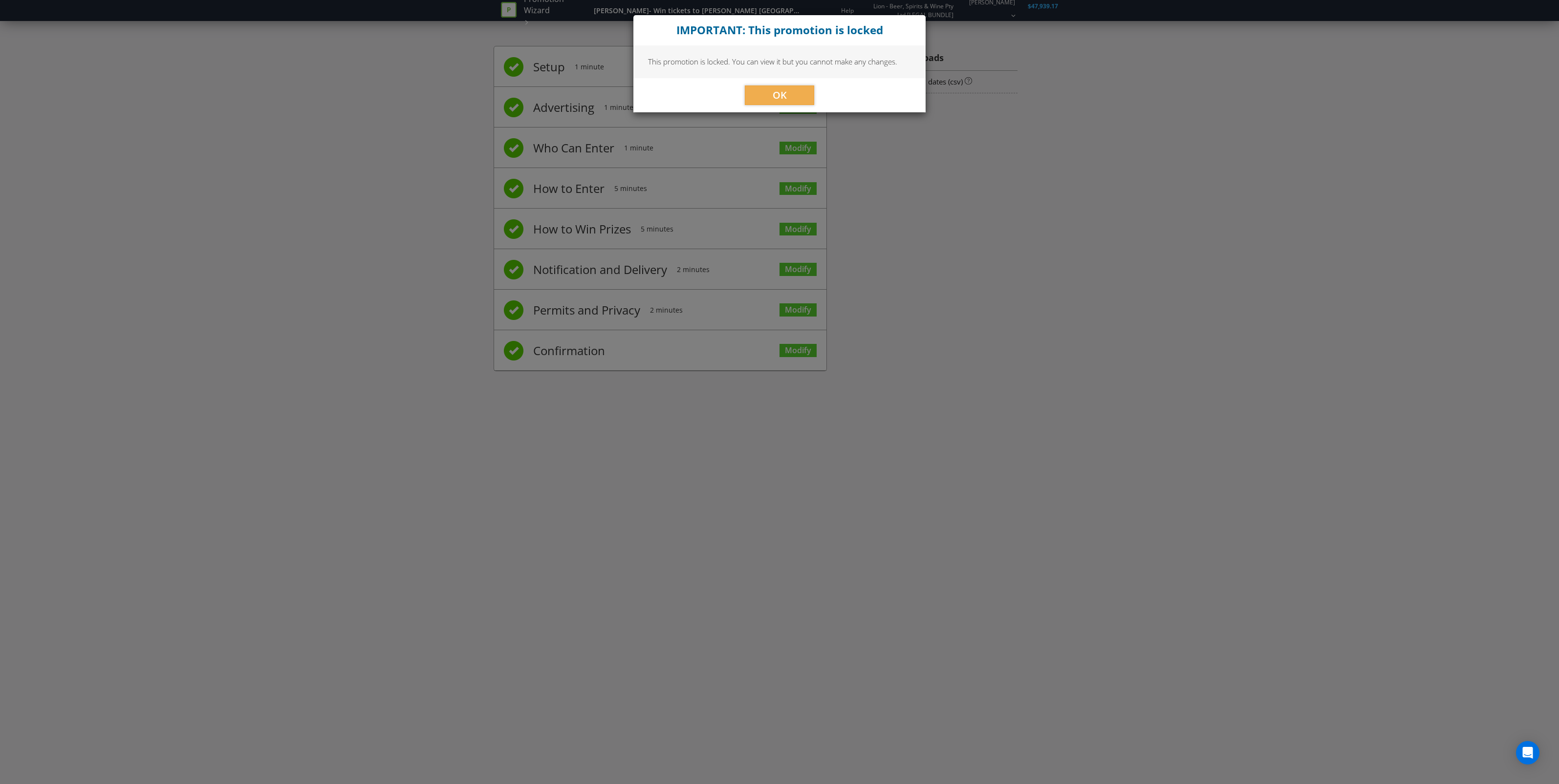
drag, startPoint x: 612, startPoint y: 415, endPoint x: 602, endPoint y: 414, distance: 10.0
click at [602, 414] on div "IMPORTANT: This promotion is locked This promotion is locked. You can view it b…" at bounding box center [780, 392] width 1559 height 784
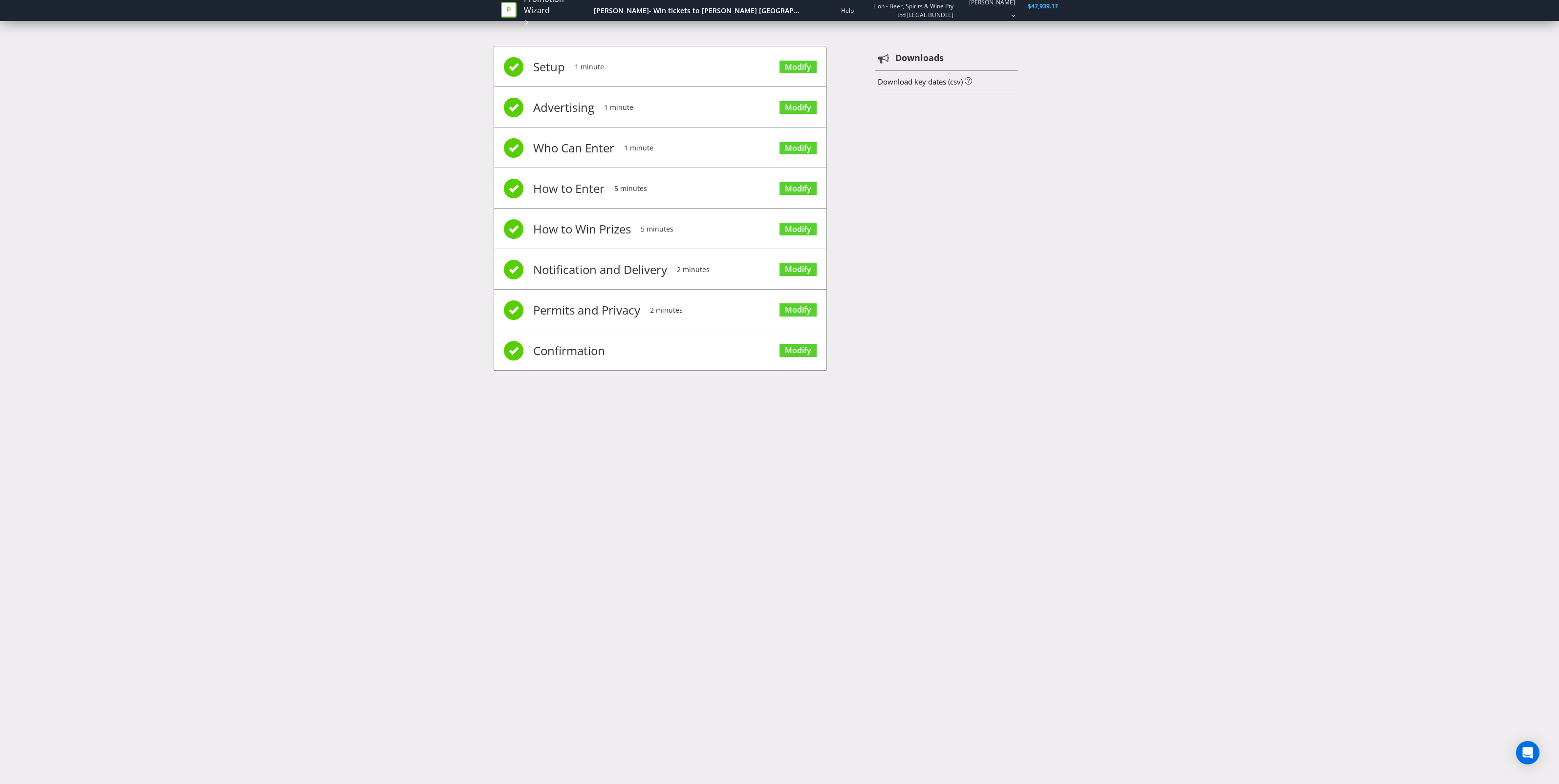
click at [583, 358] on span "Confirmation" at bounding box center [569, 351] width 72 height 39
click at [573, 351] on span "Confirmation" at bounding box center [569, 351] width 72 height 39
click at [638, 319] on span "Permits and Privacy" at bounding box center [586, 310] width 107 height 39
click at [794, 228] on link "Modify" at bounding box center [798, 229] width 37 height 13
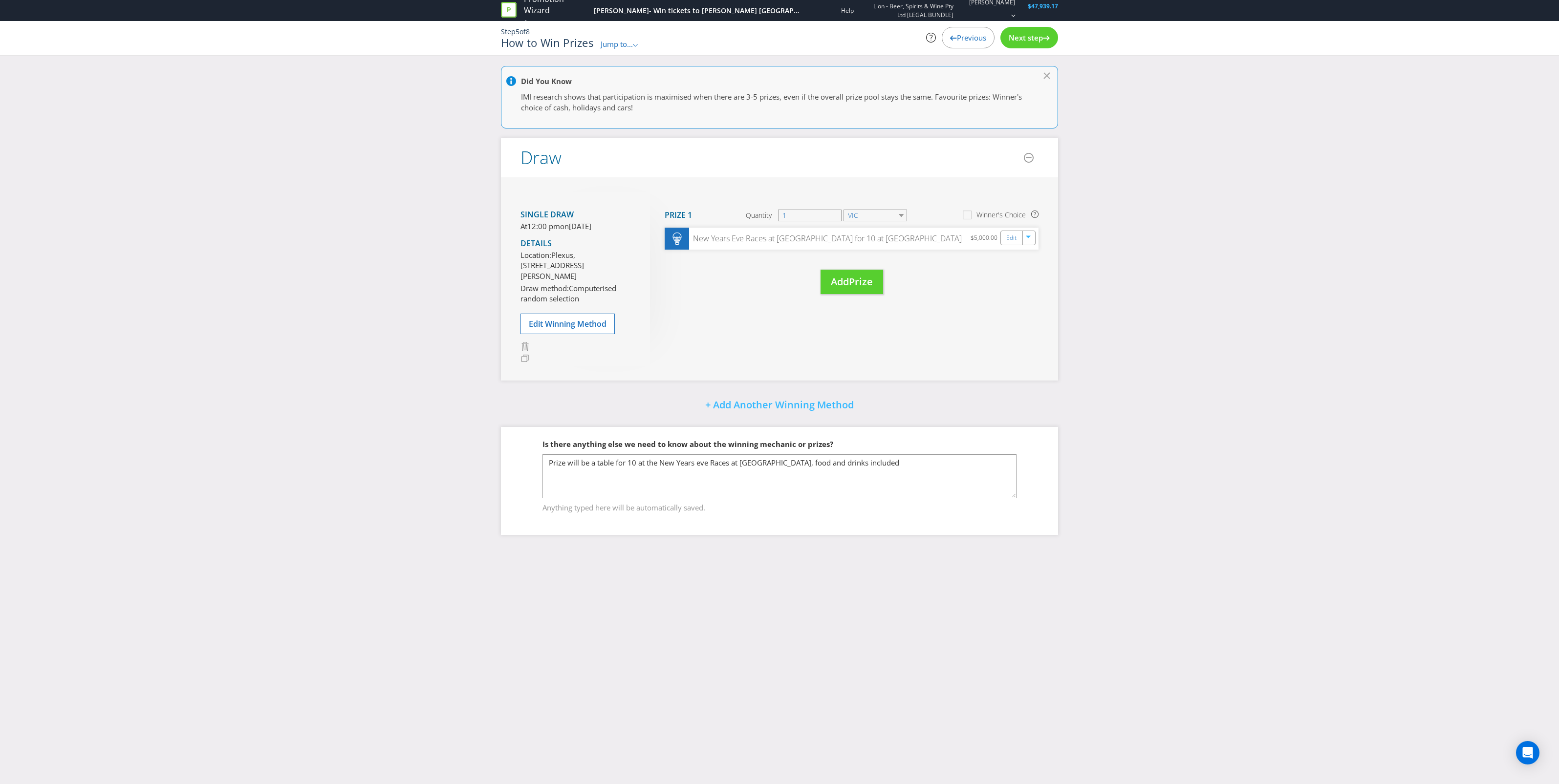
click at [957, 39] on span "Previous" at bounding box center [971, 38] width 29 height 10
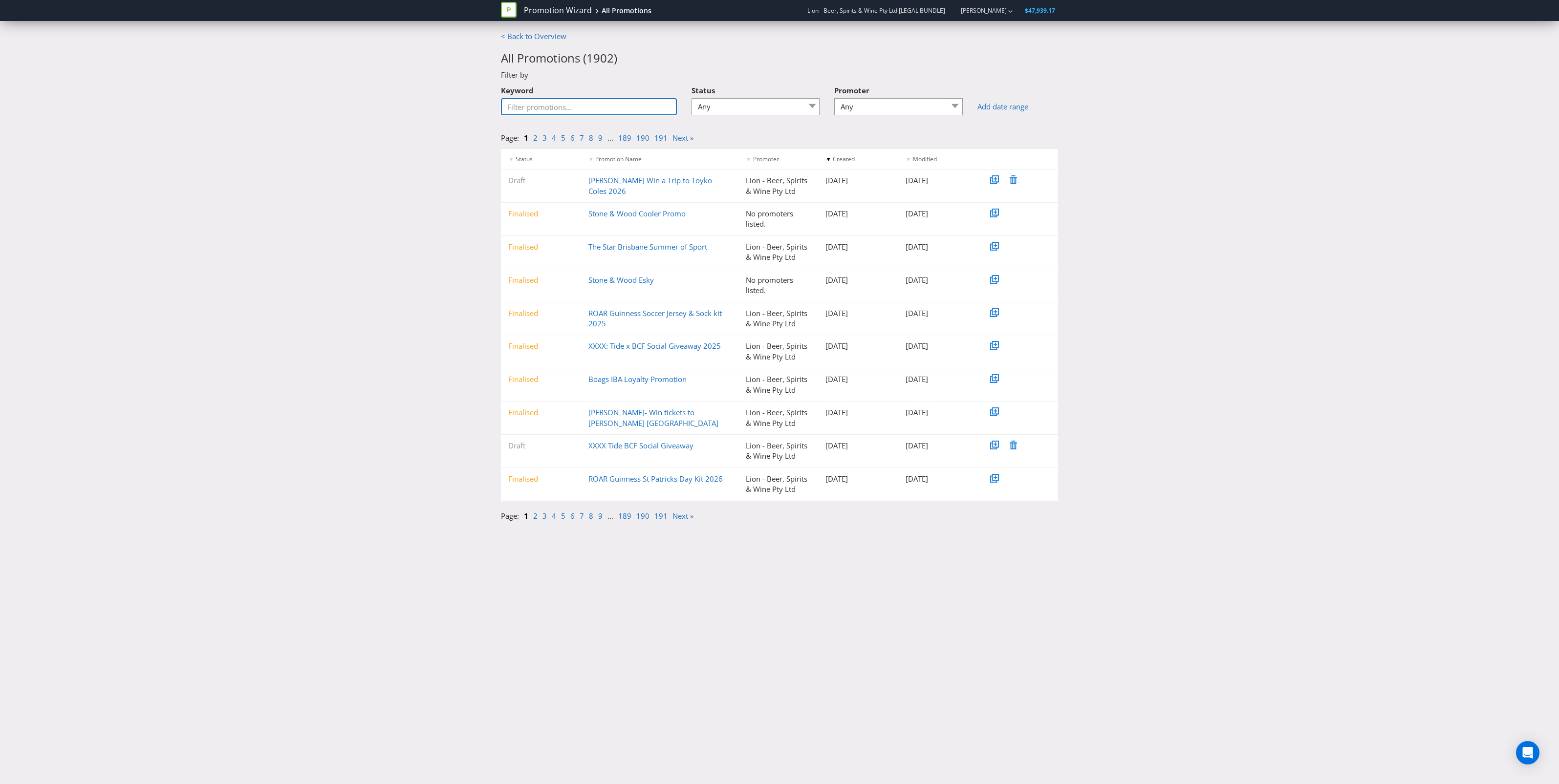
click at [607, 110] on input "Keyword" at bounding box center [589, 106] width 176 height 17
type input "hyok"
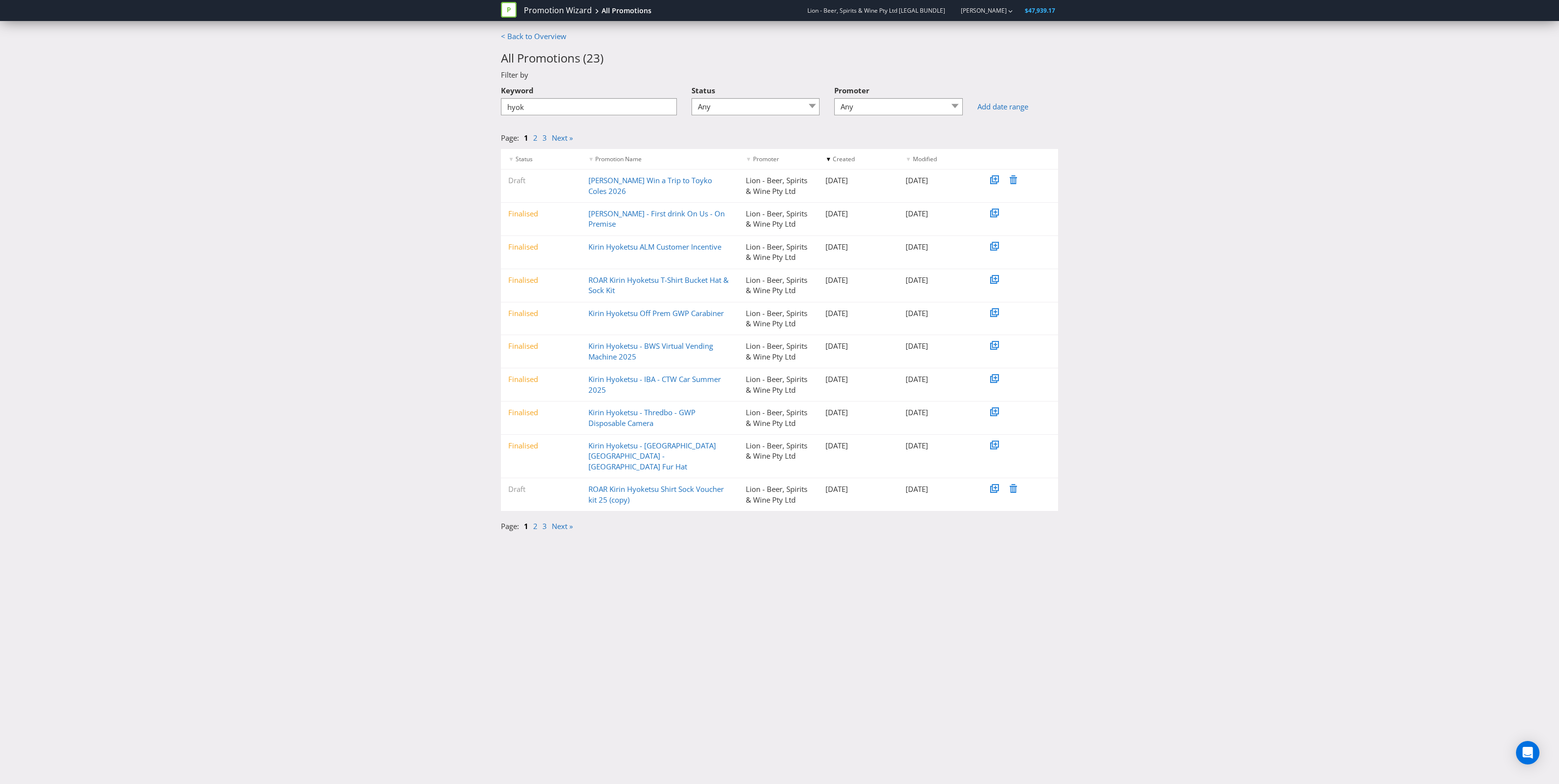
drag, startPoint x: 657, startPoint y: 244, endPoint x: 617, endPoint y: 271, distance: 48.3
click at [617, 271] on div "Finalised ROAR Kirin Hyoketsu T-Shirt Bucket Hat & Sock Kit Lion - Beer, Spirit…" at bounding box center [780, 286] width 557 height 33
click at [622, 449] on link "Kirin Hyoketsu - [GEOGRAPHIC_DATA] [GEOGRAPHIC_DATA] - [GEOGRAPHIC_DATA] Fur Hat" at bounding box center [652, 456] width 128 height 31
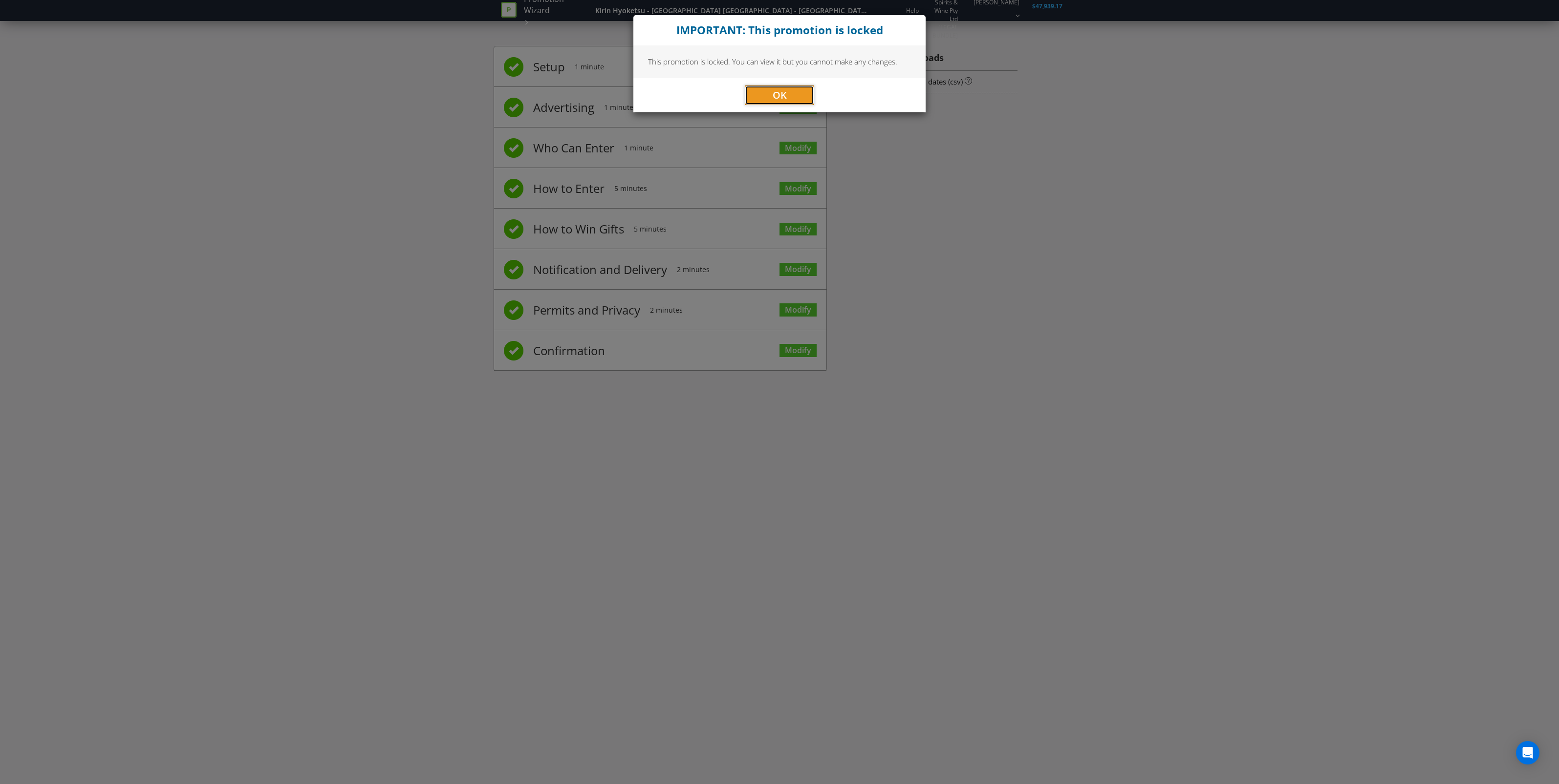
click at [767, 96] on button "OK" at bounding box center [780, 95] width 70 height 19
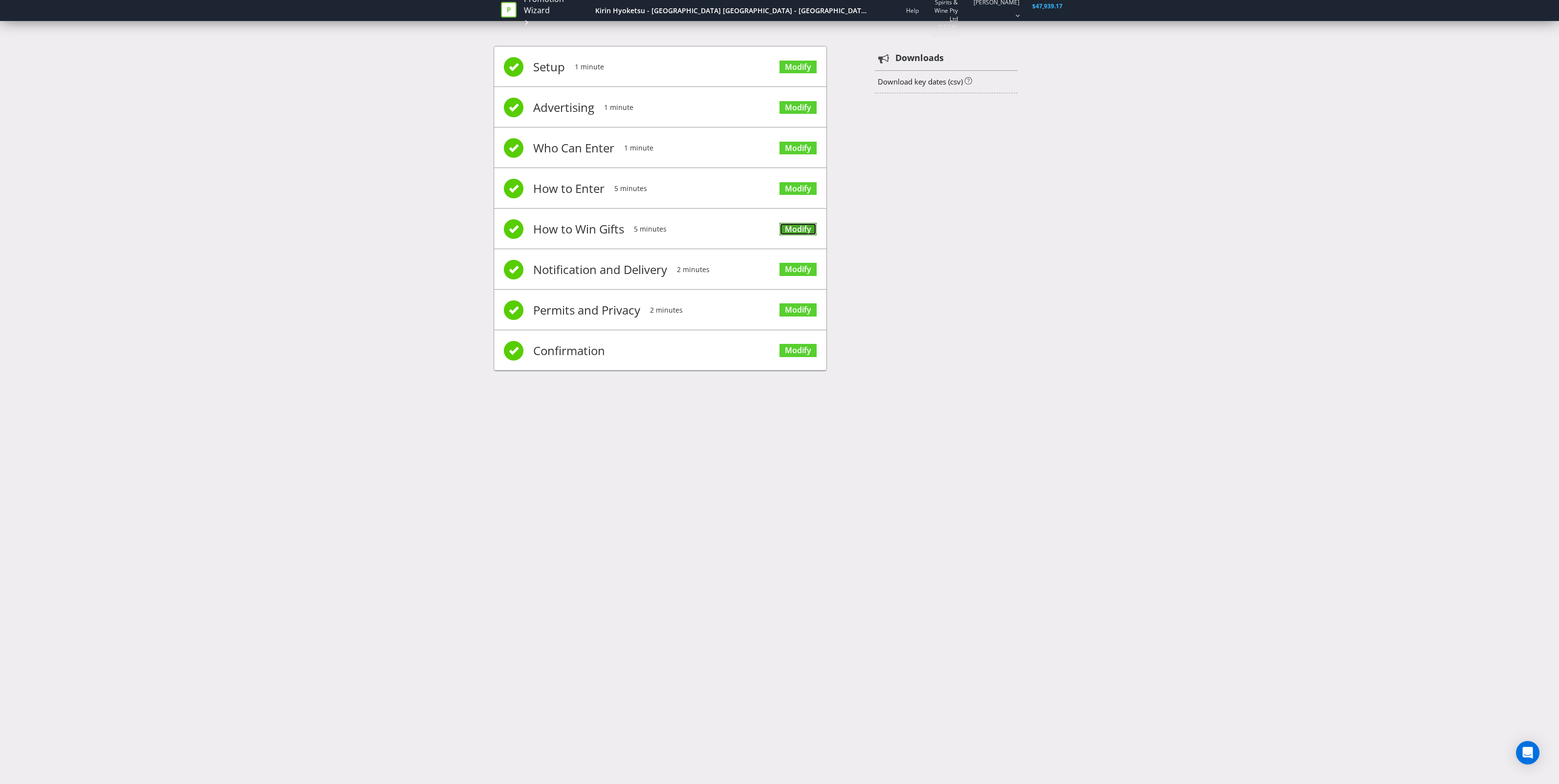
click at [783, 232] on link "Modify" at bounding box center [798, 229] width 37 height 13
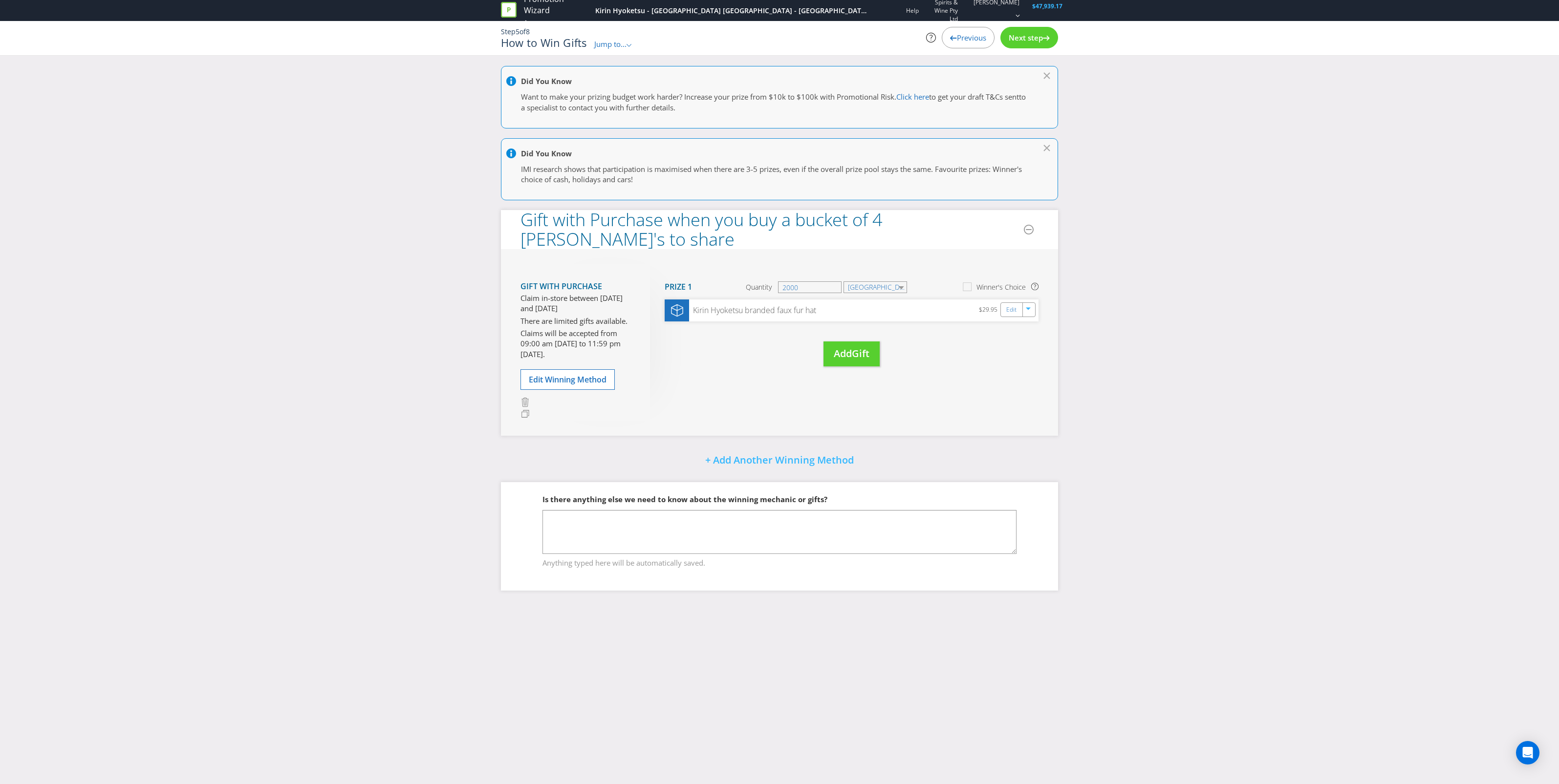
click at [979, 34] on span "Previous" at bounding box center [971, 38] width 29 height 10
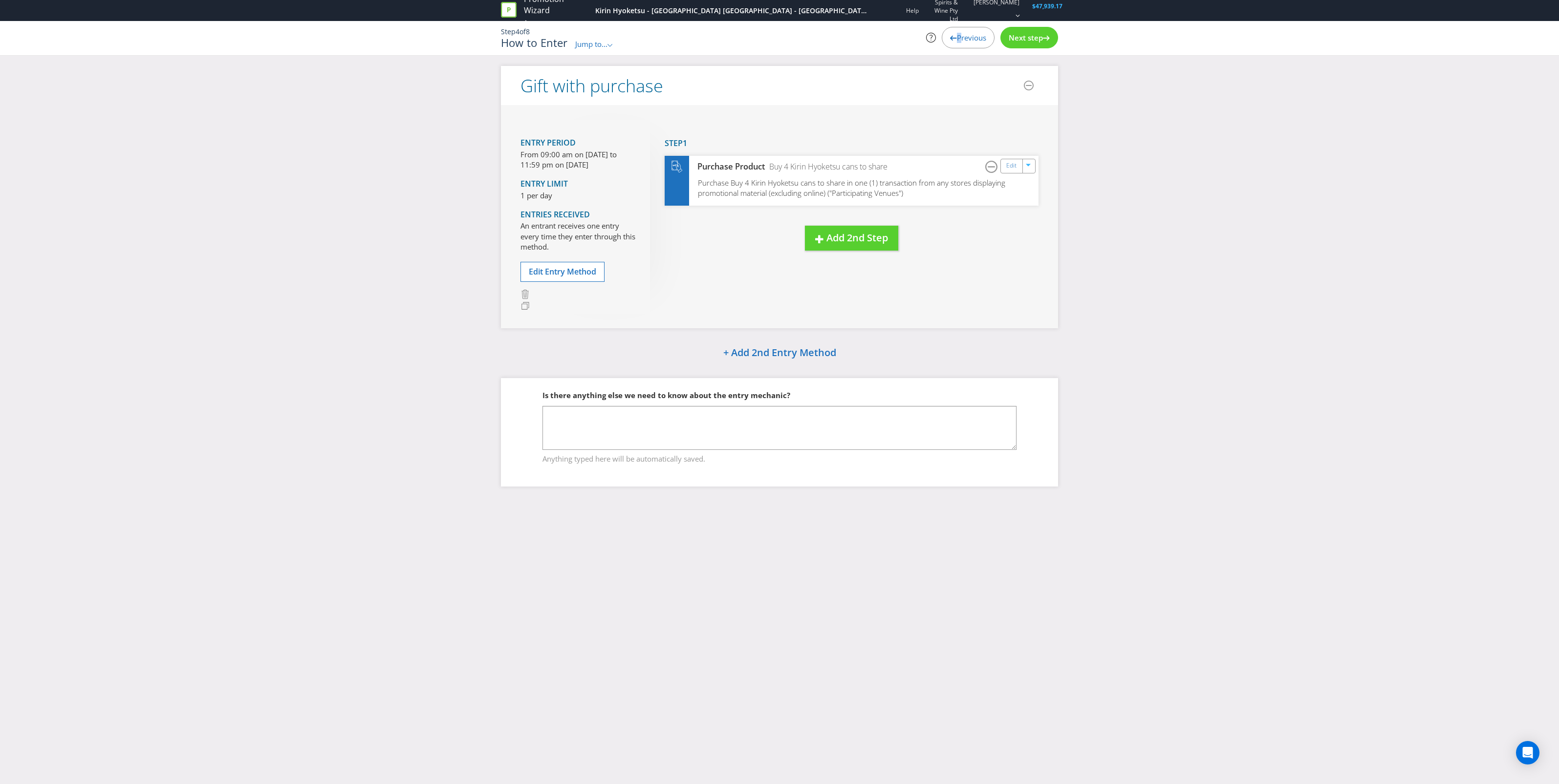
click at [957, 35] on span "Previous" at bounding box center [971, 38] width 29 height 10
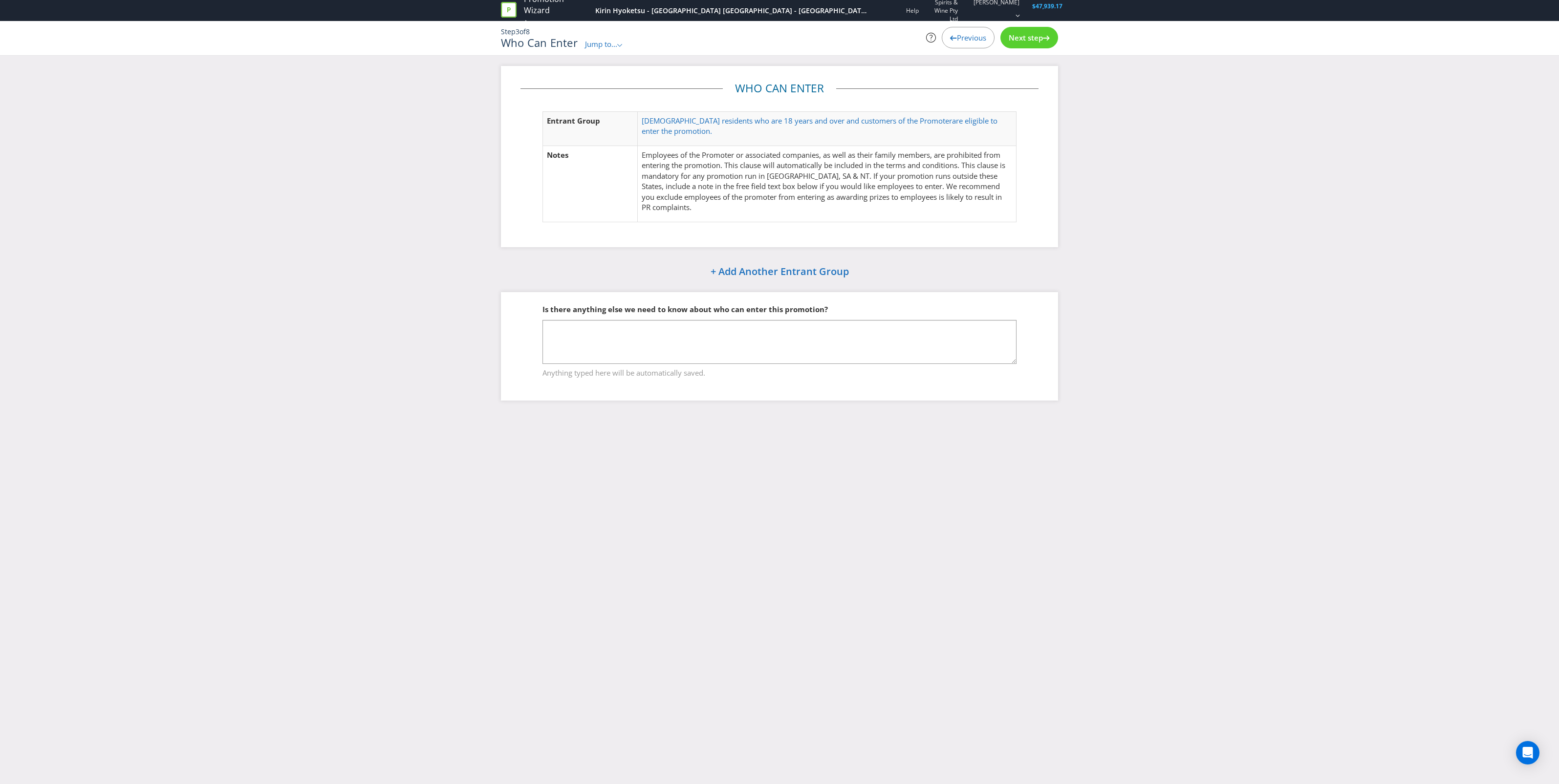
click at [1020, 44] on div "Next step" at bounding box center [1029, 38] width 57 height 22
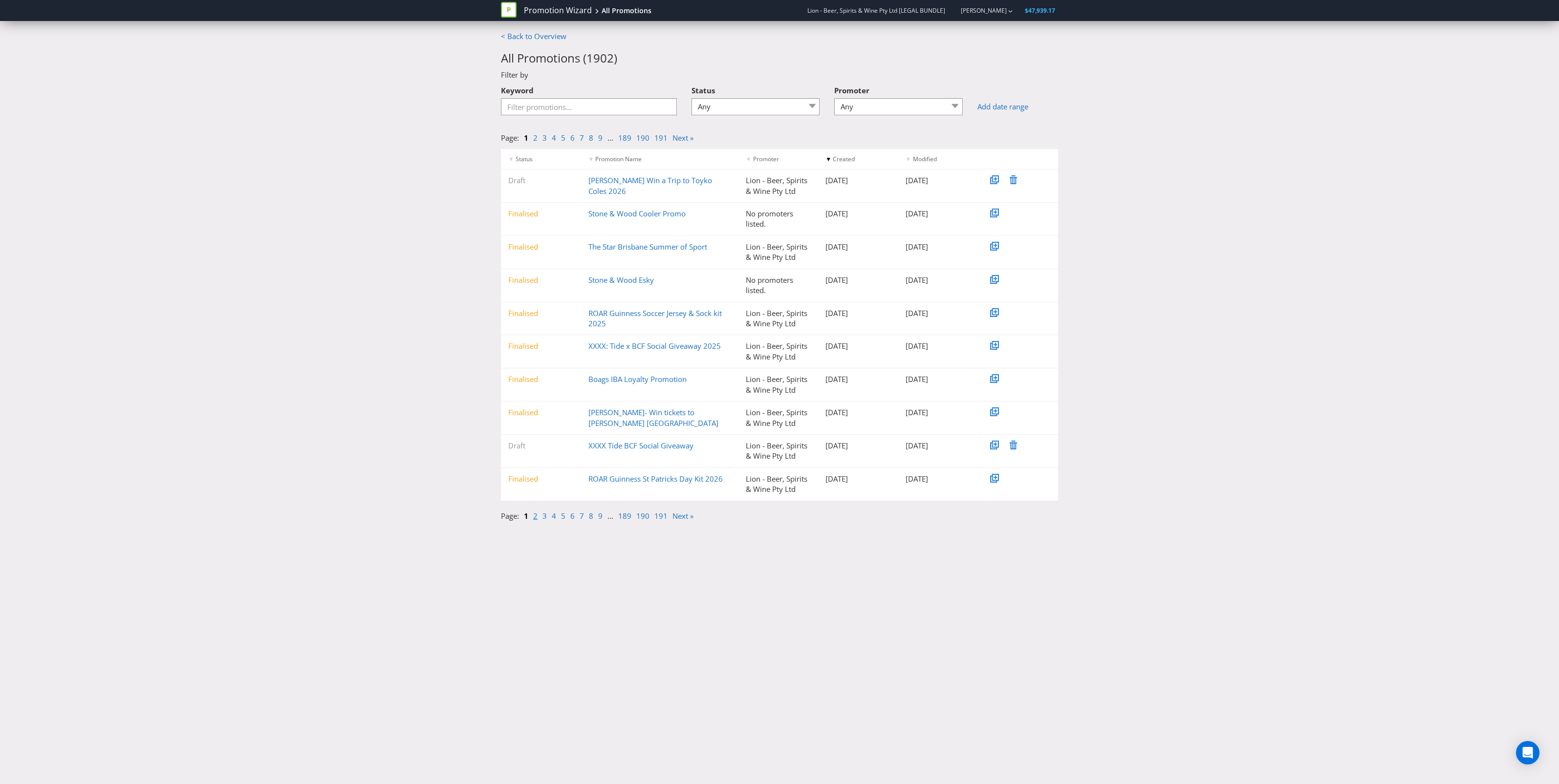
drag, startPoint x: 631, startPoint y: 447, endPoint x: 534, endPoint y: 518, distance: 120.2
click at [534, 518] on link "2" at bounding box center [535, 516] width 4 height 10
click at [612, 452] on link "[PERSON_NAME] [PERSON_NAME] Eat Play Beer - On Pack_2026_3.0" at bounding box center [660, 450] width 143 height 20
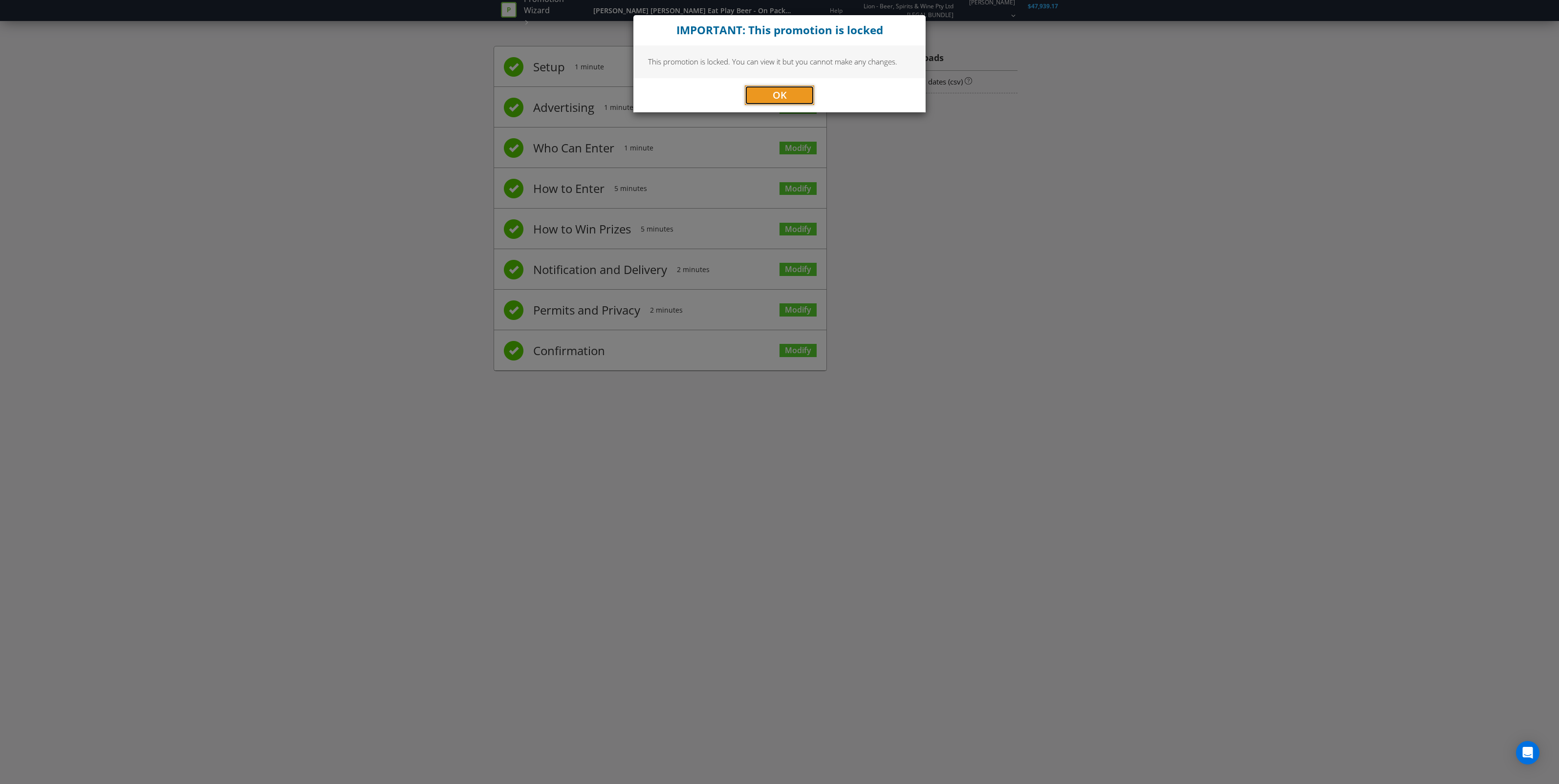
click at [765, 103] on button "OK" at bounding box center [780, 95] width 70 height 19
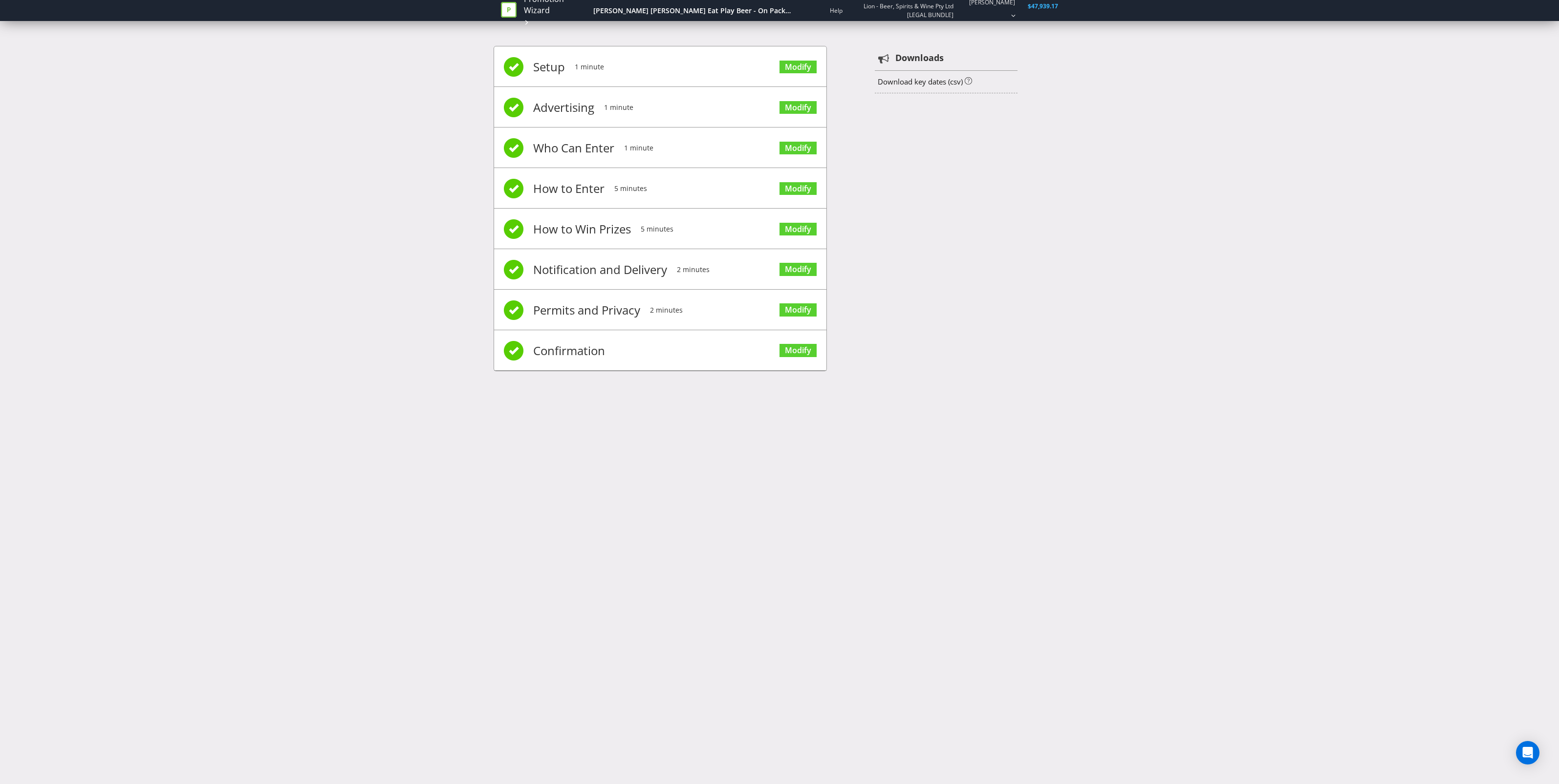
click at [748, 232] on li "How to Win Prizes 5 minutes Modify" at bounding box center [660, 229] width 332 height 41
click at [798, 230] on link "Modify" at bounding box center [798, 229] width 37 height 13
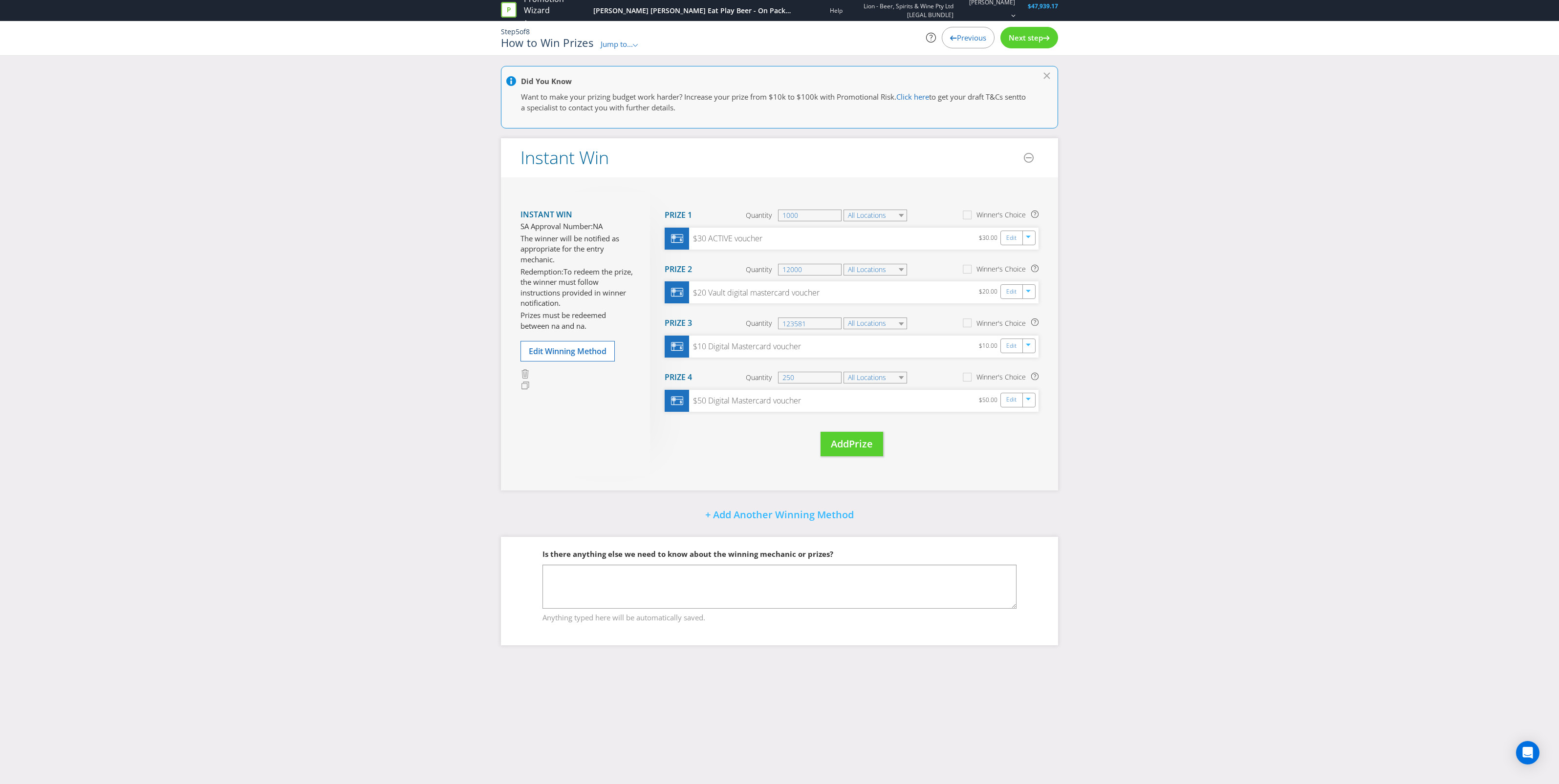
click at [981, 34] on span "Previous" at bounding box center [971, 38] width 29 height 10
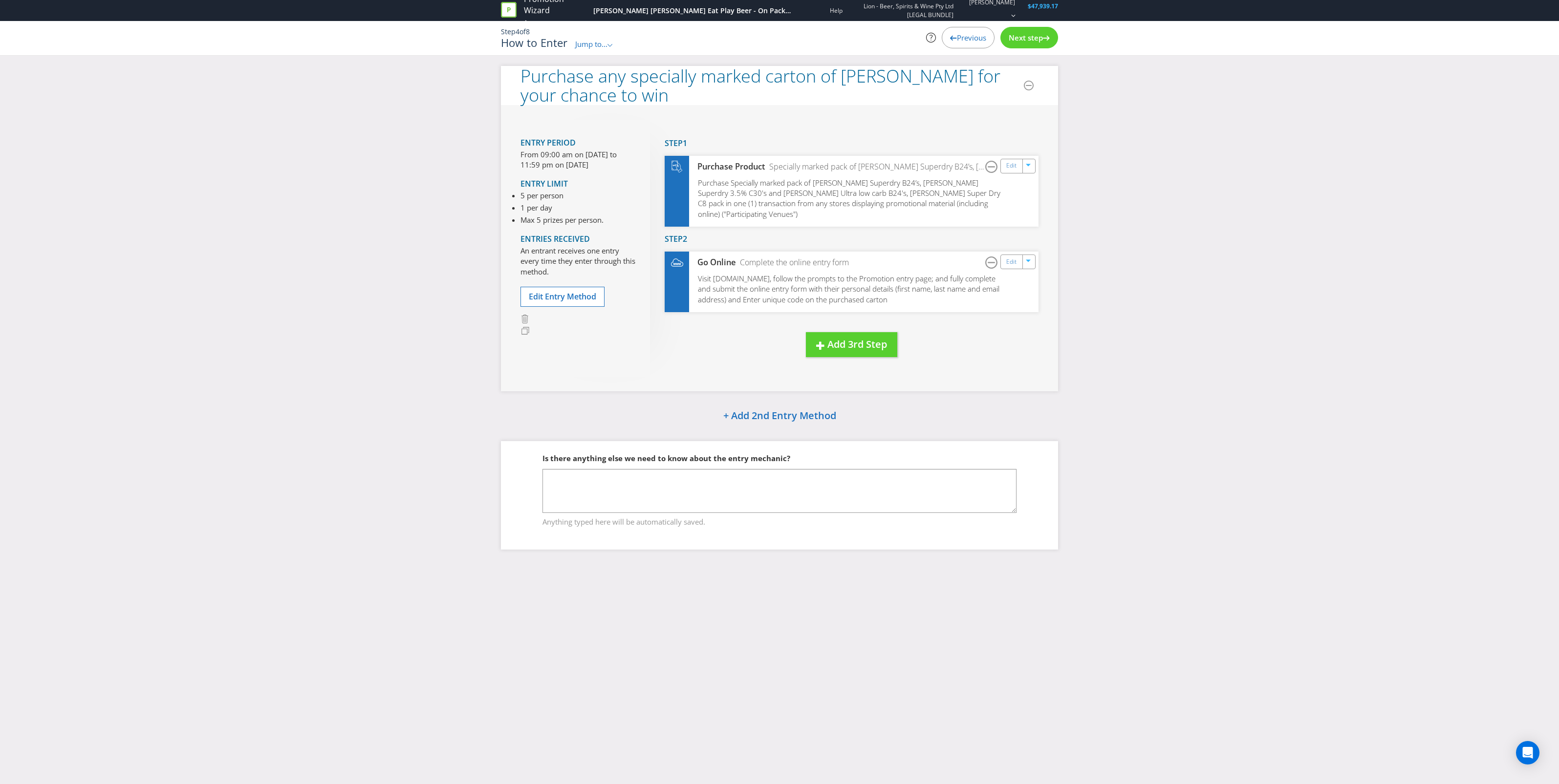
click at [963, 41] on span "Previous" at bounding box center [971, 38] width 29 height 10
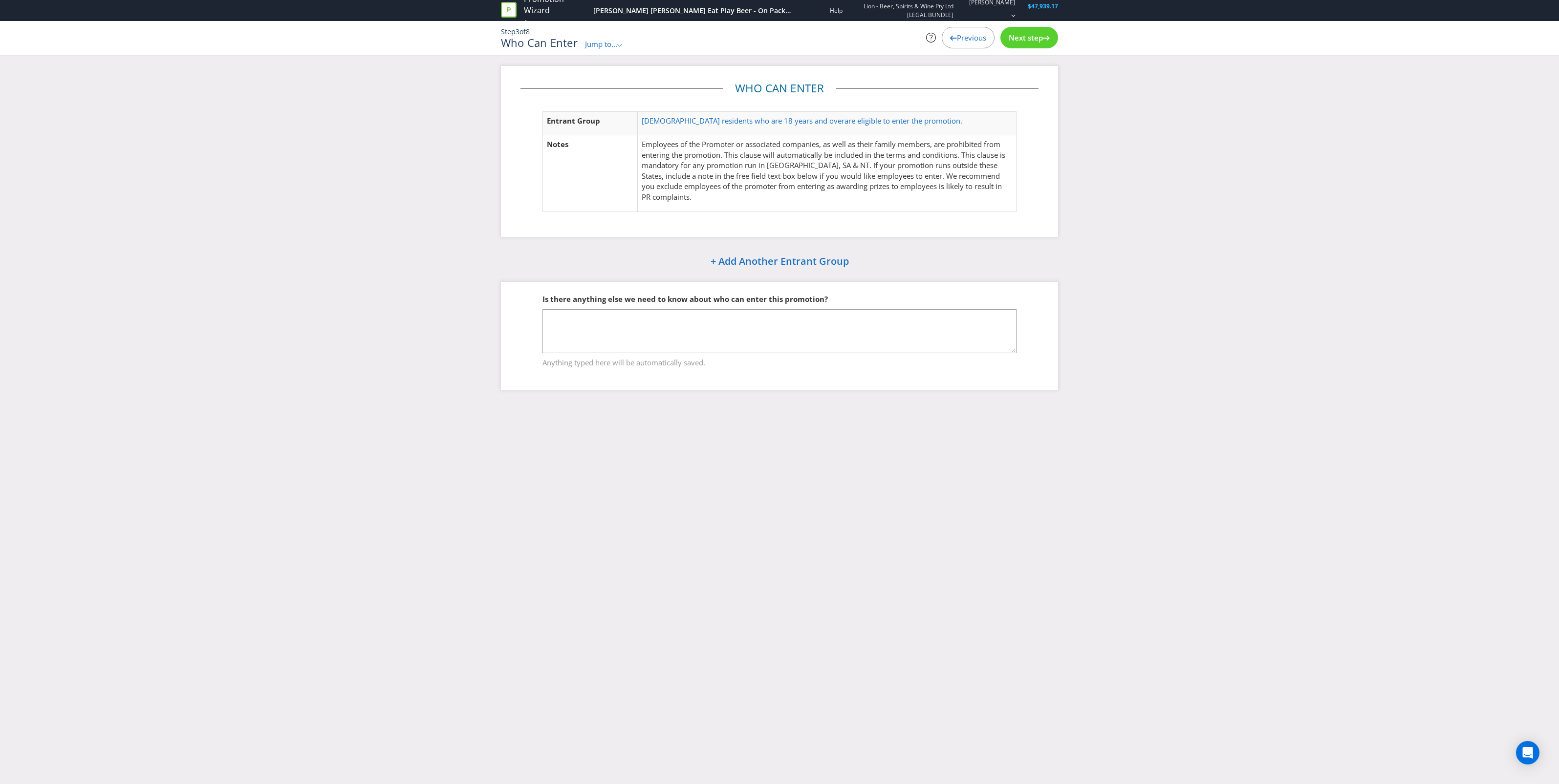
click at [1011, 41] on span "Next step" at bounding box center [1026, 38] width 34 height 10
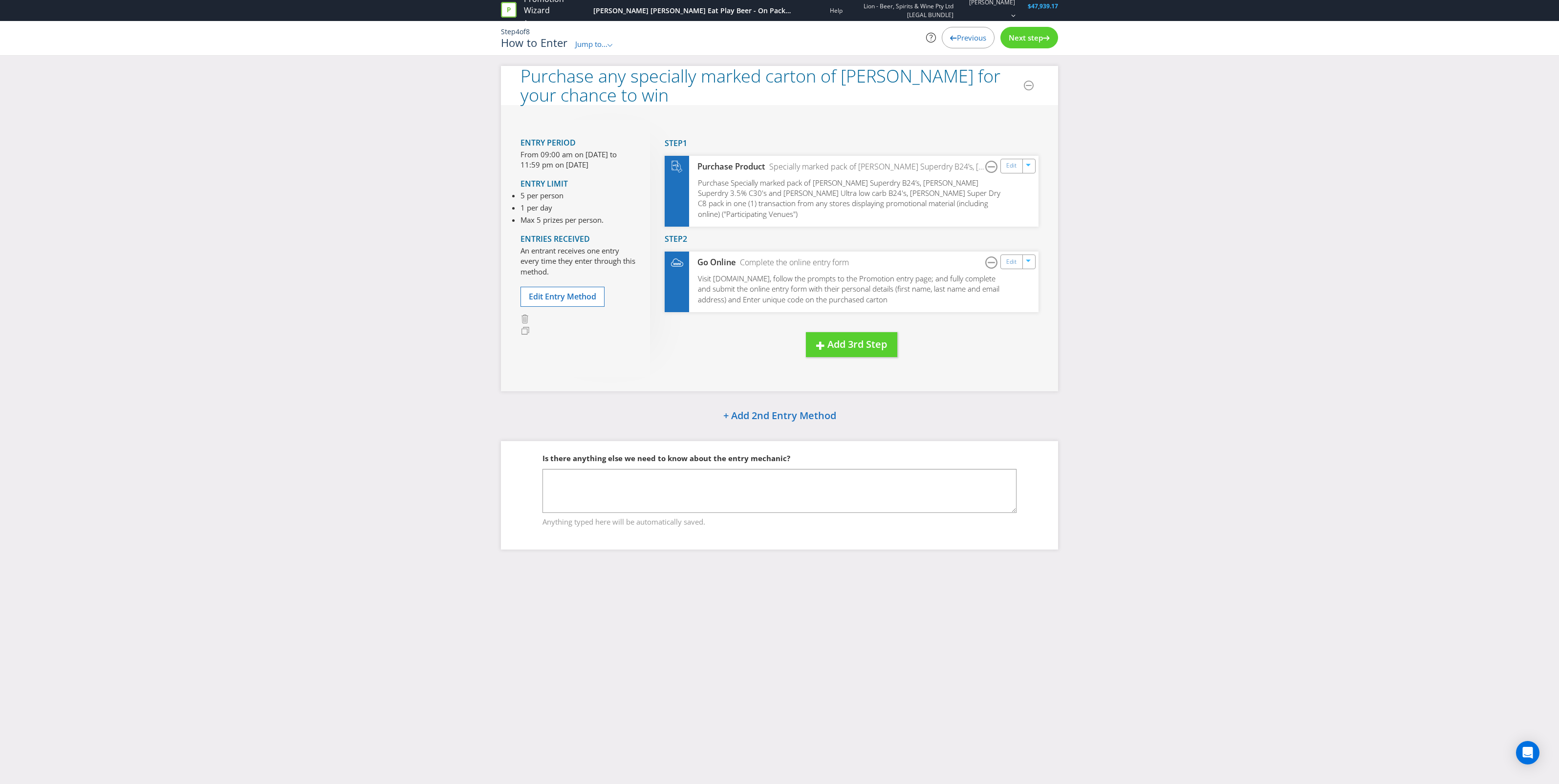
click at [1011, 41] on span "Next step" at bounding box center [1026, 38] width 34 height 10
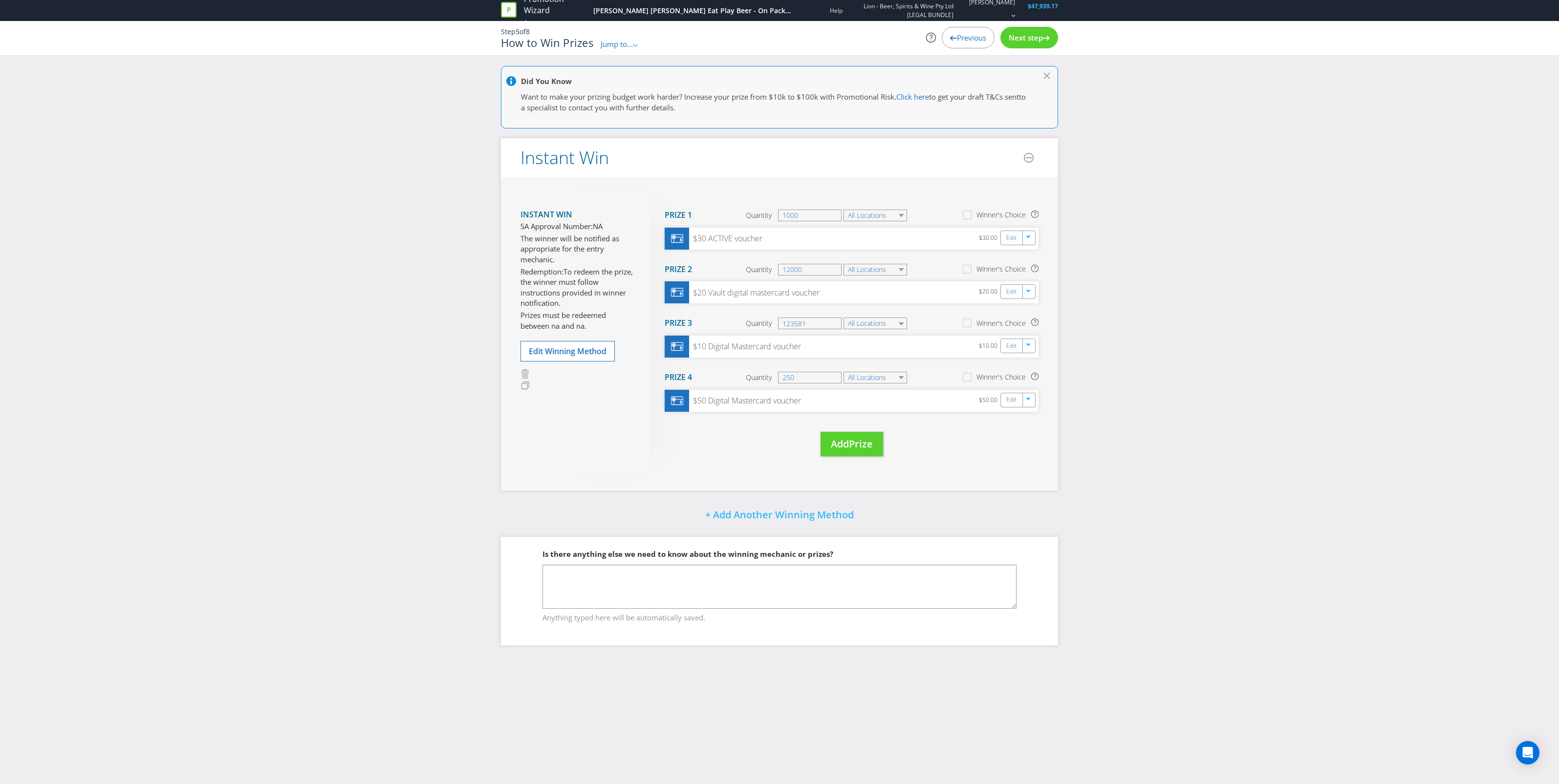
click at [1009, 38] on span "Next step" at bounding box center [1026, 38] width 34 height 10
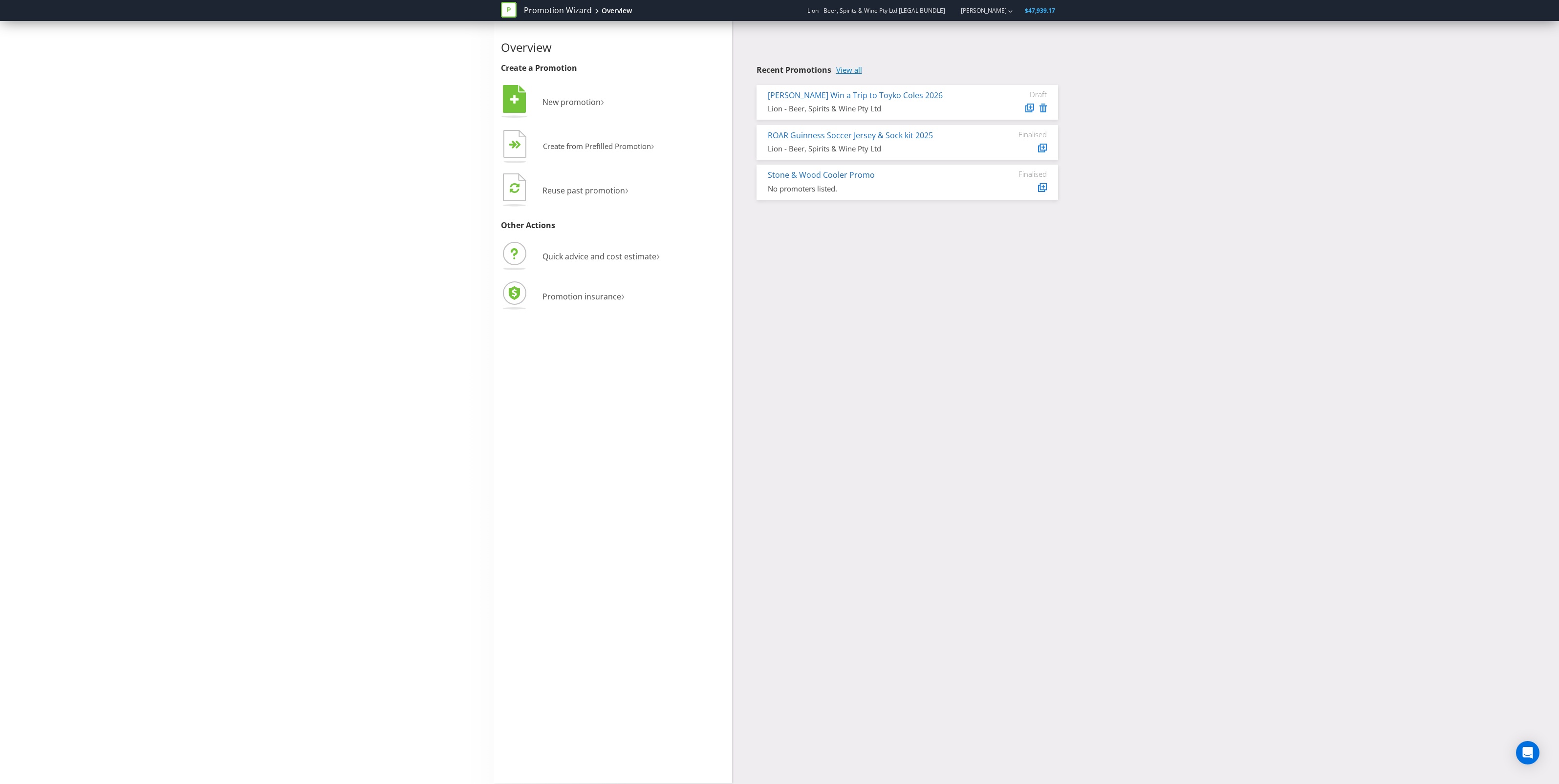
click at [847, 67] on link "View all" at bounding box center [849, 70] width 26 height 8
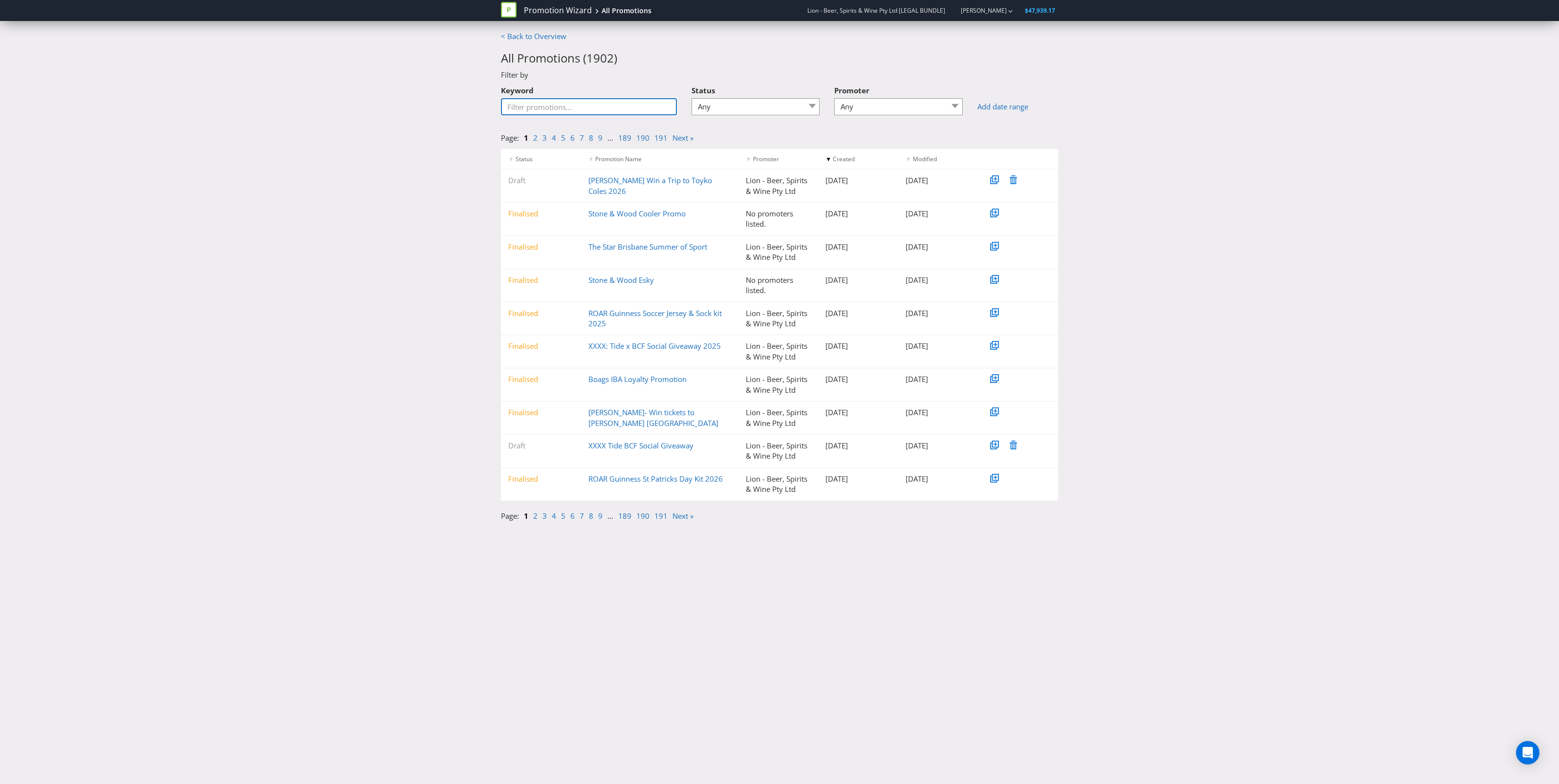
click at [574, 108] on input "Keyword" at bounding box center [589, 106] width 176 height 17
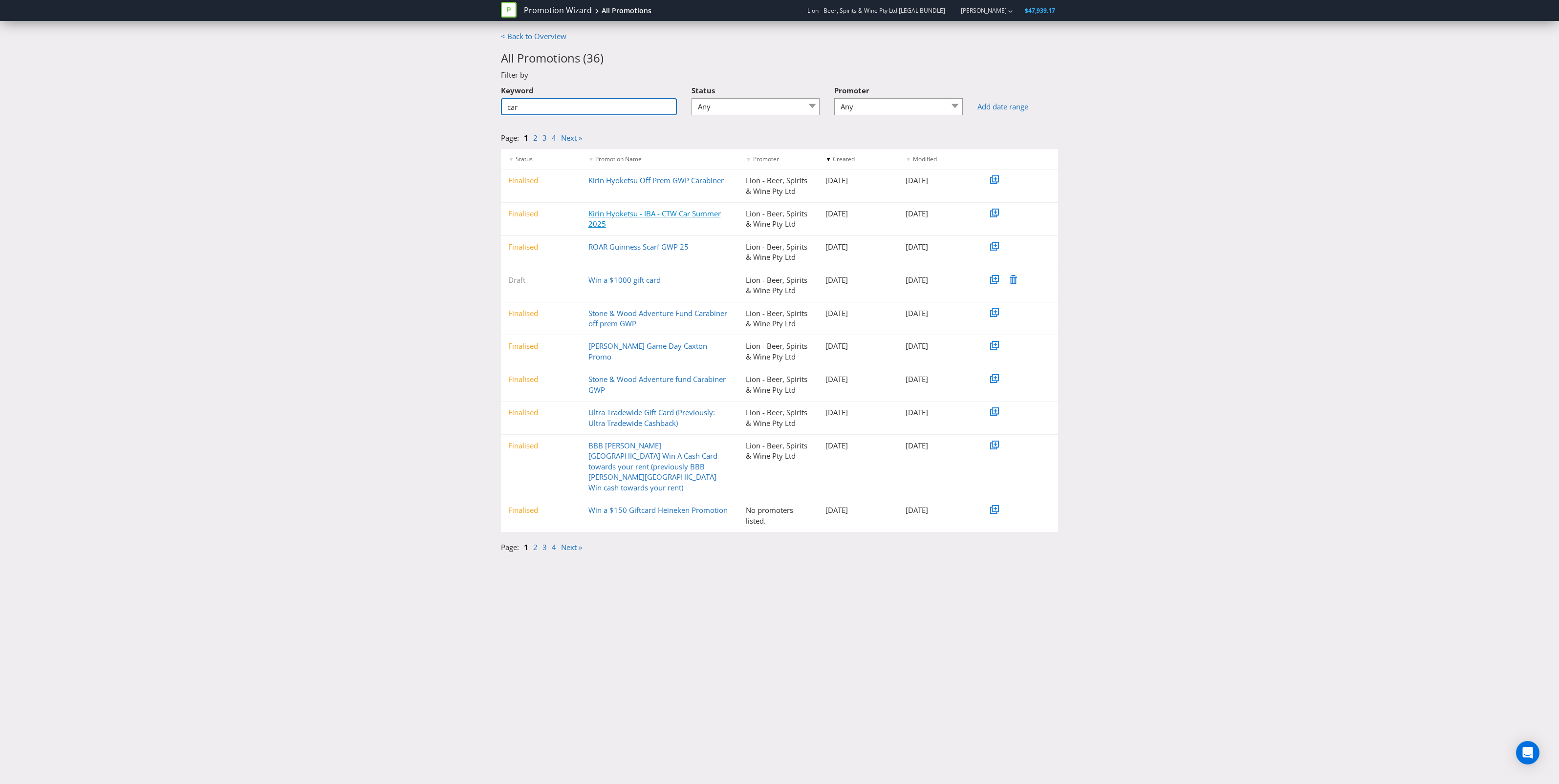
type input "car"
click at [680, 218] on link "Kirin Hyoketsu - IBA - CTW Car Summer 2025" at bounding box center [654, 218] width 133 height 20
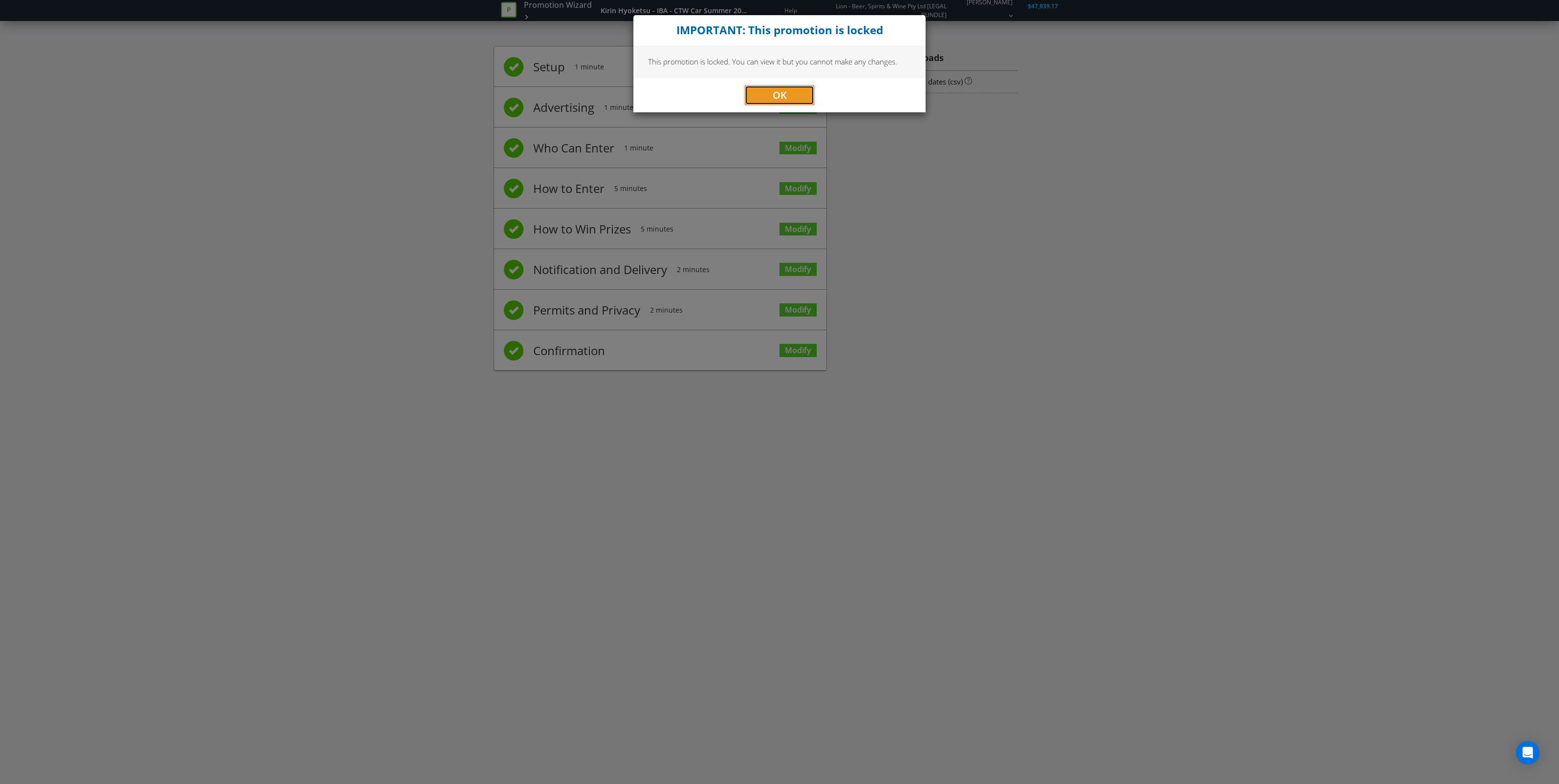
click at [766, 95] on button "OK" at bounding box center [780, 95] width 70 height 19
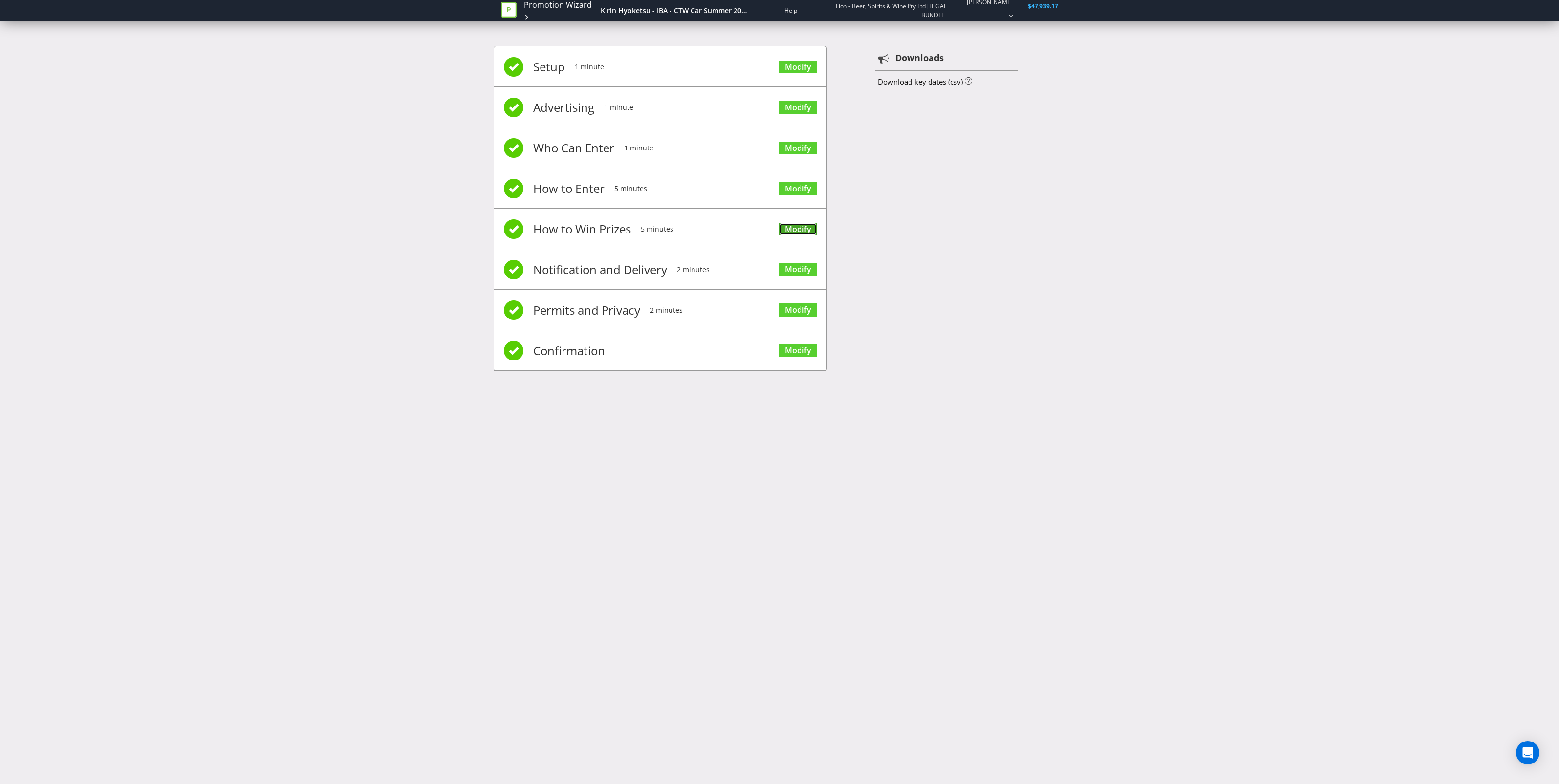
click at [790, 230] on link "Modify" at bounding box center [798, 229] width 37 height 13
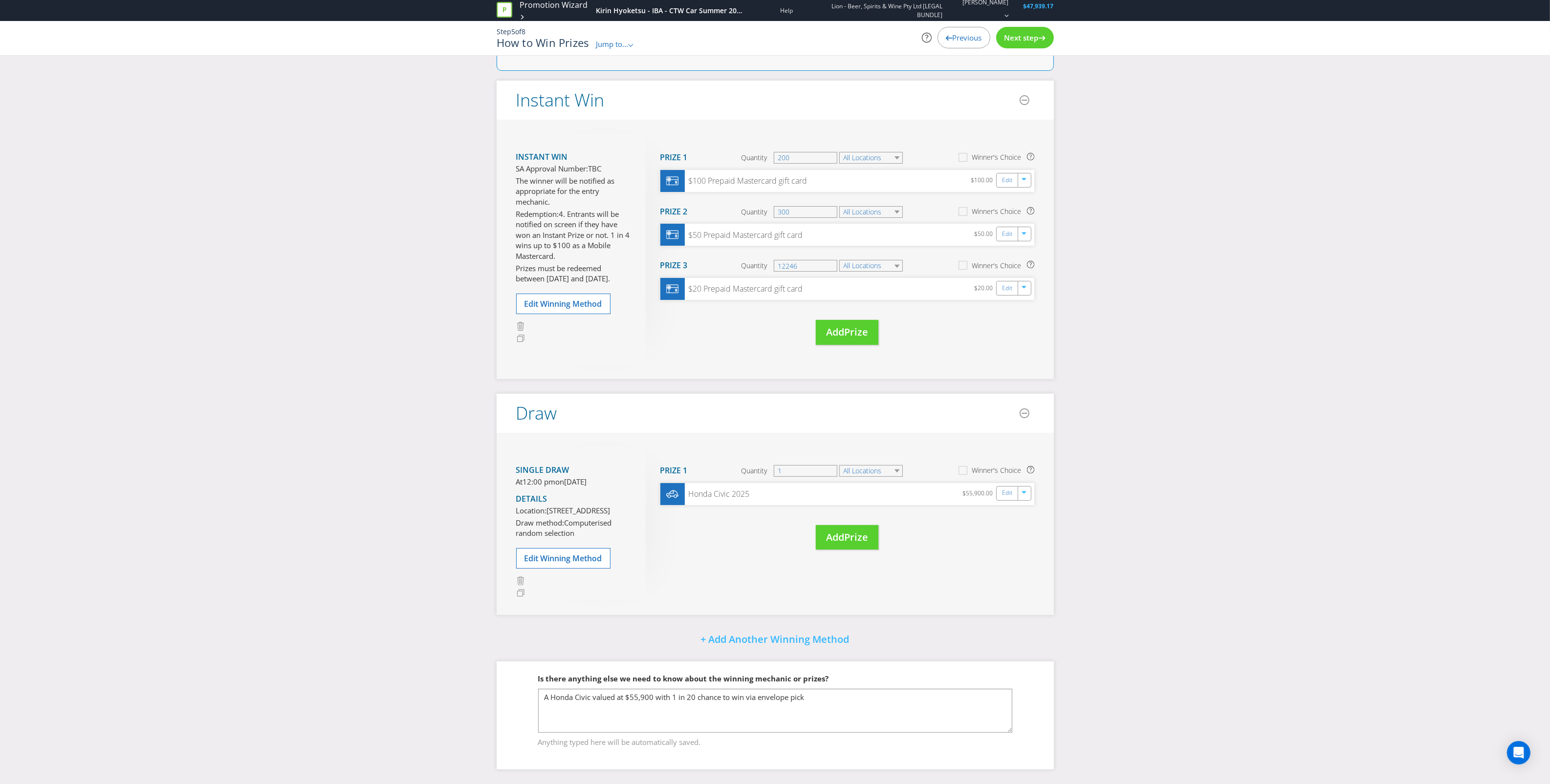
scroll to position [61, 0]
